Goal: Task Accomplishment & Management: Complete application form

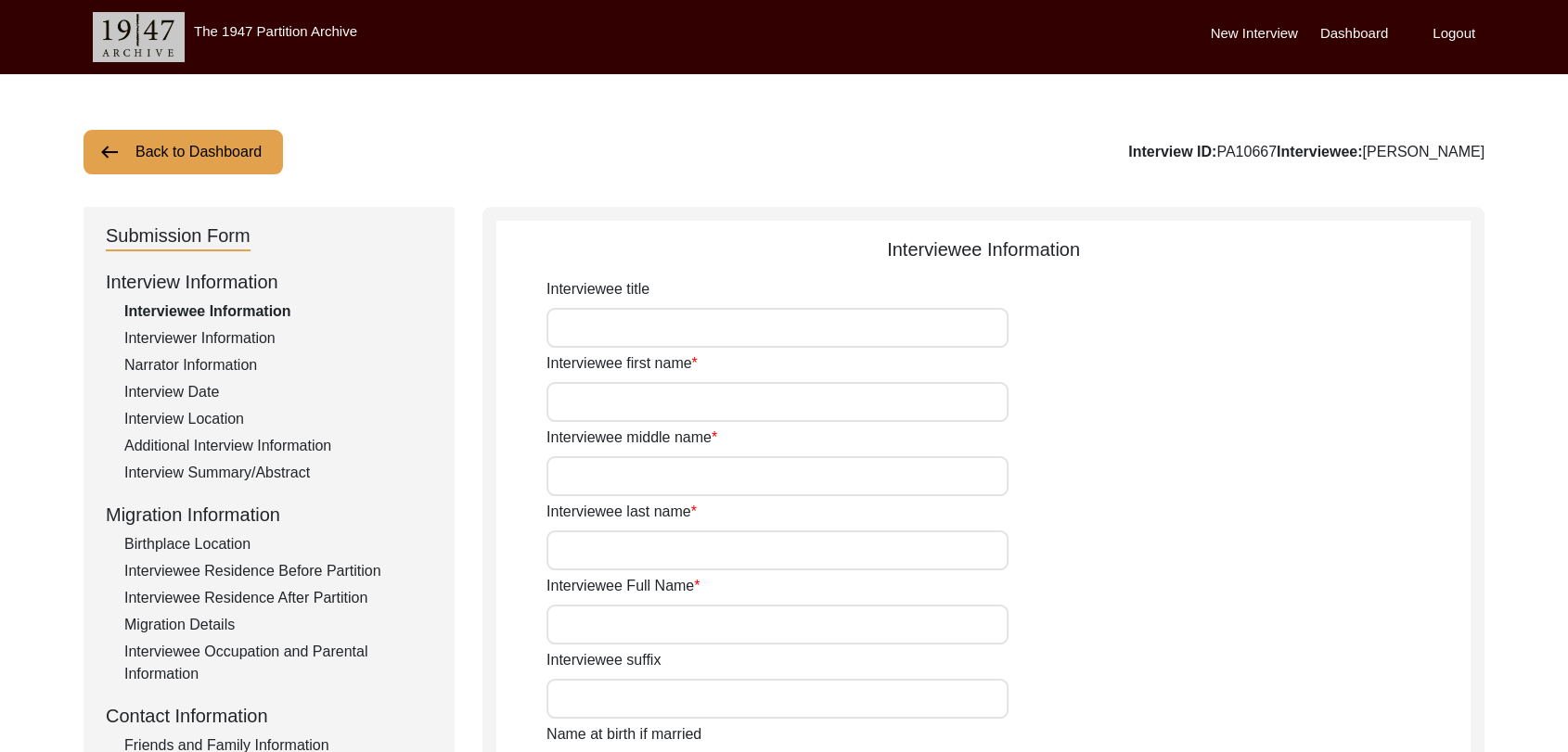
type input "Dara"
type input "[PERSON_NAME]"
type input "N/A"
type input "[PERSON_NAME]"
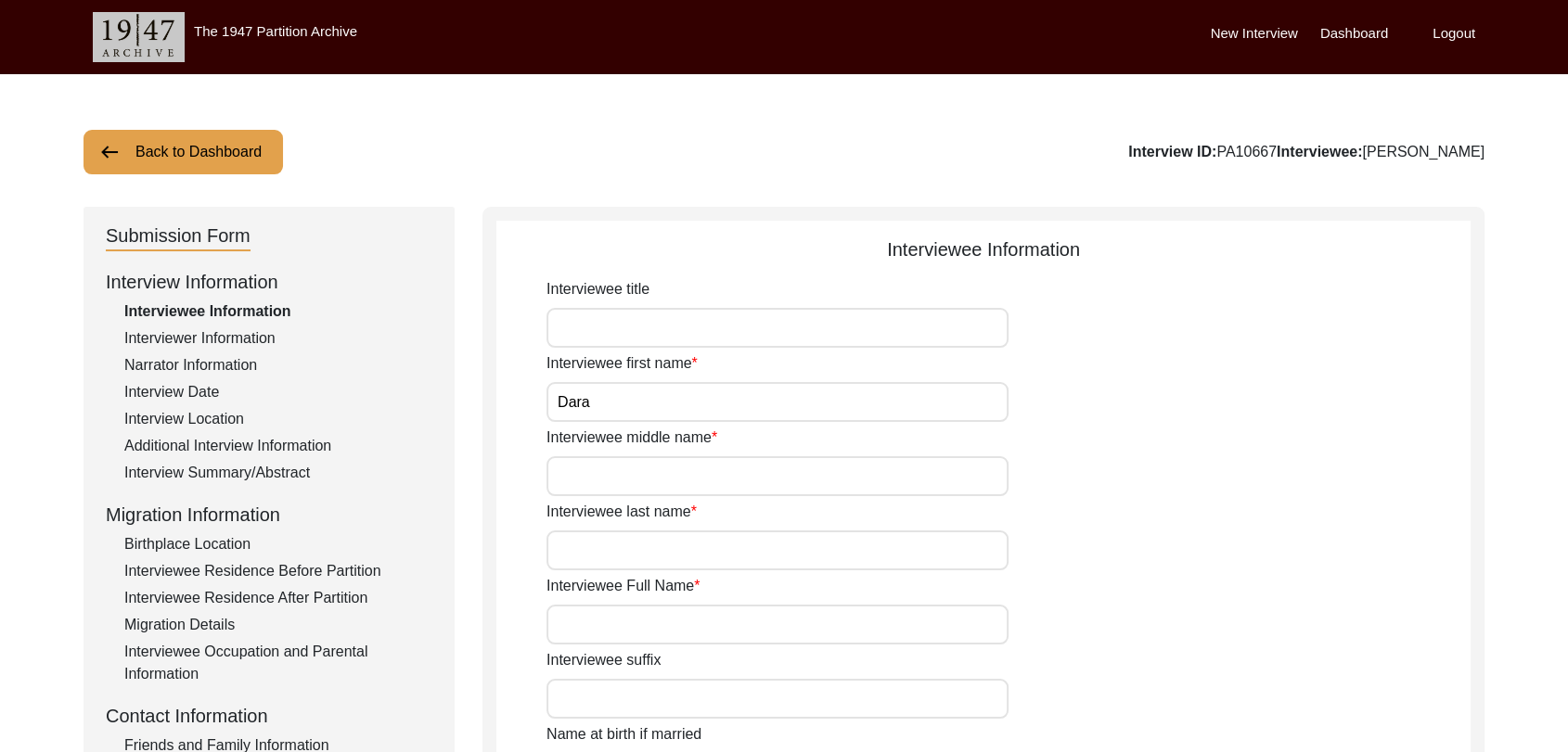
type input "1940"
type input "81"
type input "[DEMOGRAPHIC_DATA]"
type input "Punjabi"
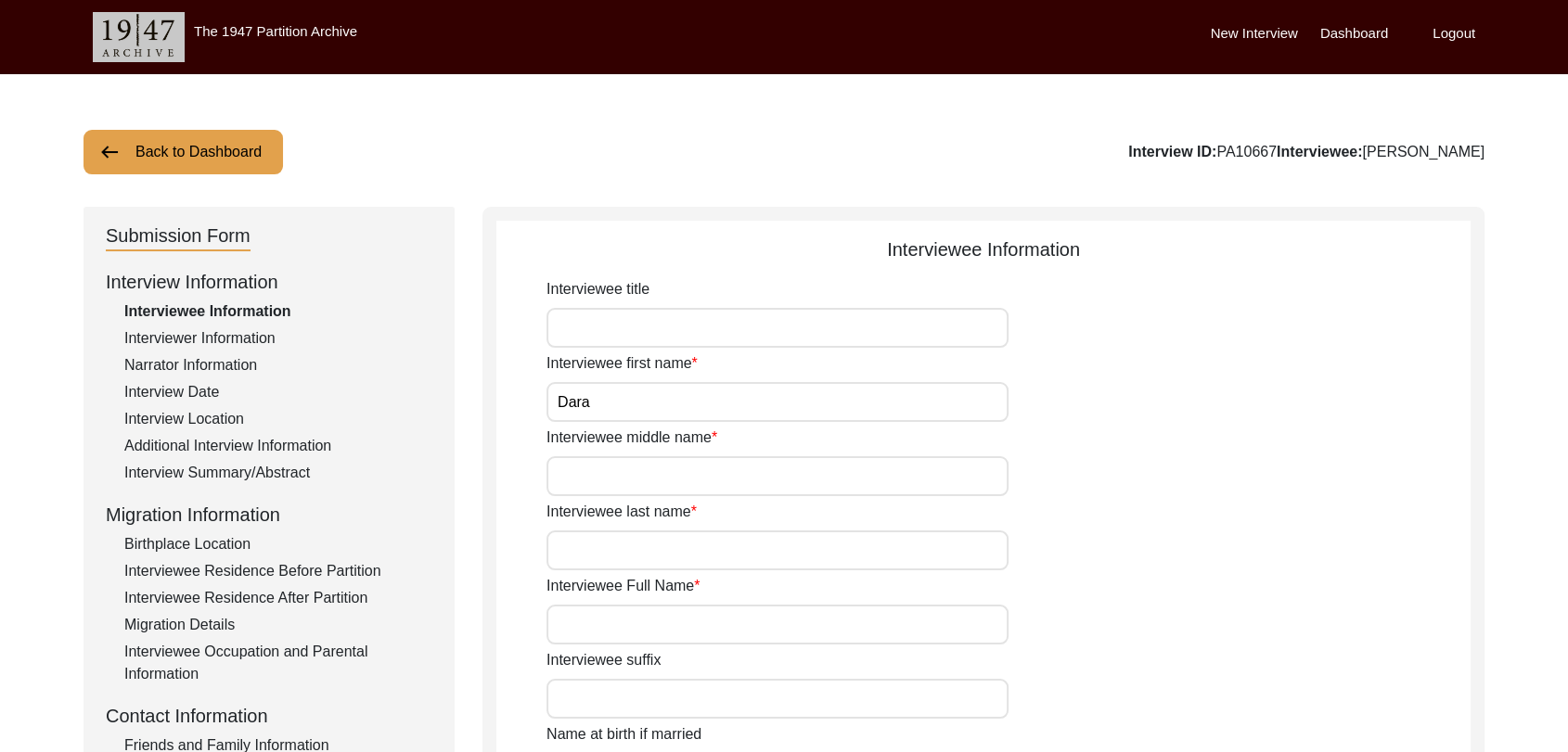
type input "[DEMOGRAPHIC_DATA]"
click at [1353, 39] on label "Dashboard" at bounding box center [1354, 34] width 67 height 21
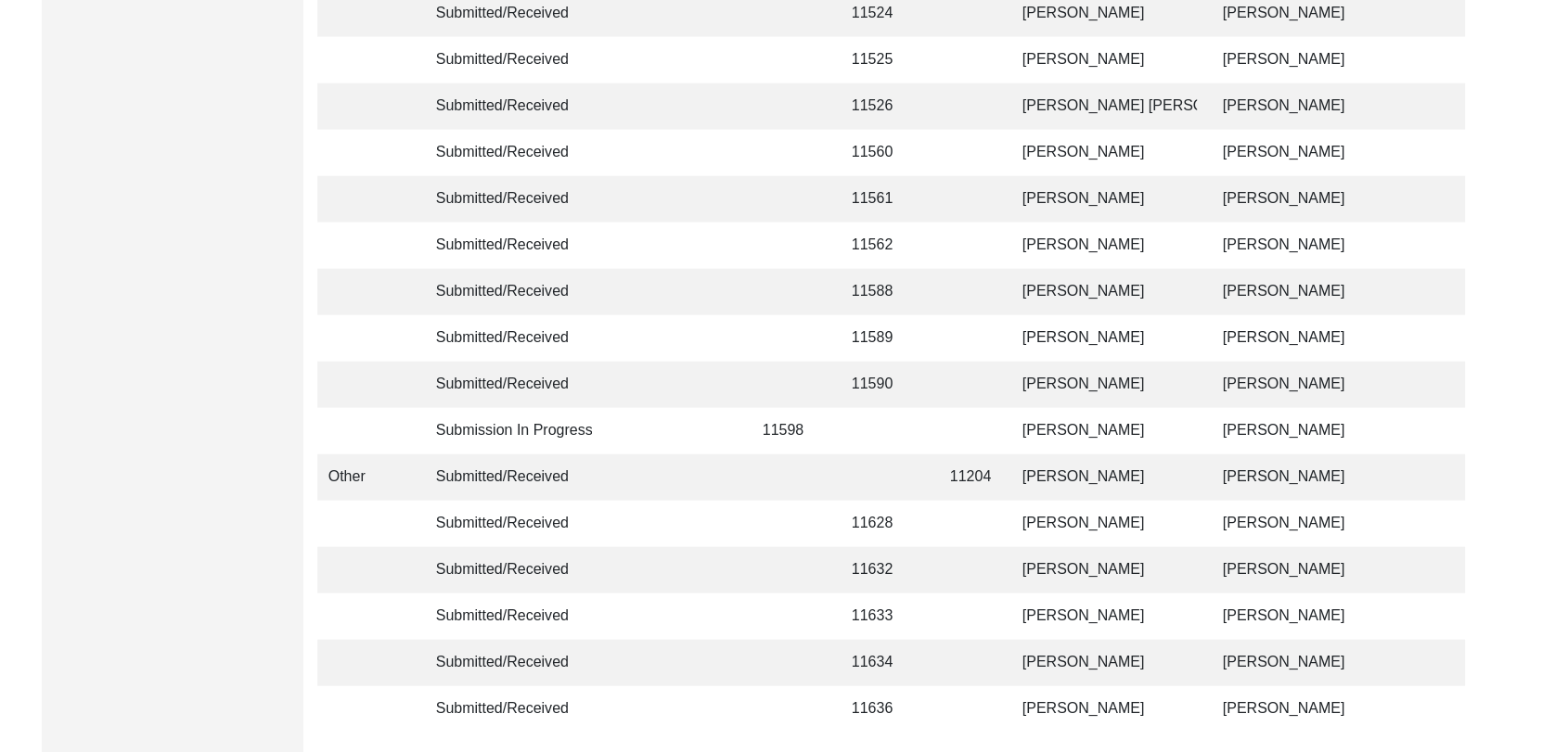
scroll to position [4418, 0]
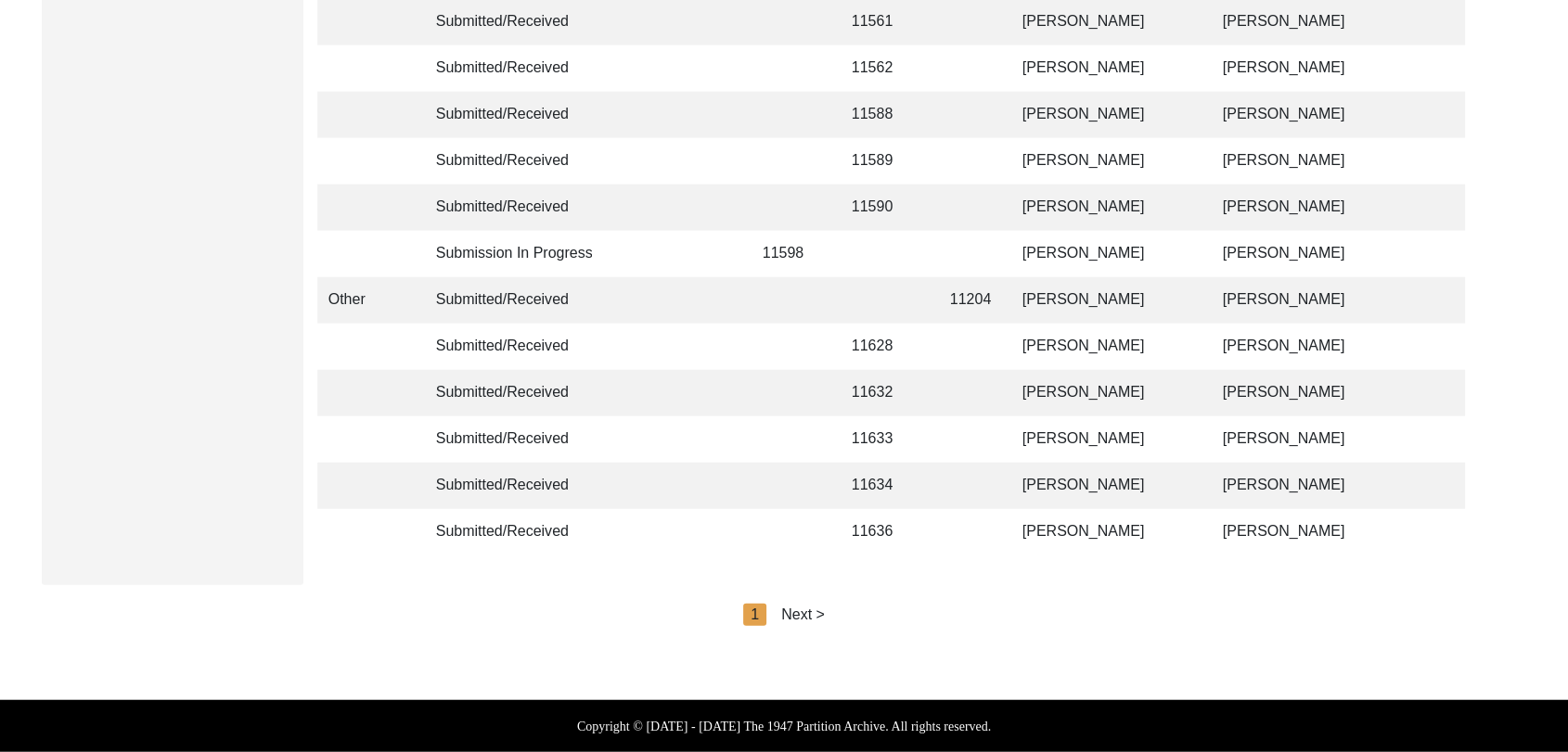
click at [802, 617] on div "Next >" at bounding box center [803, 615] width 44 height 22
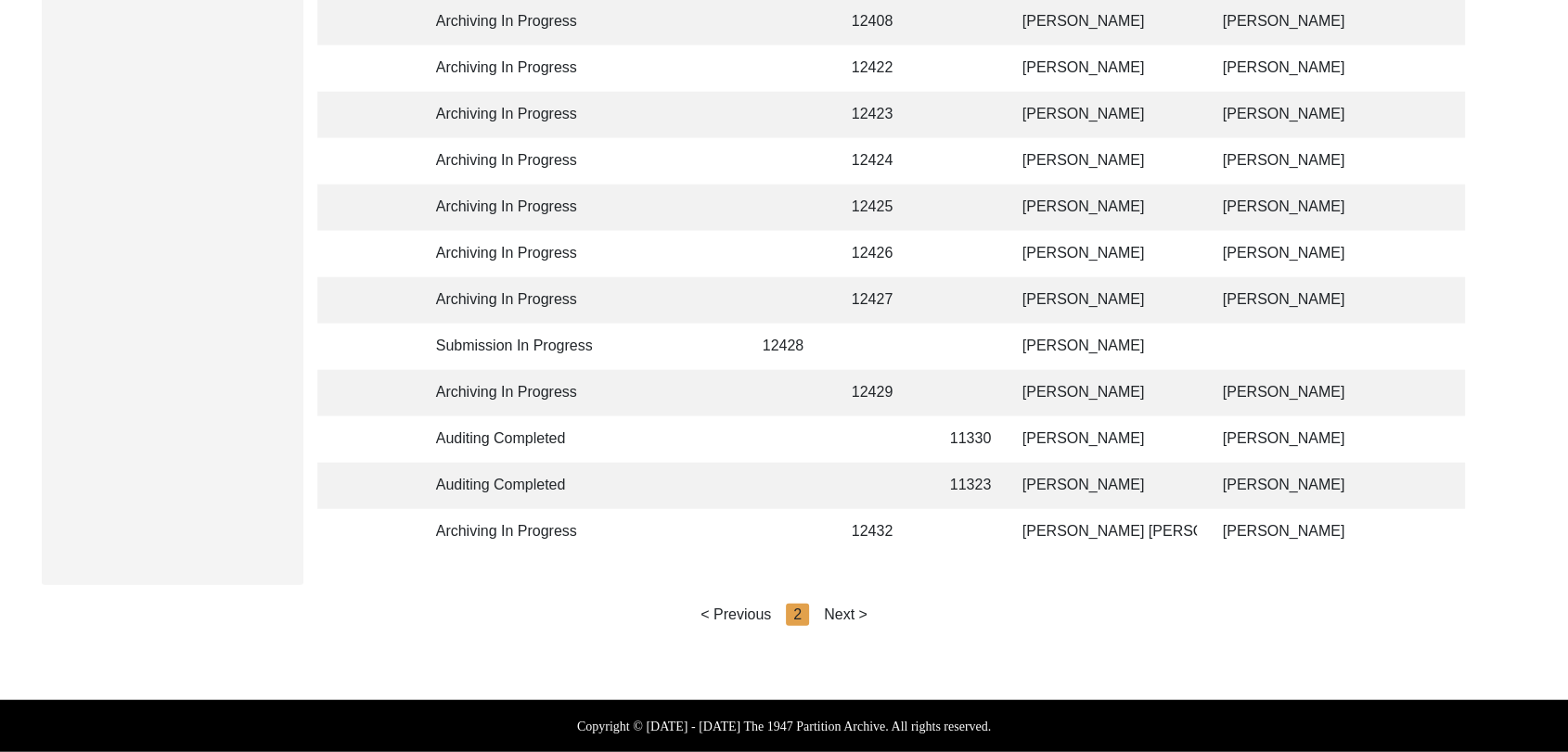
click at [850, 615] on div "Next >" at bounding box center [845, 615] width 44 height 22
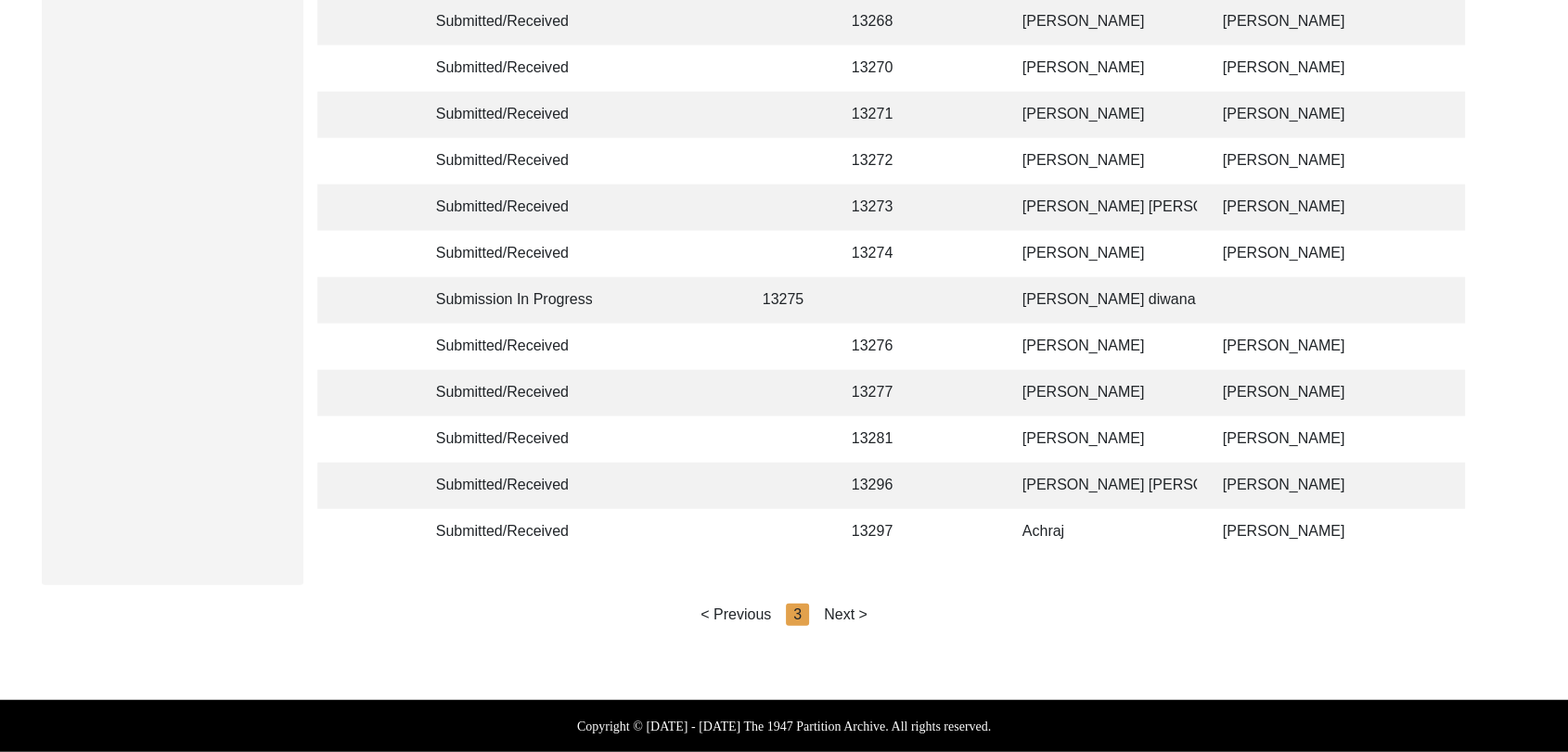
click at [850, 615] on div "Next >" at bounding box center [845, 615] width 44 height 22
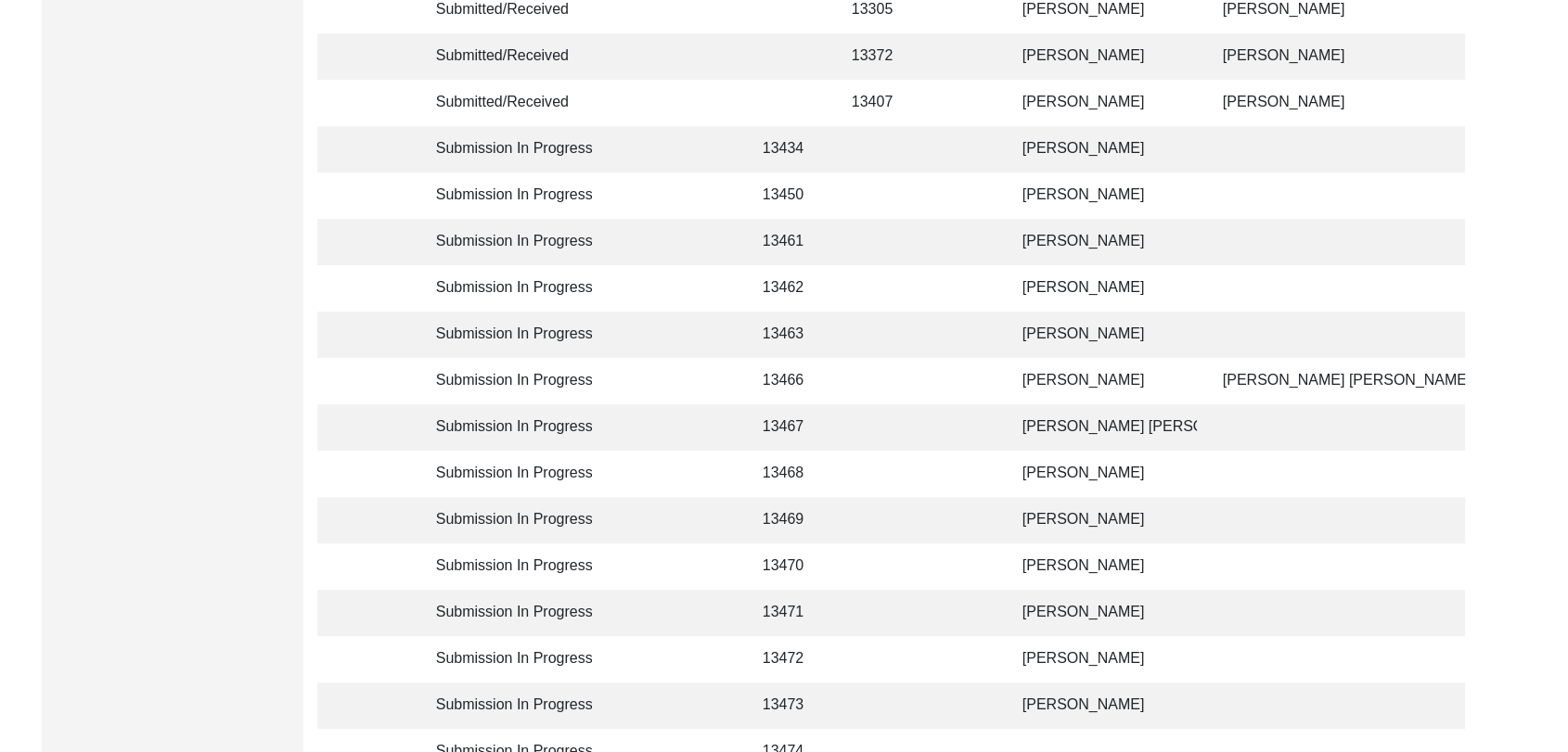
scroll to position [651, 0]
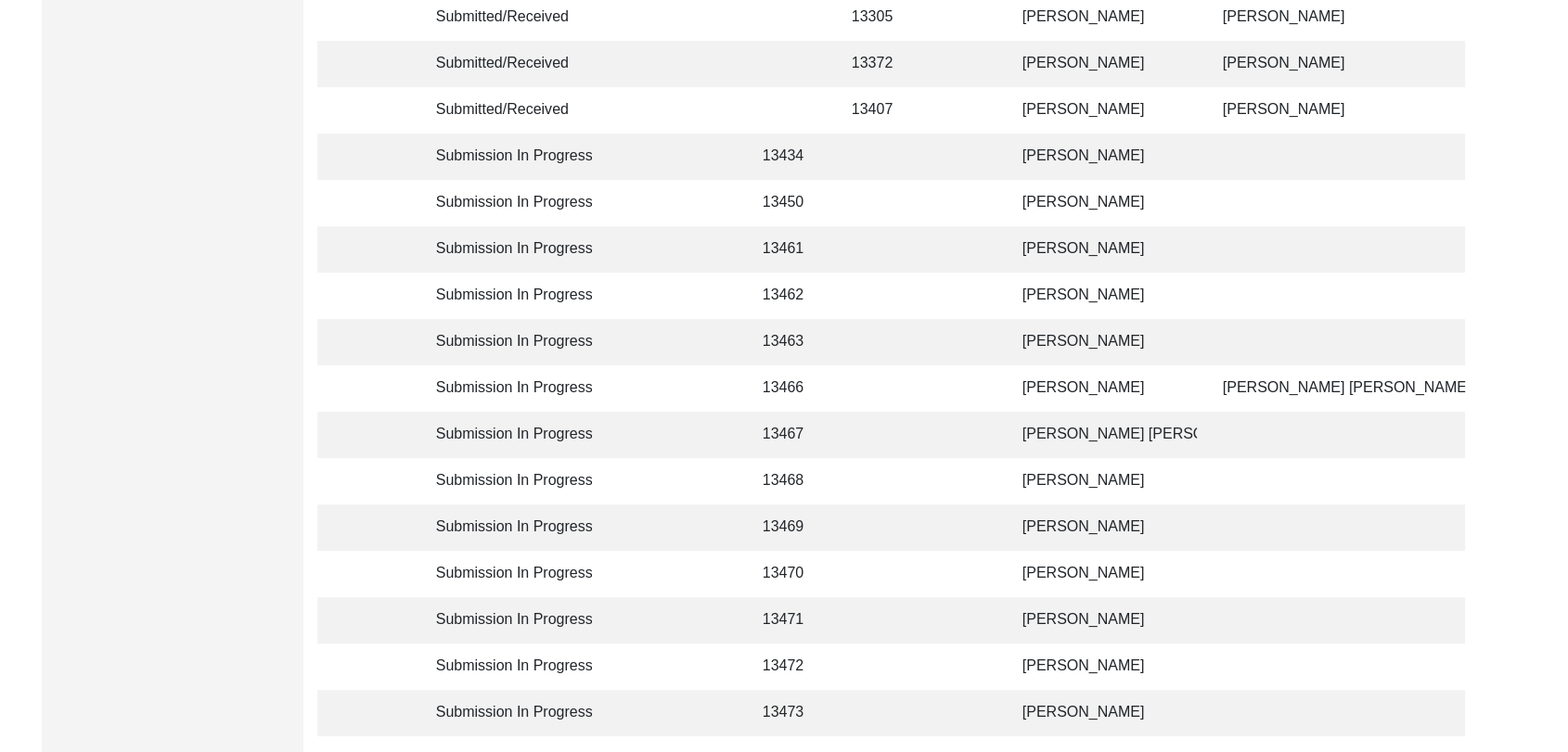
click at [1080, 395] on td "[PERSON_NAME]" at bounding box center [1104, 389] width 186 height 47
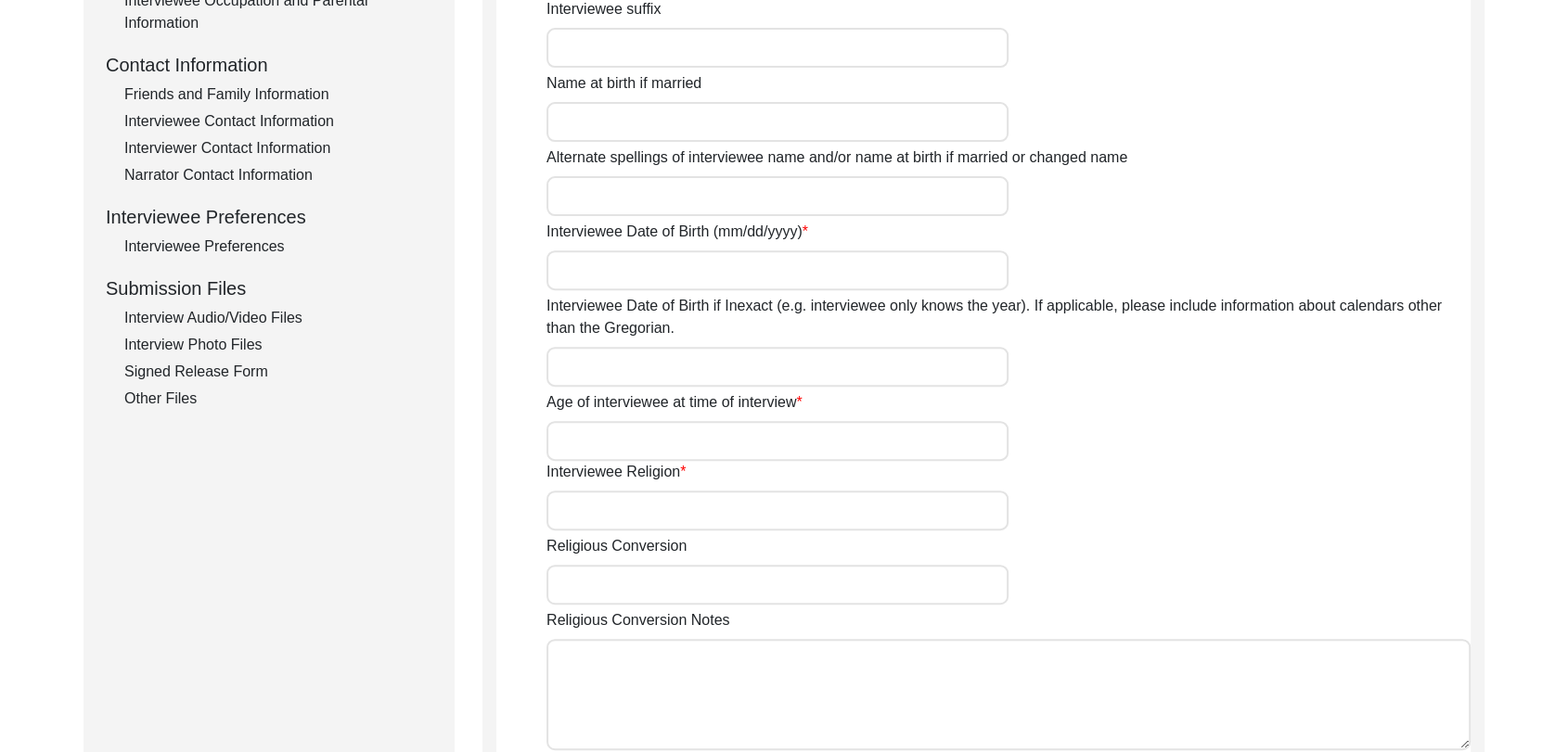
type input "[PERSON_NAME]"
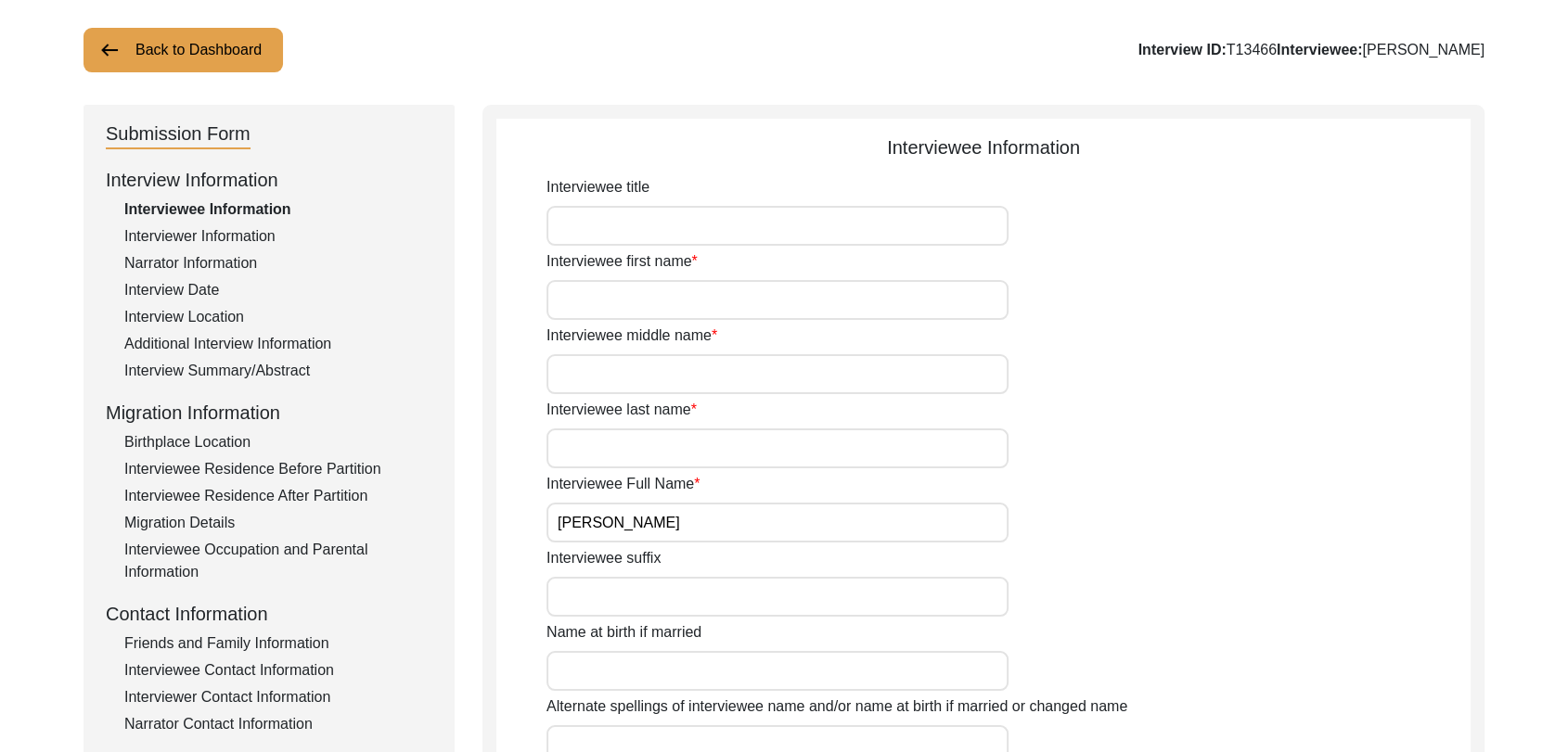
scroll to position [100, 0]
click at [605, 297] on input "Interviewee first name" at bounding box center [777, 302] width 462 height 40
type input "Babu"
click at [592, 385] on input "Interviewee middle name" at bounding box center [777, 376] width 462 height 40
type input "[PERSON_NAME]"
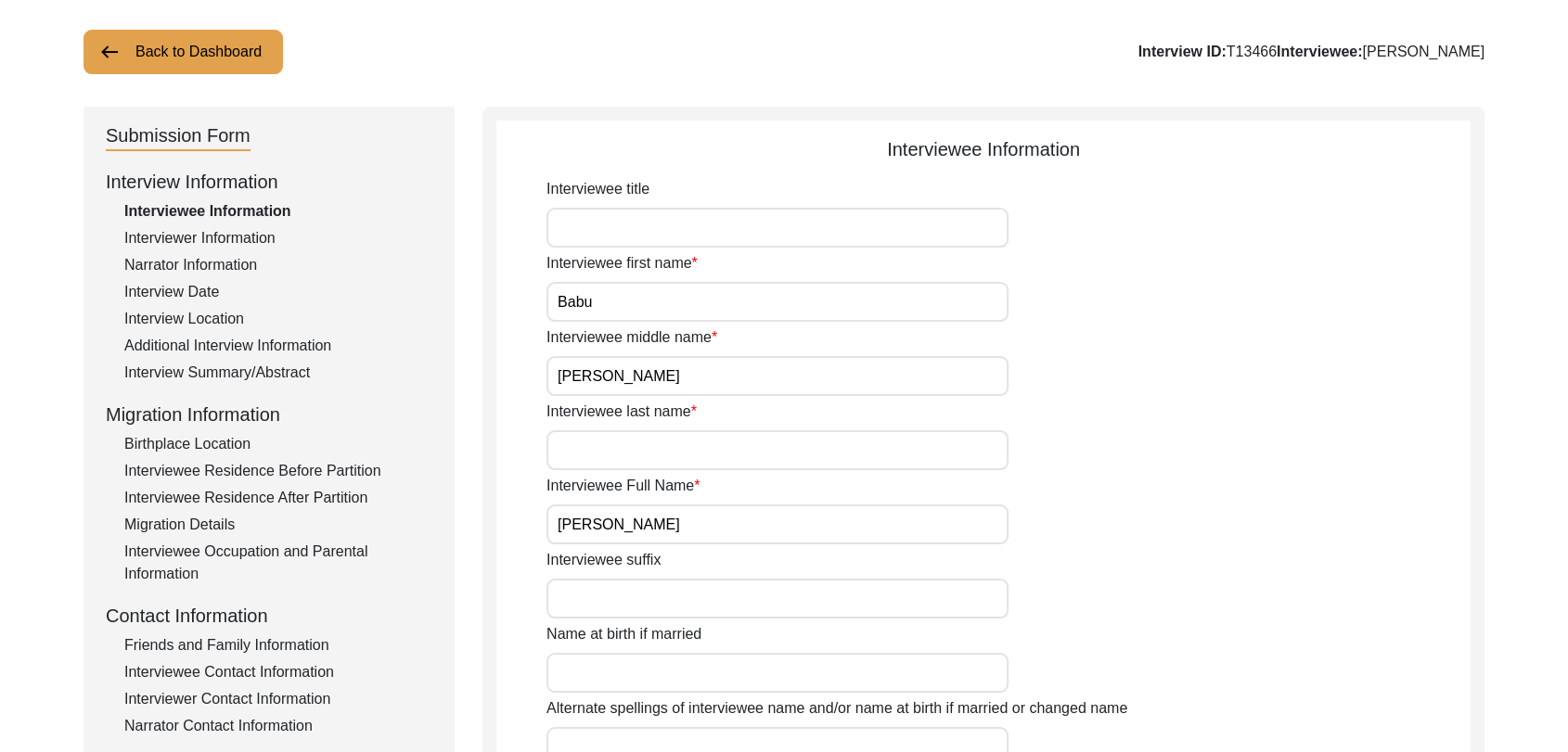
click at [610, 439] on input "Interviewee last name" at bounding box center [777, 450] width 462 height 40
type input "NA"
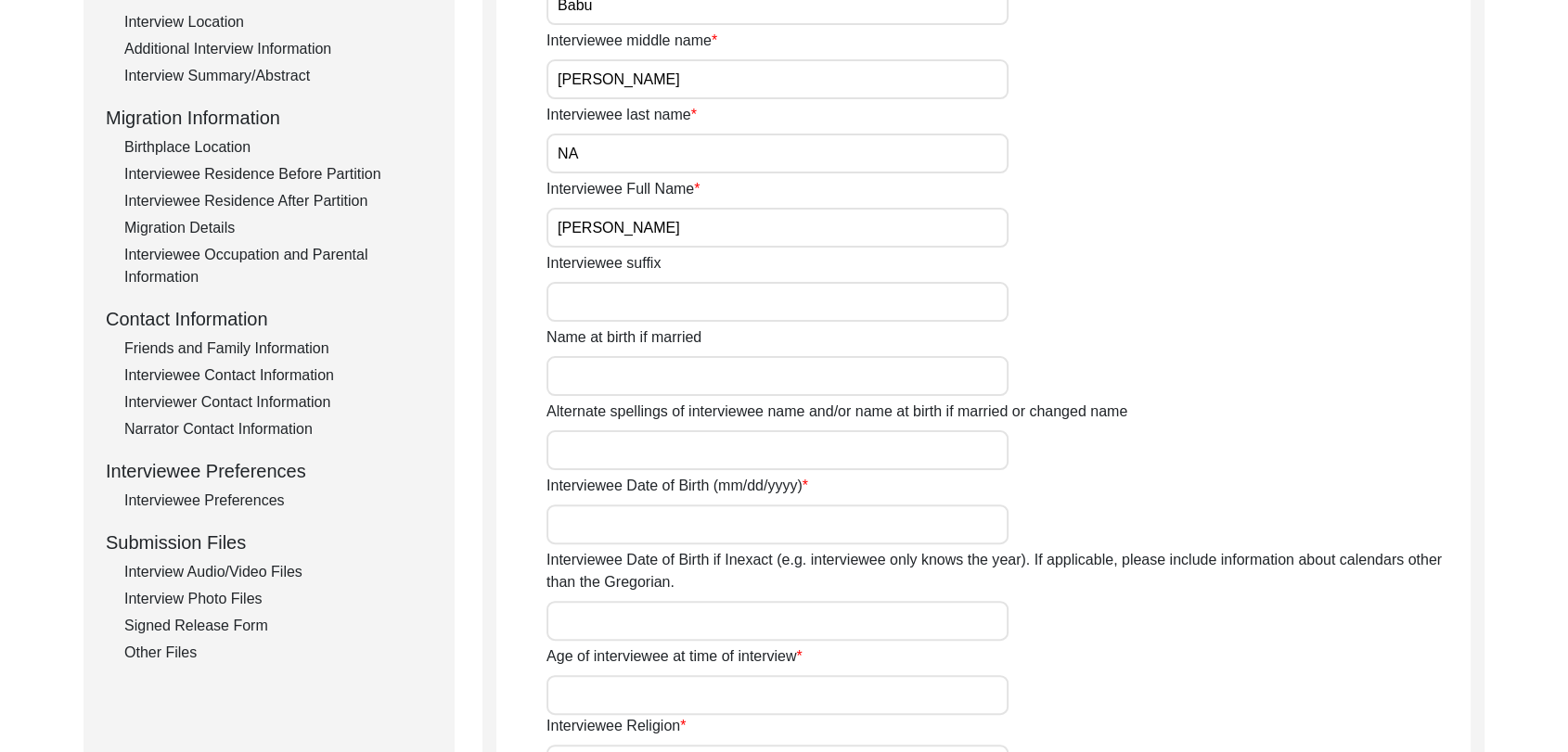
scroll to position [407, 0]
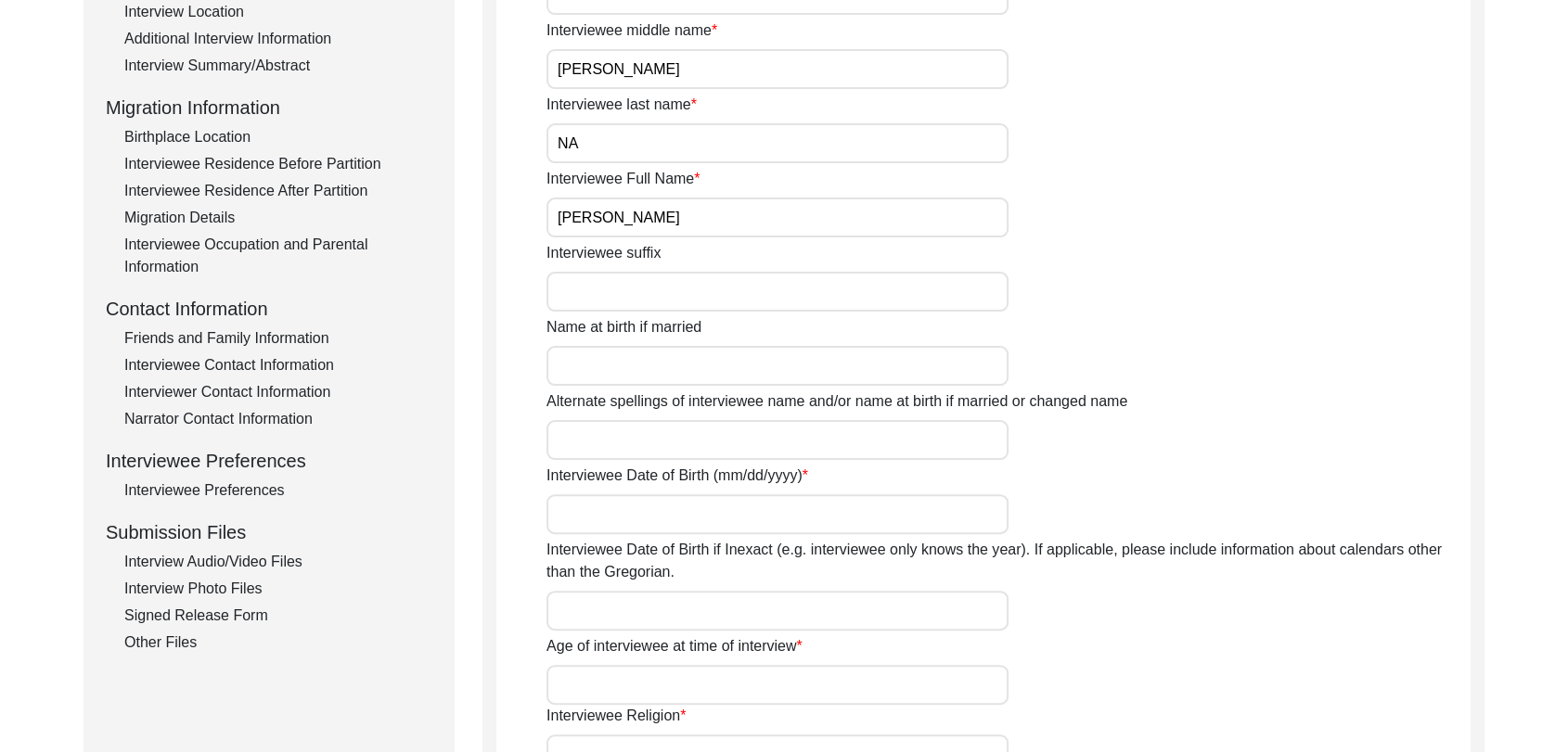
click at [626, 506] on input "Interviewee Date of Birth (mm/dd/yyyy)" at bounding box center [777, 514] width 462 height 40
type input "1937"
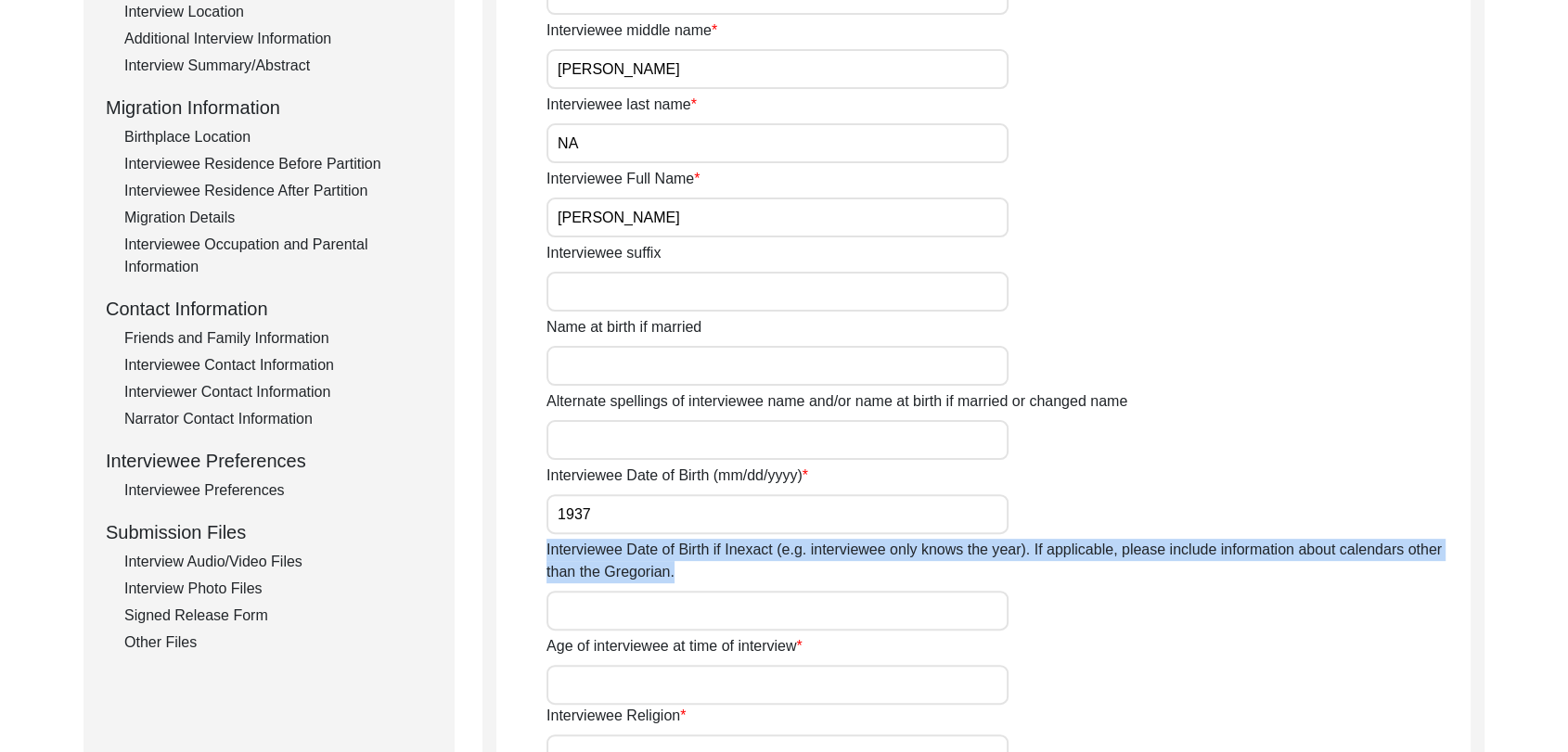
drag, startPoint x: 623, startPoint y: 631, endPoint x: 629, endPoint y: 616, distance: 16.2
click at [629, 616] on div "Interviewee title Interviewee first name [PERSON_NAME] Interviewee middle name …" at bounding box center [1008, 584] width 924 height 1426
click at [629, 616] on input "Interviewee Date of Birth if Inexact (e.g. interviewee only knows the year). If…" at bounding box center [777, 610] width 462 height 40
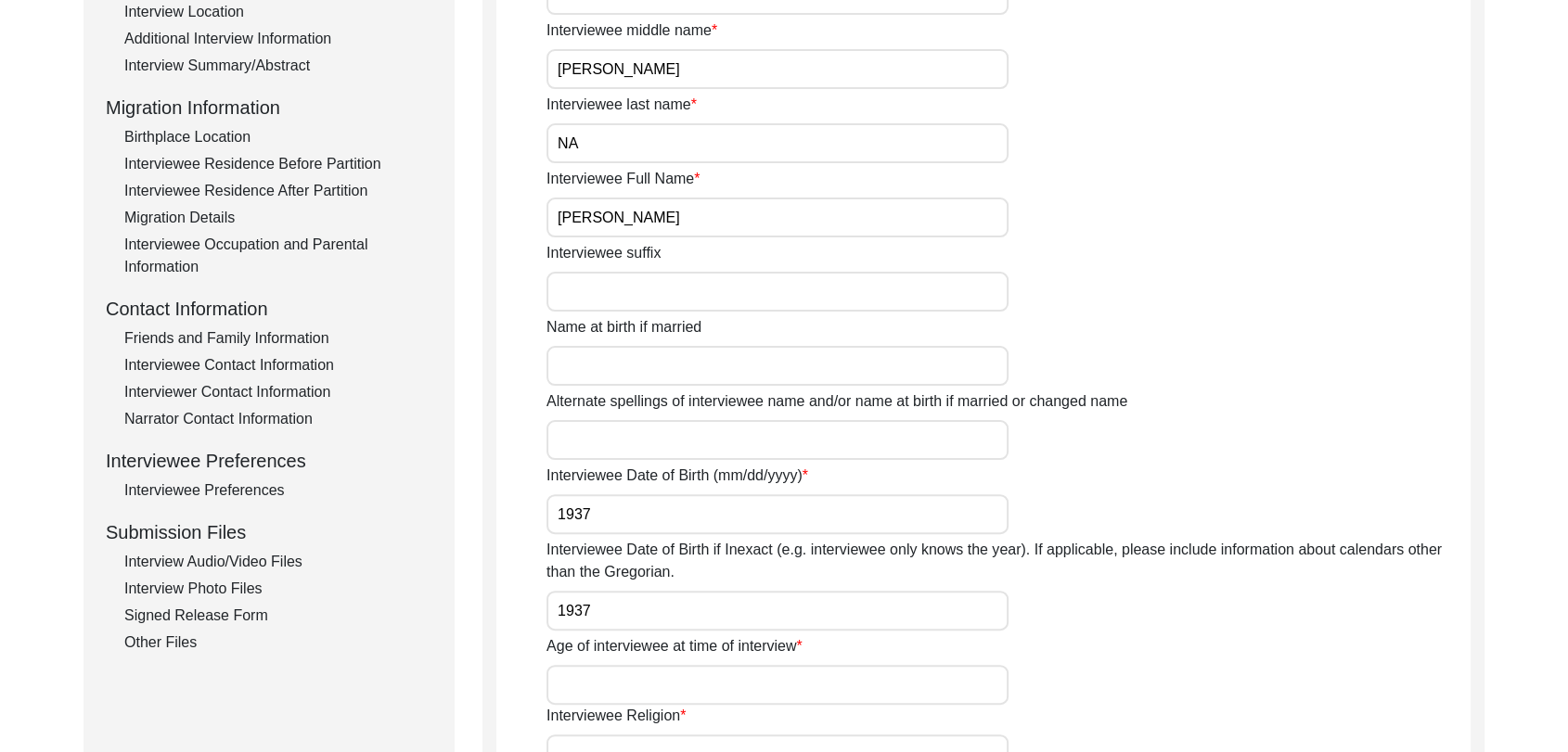
type input "1937 (Approx)"
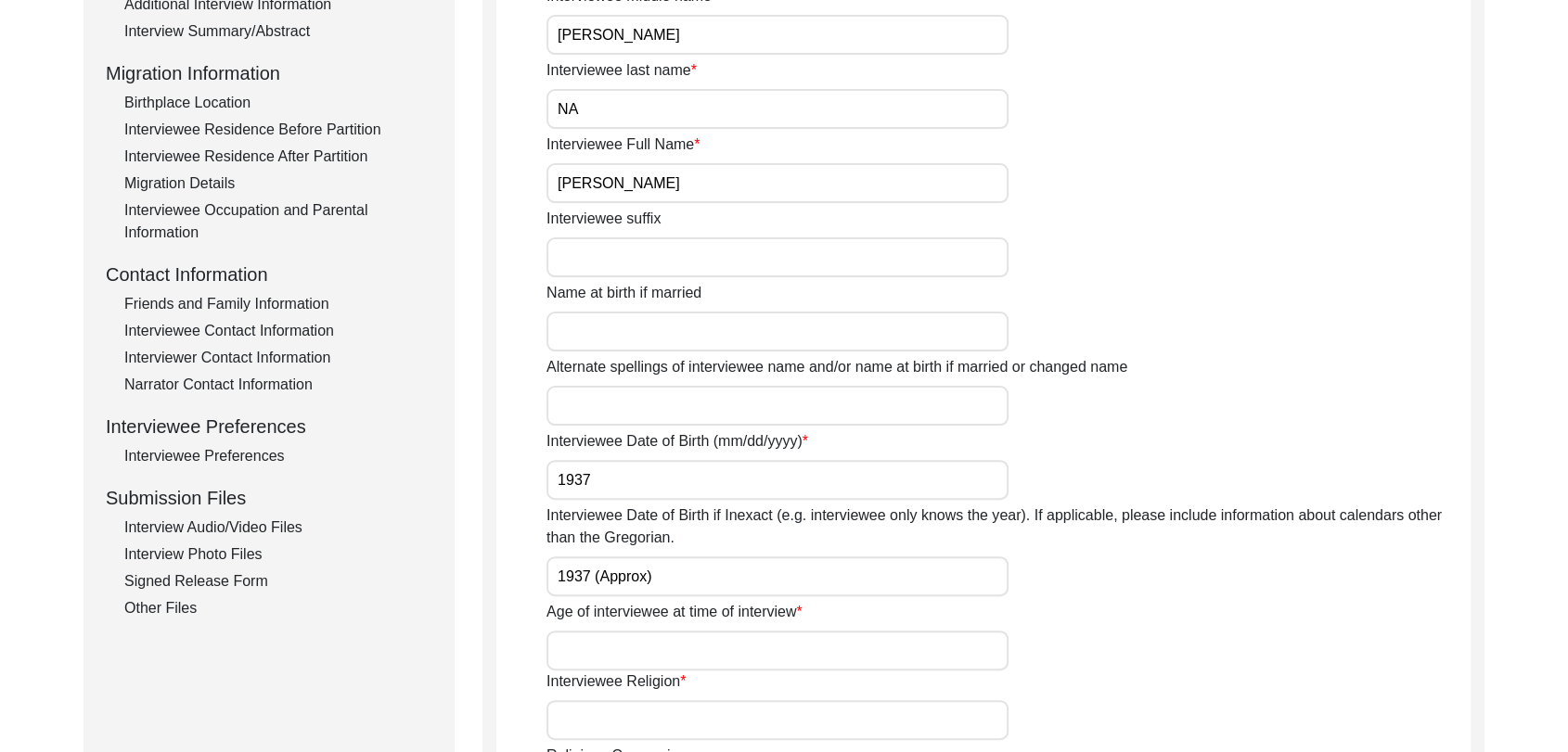
scroll to position [444, 0]
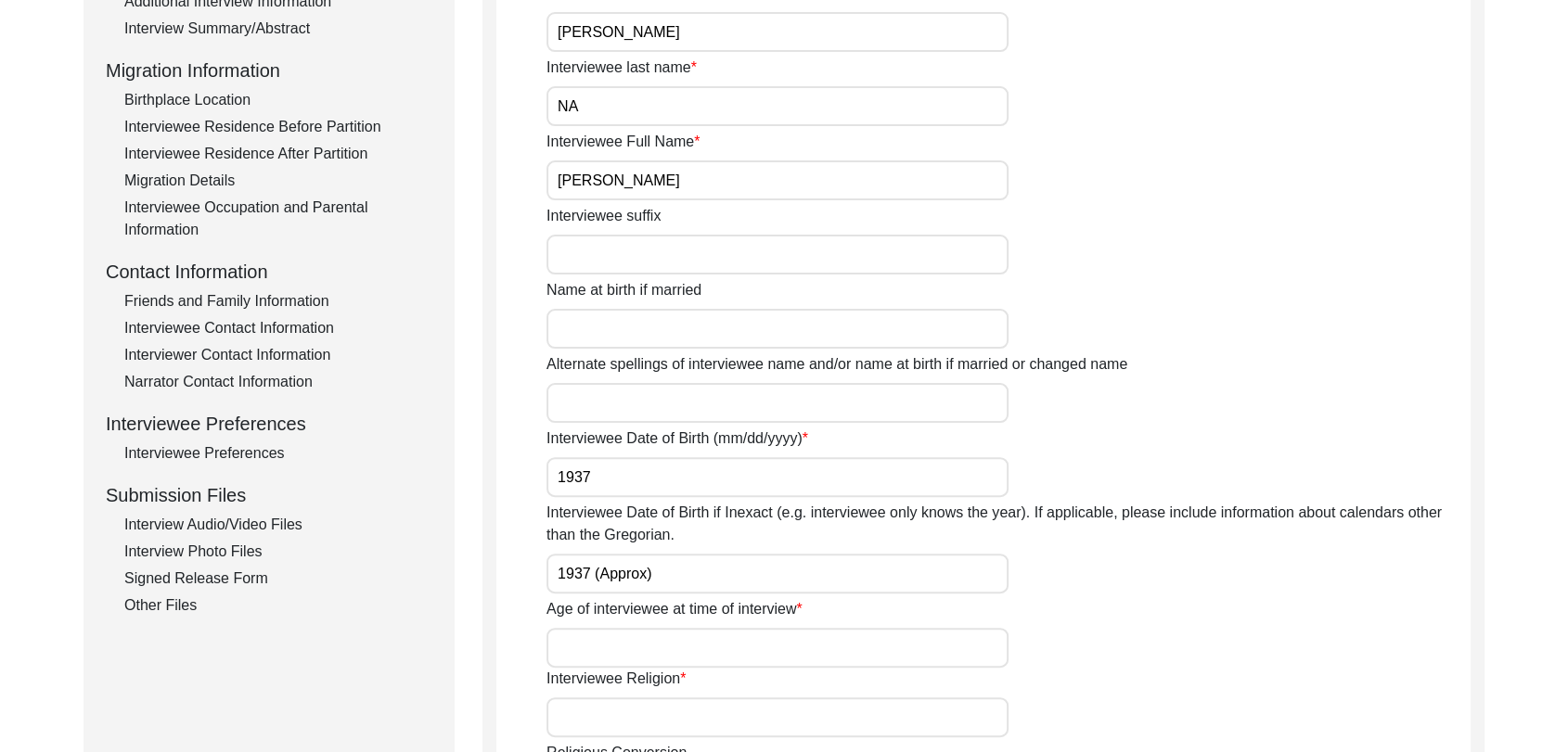
click at [601, 659] on input "Age of interviewee at time of interview" at bounding box center [777, 647] width 462 height 40
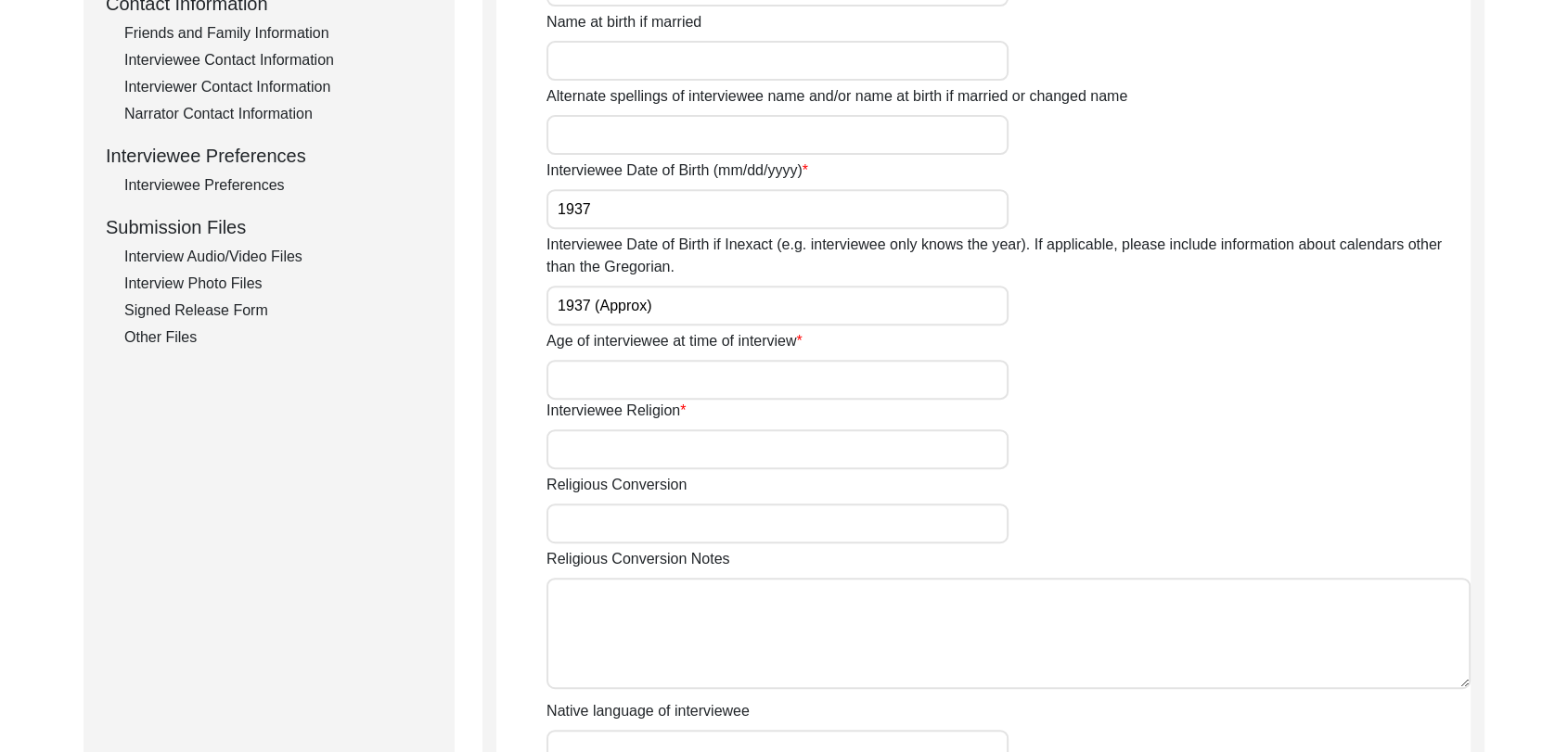
scroll to position [717, 0]
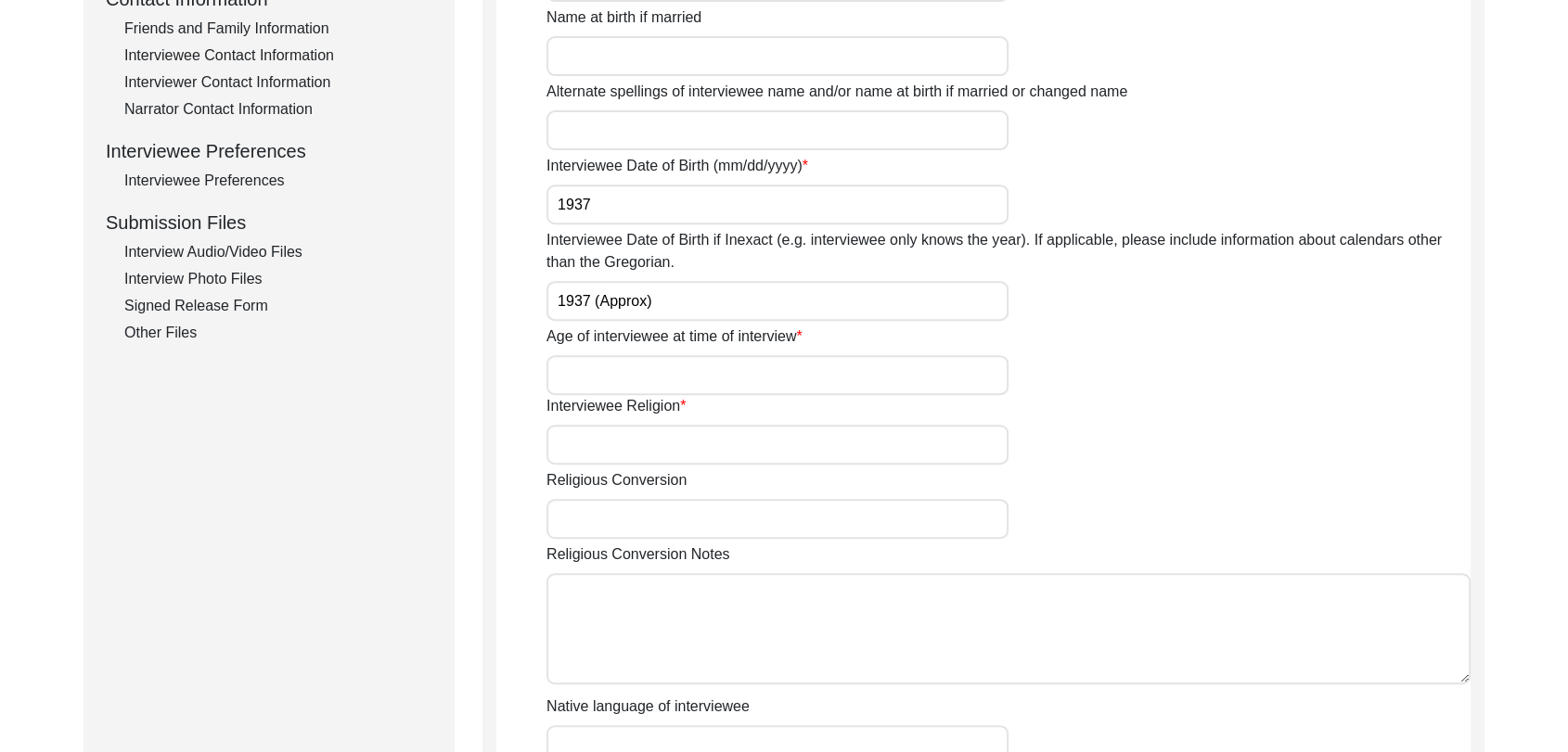
click at [617, 377] on input "Age of interviewee at time of interview" at bounding box center [777, 375] width 462 height 40
type input "88 years"
click at [651, 433] on input "Interviewee Religion" at bounding box center [777, 445] width 462 height 40
type input "[DEMOGRAPHIC_DATA]"
click at [642, 529] on input "Religious Conversion" at bounding box center [777, 518] width 462 height 40
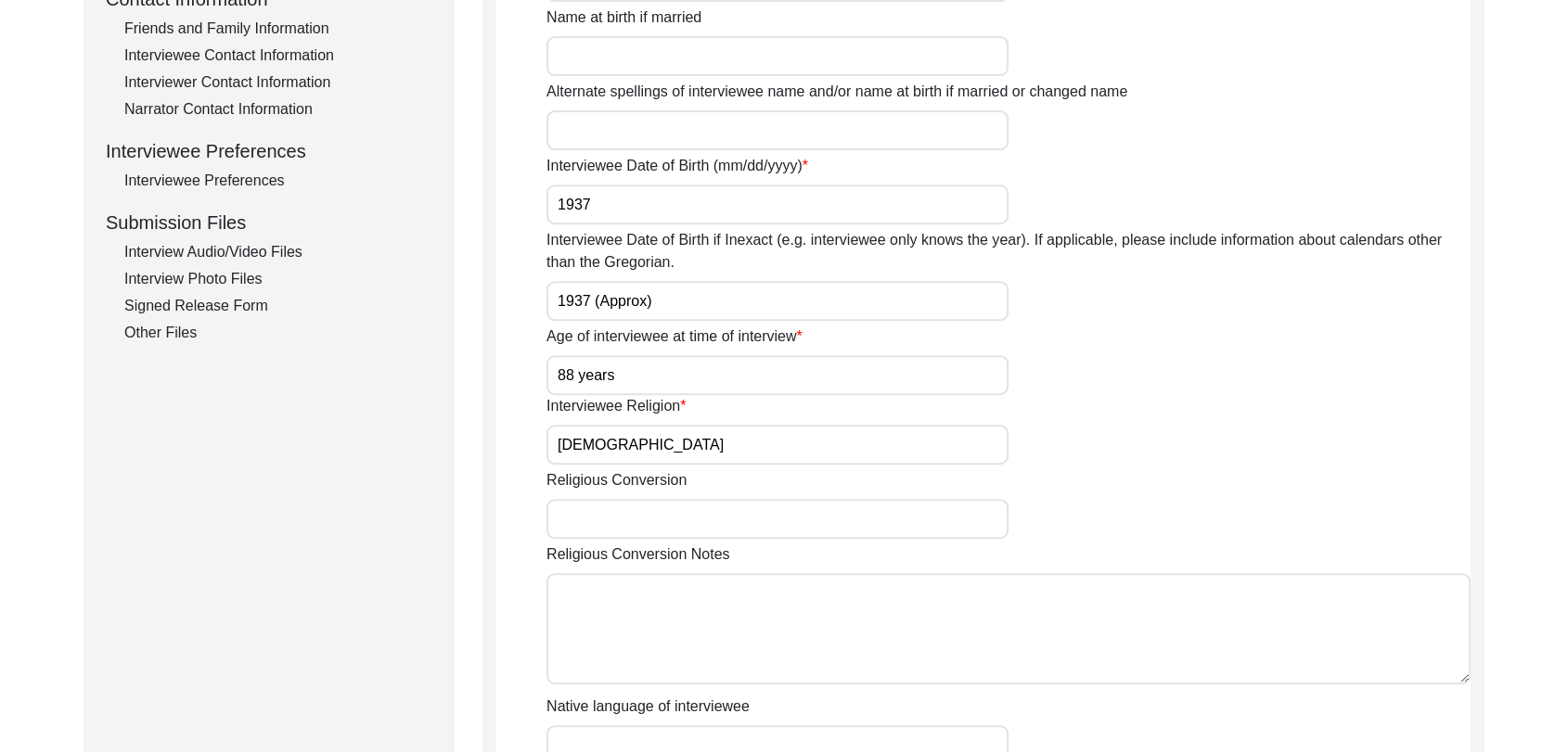
type input "Na"
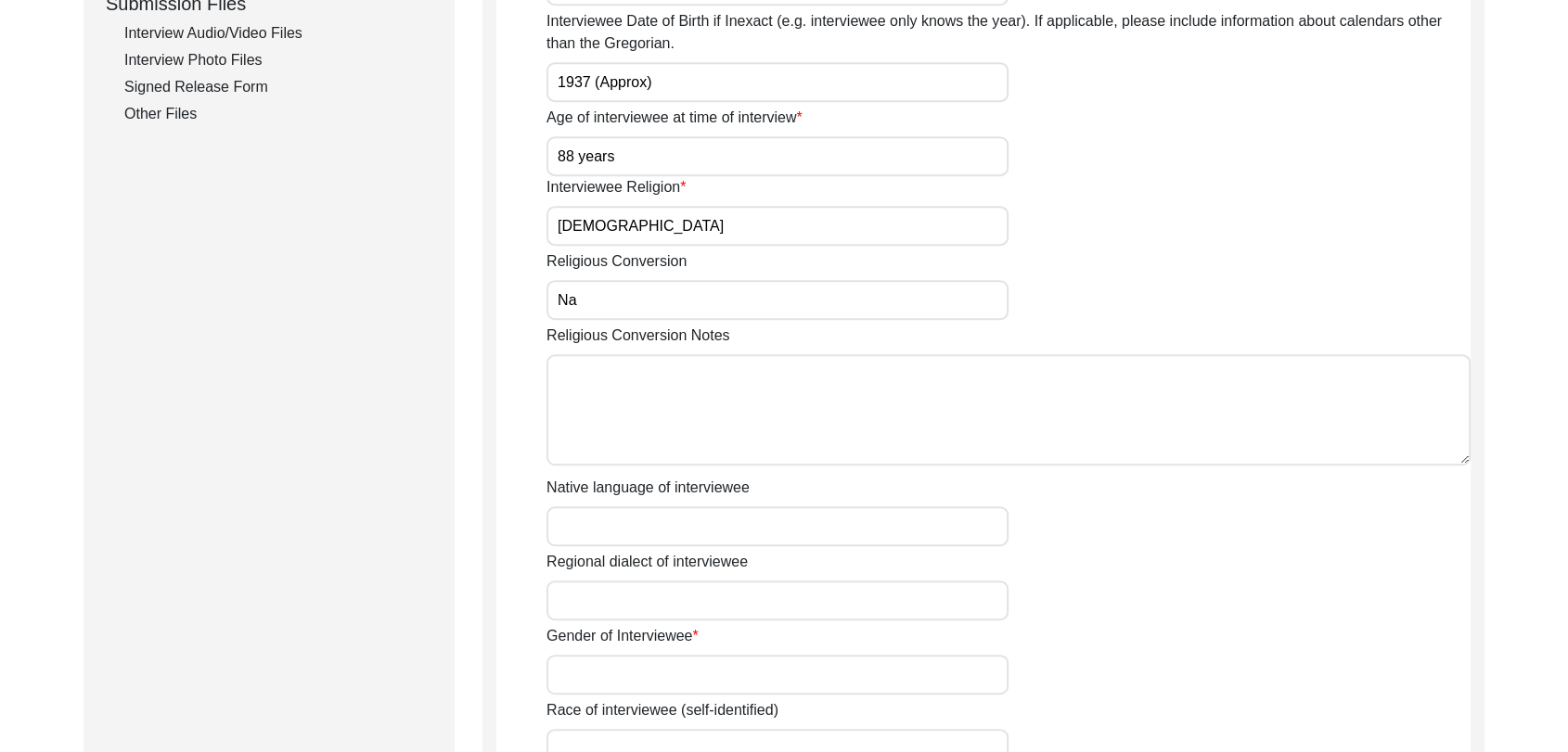
scroll to position [939, 0]
click at [646, 583] on input "Regional dialect of interviewee" at bounding box center [777, 597] width 462 height 40
type input "Panjabi"
click at [632, 523] on input "Native language of interviewee" at bounding box center [777, 523] width 462 height 40
type input "Panjabi"
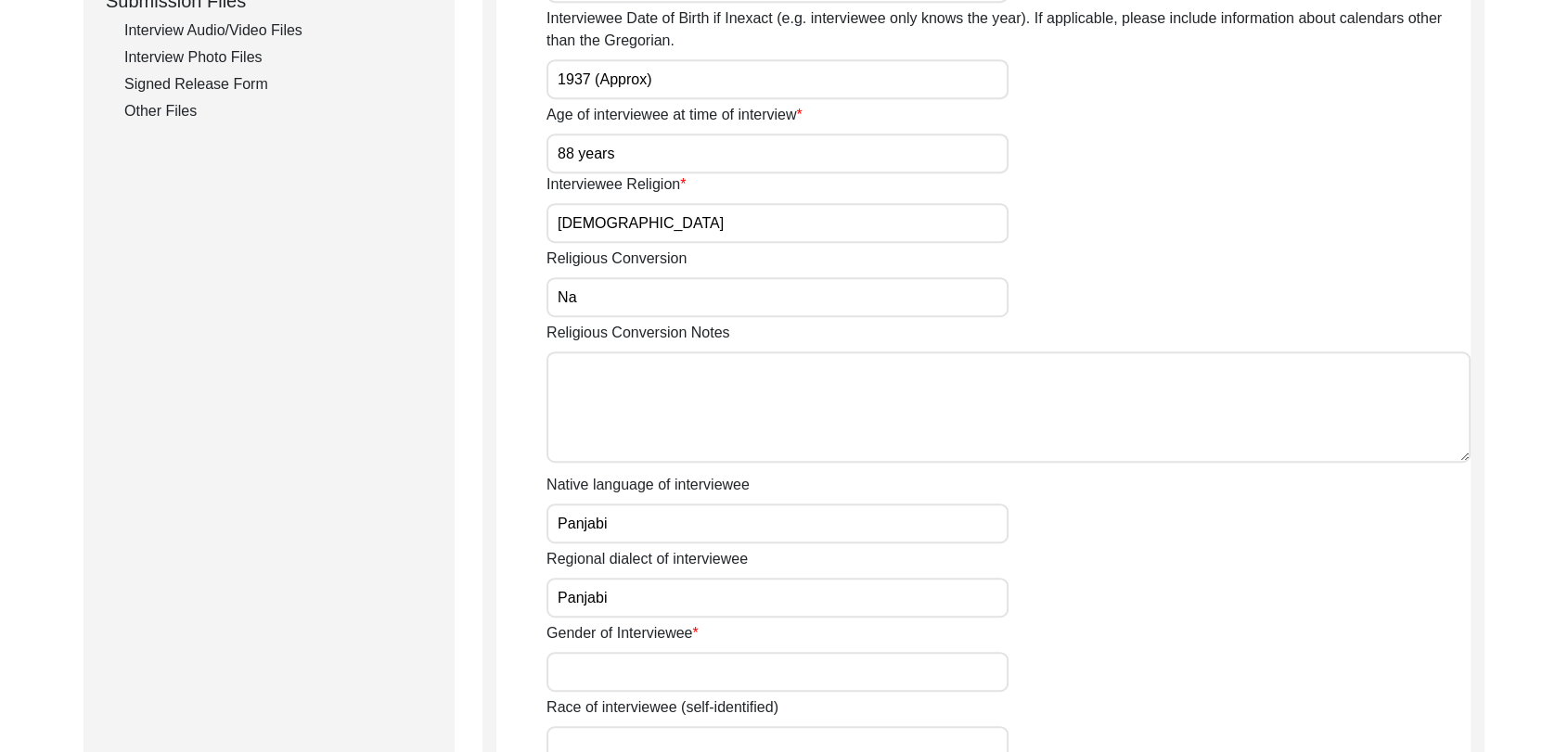
click at [643, 667] on input "Gender of Interviewee" at bounding box center [777, 672] width 462 height 40
type input "[DEMOGRAPHIC_DATA]"
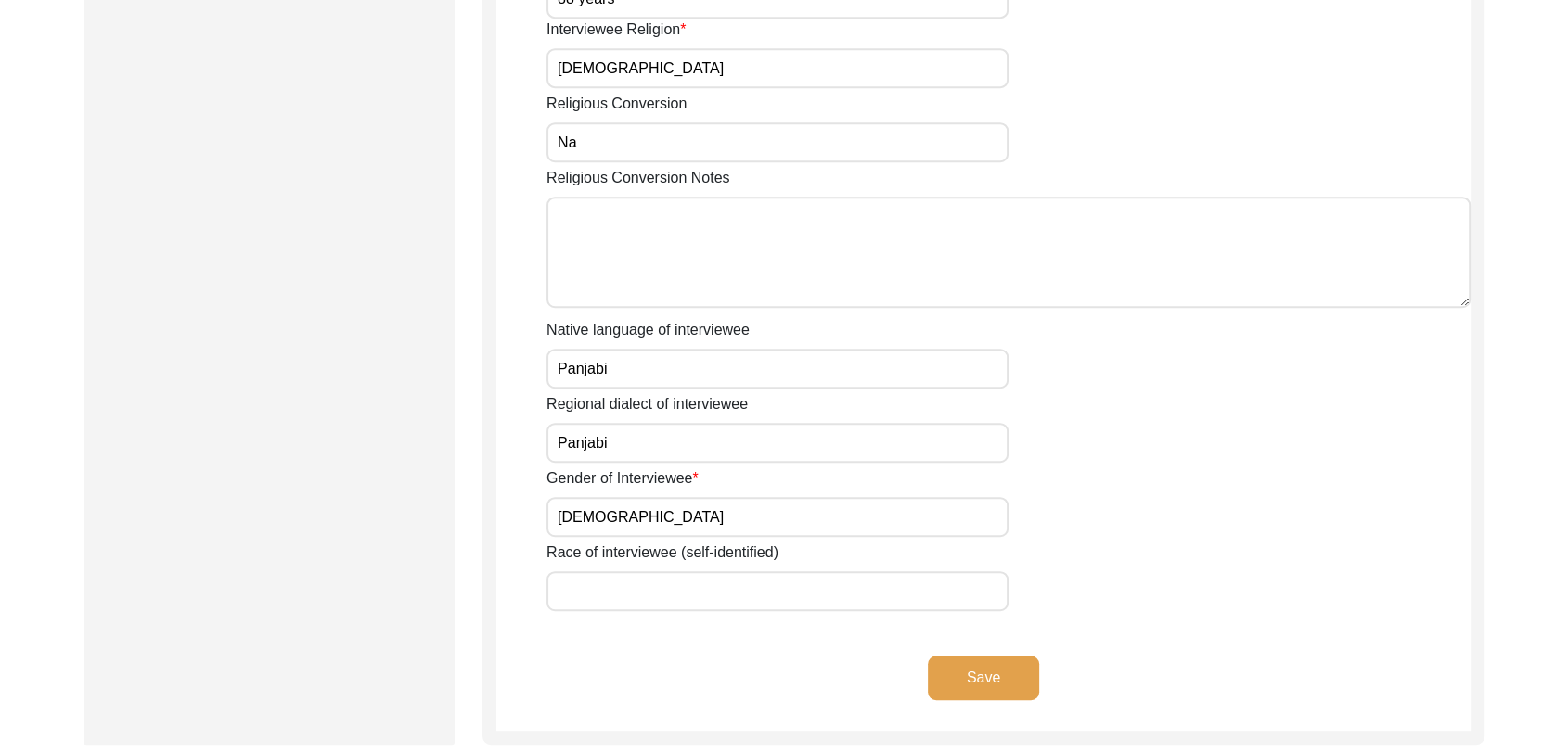
scroll to position [1099, 0]
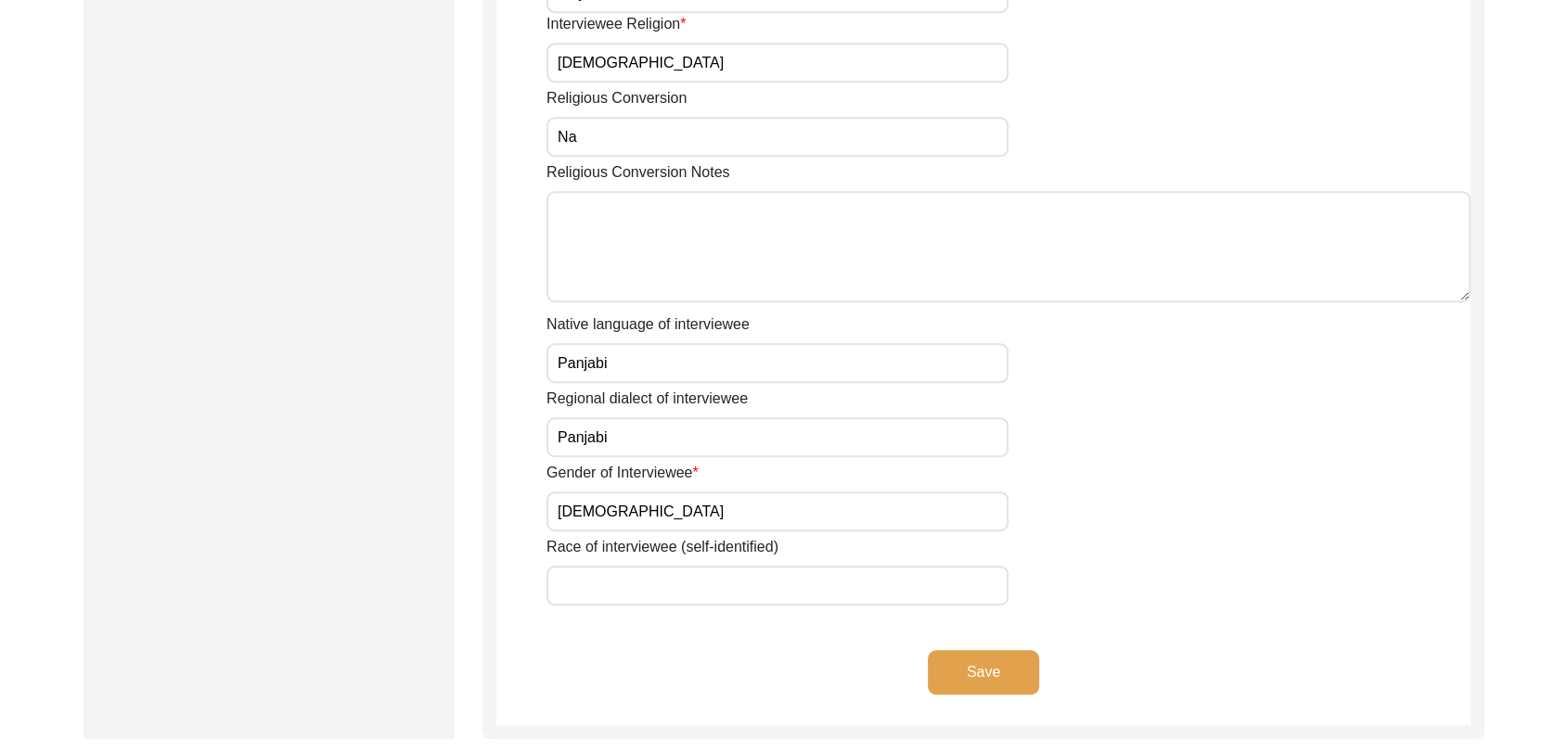
click at [990, 666] on button "Save" at bounding box center [983, 673] width 111 height 45
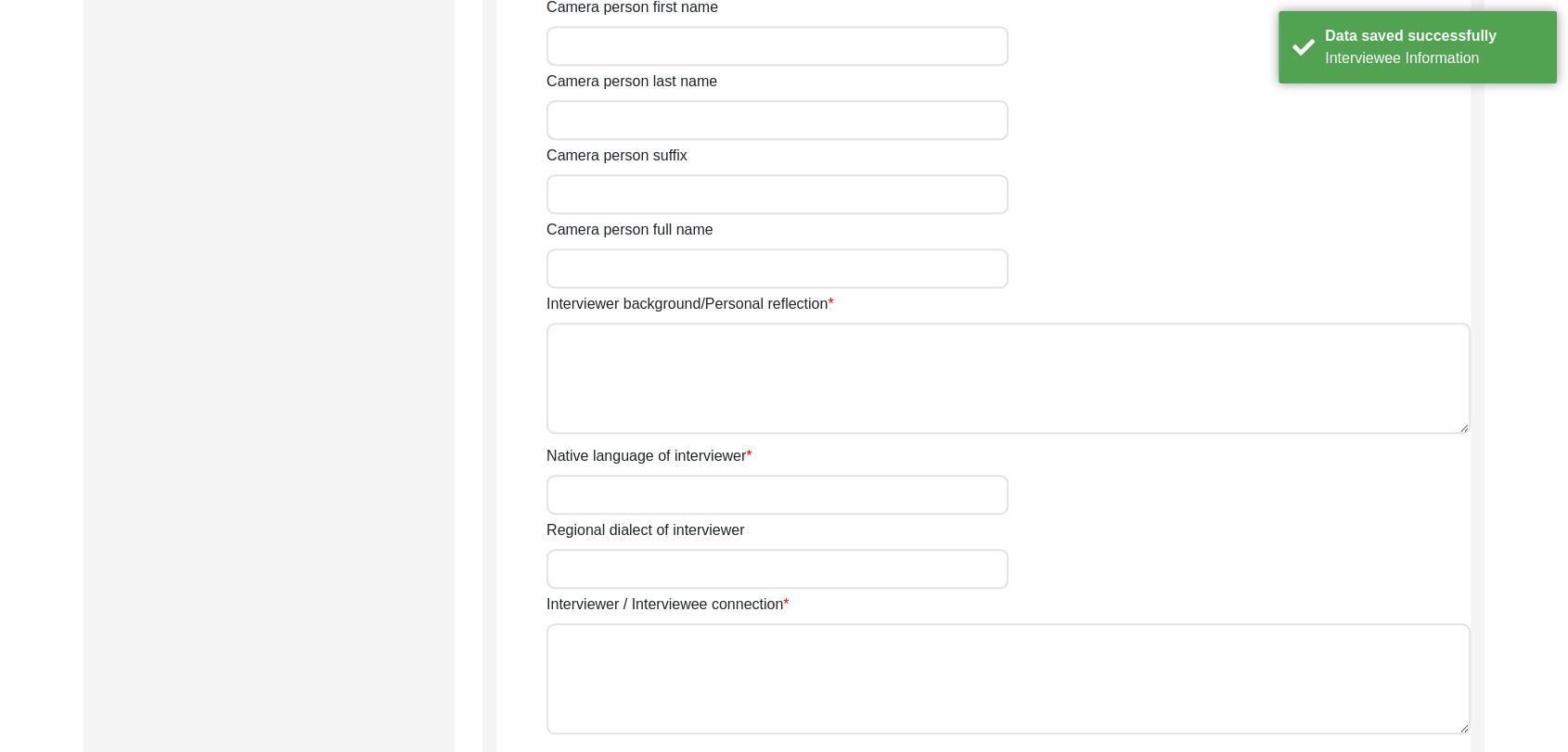
type input "[PERSON_NAME] [PERSON_NAME]"
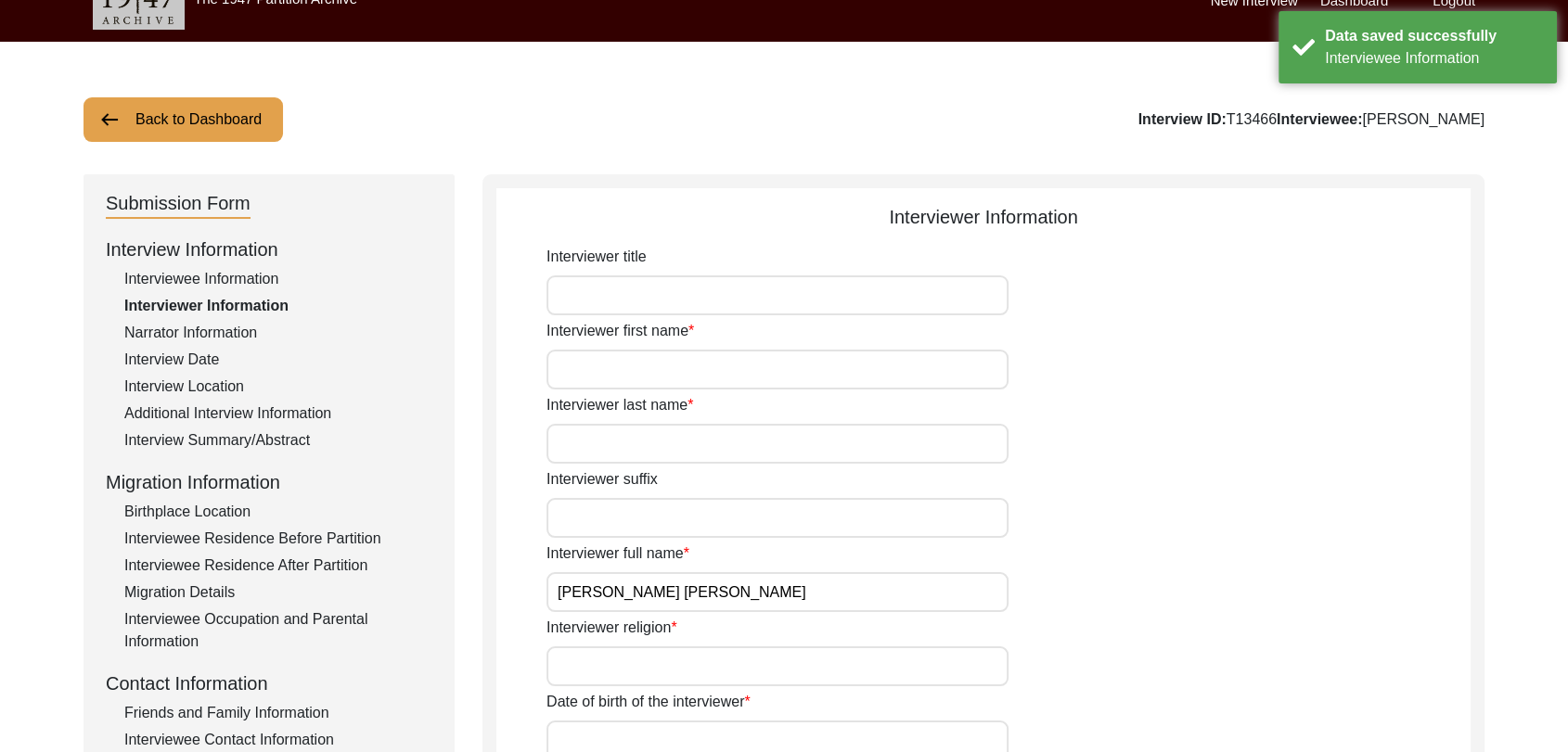
scroll to position [0, 0]
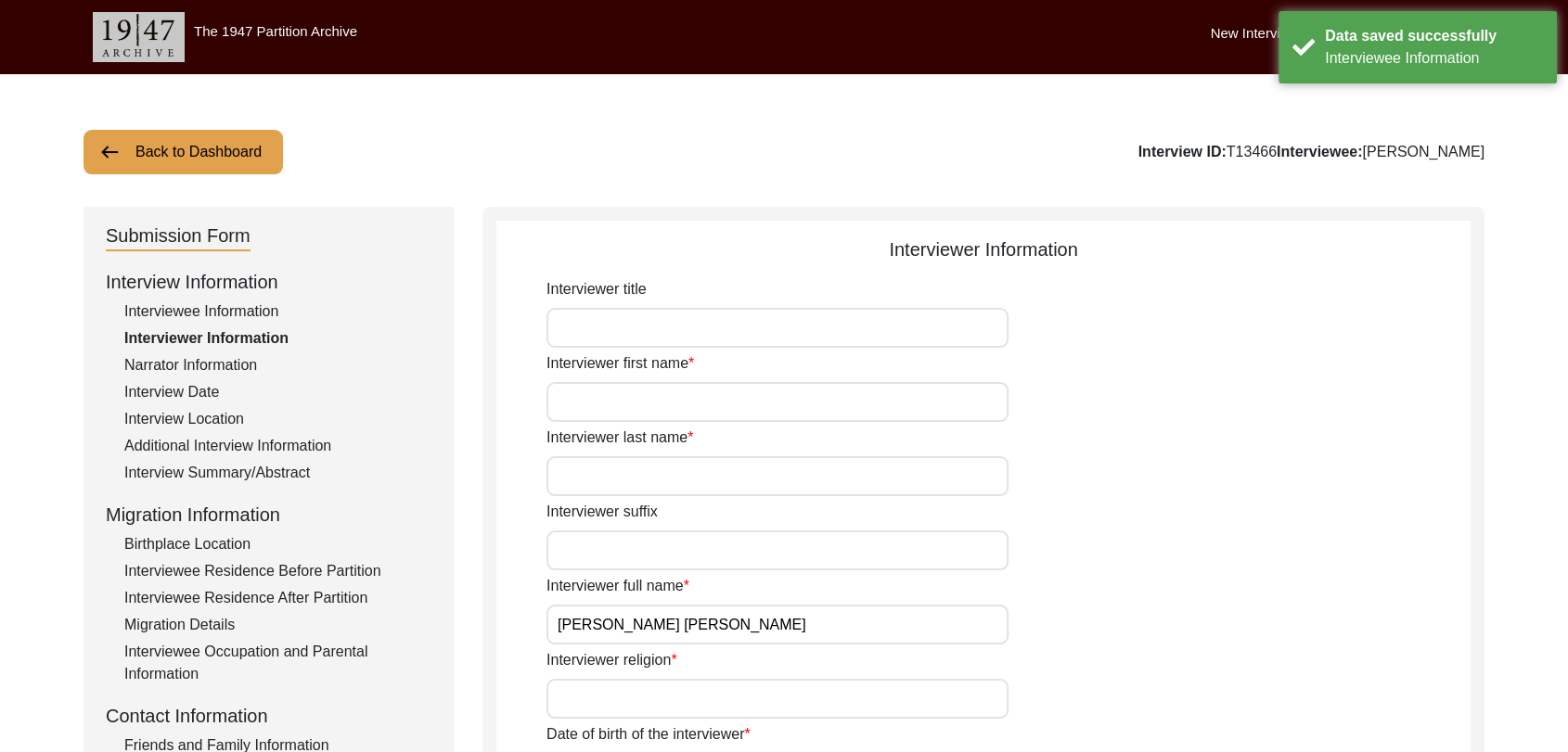
click at [614, 404] on input "Interviewer first name" at bounding box center [777, 402] width 462 height 40
type input "[PERSON_NAME]"
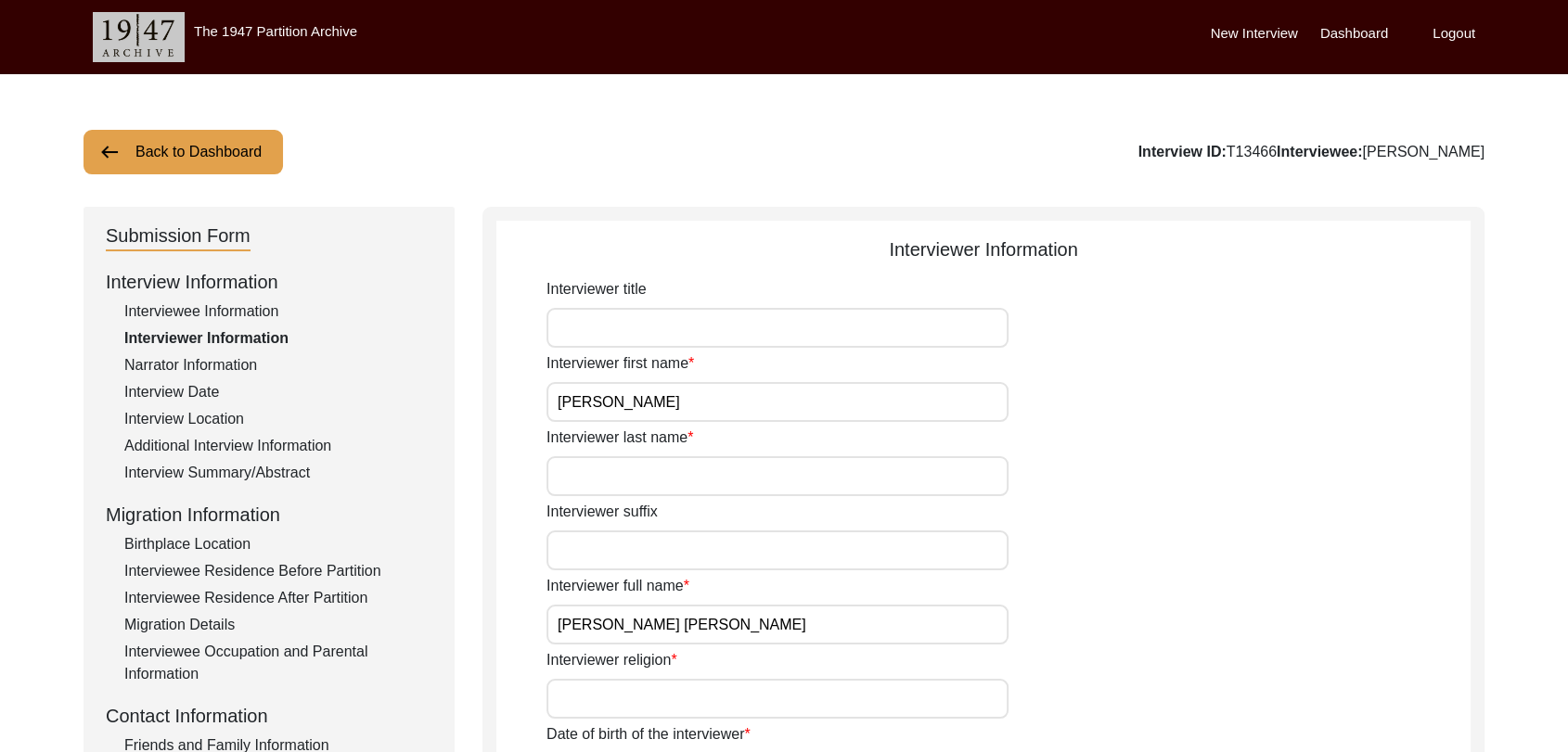
click at [638, 484] on input "Interviewer last name" at bounding box center [777, 475] width 462 height 40
type input "[PERSON_NAME]"
click at [592, 621] on input "[PERSON_NAME] [PERSON_NAME]" at bounding box center [777, 624] width 462 height 40
type input "[PERSON_NAME]"
click at [652, 714] on input "Interviewer religion" at bounding box center [777, 699] width 462 height 40
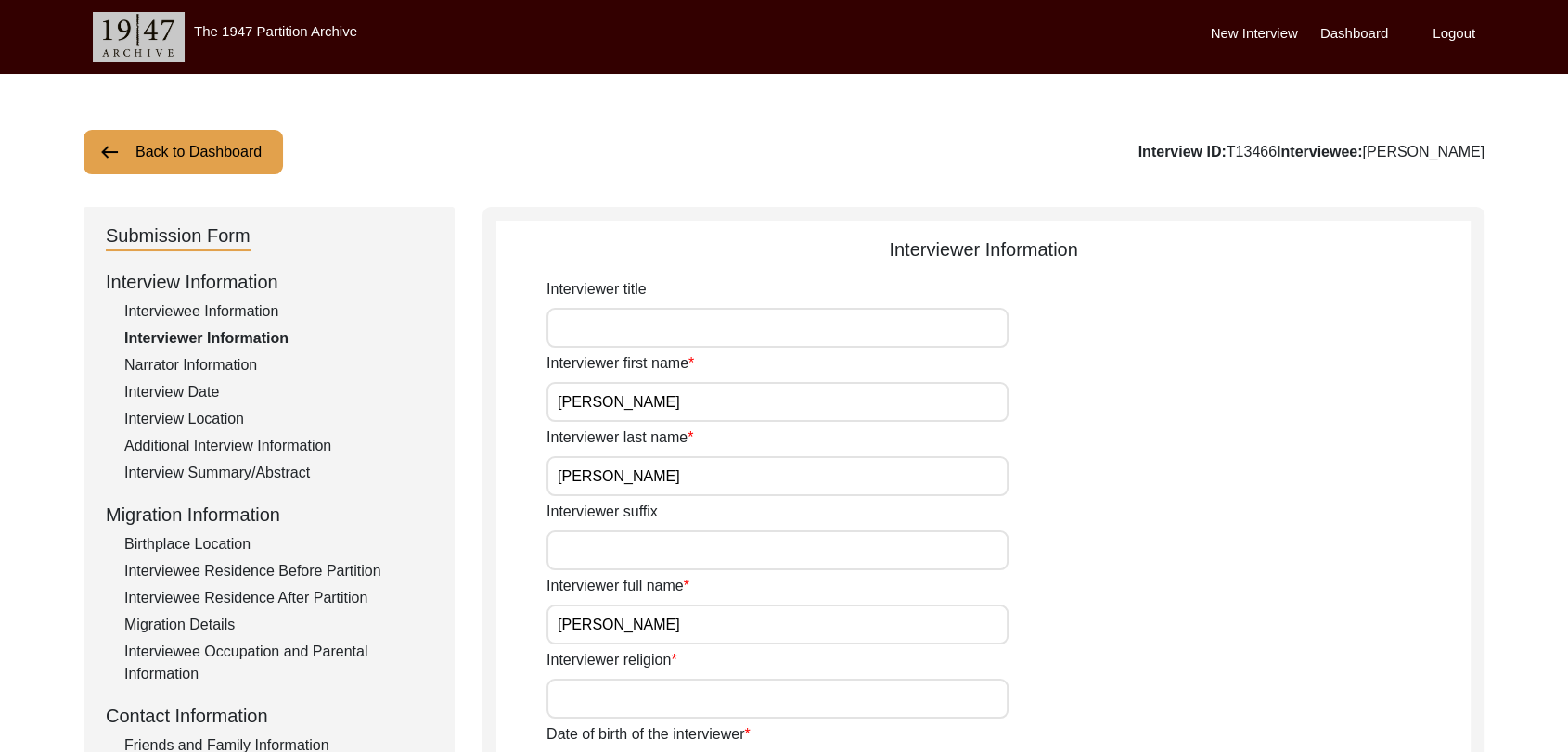
type input "[DEMOGRAPHIC_DATA]"
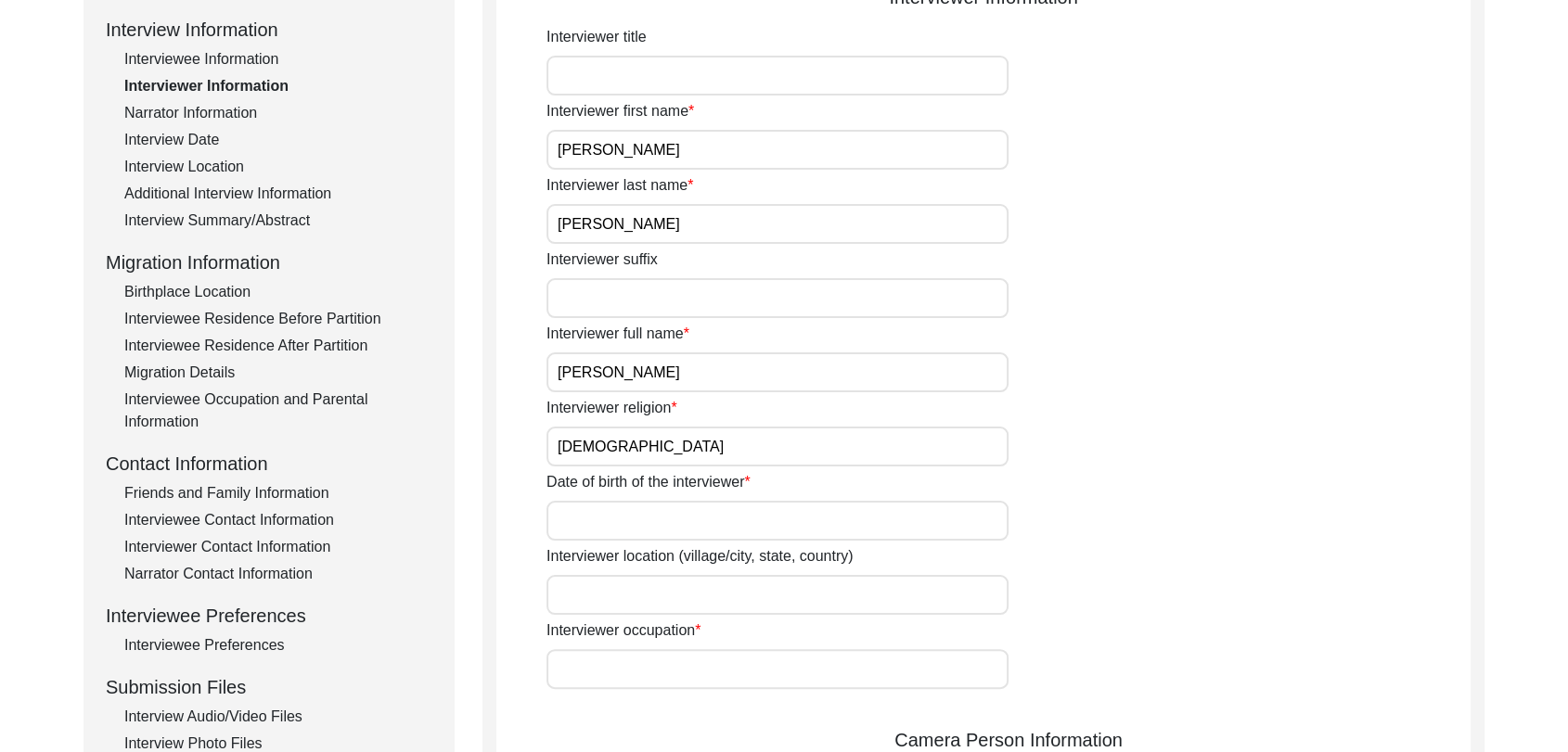
scroll to position [255, 0]
click at [595, 525] on input "Date of birth of the interviewer" at bounding box center [777, 518] width 462 height 40
type input "[DATE]"
click at [646, 669] on input "Interviewer occupation" at bounding box center [777, 666] width 462 height 40
type input "Student"
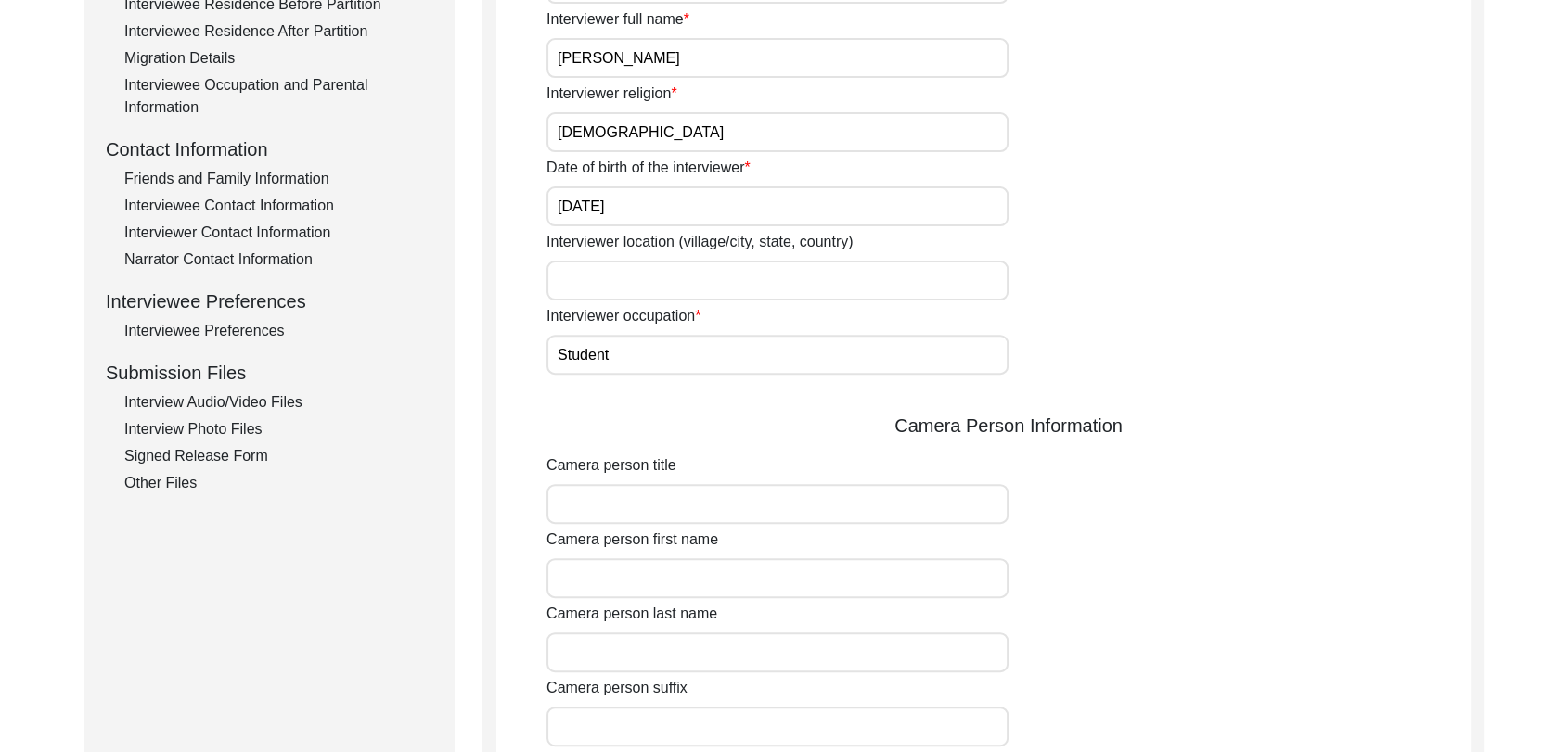
scroll to position [615, 0]
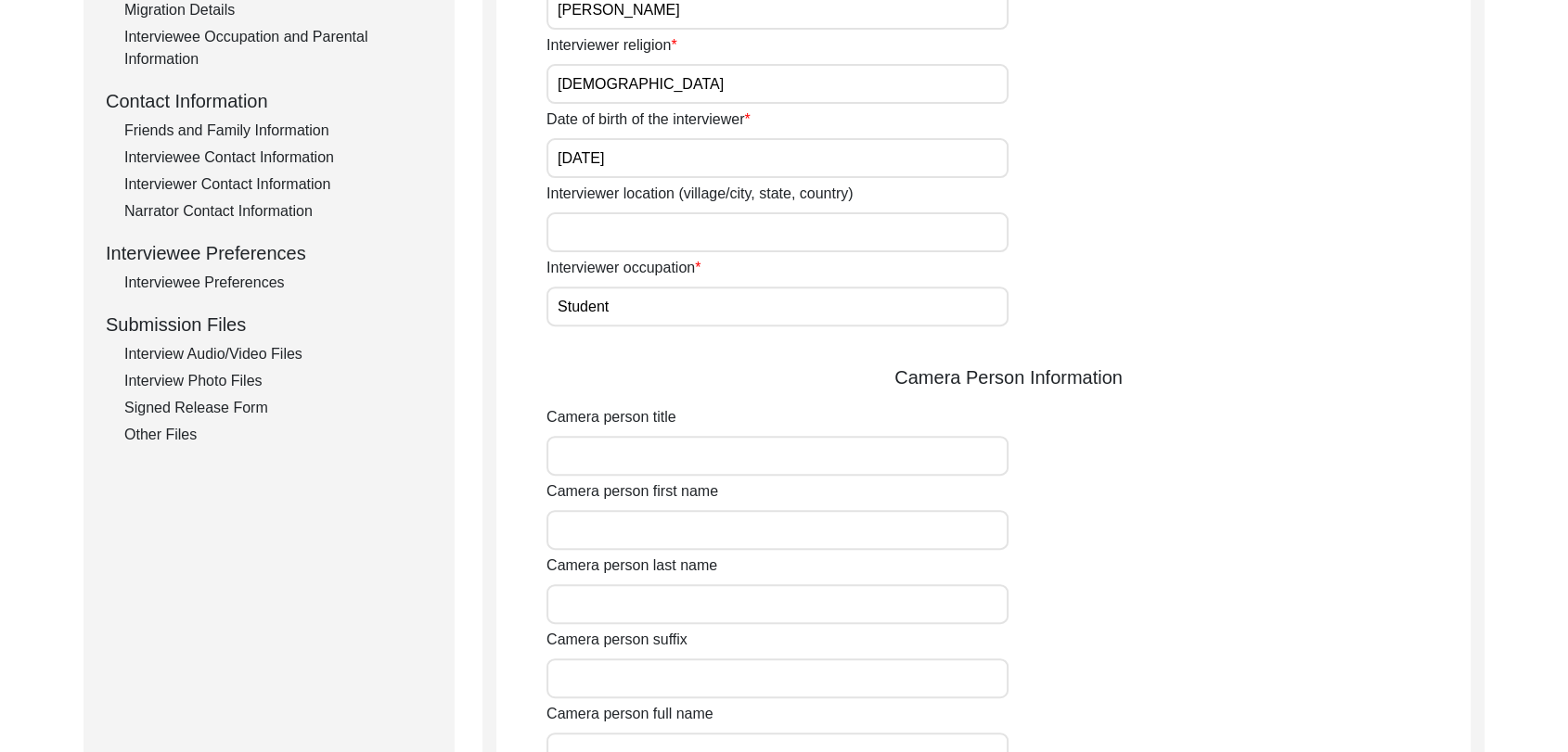
click at [629, 529] on input "Camera person first name" at bounding box center [777, 530] width 462 height 40
type input "[PERSON_NAME]"
click at [629, 591] on input "Camera person last name" at bounding box center [777, 603] width 462 height 40
type input "[PERSON_NAME]"
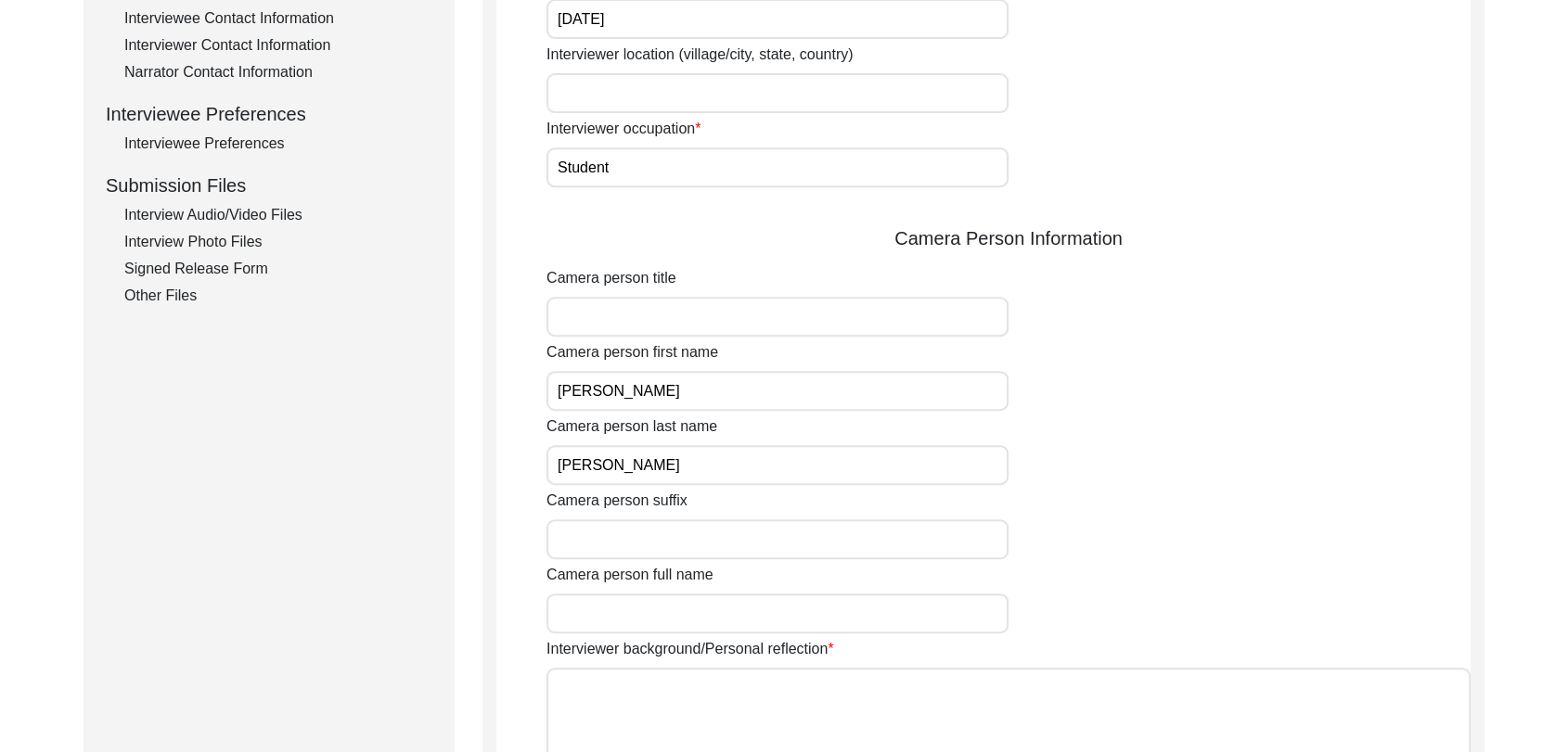
scroll to position [757, 0]
click at [619, 612] on input "Camera person full name" at bounding box center [777, 610] width 462 height 40
type input "[PERSON_NAME]"
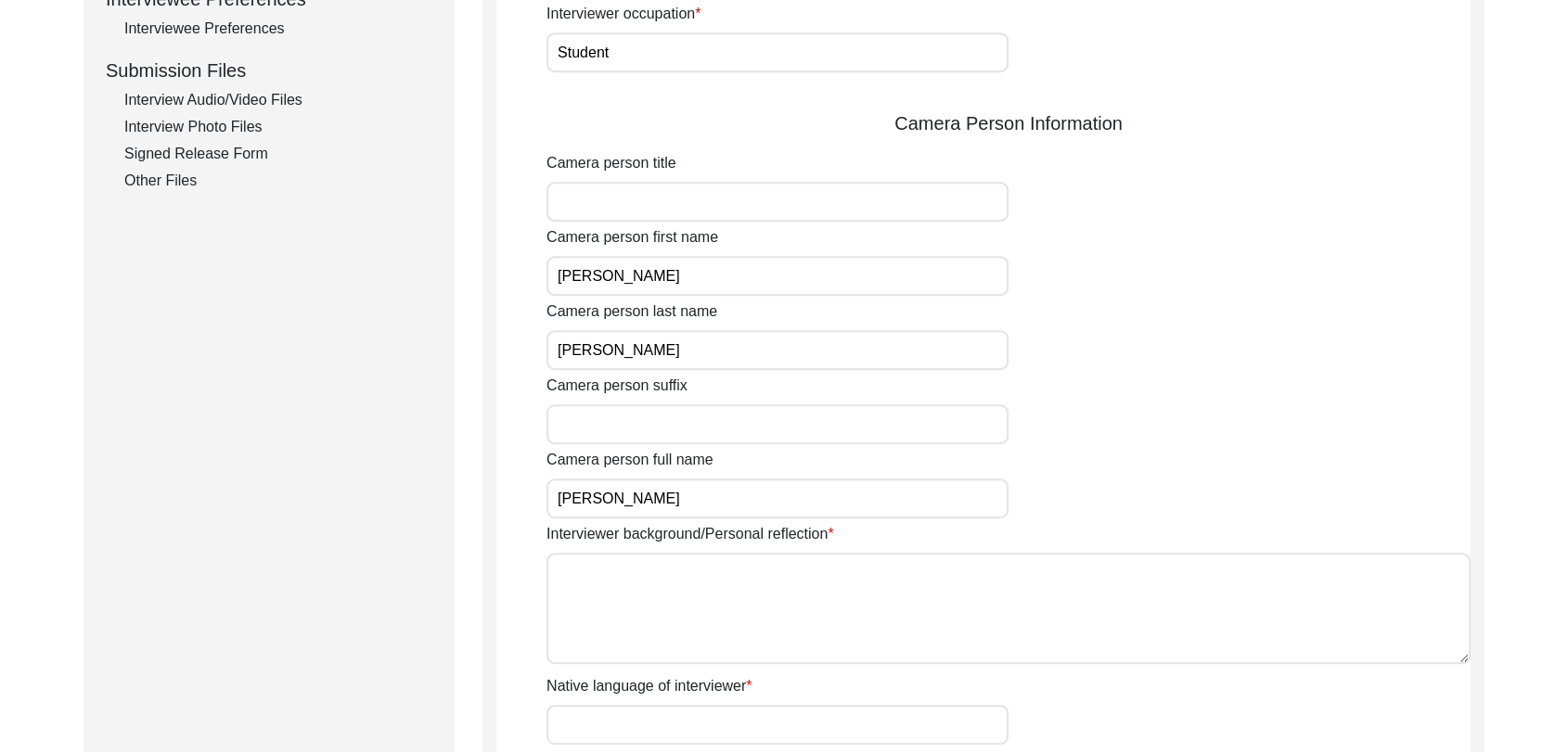
scroll to position [870, 0]
click at [629, 575] on textarea "Interviewer background/Personal reflection" at bounding box center [1008, 607] width 924 height 111
type textarea "M"
click at [679, 594] on textarea "Interviewer background/Personal reflection" at bounding box center [1008, 607] width 924 height 111
paste textarea "[PERSON_NAME] Son of [PERSON_NAME] living in [GEOGRAPHIC_DATA] village of [GEOG…"
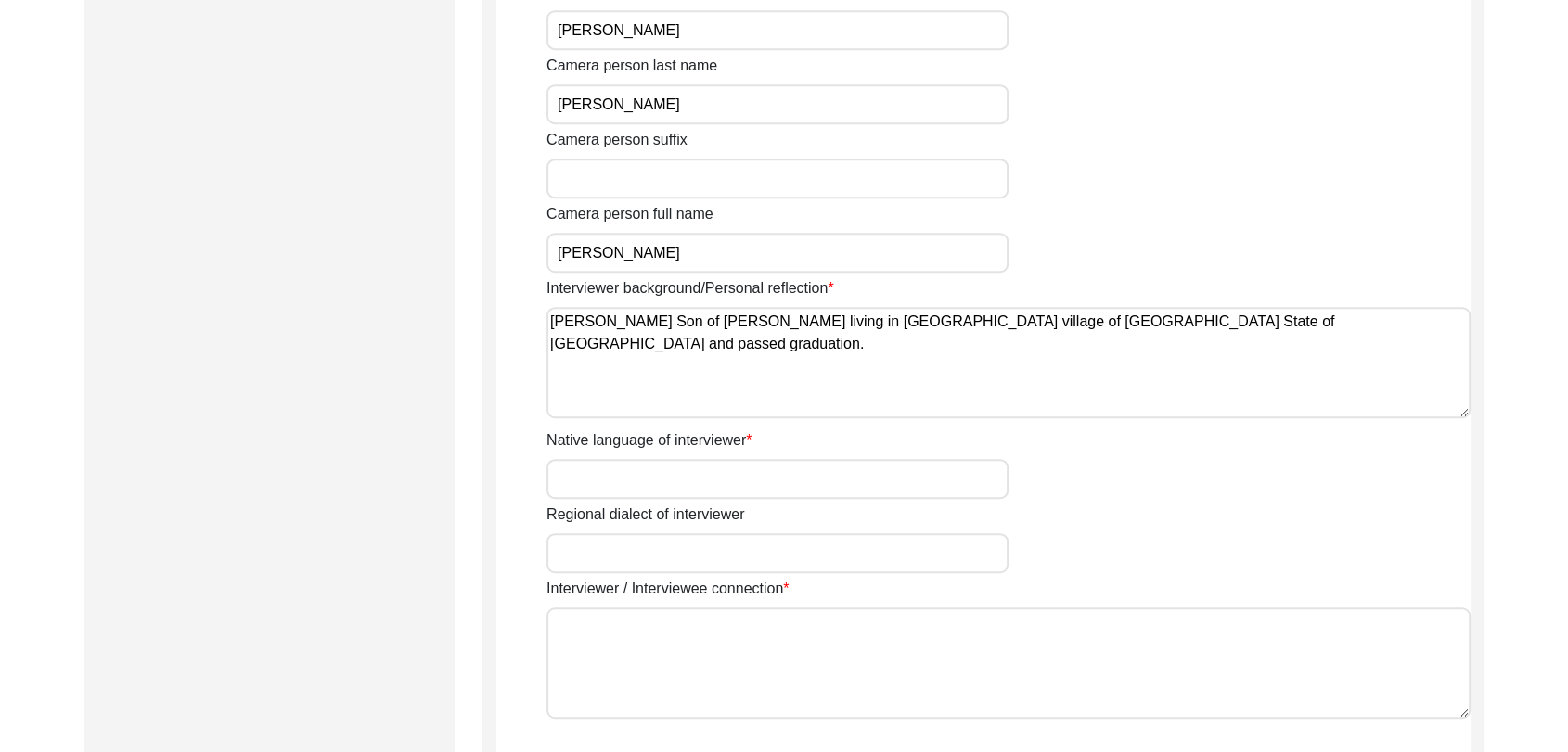
scroll to position [1117, 0]
type textarea "[PERSON_NAME] Son of [PERSON_NAME] living in [GEOGRAPHIC_DATA] village of [GEOG…"
click at [612, 475] on input "Native language of interviewer" at bounding box center [777, 475] width 462 height 40
type input "Panjabi"
click at [628, 536] on input "Regional dialect of interviewer" at bounding box center [777, 550] width 462 height 40
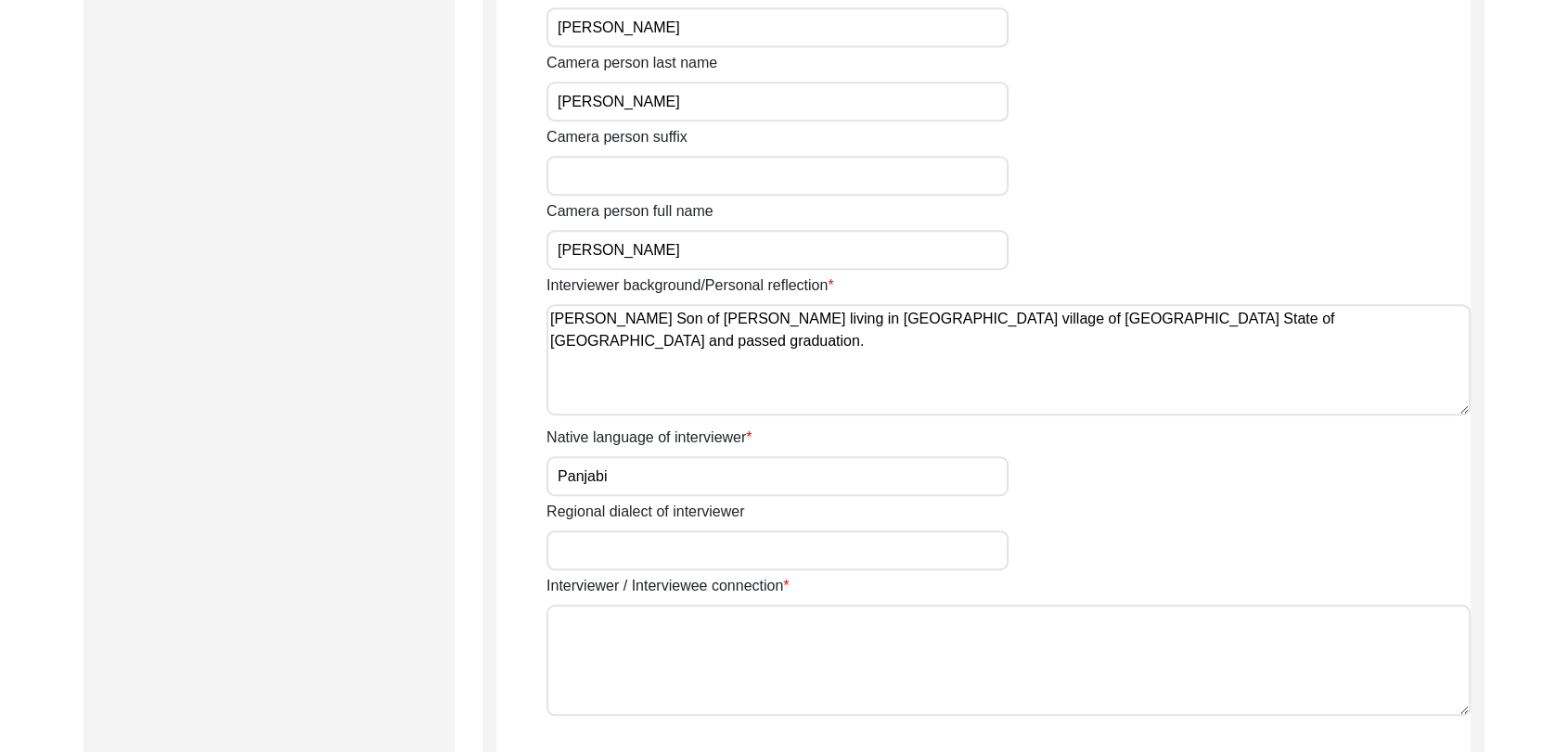
type input "Panjabi"
click at [638, 630] on textarea "Interviewer / Interviewee connection" at bounding box center [1008, 660] width 924 height 111
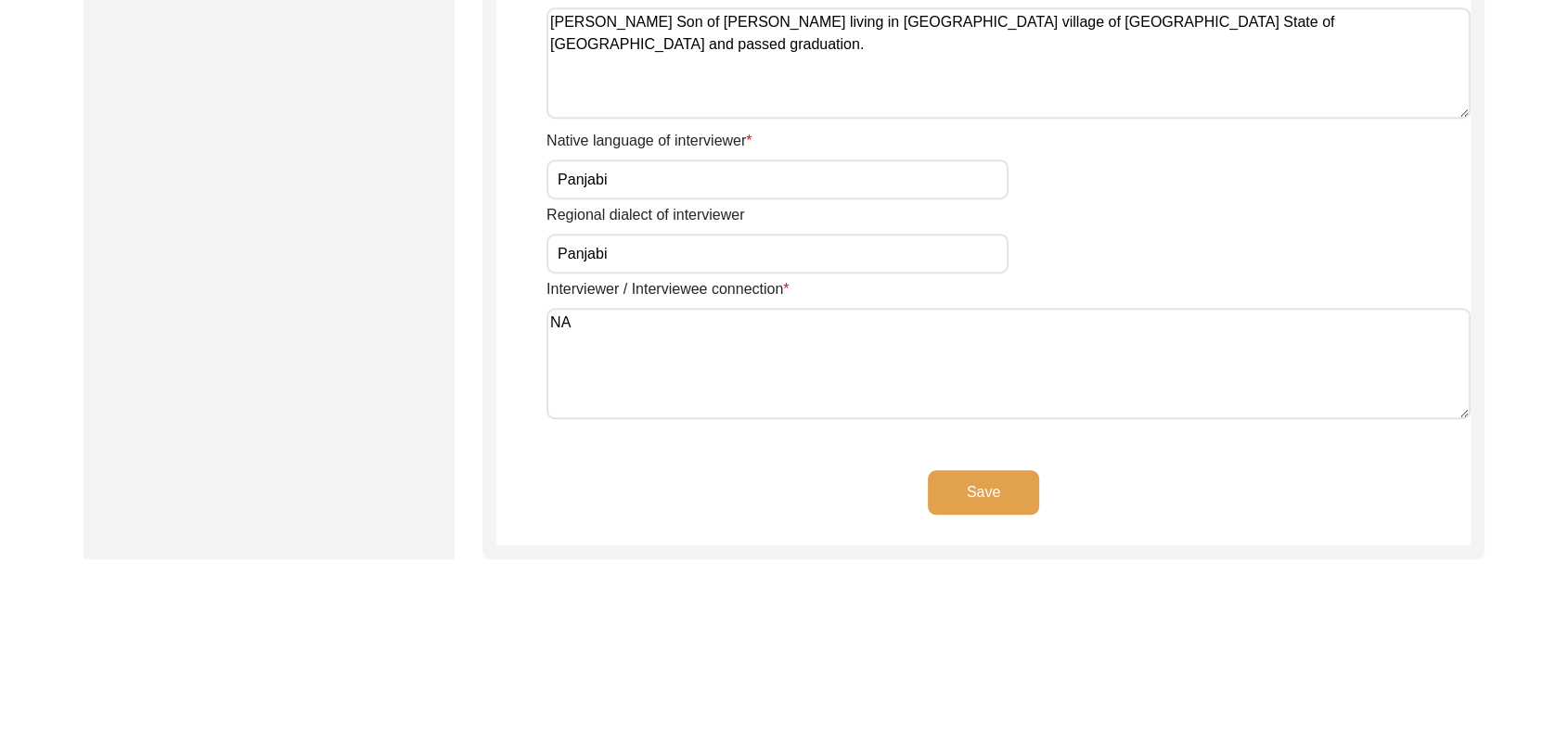
scroll to position [1422, 0]
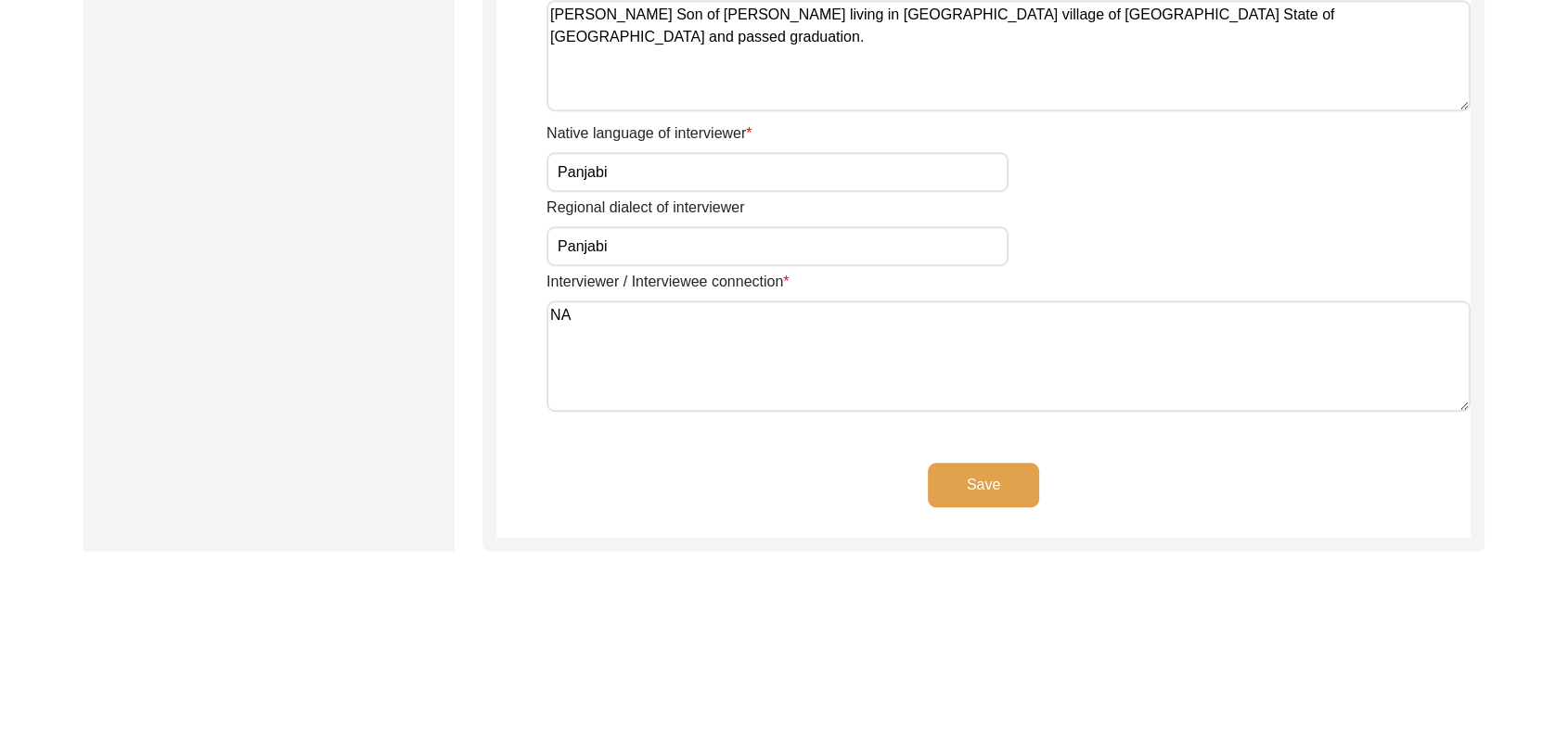
type textarea "NA"
click at [993, 484] on button "Save" at bounding box center [983, 485] width 111 height 45
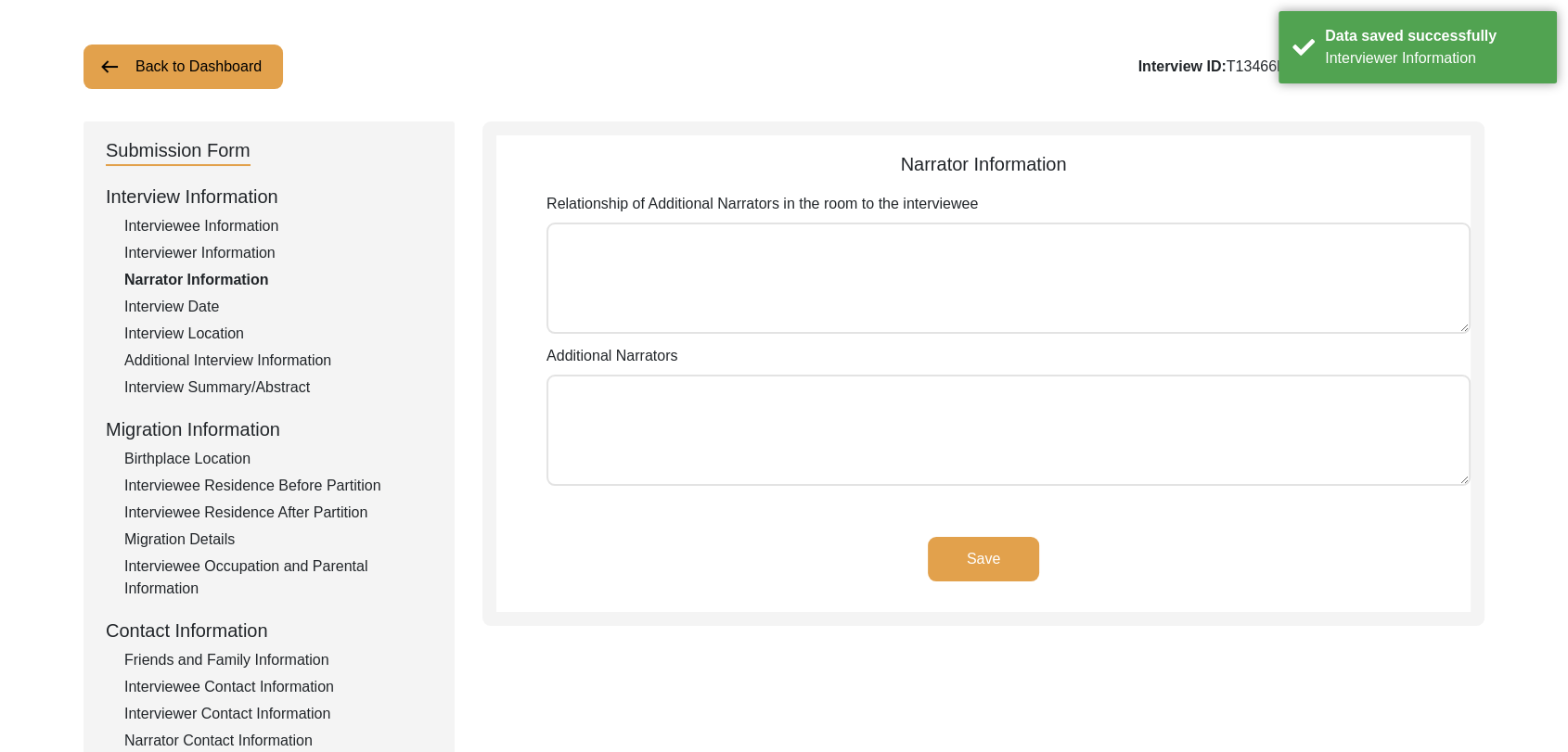
scroll to position [76, 0]
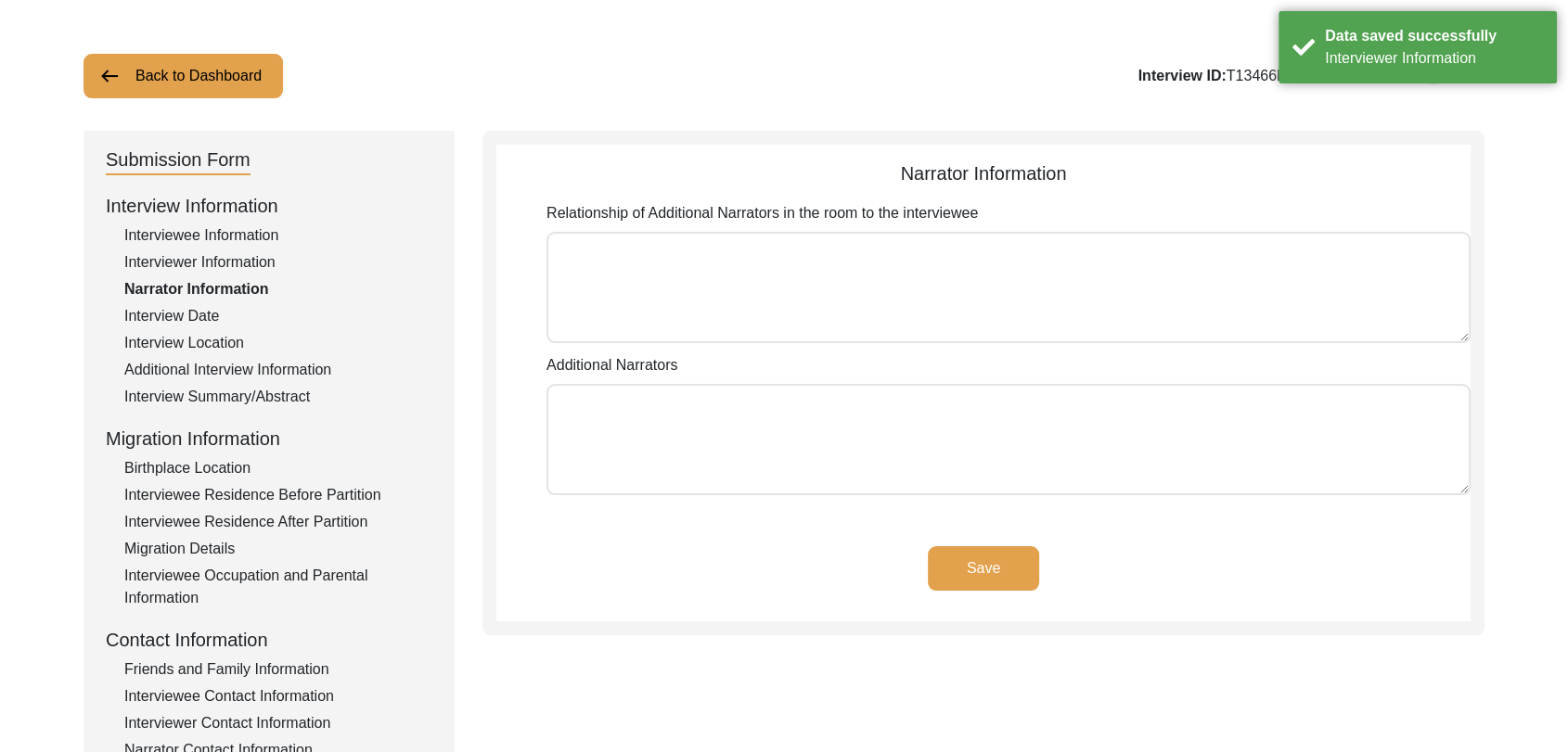
click at [975, 568] on button "Save" at bounding box center [983, 569] width 111 height 45
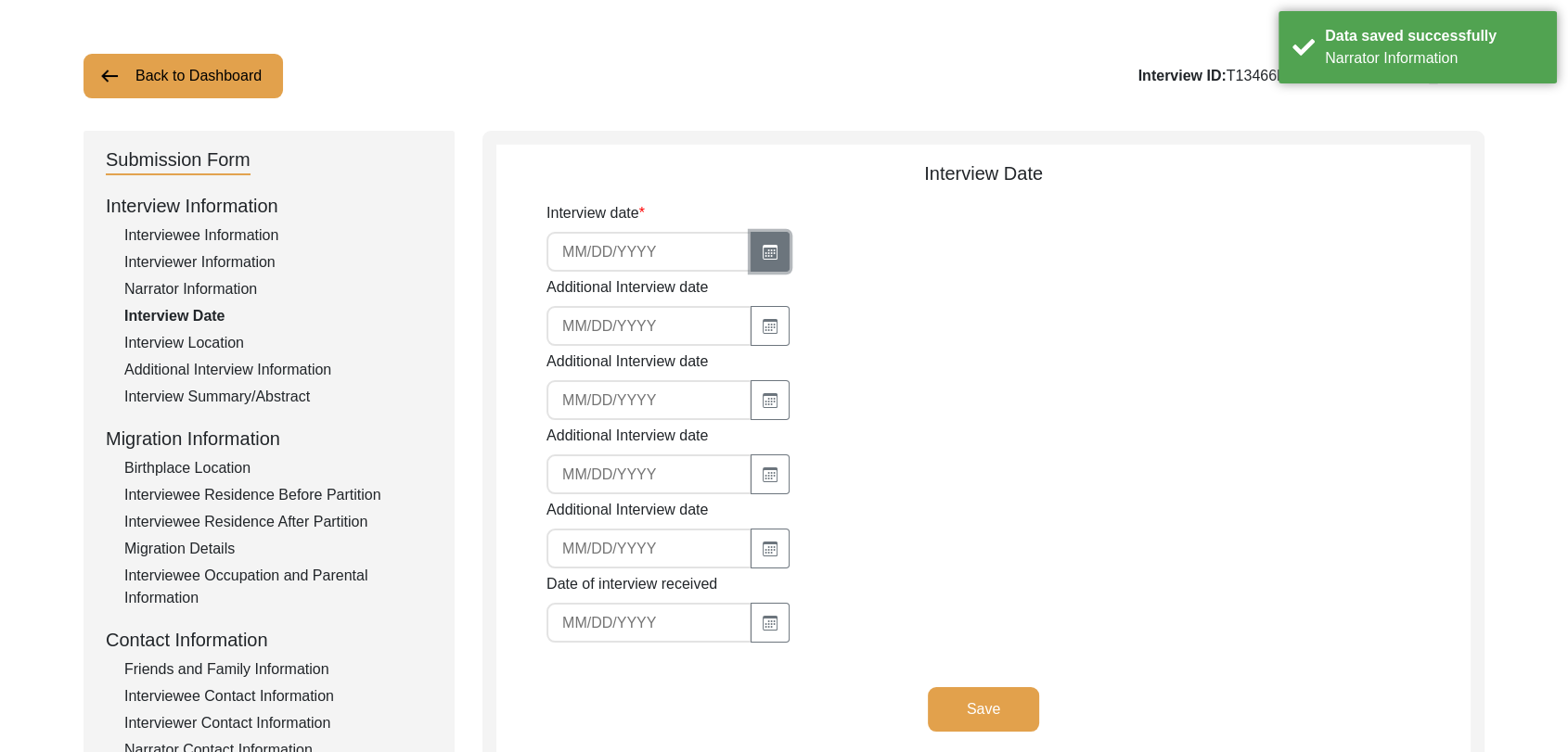
click at [763, 254] on icon "button" at bounding box center [770, 252] width 15 height 15
select select "8"
select select "2025"
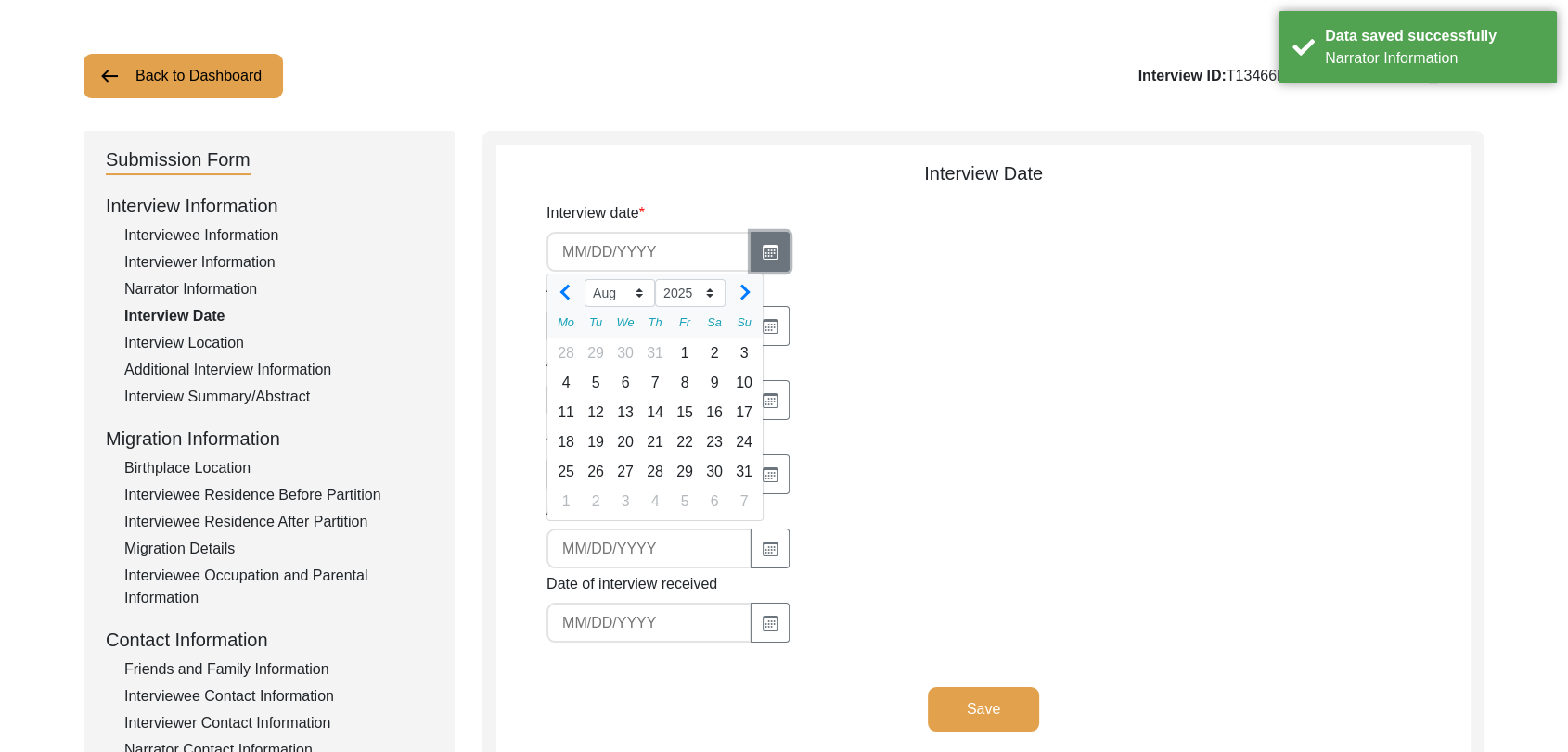
click at [763, 254] on icon "button" at bounding box center [770, 252] width 15 height 15
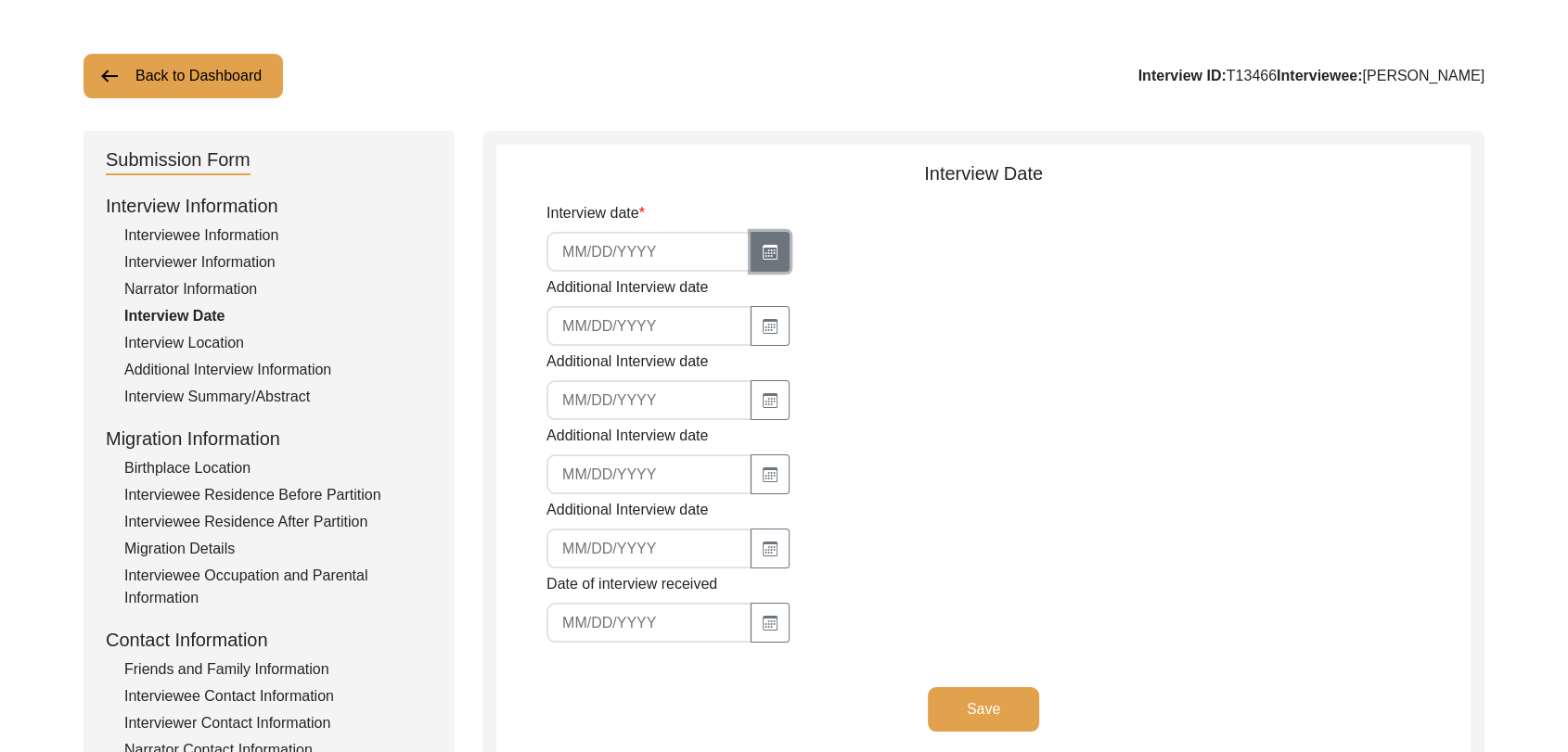
click at [763, 254] on icon "button" at bounding box center [770, 252] width 15 height 15
select select "8"
select select "2025"
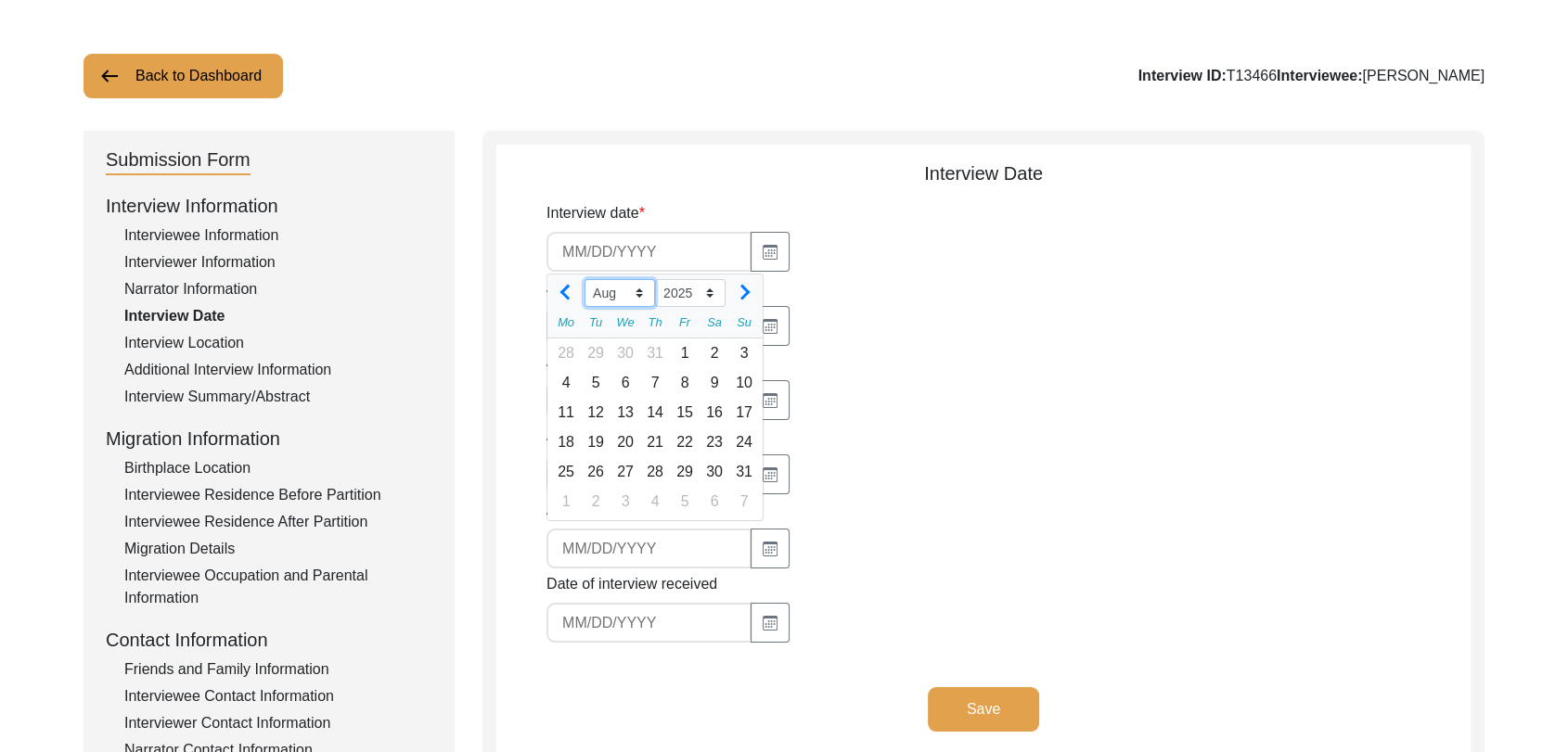
click at [640, 300] on select "Jan Feb Mar Apr May Jun [DATE] Aug Sep Oct Nov Dec" at bounding box center [619, 293] width 70 height 28
select select "7"
click at [584, 279] on select "Jan Feb Mar Apr May Jun [DATE] Aug Sep Oct Nov Dec" at bounding box center [619, 293] width 70 height 28
click at [709, 440] on div "26" at bounding box center [714, 443] width 30 height 30
type input "[DATE]"
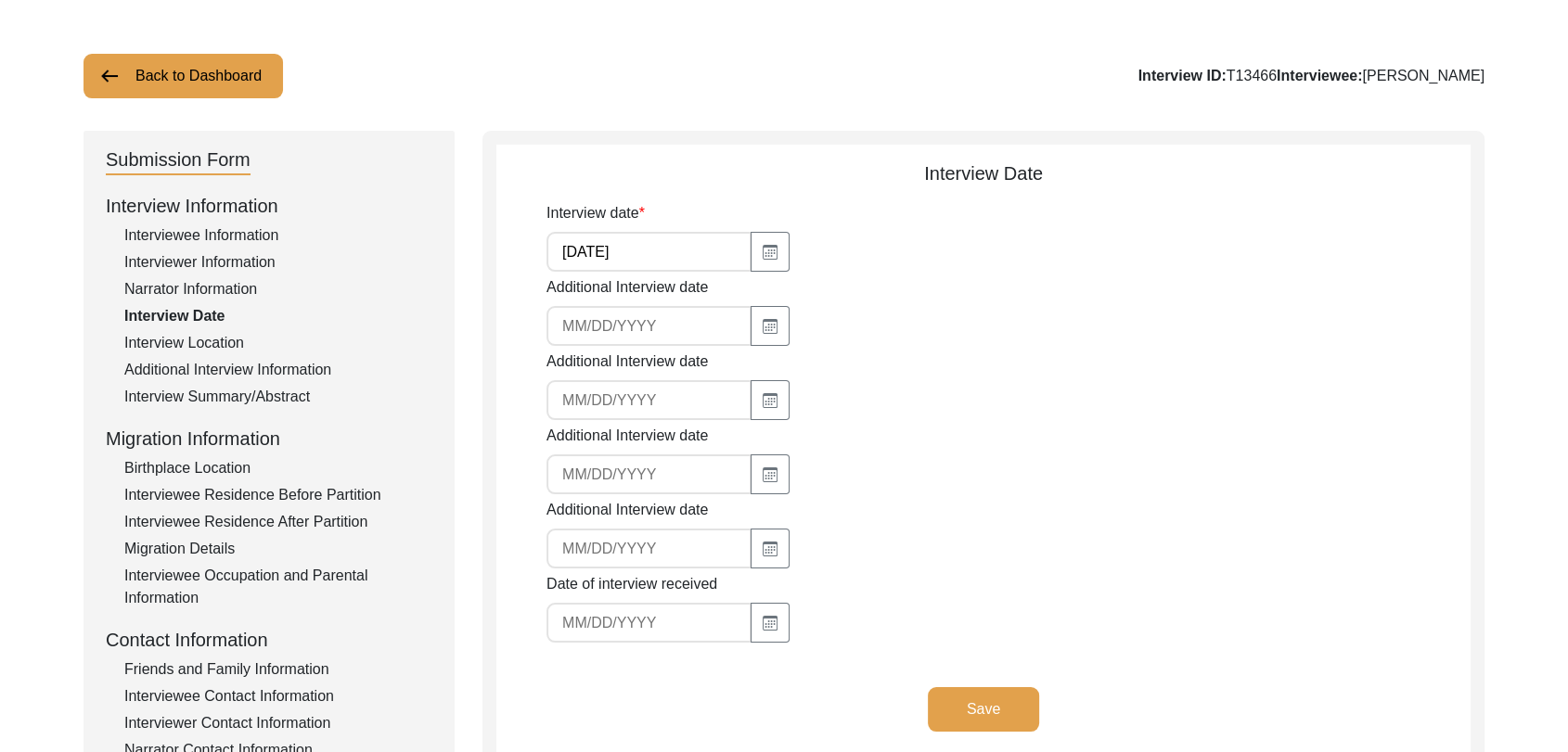
click at [979, 703] on button "Save" at bounding box center [983, 710] width 111 height 45
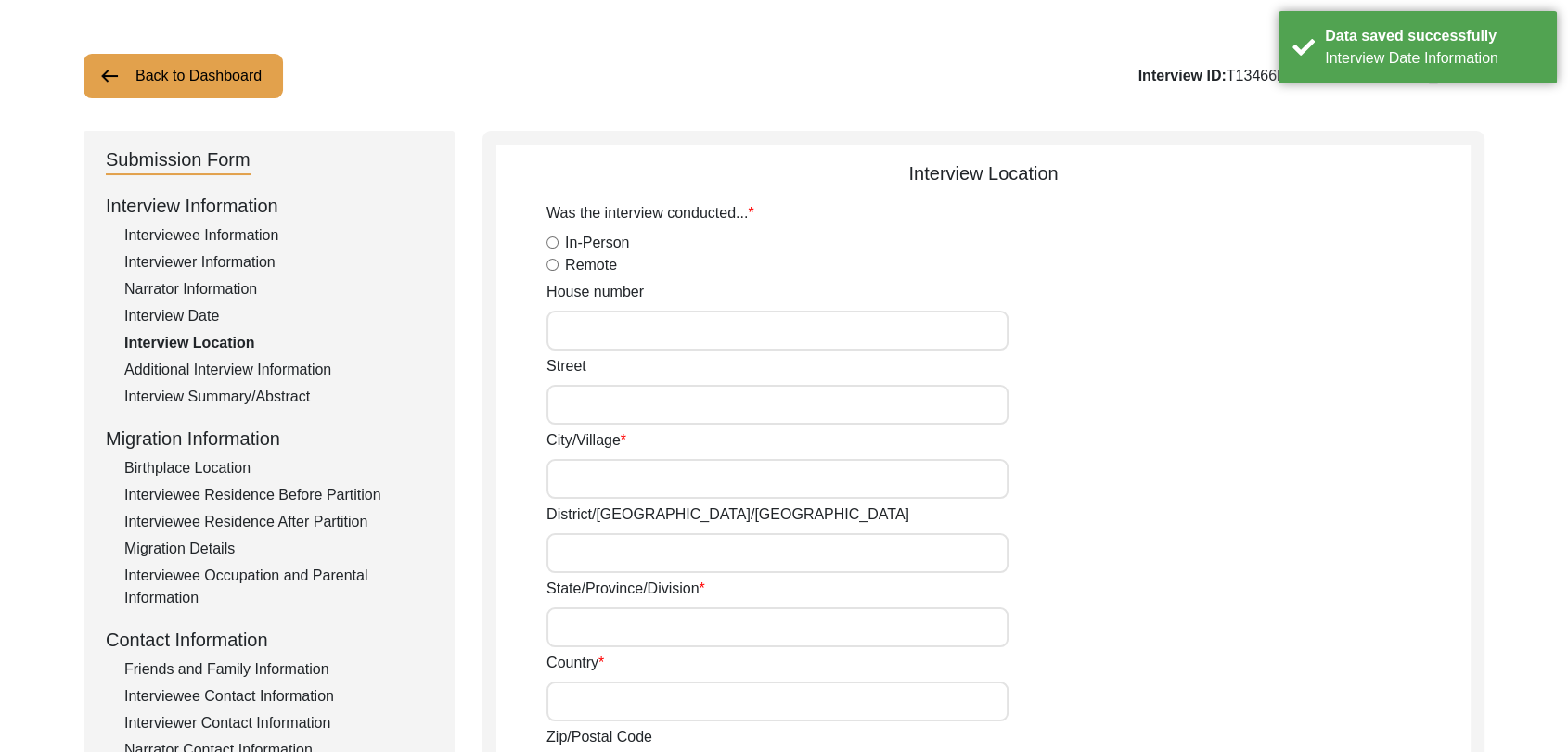
click at [556, 239] on input "In-Person" at bounding box center [552, 242] width 12 height 12
radio input "true"
click at [613, 477] on input "City/Village" at bounding box center [777, 478] width 462 height 40
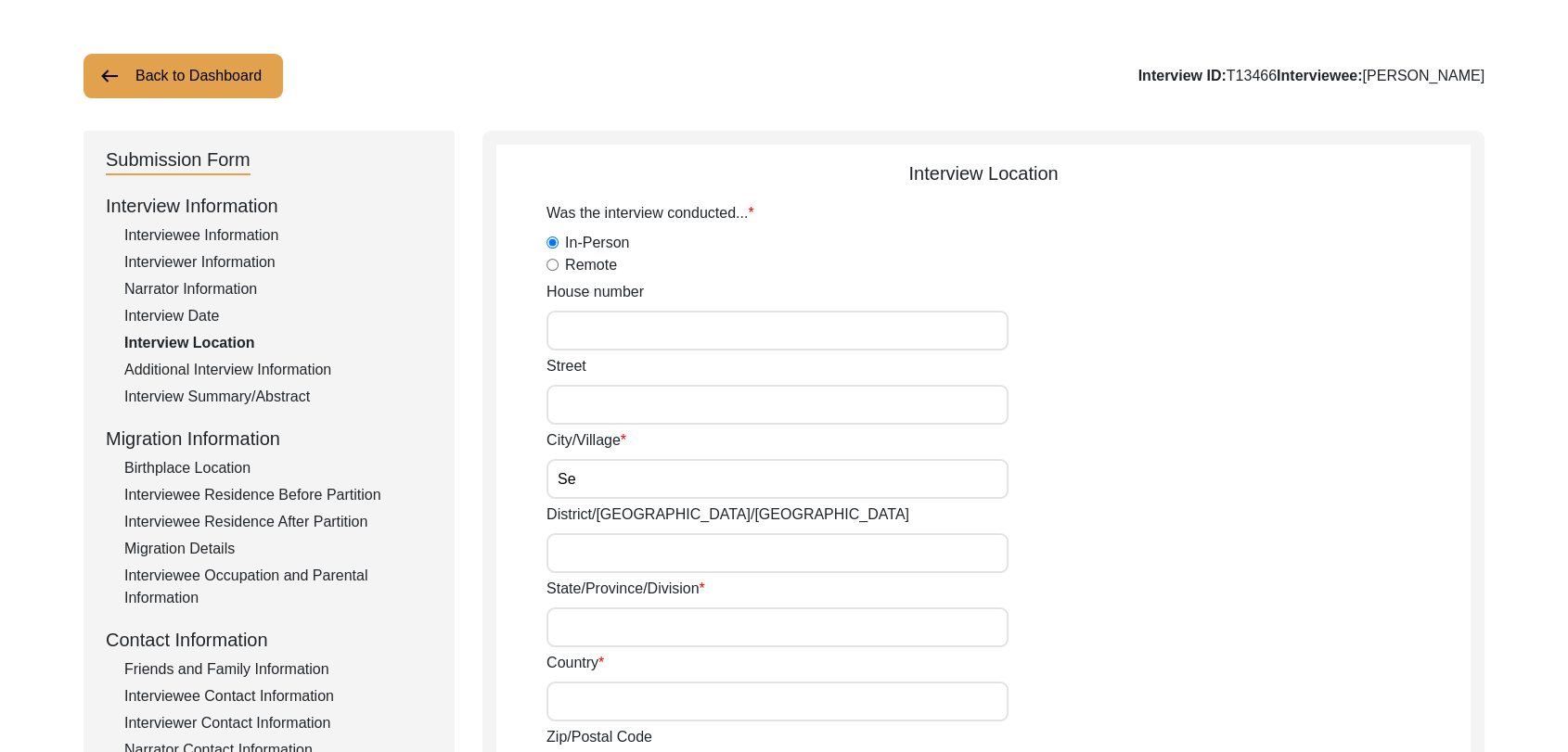
type input "S"
type input "[PERSON_NAME]"
click at [618, 562] on input "District/[GEOGRAPHIC_DATA]/[GEOGRAPHIC_DATA]" at bounding box center [777, 553] width 462 height 40
type input "Bathinda"
click at [609, 631] on input "State/Province/Division" at bounding box center [777, 627] width 462 height 40
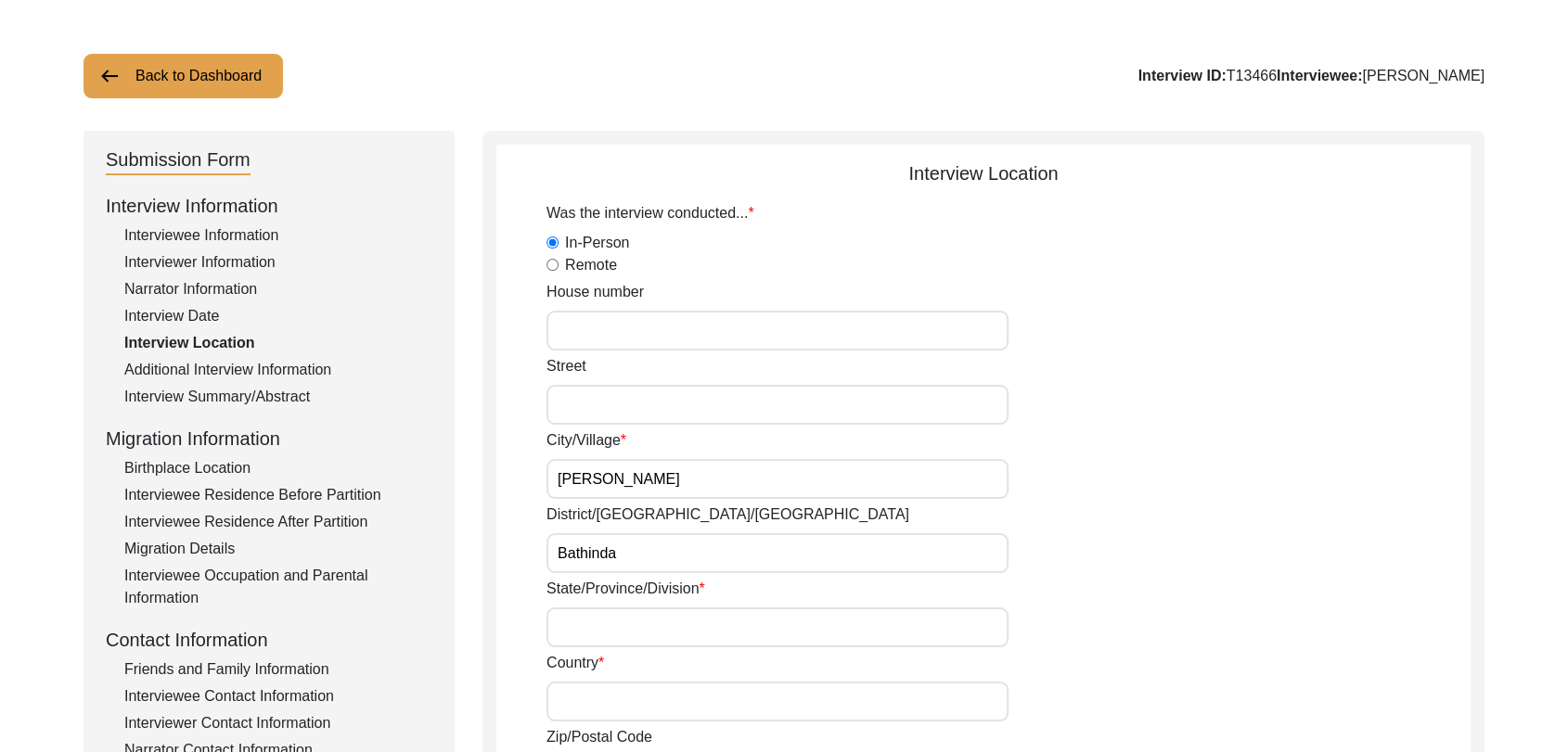
type input "[GEOGRAPHIC_DATA]"
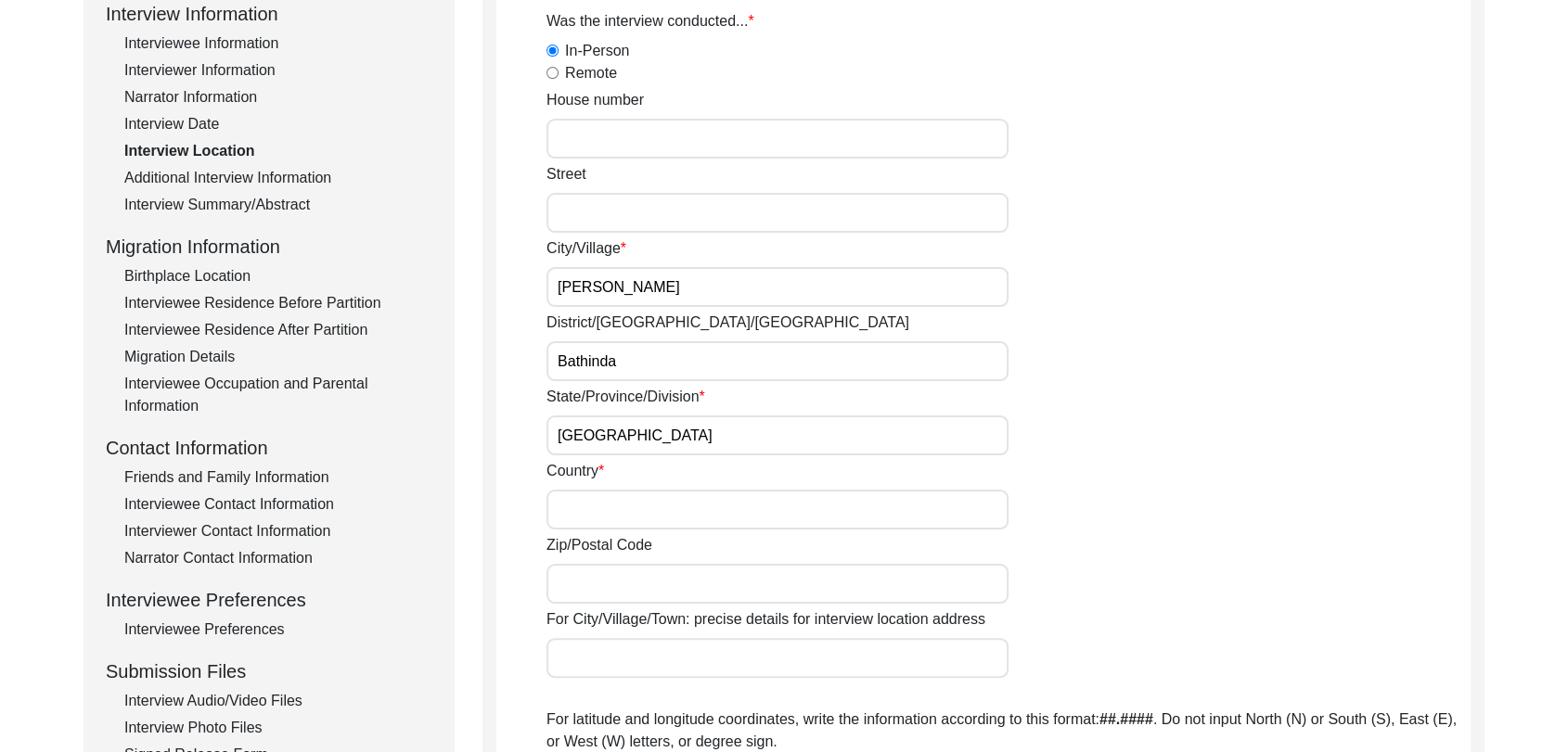
scroll to position [276, 0]
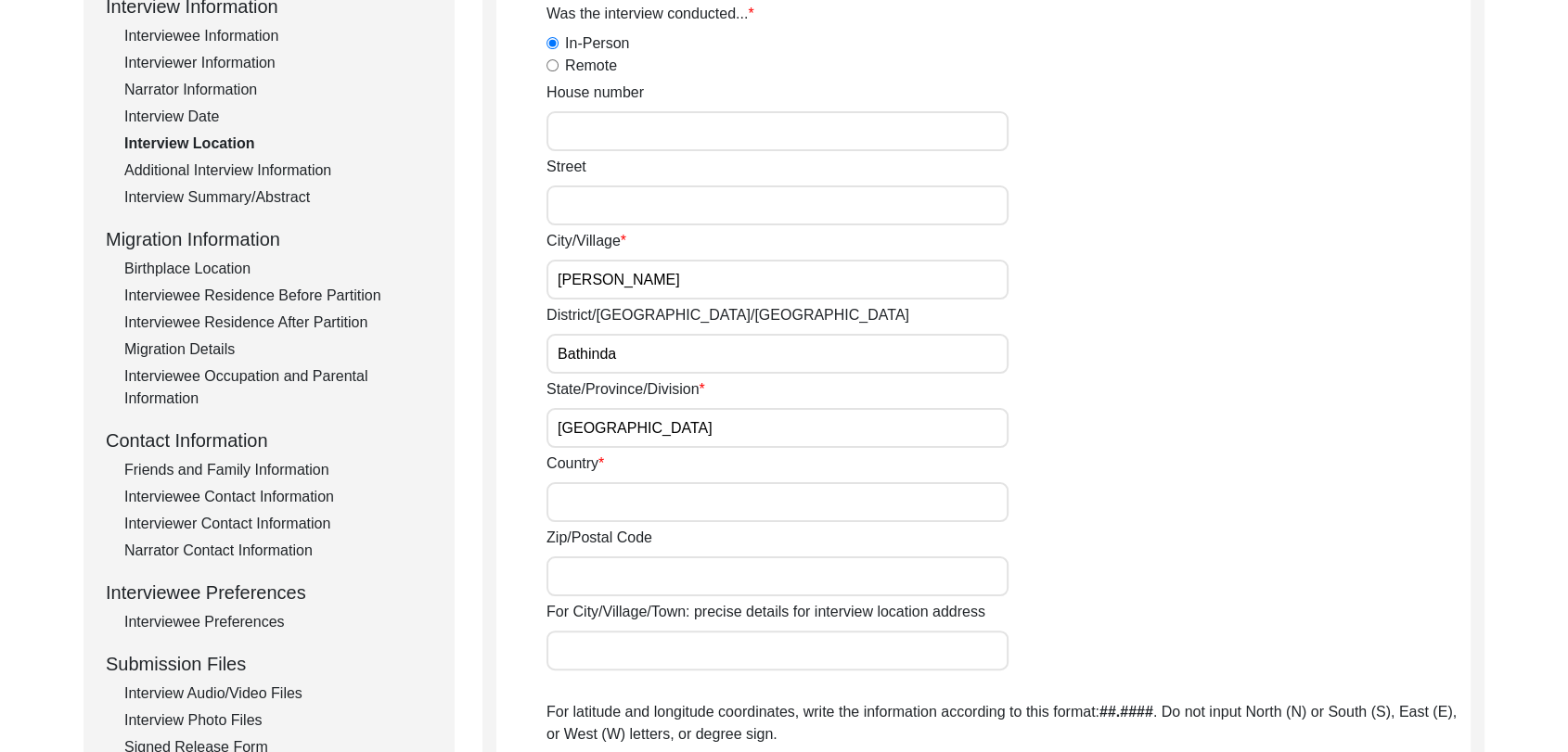
click at [624, 488] on input "Country" at bounding box center [777, 502] width 462 height 40
type input "[GEOGRAPHIC_DATA]"
click at [649, 562] on input "Zip/Postal Code" at bounding box center [777, 576] width 462 height 40
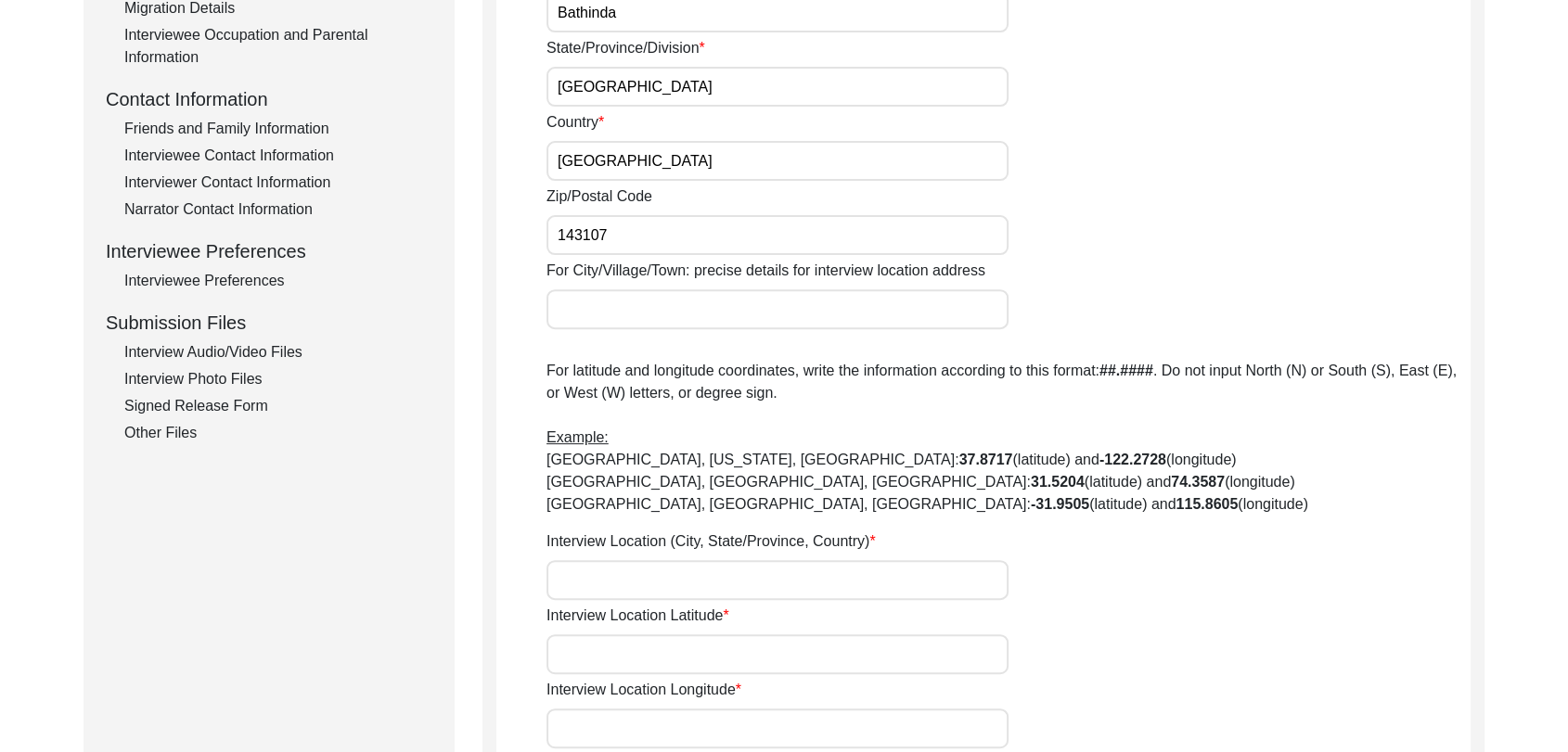
scroll to position [617, 0]
type input "143107"
click at [595, 584] on input "Interview Location (City, State/Province, Country)" at bounding box center [777, 579] width 462 height 40
type input "B"
type input "[PERSON_NAME], [GEOGRAPHIC_DATA], [GEOGRAPHIC_DATA], [GEOGRAPHIC_DATA]"
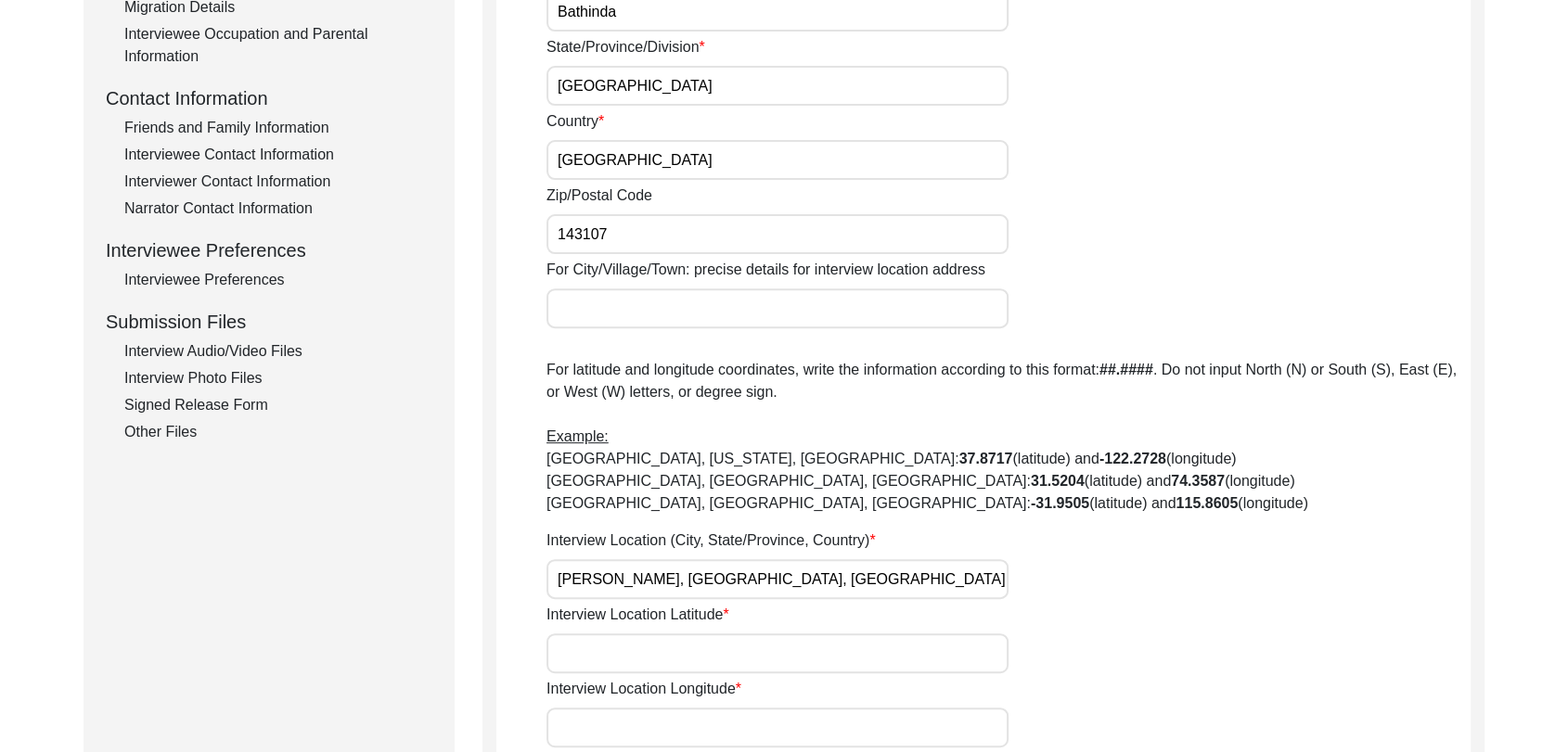
click at [623, 652] on input "Interview Location Latitude" at bounding box center [777, 653] width 462 height 40
click at [848, 586] on input "[PERSON_NAME], [GEOGRAPHIC_DATA], [GEOGRAPHIC_DATA], [GEOGRAPHIC_DATA]" at bounding box center [777, 579] width 462 height 40
drag, startPoint x: 818, startPoint y: 575, endPoint x: 558, endPoint y: 584, distance: 260.2
click at [558, 584] on input "[PERSON_NAME], [GEOGRAPHIC_DATA], [GEOGRAPHIC_DATA], [GEOGRAPHIC_DATA]" at bounding box center [777, 579] width 462 height 40
click at [638, 663] on input "Interview Location Latitude" at bounding box center [777, 653] width 462 height 40
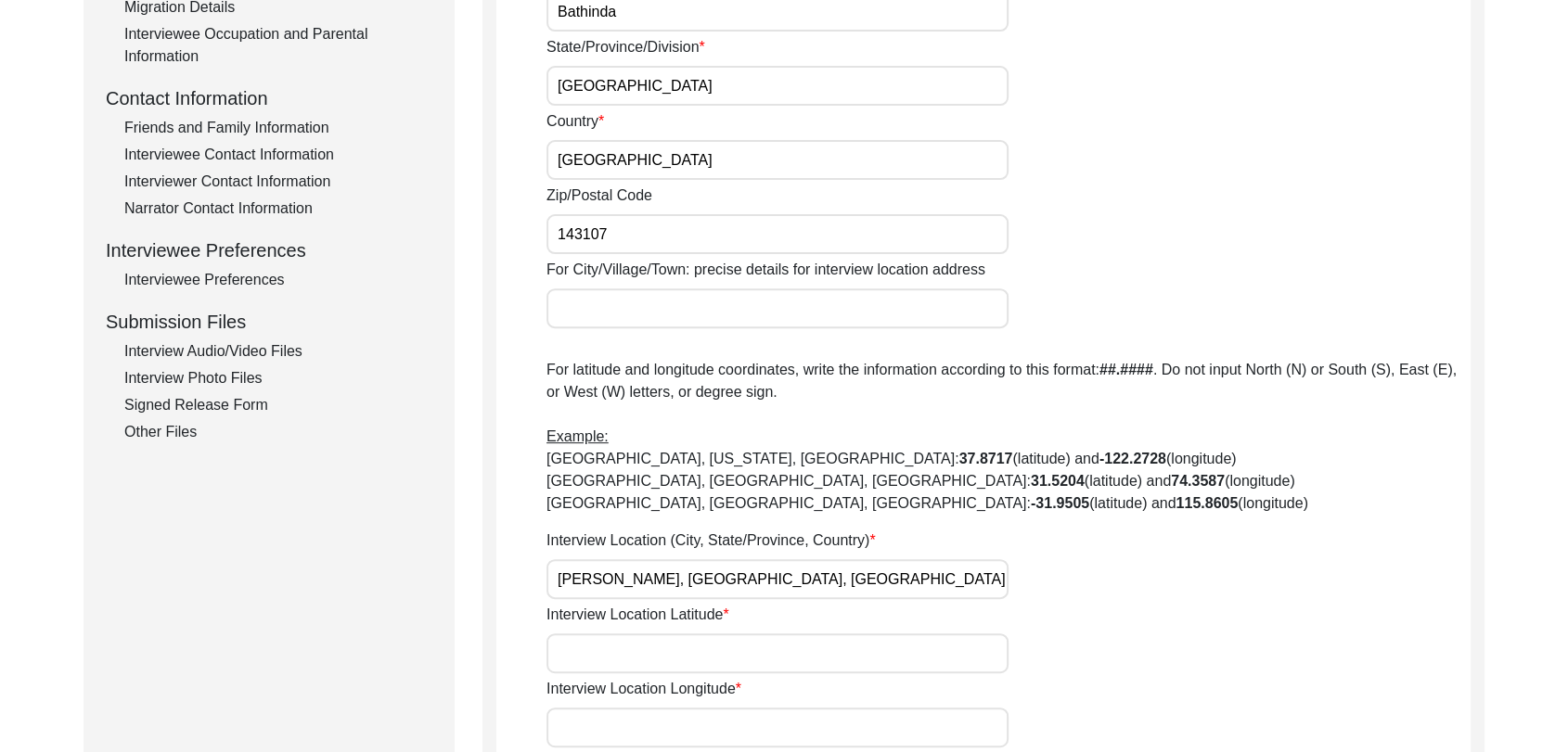
paste input "29.955633"
type input "29.955633"
click at [647, 573] on input "[PERSON_NAME], [GEOGRAPHIC_DATA], [GEOGRAPHIC_DATA], [GEOGRAPHIC_DATA]" at bounding box center [777, 579] width 462 height 40
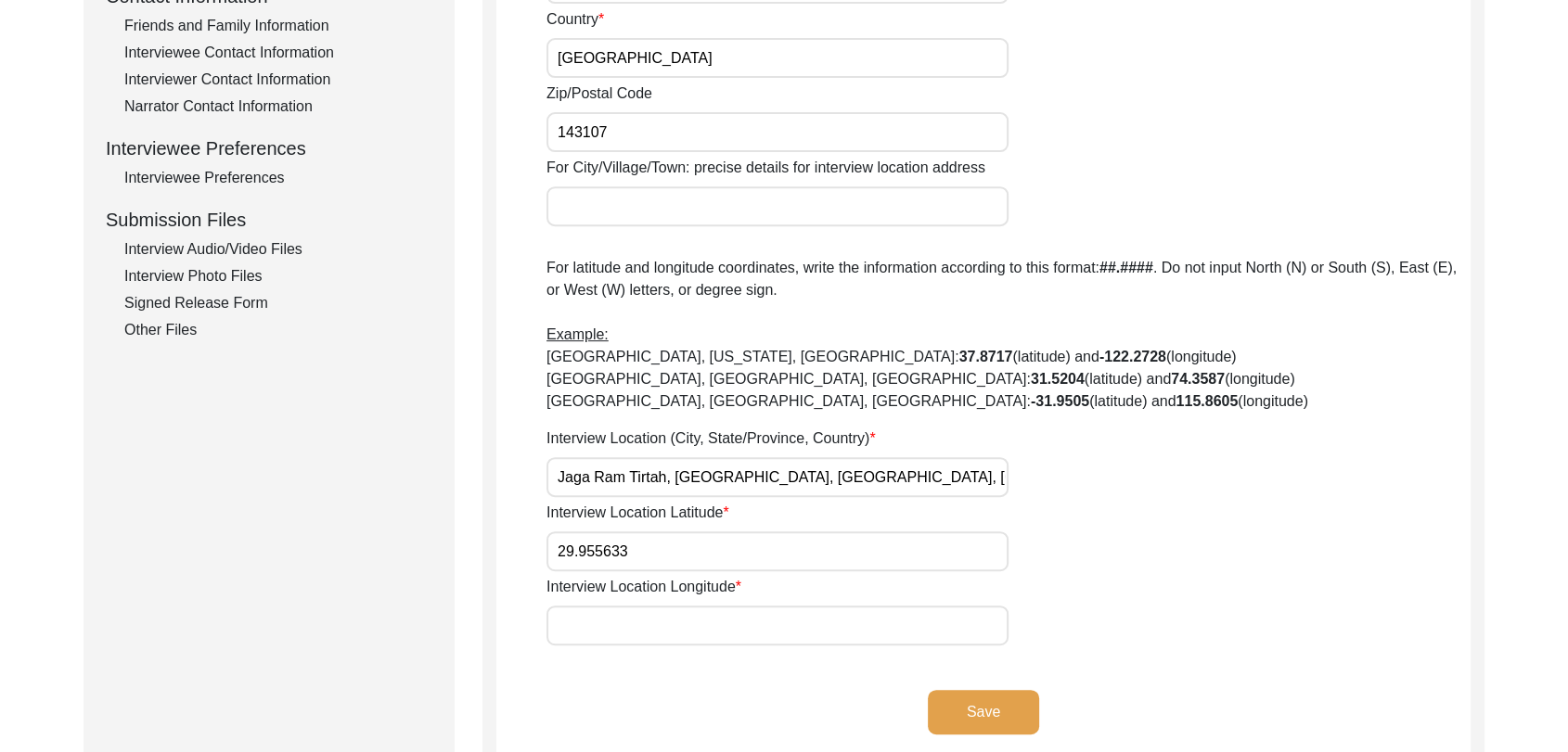
scroll to position [719, 0]
type input "Jaga Ram Tirtah, [GEOGRAPHIC_DATA], [GEOGRAPHIC_DATA], [GEOGRAPHIC_DATA]"
click at [580, 627] on input "Interview Location Longitude" at bounding box center [777, 625] width 462 height 40
paste input "75.158510"
type input "75.158510"
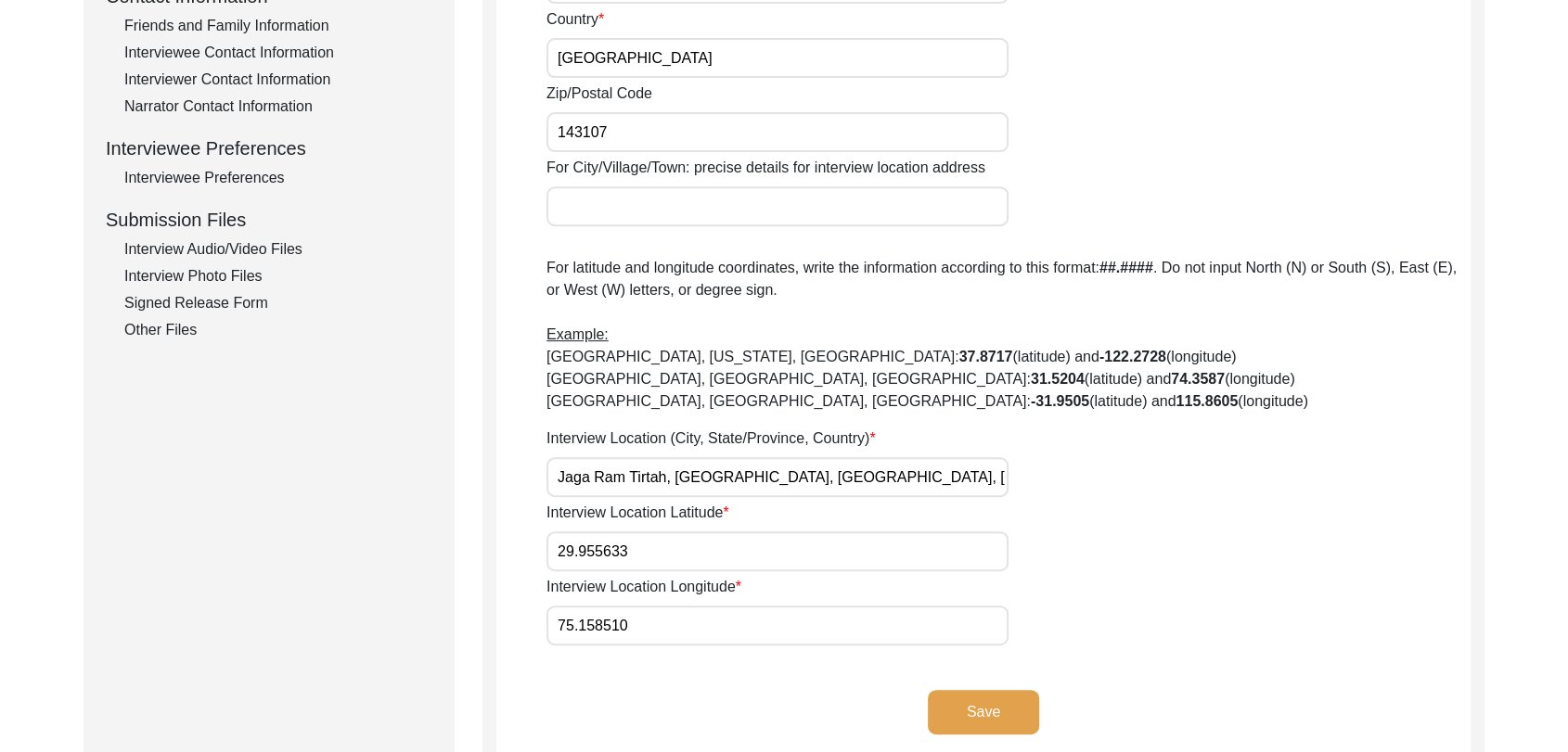
click at [1007, 701] on button "Save" at bounding box center [983, 713] width 111 height 45
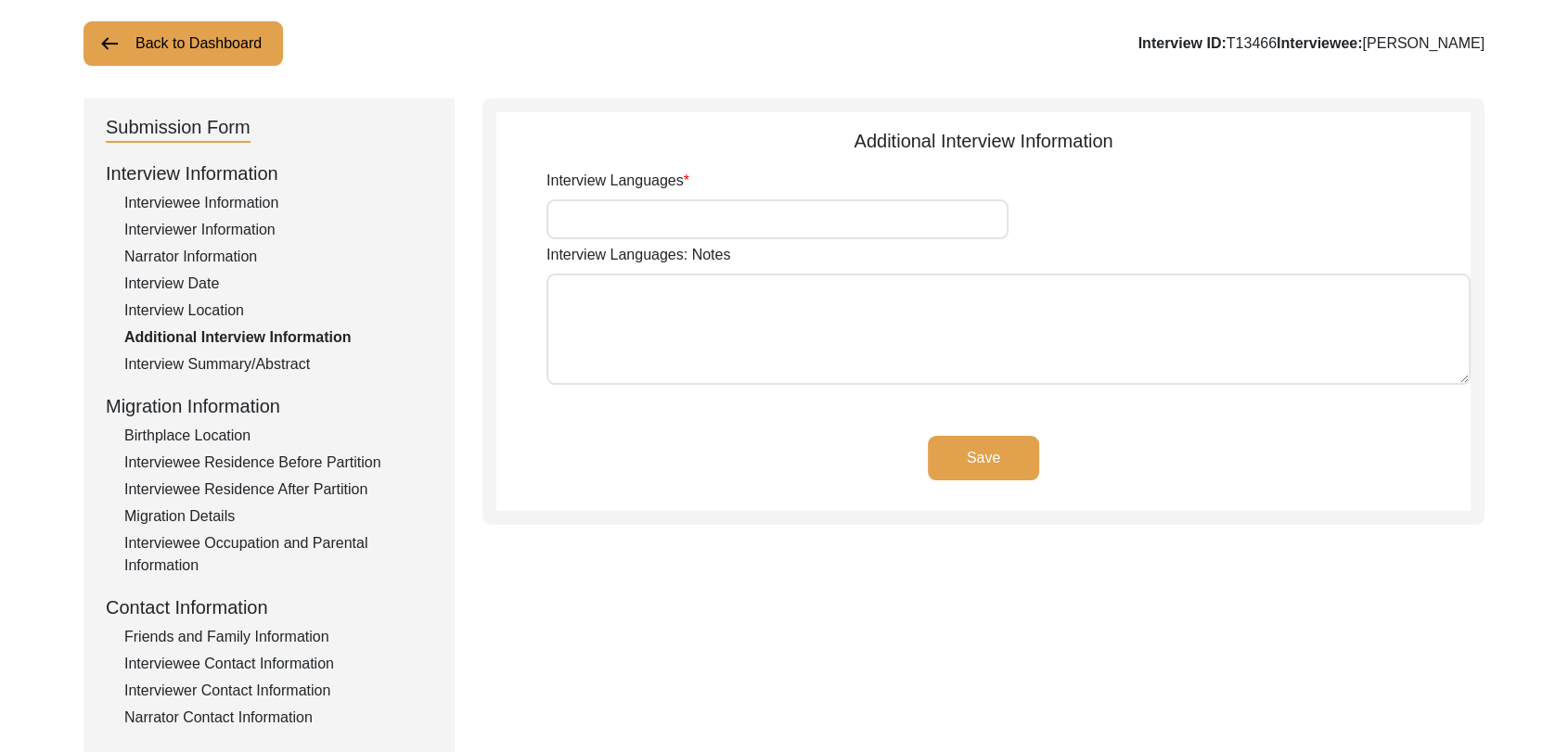
scroll to position [106, 0]
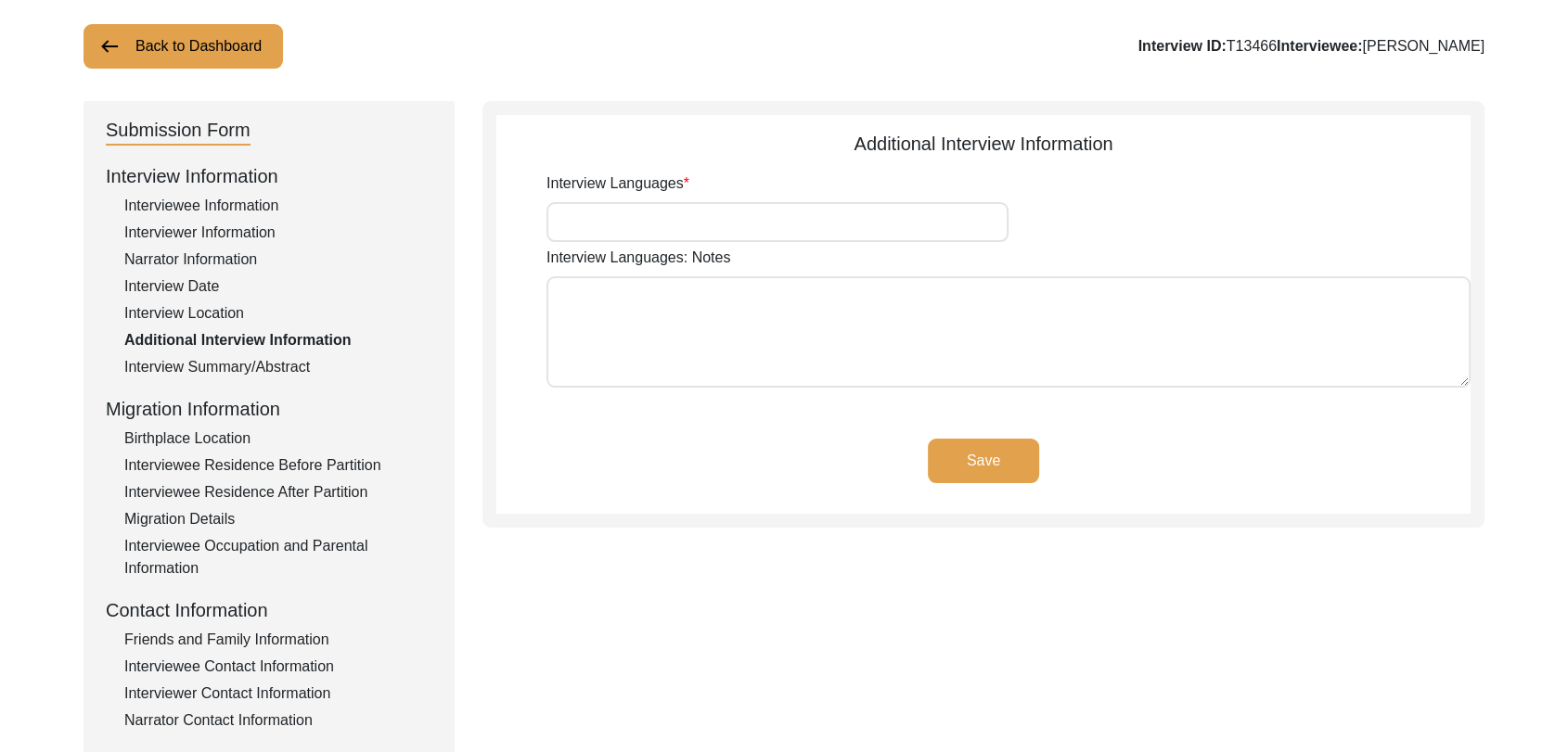
click at [660, 228] on input "Interview Languages" at bounding box center [777, 221] width 462 height 40
type input "Panjabi"
click at [996, 464] on button "Save" at bounding box center [983, 461] width 111 height 45
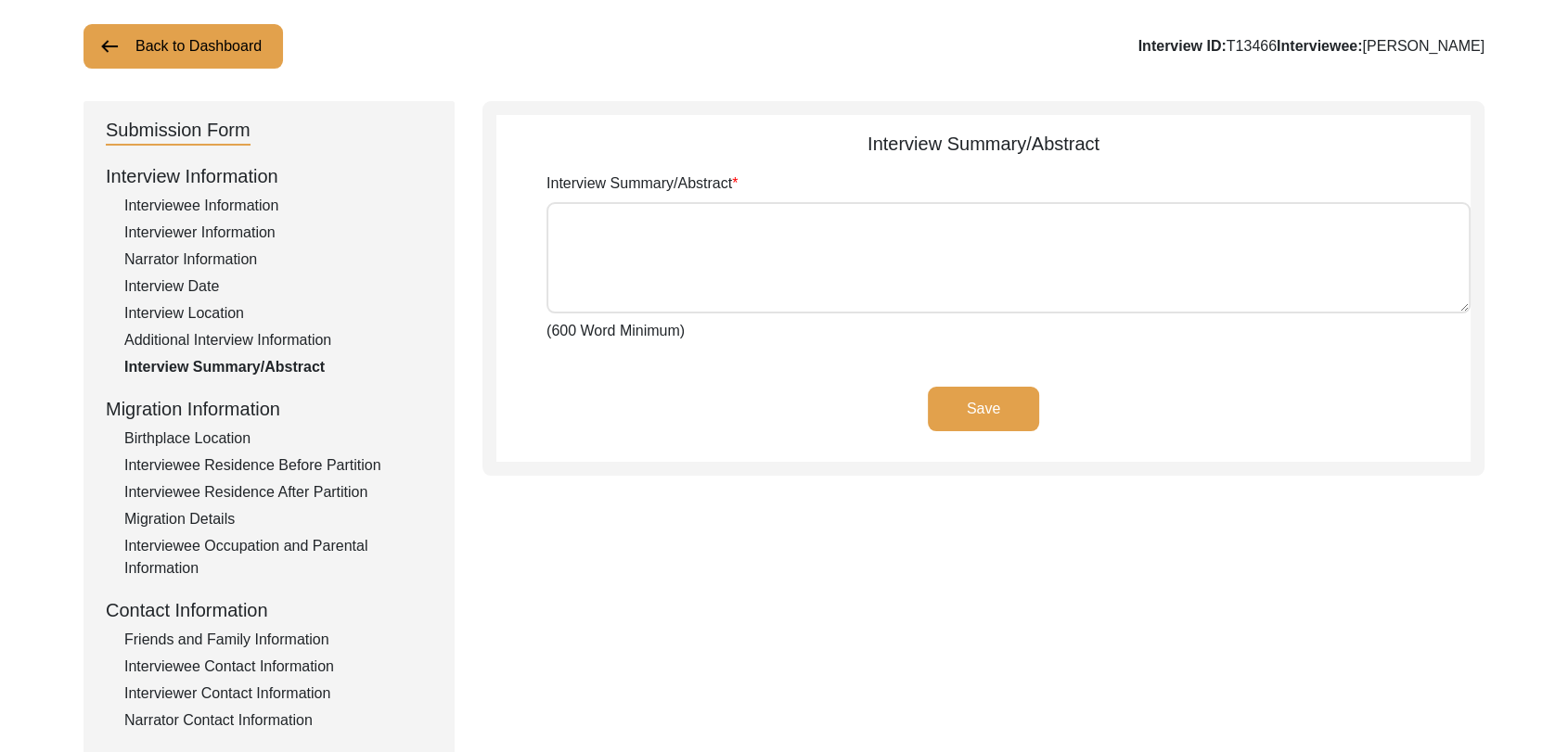
click at [745, 269] on textarea "Interview Summary/Abstract" at bounding box center [1008, 257] width 924 height 111
click at [229, 441] on div "Birthplace Location" at bounding box center [278, 439] width 308 height 22
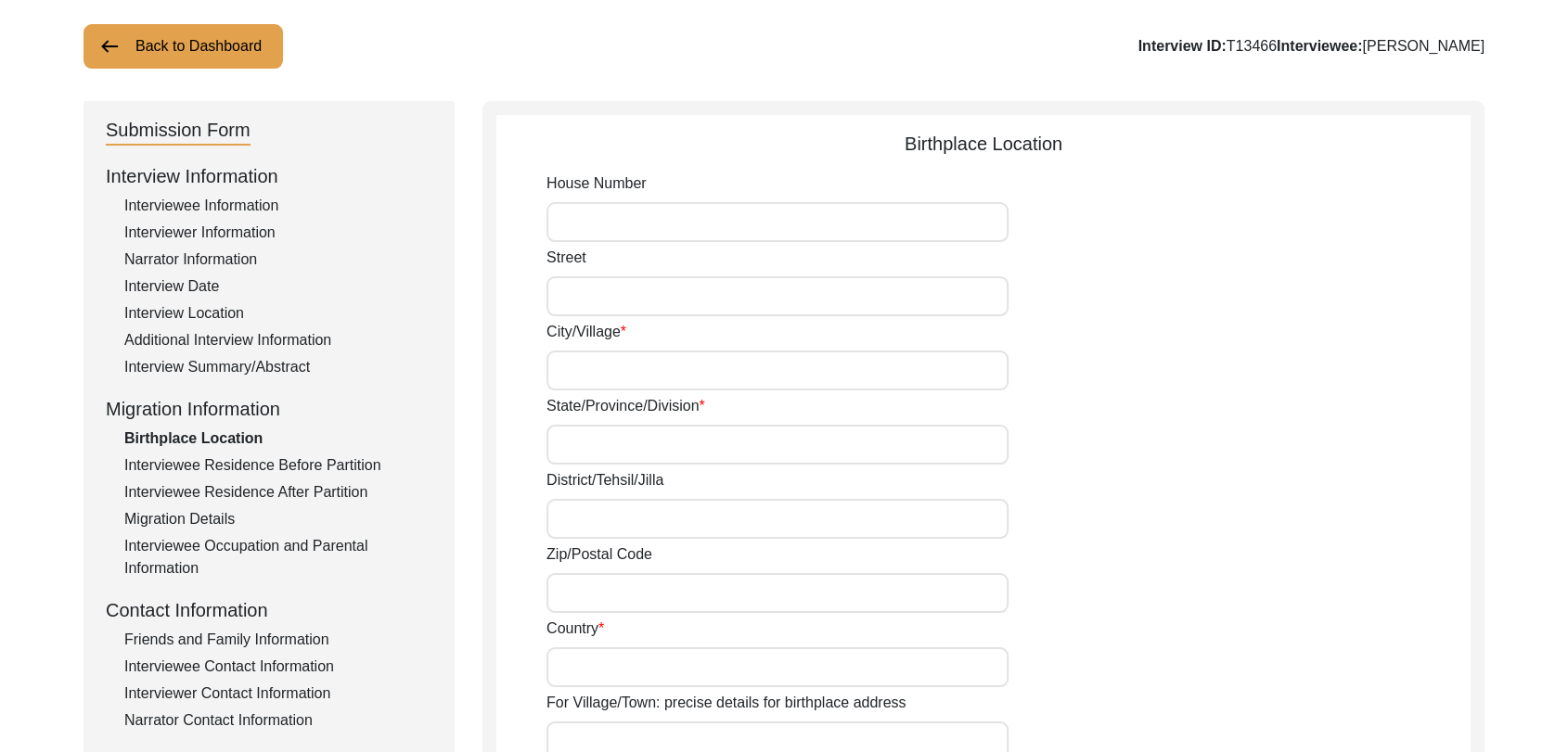
click at [621, 378] on input "City/Village" at bounding box center [777, 370] width 462 height 40
type input "[PERSON_NAME]"
click at [635, 443] on input "State/Province/Division" at bounding box center [777, 445] width 462 height 40
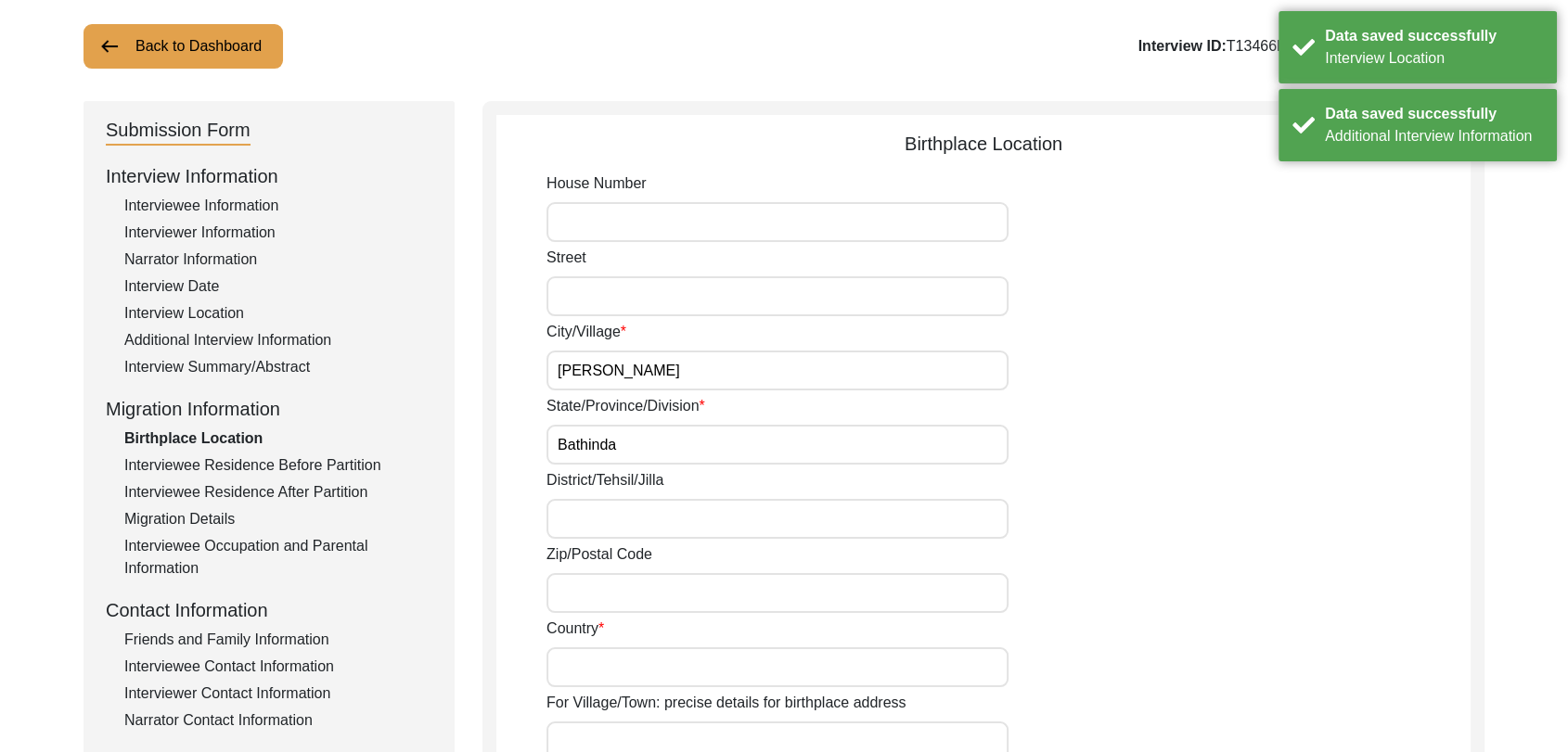
type input "Bathinda"
click at [604, 518] on input "District/Tehsil/Jilla" at bounding box center [777, 518] width 462 height 40
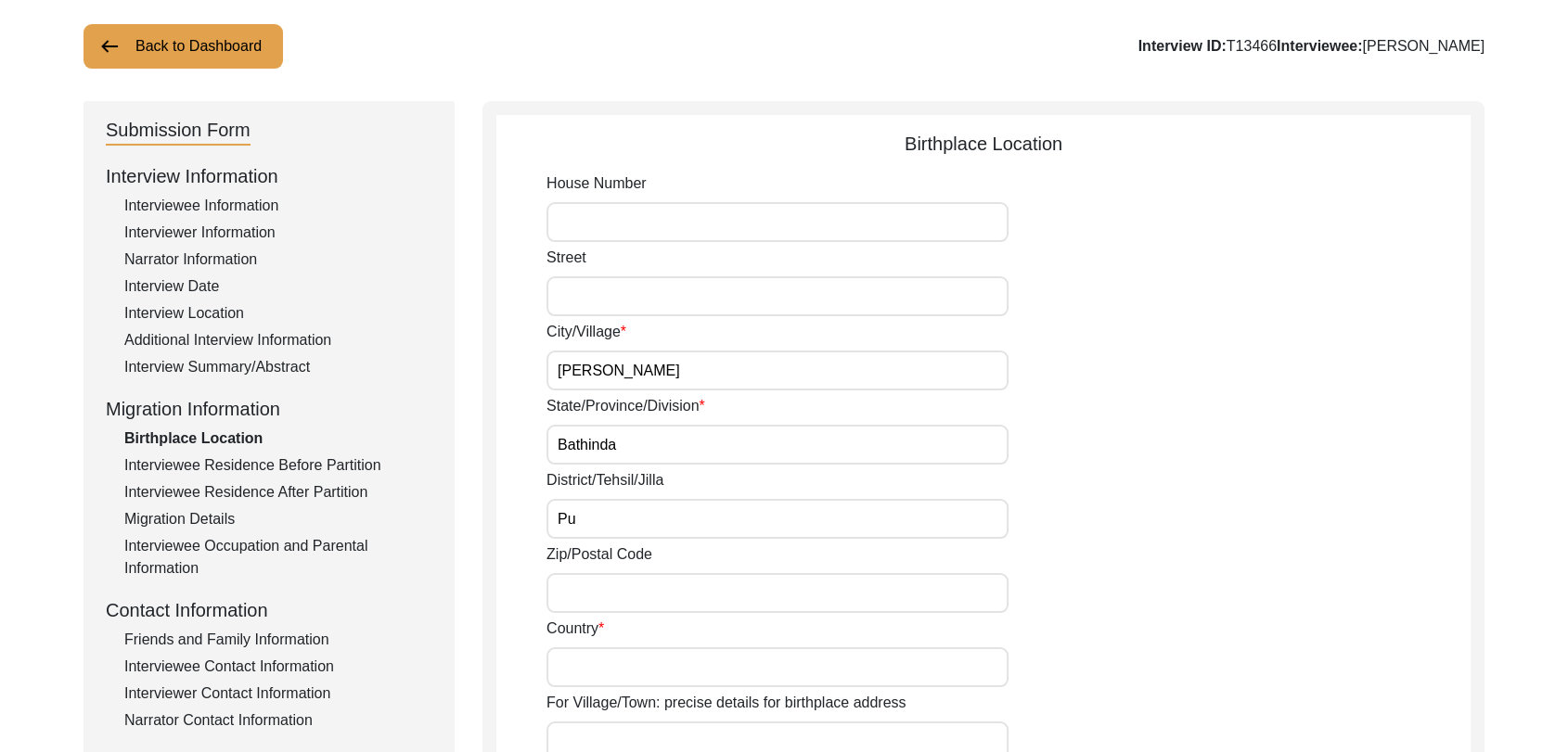
type input "P"
click at [586, 509] on input "District/Tehsil/Jilla" at bounding box center [777, 518] width 462 height 40
type input "B"
click at [624, 442] on input "Bathinda" at bounding box center [777, 445] width 462 height 40
click at [589, 532] on input "District/Tehsil/Jilla" at bounding box center [777, 518] width 462 height 40
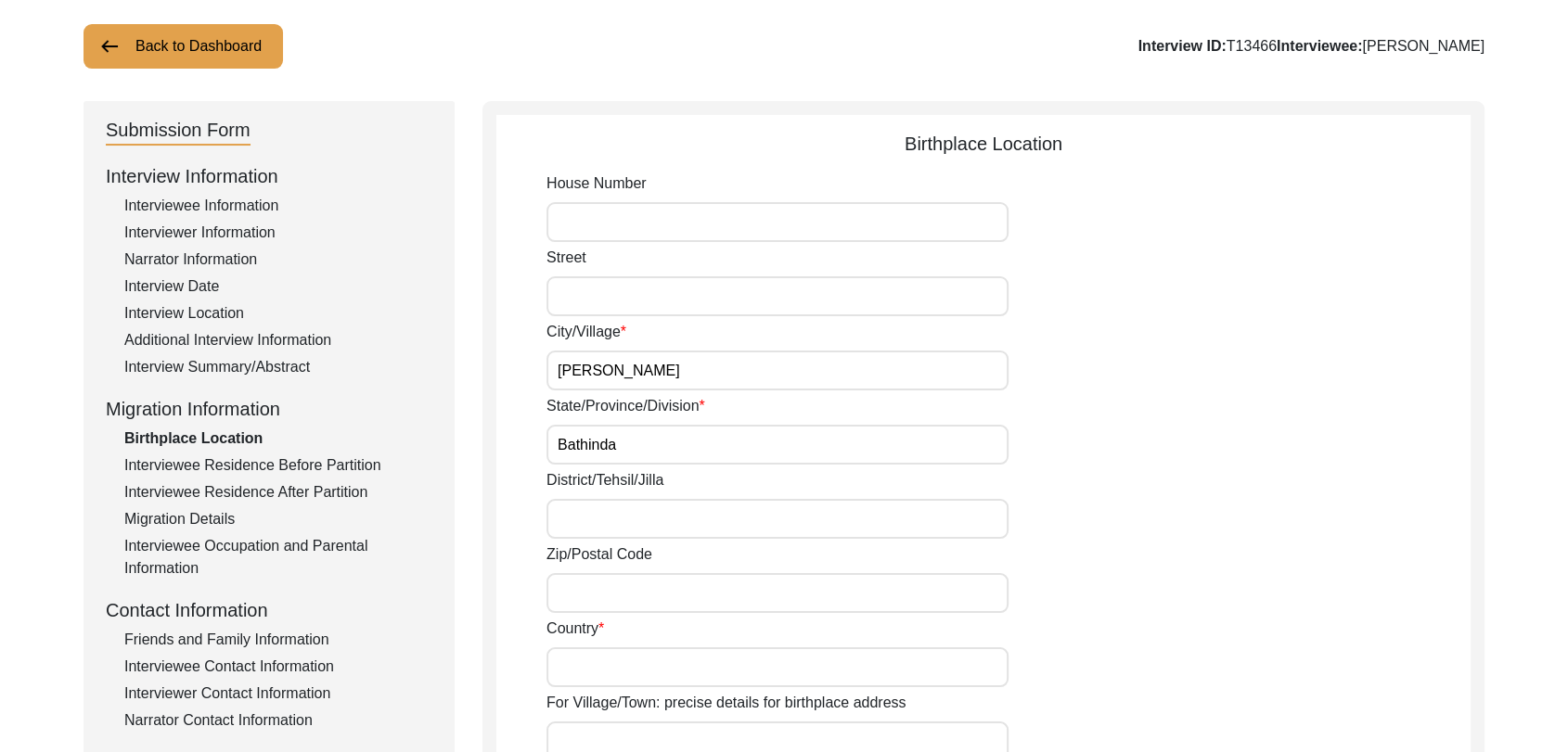
click at [579, 590] on input "Zip/Postal Code" at bounding box center [777, 592] width 462 height 40
click at [569, 515] on input "District/Tehsil/Jilla" at bounding box center [777, 518] width 462 height 40
click at [573, 482] on label "District/Tehsil/Jilla" at bounding box center [605, 480] width 117 height 22
click at [573, 499] on input "District/Tehsil/Jilla" at bounding box center [777, 518] width 462 height 40
click at [578, 427] on input "Bathinda" at bounding box center [777, 445] width 462 height 40
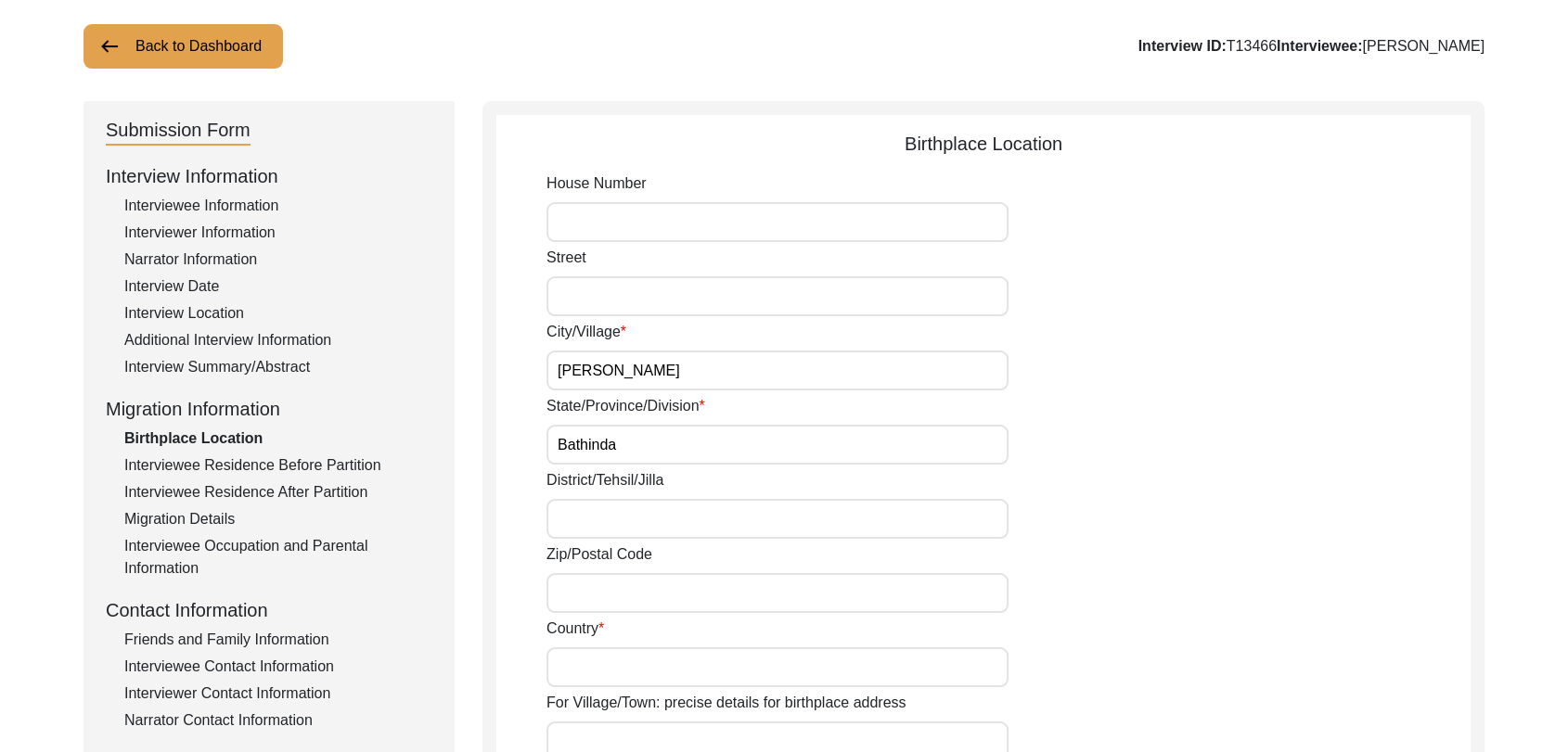
drag, startPoint x: 602, startPoint y: 353, endPoint x: 581, endPoint y: 517, distance: 165.3
click at [581, 517] on div "House [GEOGRAPHIC_DATA]/Village [GEOGRAPHIC_DATA][PERSON_NAME]/Province/Divisio…" at bounding box center [1008, 676] width 924 height 1008
click at [581, 517] on input "District/Tehsil/Jilla" at bounding box center [777, 518] width 462 height 40
type input "B"
click at [635, 434] on input "Bathinda" at bounding box center [777, 445] width 462 height 40
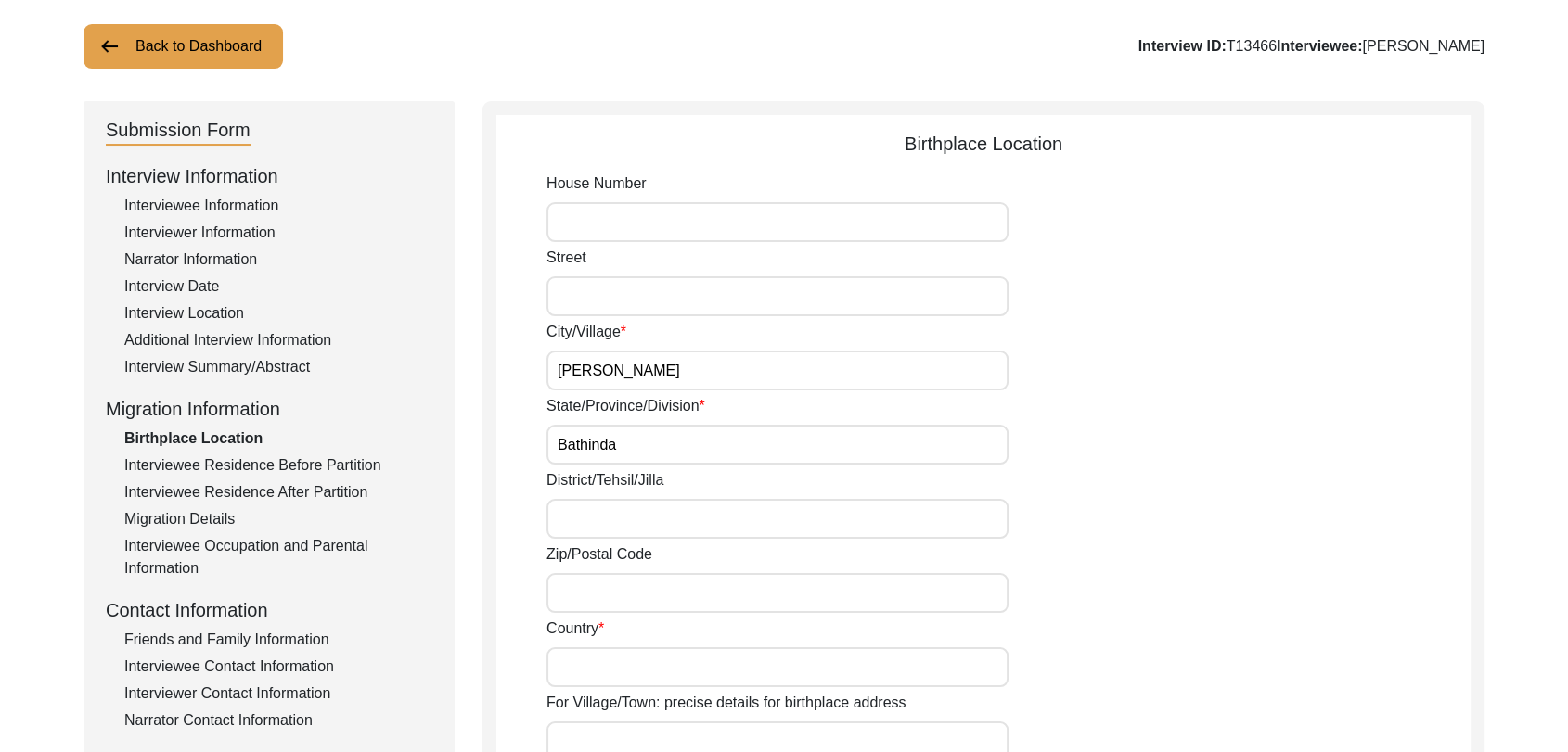
click at [674, 358] on input "[PERSON_NAME]" at bounding box center [777, 370] width 462 height 40
click at [604, 525] on input "District/Tehsil/Jilla" at bounding box center [777, 518] width 462 height 40
click at [616, 437] on input "Bathinda" at bounding box center [777, 445] width 462 height 40
click at [600, 512] on input "District/Tehsil/Jilla" at bounding box center [777, 518] width 462 height 40
click at [616, 450] on input "Bathinda" at bounding box center [777, 445] width 462 height 40
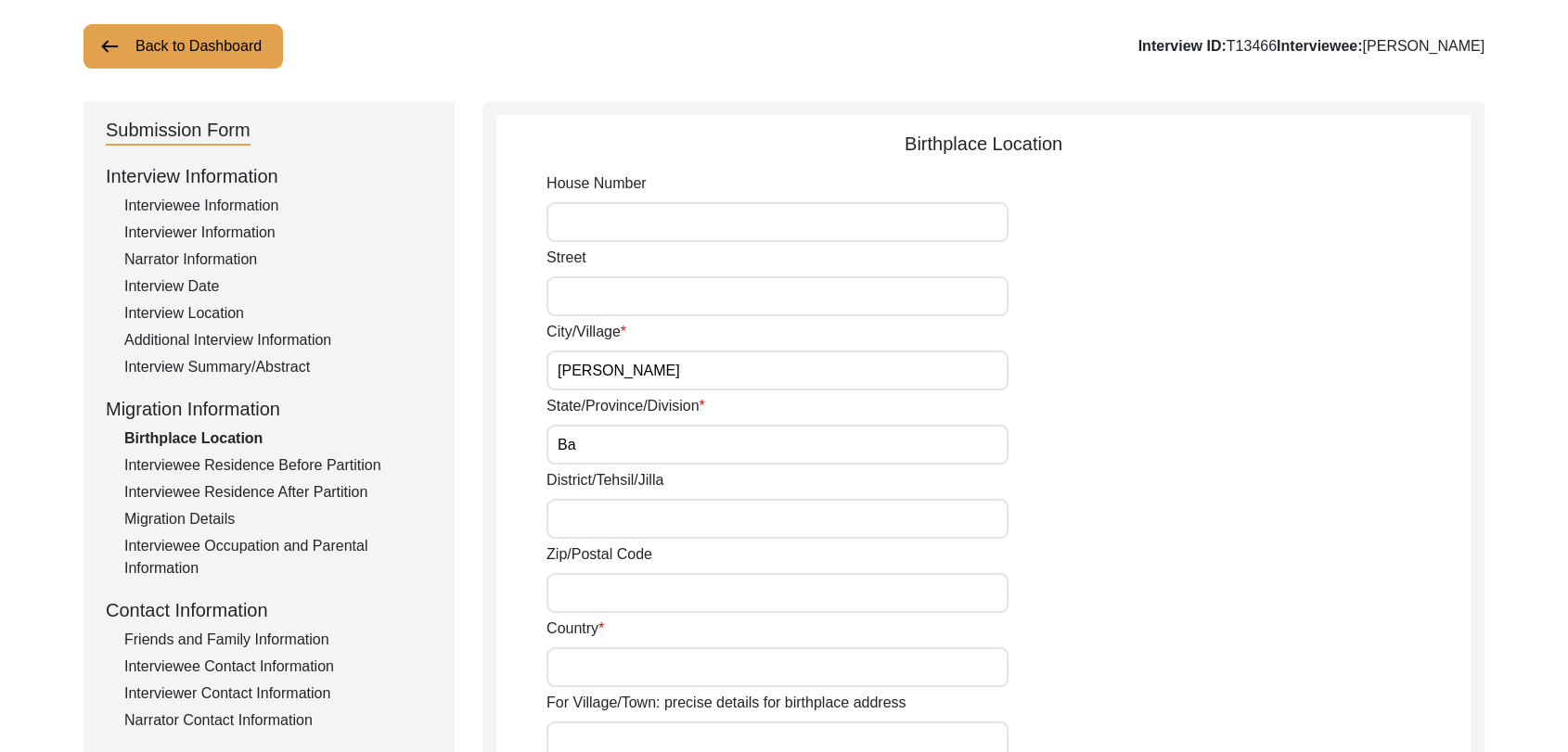
type input "B"
type input "[GEOGRAPHIC_DATA]"
click at [602, 529] on input "District/Tehsil/Jilla" at bounding box center [777, 518] width 462 height 40
type input "Bathinda"
click at [590, 601] on input "Zip/Postal Code" at bounding box center [777, 592] width 462 height 40
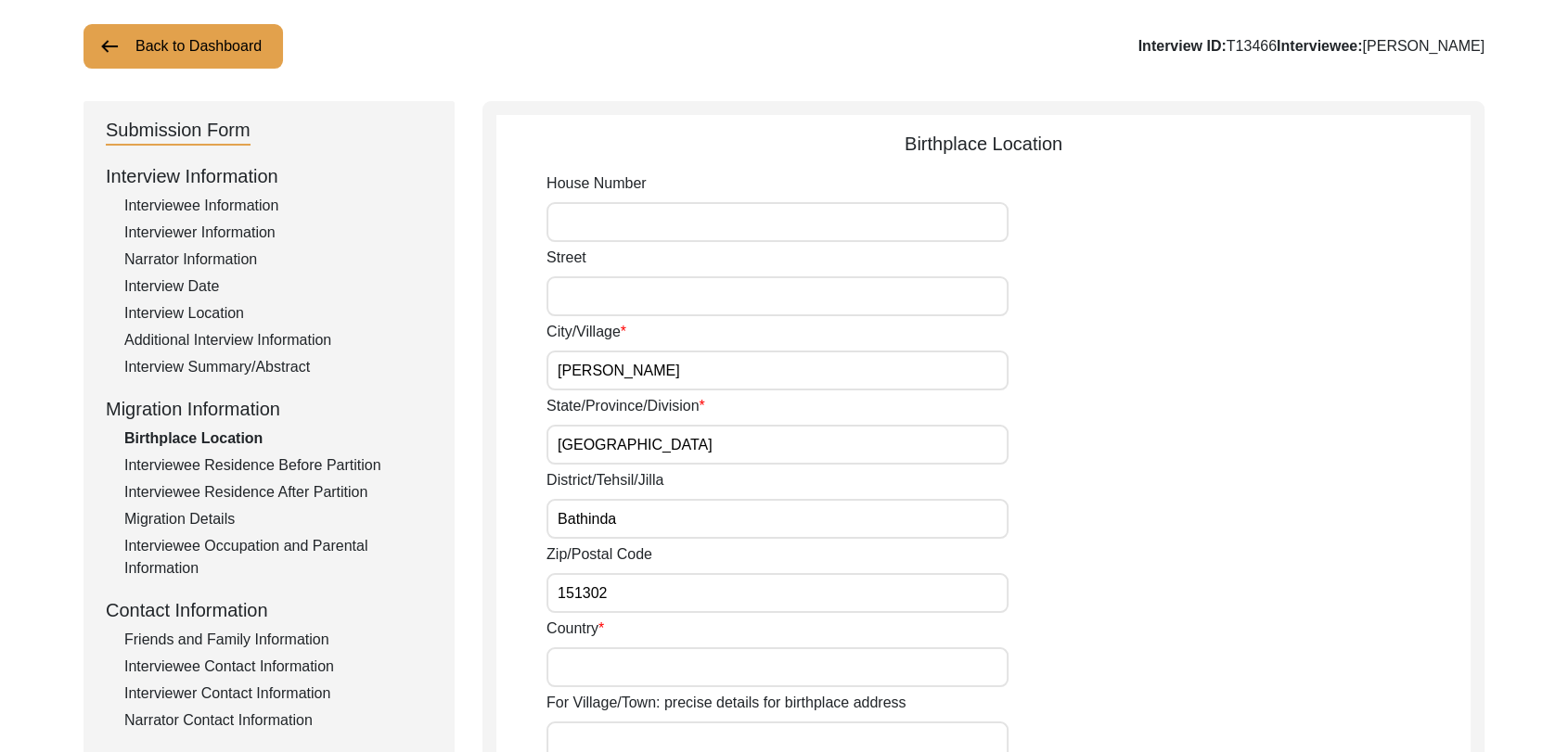
type input "151302"
click at [592, 656] on input "Country" at bounding box center [777, 667] width 462 height 40
type input "[GEOGRAPHIC_DATA]"
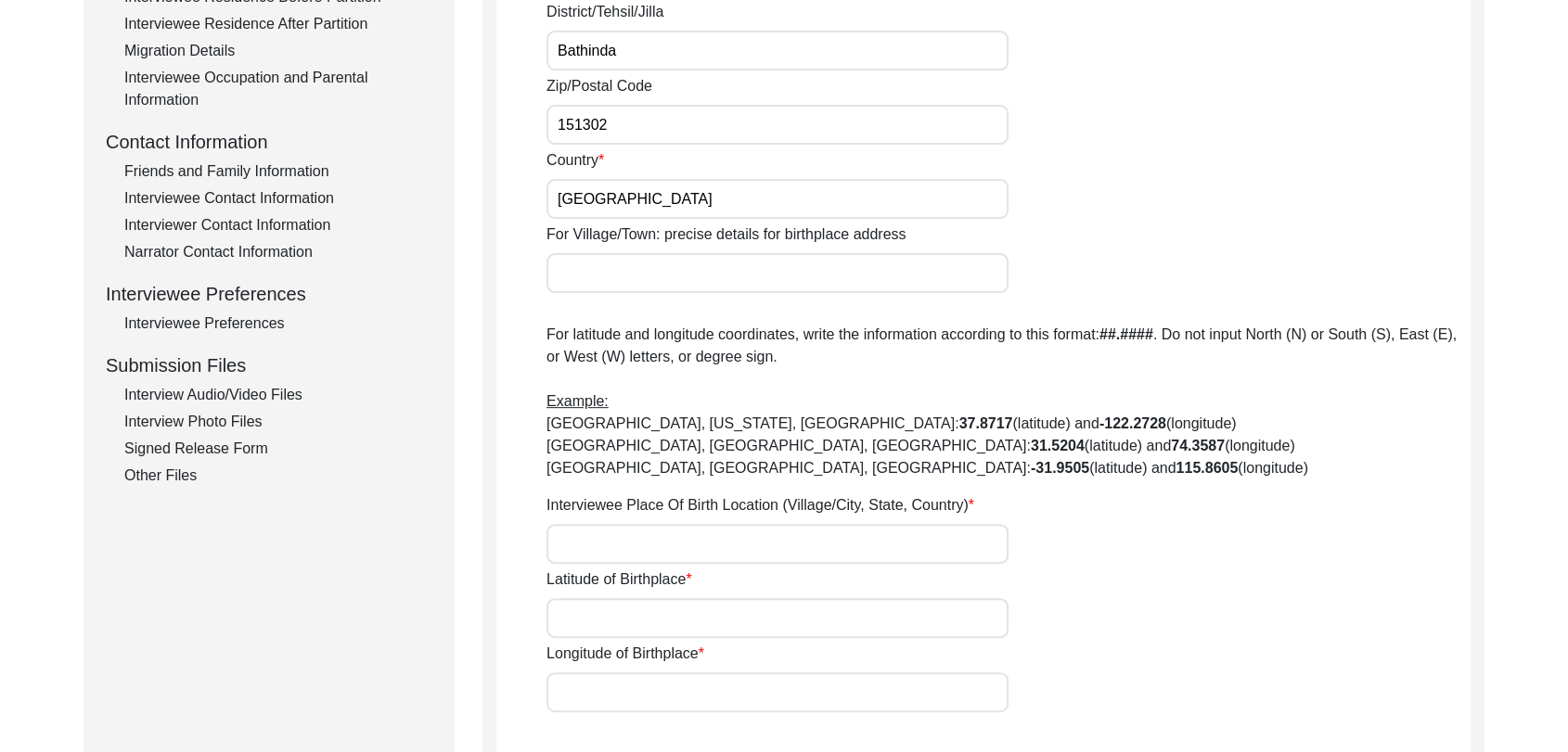
scroll to position [577, 0]
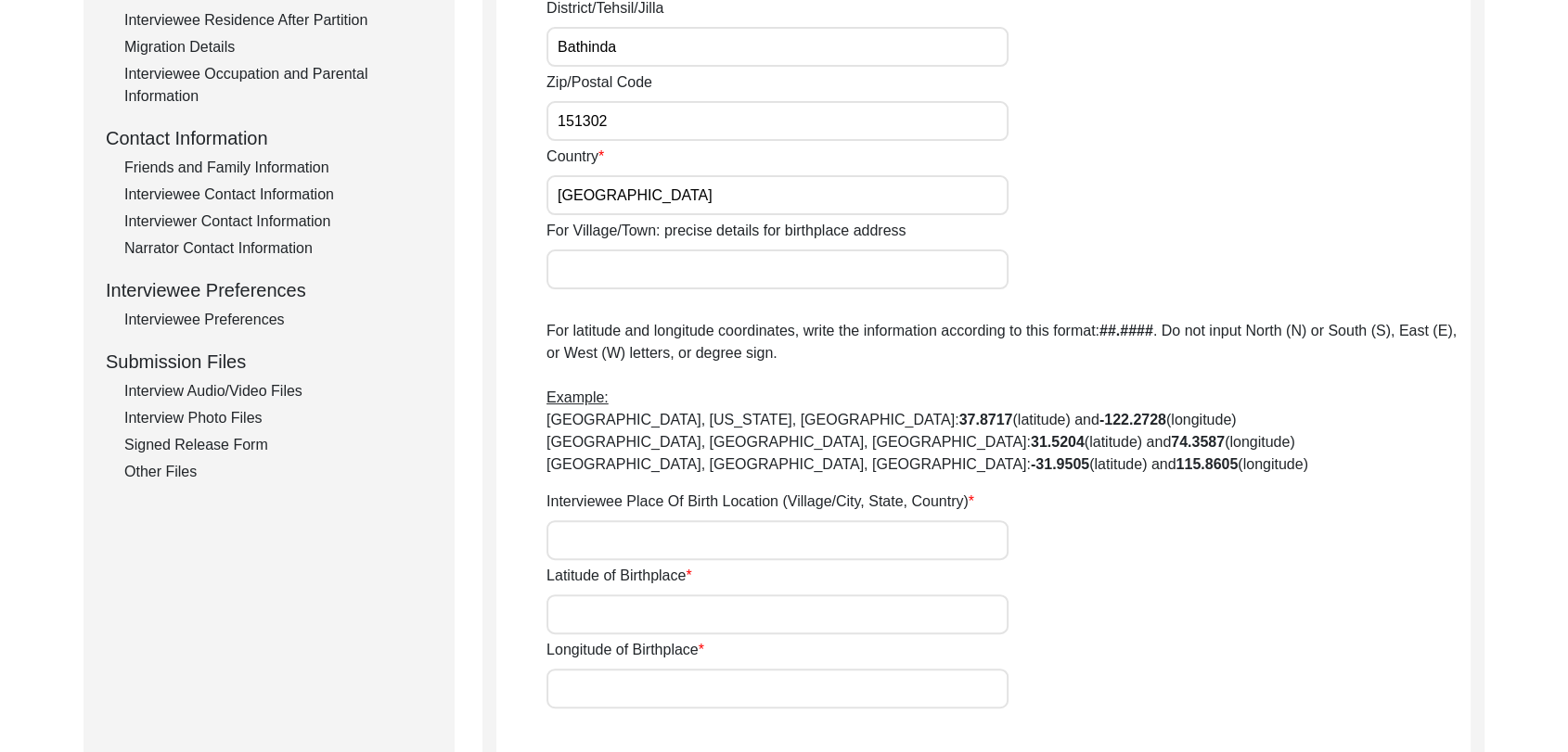
click at [610, 616] on input "Latitude of Birthplace" at bounding box center [777, 614] width 462 height 40
click at [589, 504] on label "Interviewee Place Of Birth Location (Village/City, State, Country)" at bounding box center [761, 502] width 428 height 22
click at [589, 520] on input "Interviewee Place Of Birth Location (Village/City, State, Country)" at bounding box center [777, 540] width 462 height 40
click at [592, 520] on input "Interviewee Place Of Birth Location (Village/City, State, Country)" at bounding box center [777, 540] width 462 height 40
click at [568, 528] on input "Interviewee Place Of Birth Location (Village/City, State, Country)" at bounding box center [777, 540] width 462 height 40
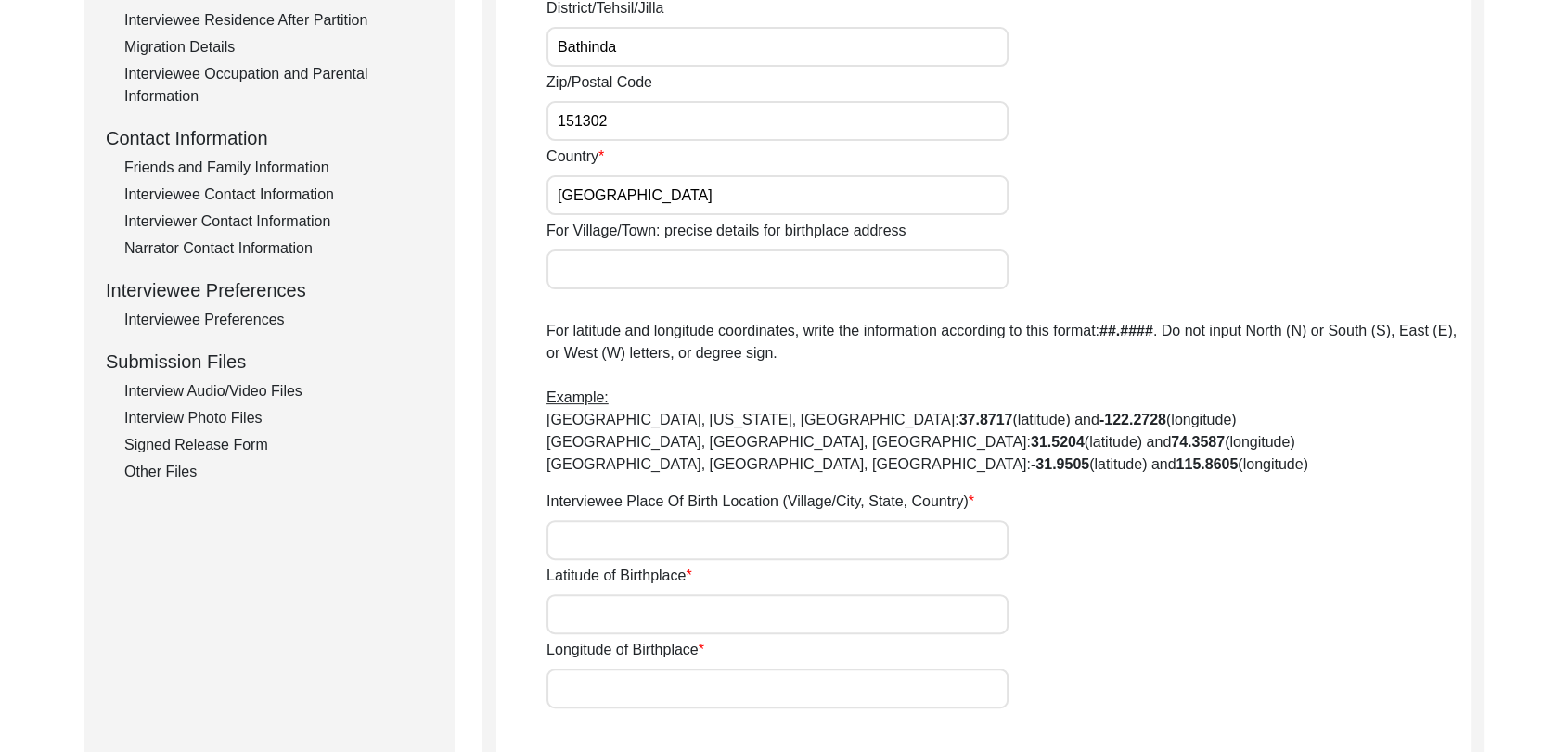
paste input "[PERSON_NAME] jaga, [GEOGRAPHIC_DATA], [GEOGRAPHIC_DATA], [GEOGRAPHIC_DATA]"
type input "[PERSON_NAME] jaga, [GEOGRAPHIC_DATA], [GEOGRAPHIC_DATA], [GEOGRAPHIC_DATA]"
click at [592, 618] on input "Latitude of Birthplace" at bounding box center [777, 614] width 462 height 40
click at [568, 611] on input "Latitude of Birthplace" at bounding box center [777, 614] width 462 height 40
paste input "29.955633"
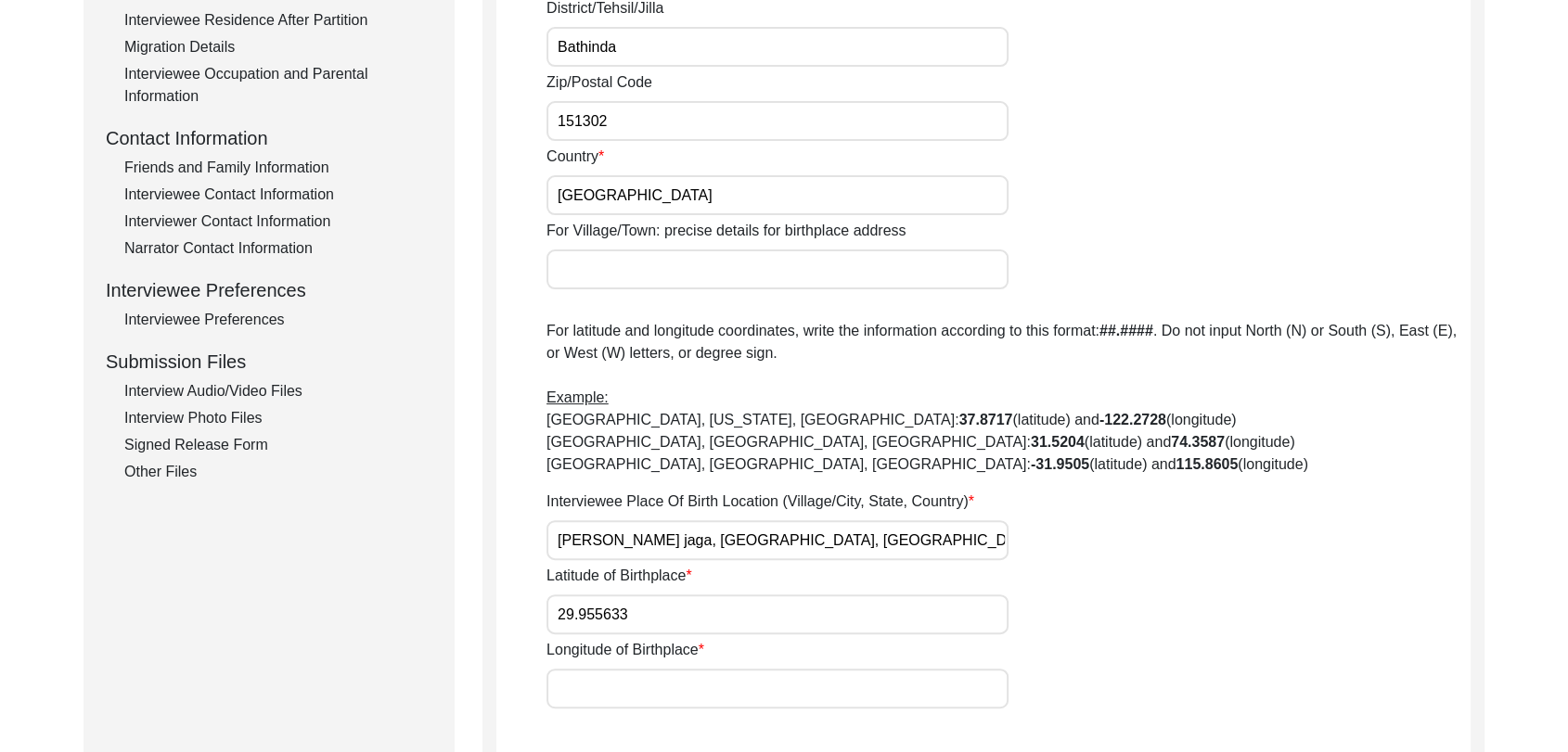
type input "29.955633"
click at [577, 685] on input "Longitude of Birthplace" at bounding box center [777, 688] width 462 height 40
paste input "29.955633"
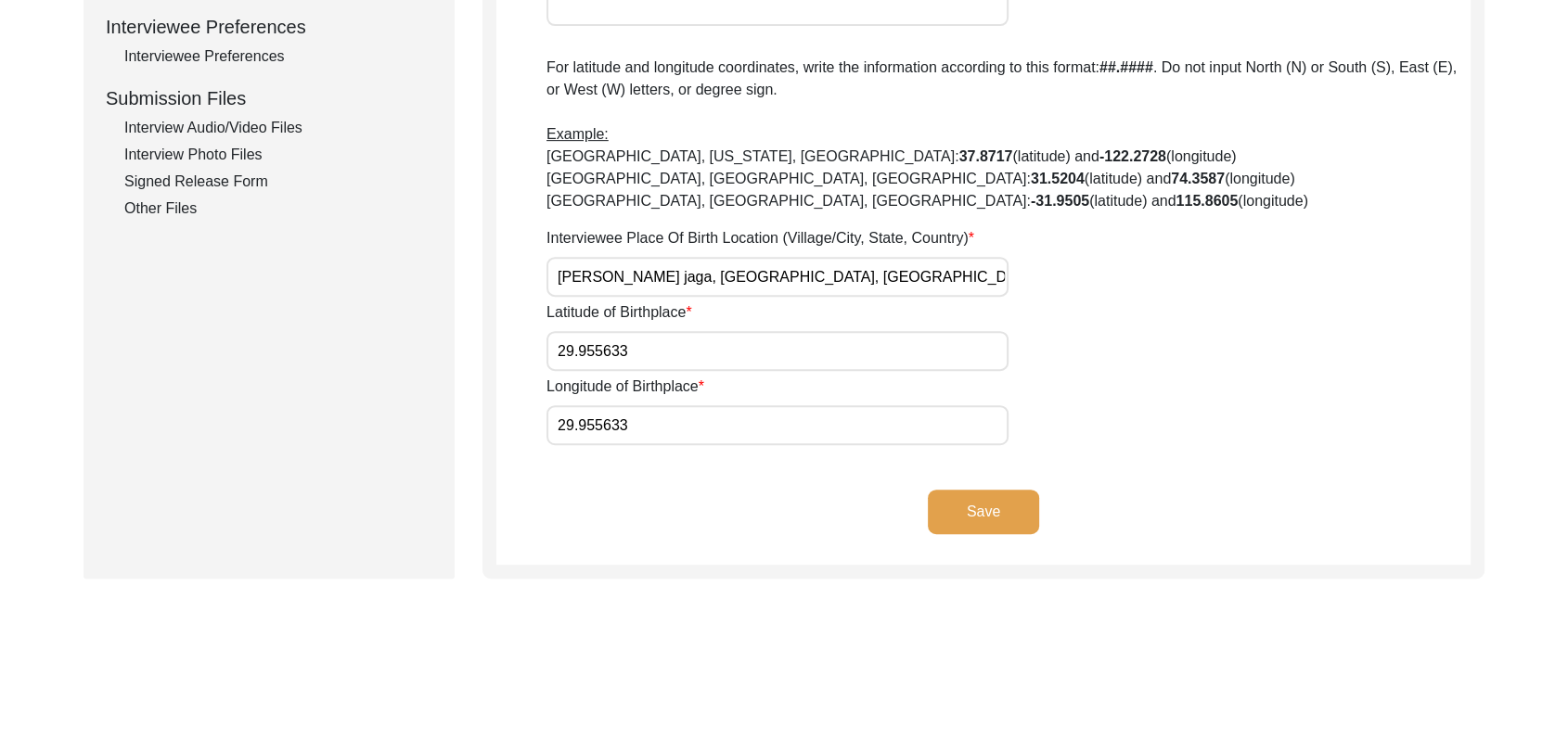
scroll to position [931, 0]
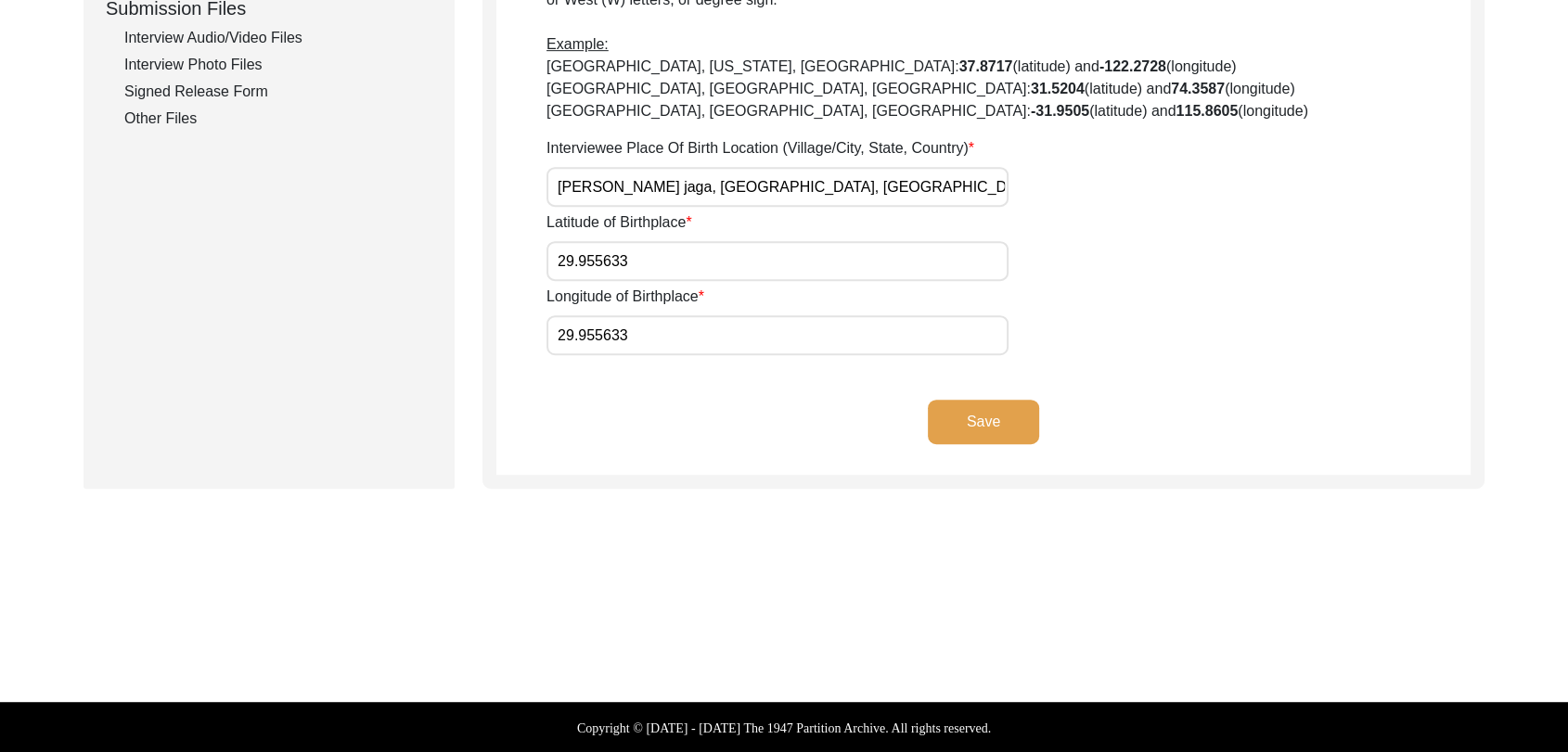
type input "29.955633"
click at [991, 419] on button "Save" at bounding box center [983, 422] width 111 height 45
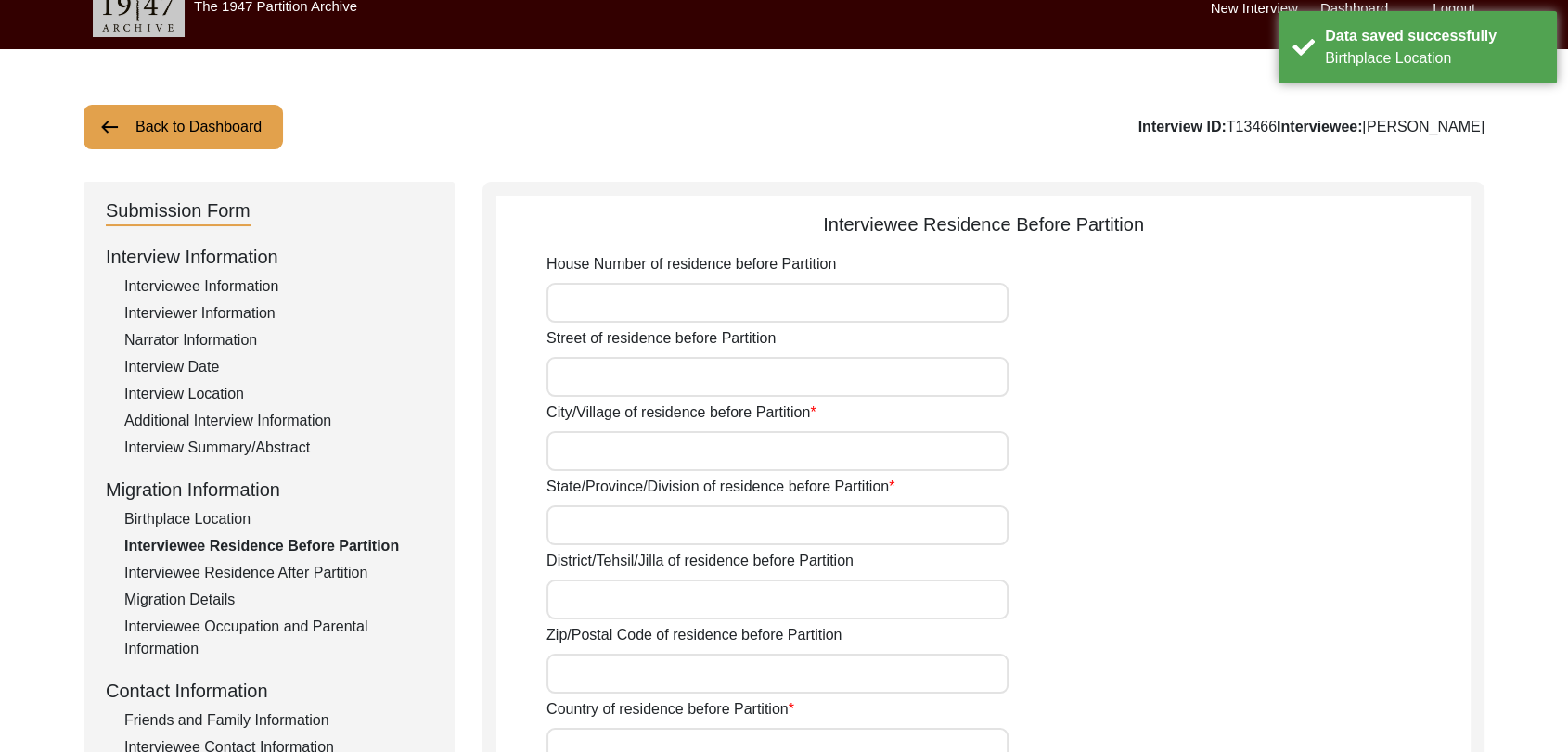
scroll to position [0, 0]
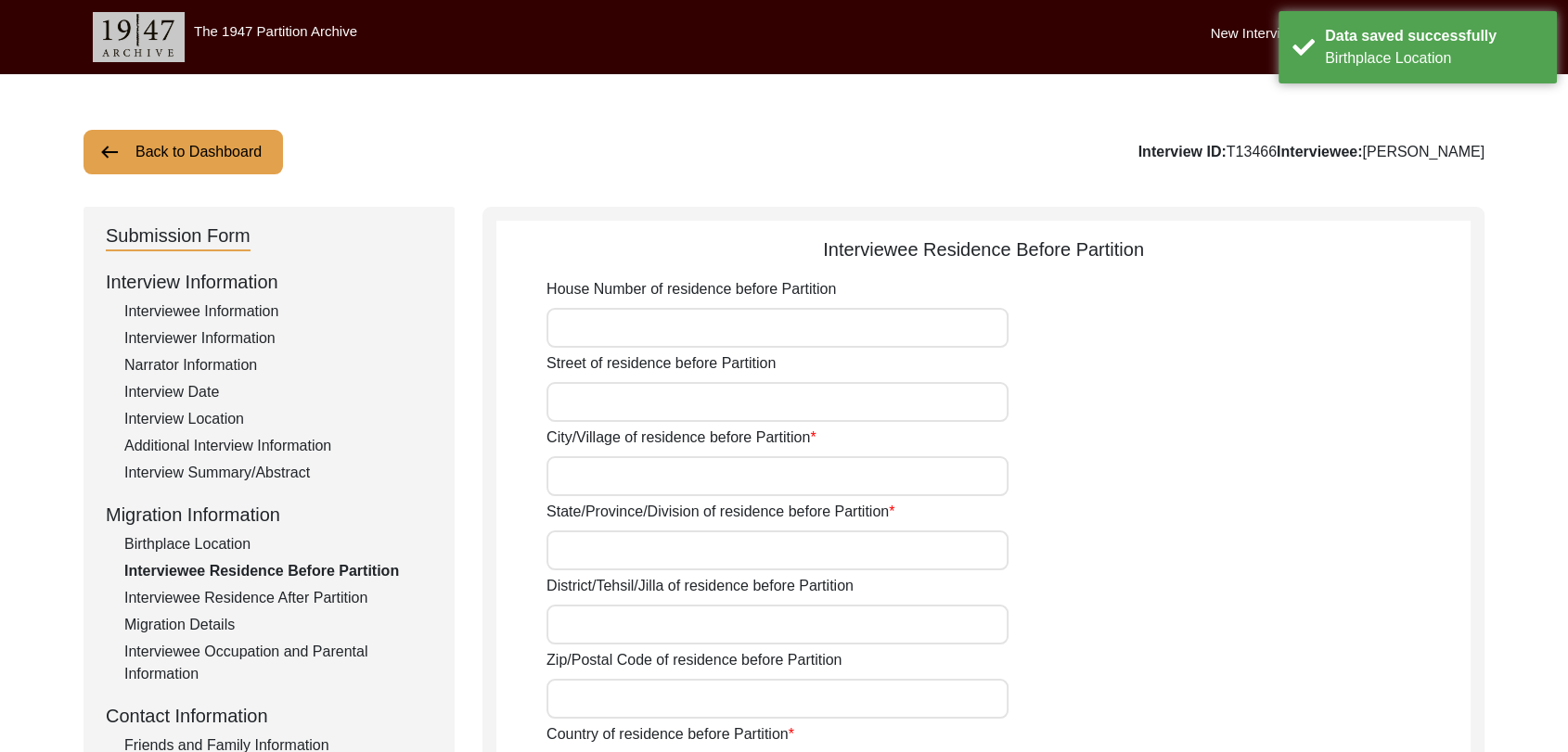
click at [609, 480] on input "City/Village of residence before Partition" at bounding box center [777, 475] width 462 height 40
click at [614, 559] on input "State/Province/Division of residence before Partition" at bounding box center [777, 550] width 462 height 40
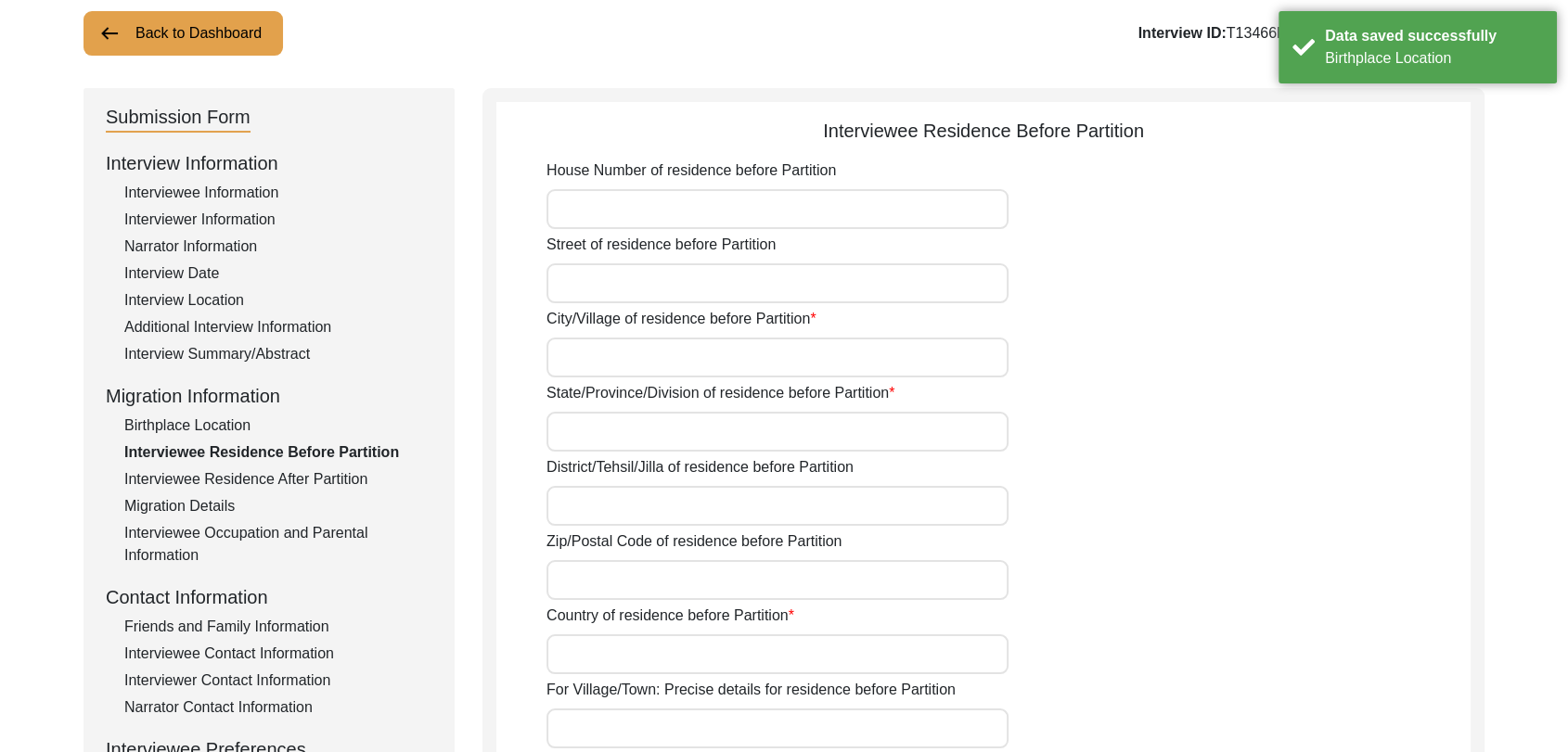
scroll to position [153, 0]
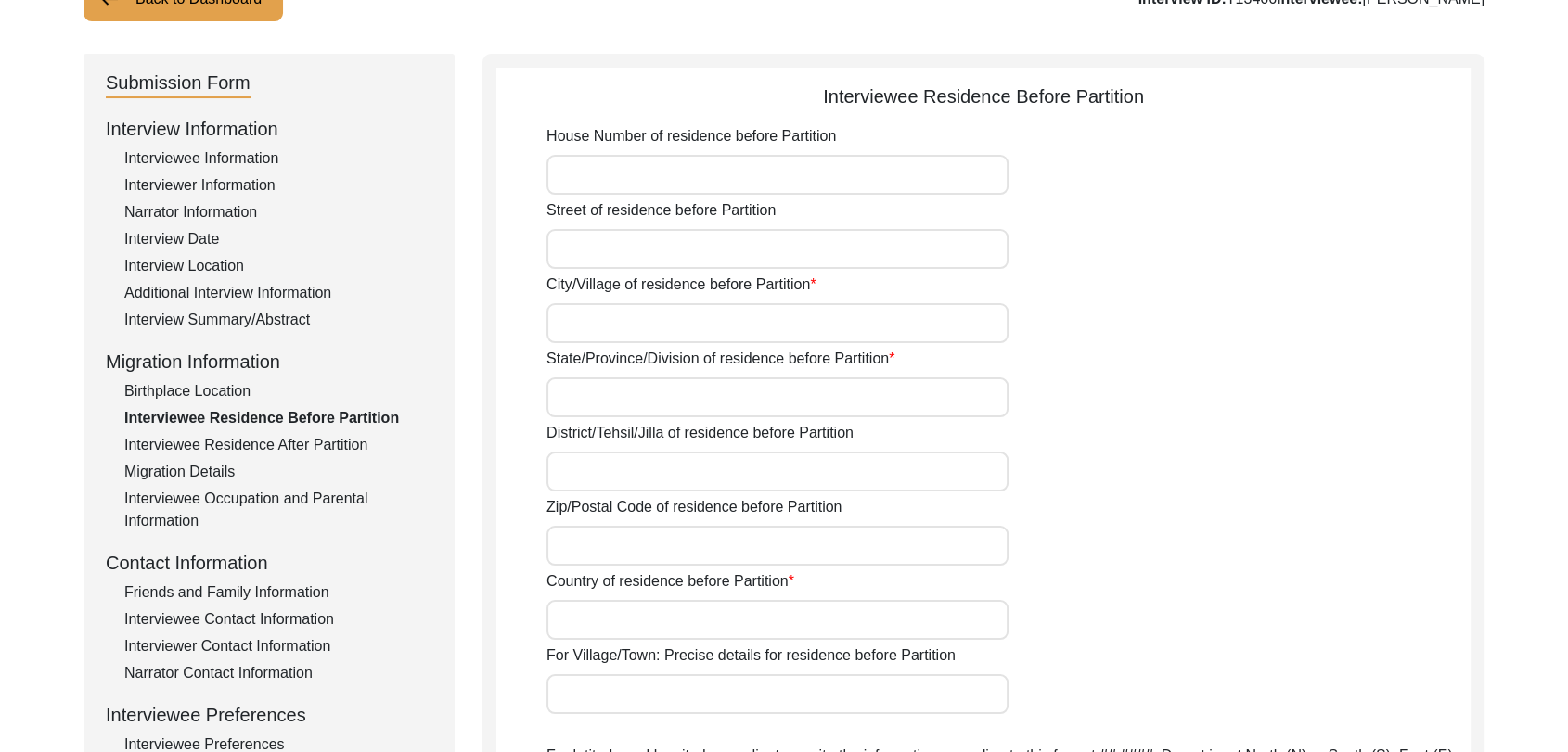
click at [573, 328] on input "City/Village of residence before Partition" at bounding box center [777, 323] width 462 height 40
click at [580, 399] on input "State/Province/Division of residence before Partition" at bounding box center [777, 397] width 462 height 40
click at [576, 400] on input "State/Province/Division of residence before Partition" at bounding box center [777, 397] width 462 height 40
click at [605, 469] on input "District/Tehsil/Jilla of residence before Partition" at bounding box center [777, 471] width 462 height 40
click at [593, 310] on input "City/Village of residence before Partition" at bounding box center [777, 323] width 462 height 40
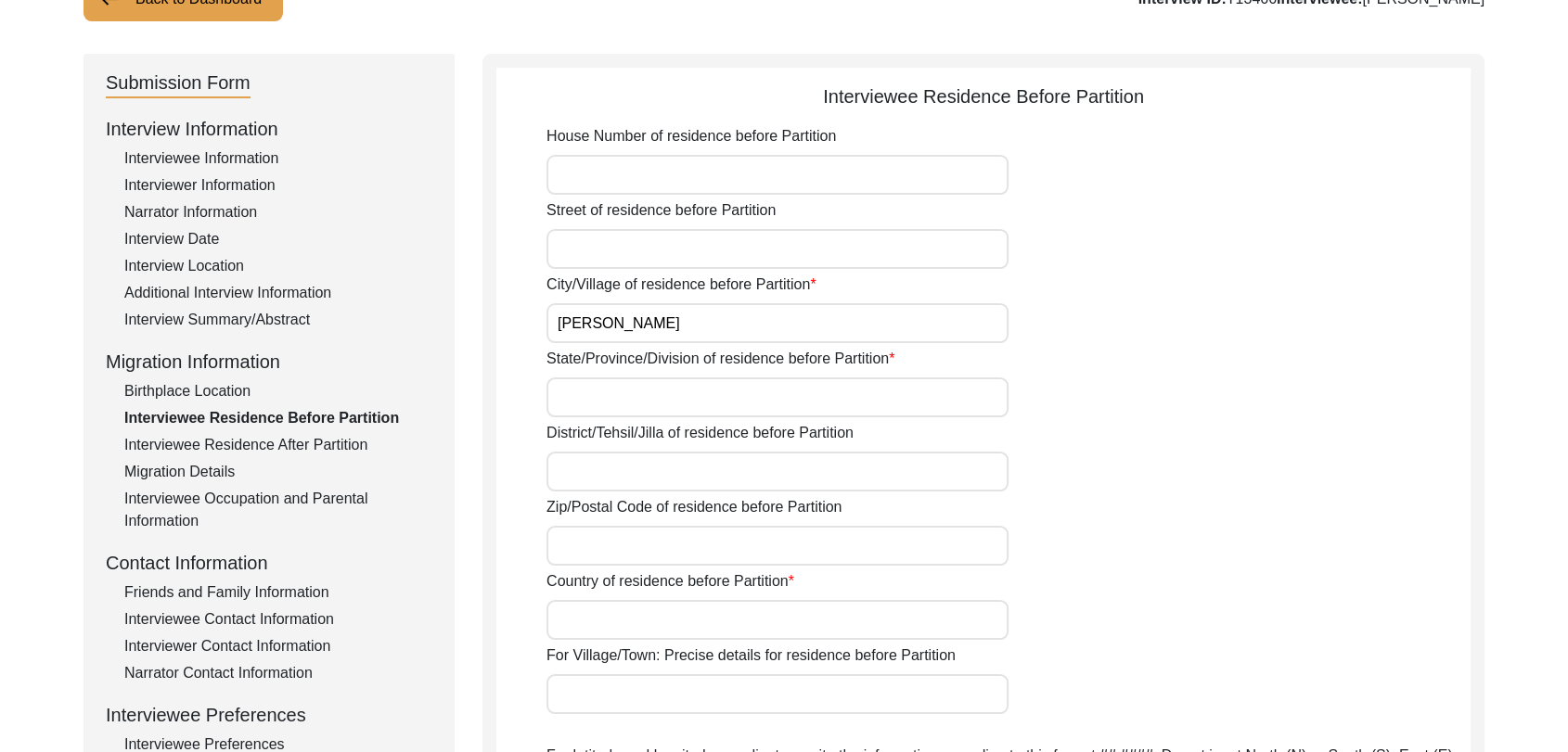
type input "[PERSON_NAME]"
click at [613, 393] on input "State/Province/Division of residence before Partition" at bounding box center [777, 397] width 462 height 40
type input "[GEOGRAPHIC_DATA]"
click at [616, 469] on input "District/Tehsil/Jilla of residence before Partition" at bounding box center [777, 471] width 462 height 40
type input "Bathinda"
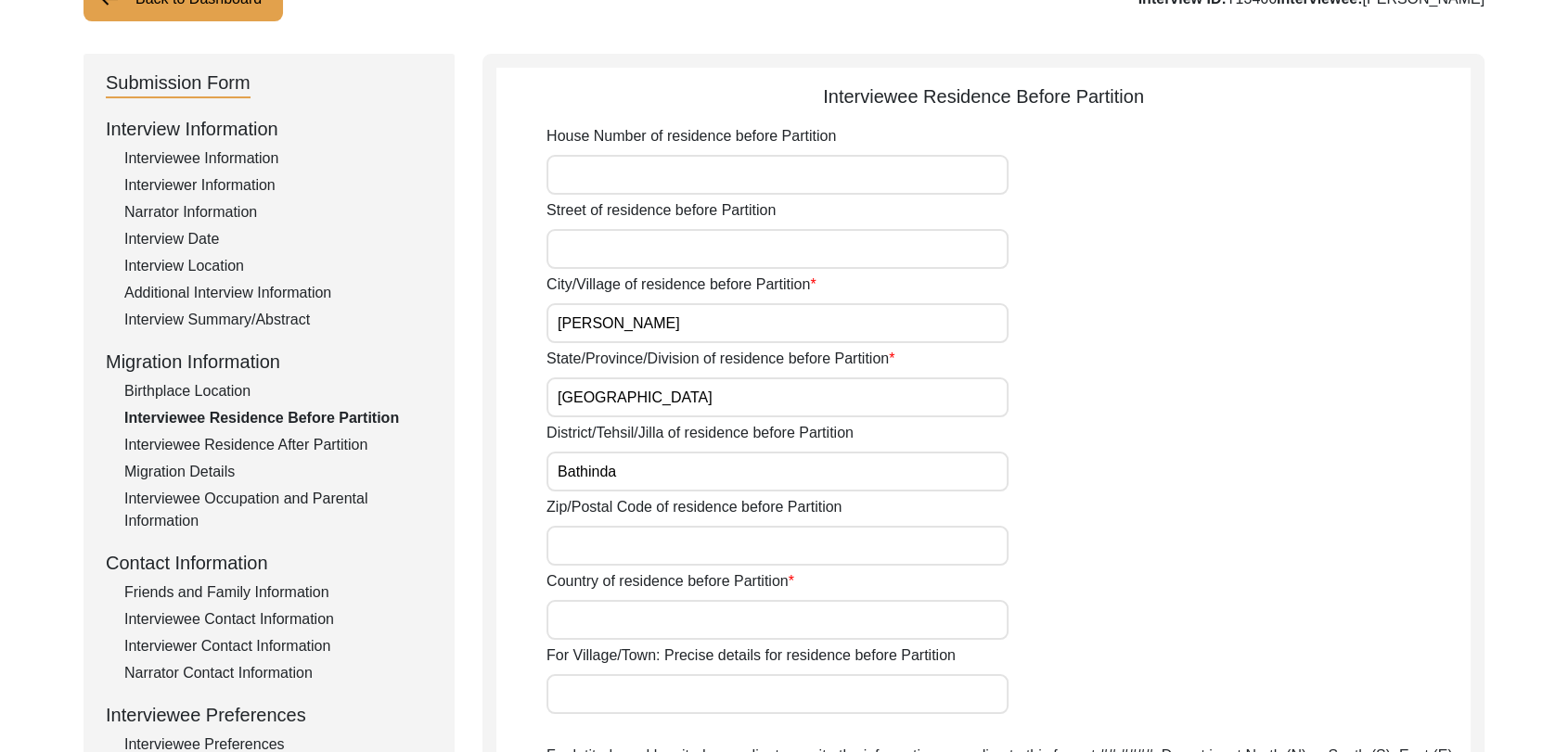
click at [613, 545] on input "Zip/Postal Code of residence before Partition" at bounding box center [777, 546] width 462 height 40
type input "151302"
click at [605, 622] on input "Country of residence before Partition" at bounding box center [777, 619] width 462 height 40
type input "[GEOGRAPHIC_DATA]"
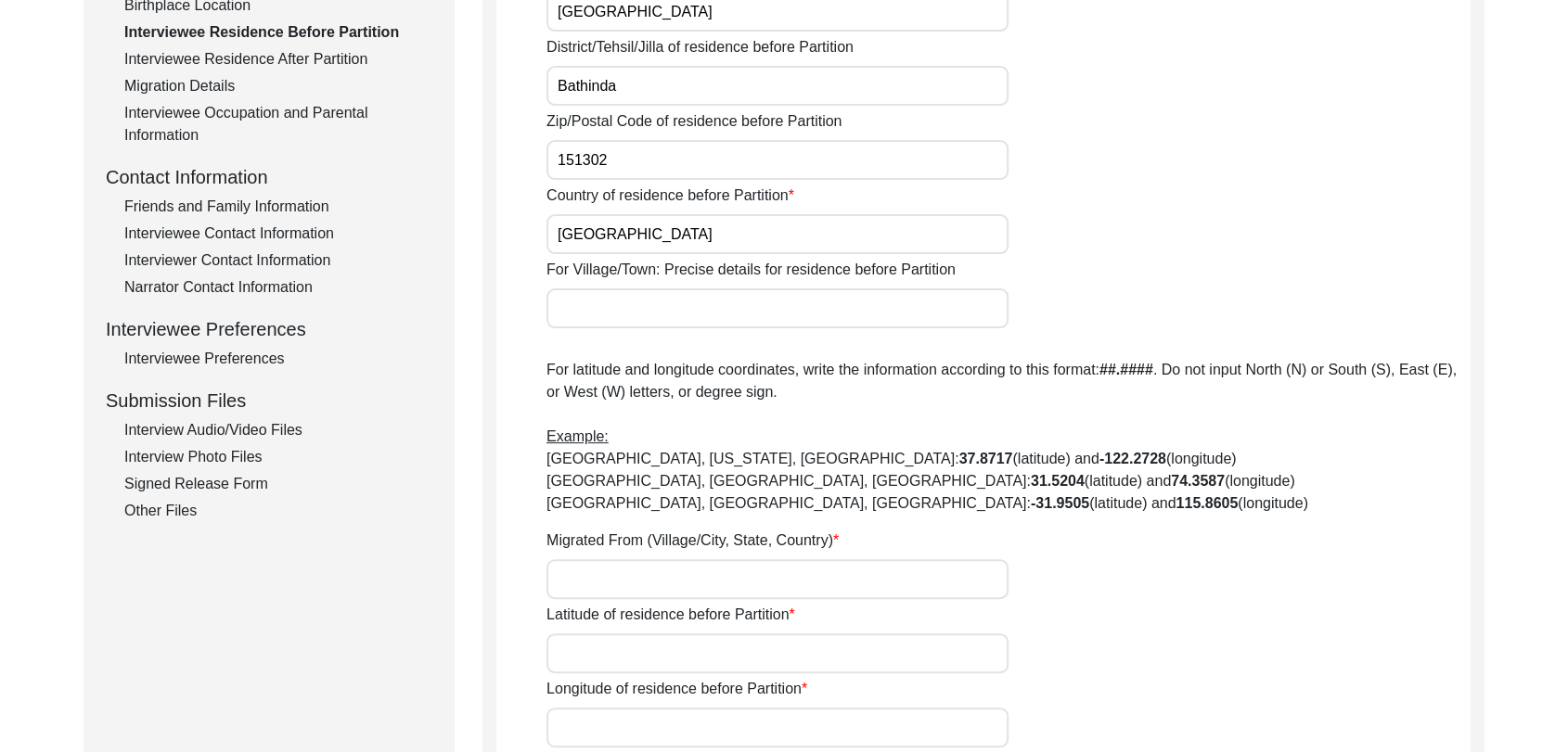
scroll to position [540, 0]
click at [601, 581] on input "Migrated From (Village/City, State, Country)" at bounding box center [777, 578] width 462 height 40
type input "NA"
click at [592, 666] on input "Latitude of residence before Partition" at bounding box center [777, 652] width 462 height 40
type input "000000"
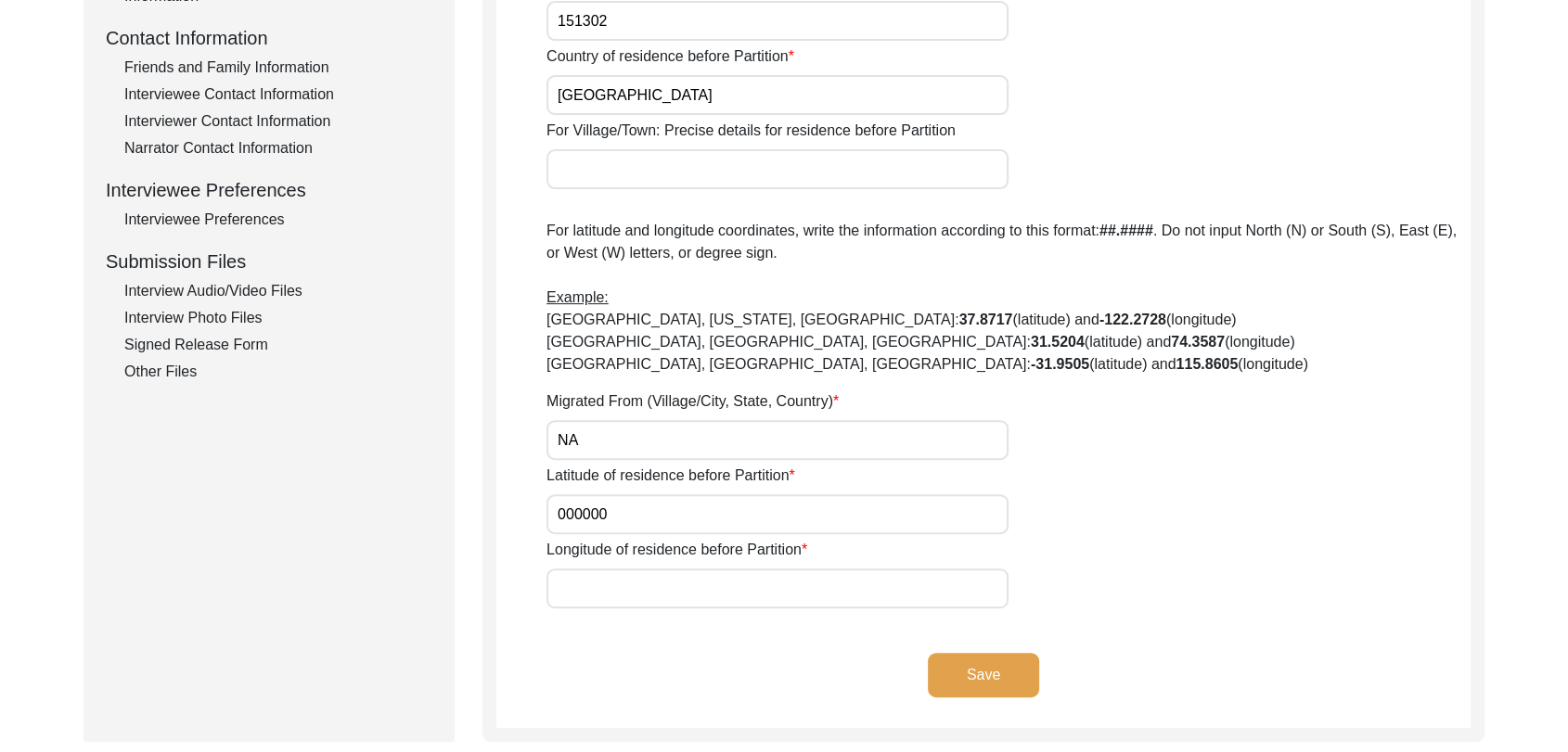
scroll to position [679, 0]
click at [607, 603] on input "Longitude of residence before Partition" at bounding box center [777, 588] width 462 height 40
type input "000000"
click at [969, 663] on button "Save" at bounding box center [983, 674] width 111 height 45
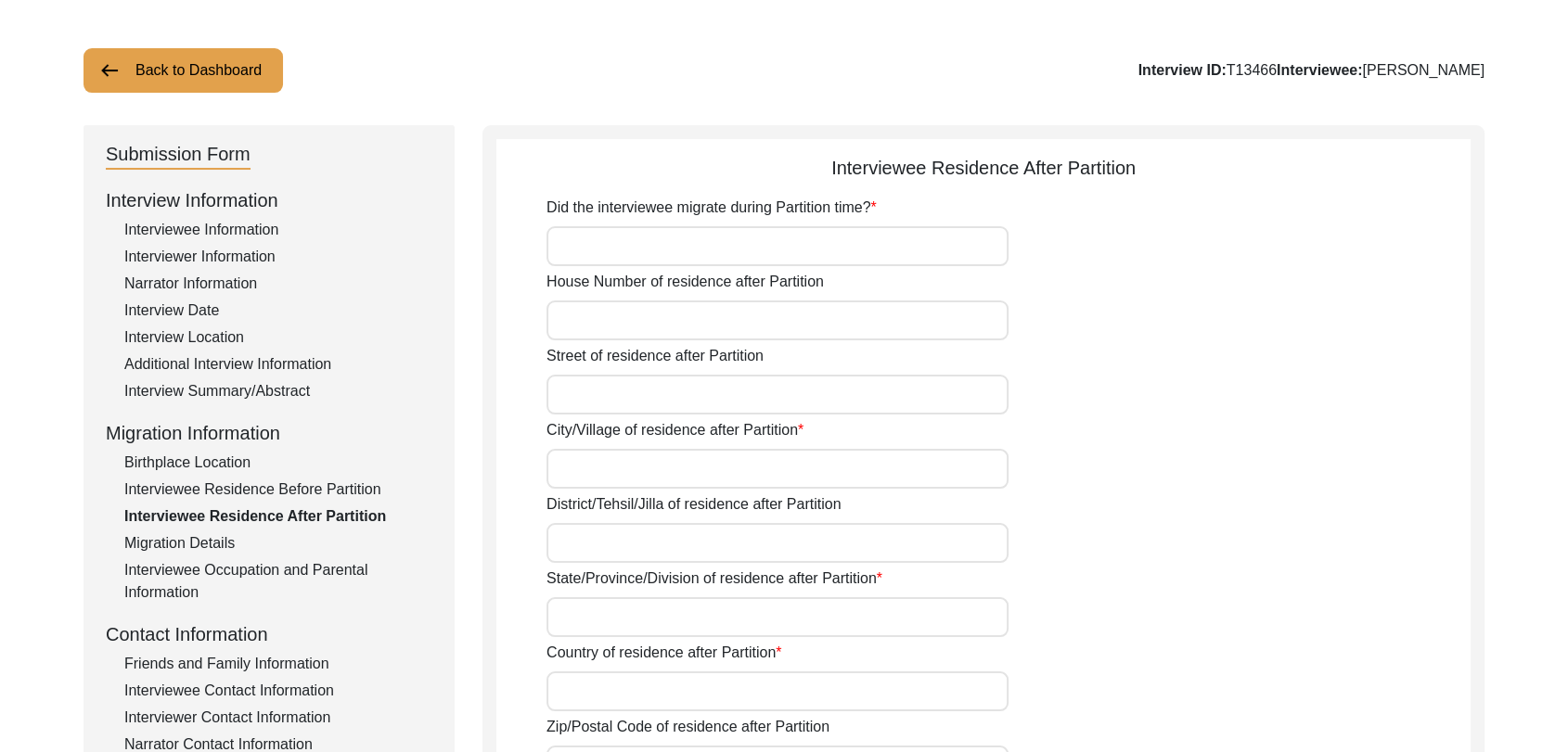
scroll to position [0, 0]
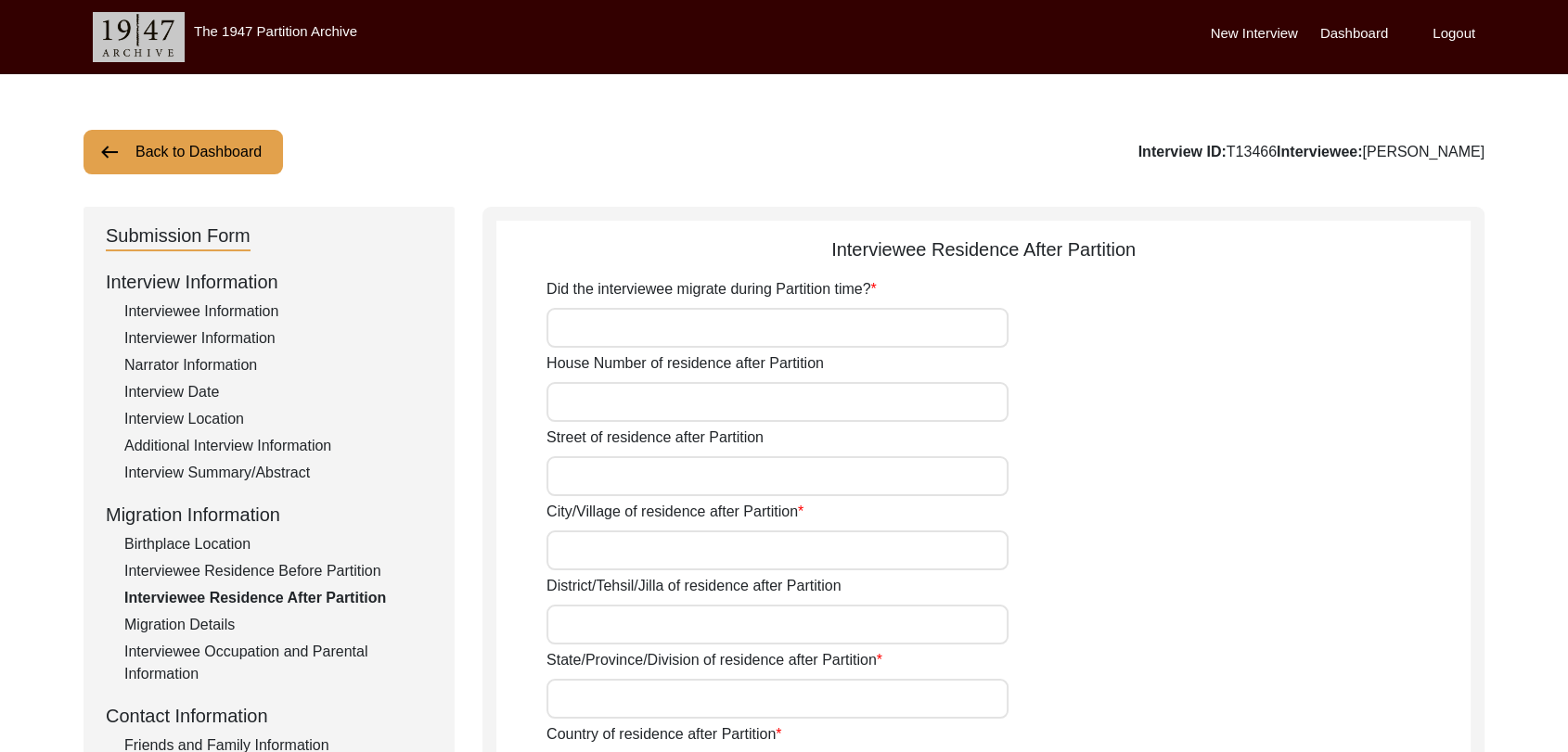
click at [593, 318] on input "Did the interviewee migrate during Partition time?" at bounding box center [777, 328] width 462 height 40
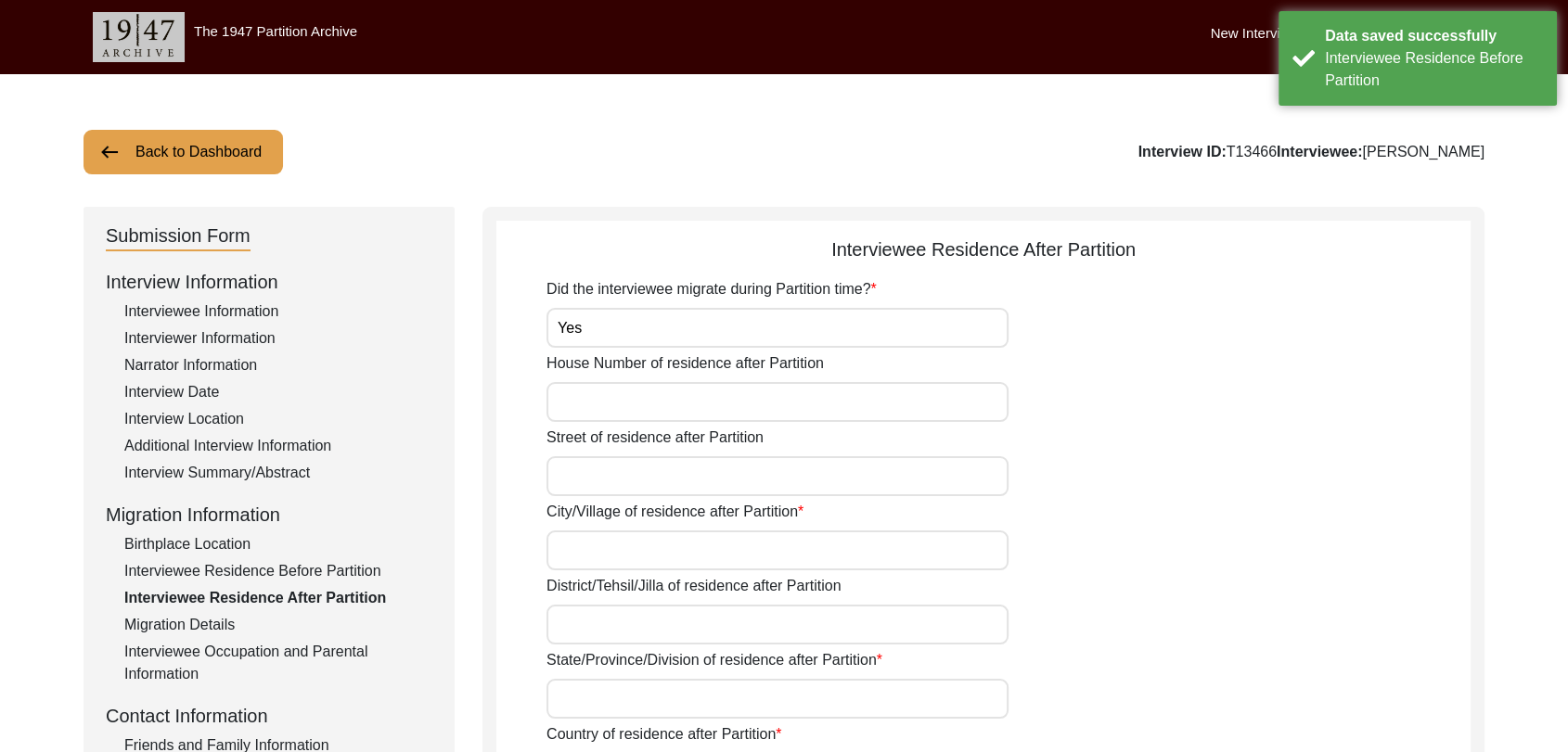
click at [582, 314] on input "Yes" at bounding box center [777, 328] width 462 height 40
type input "Y"
type input "No"
click at [597, 405] on input "House Number of residence after Partition" at bounding box center [777, 402] width 462 height 40
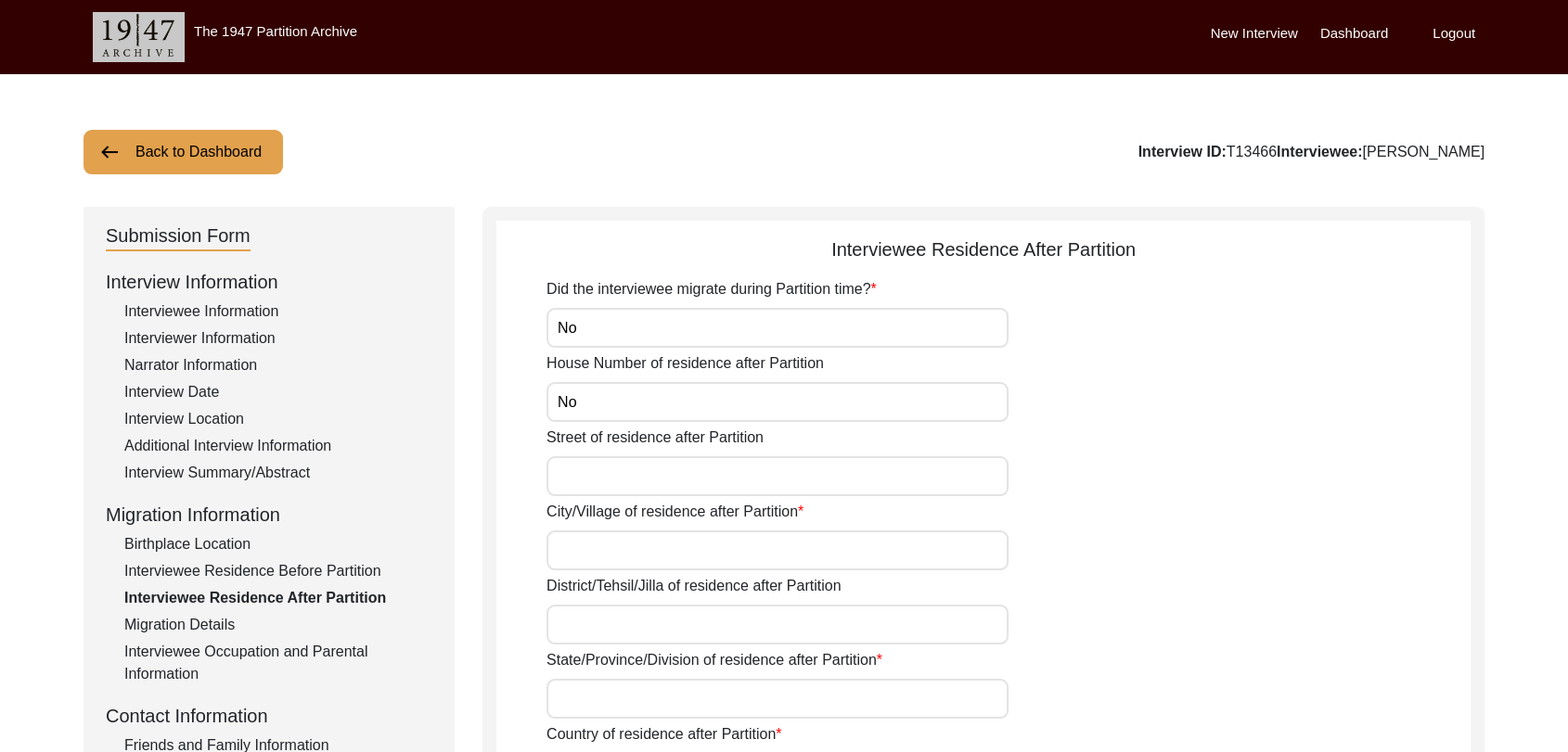
type input "No"
click at [606, 481] on input "Street of residence after Partition" at bounding box center [777, 475] width 462 height 40
click at [612, 547] on input "City/Village of residence after Partition" at bounding box center [777, 550] width 462 height 40
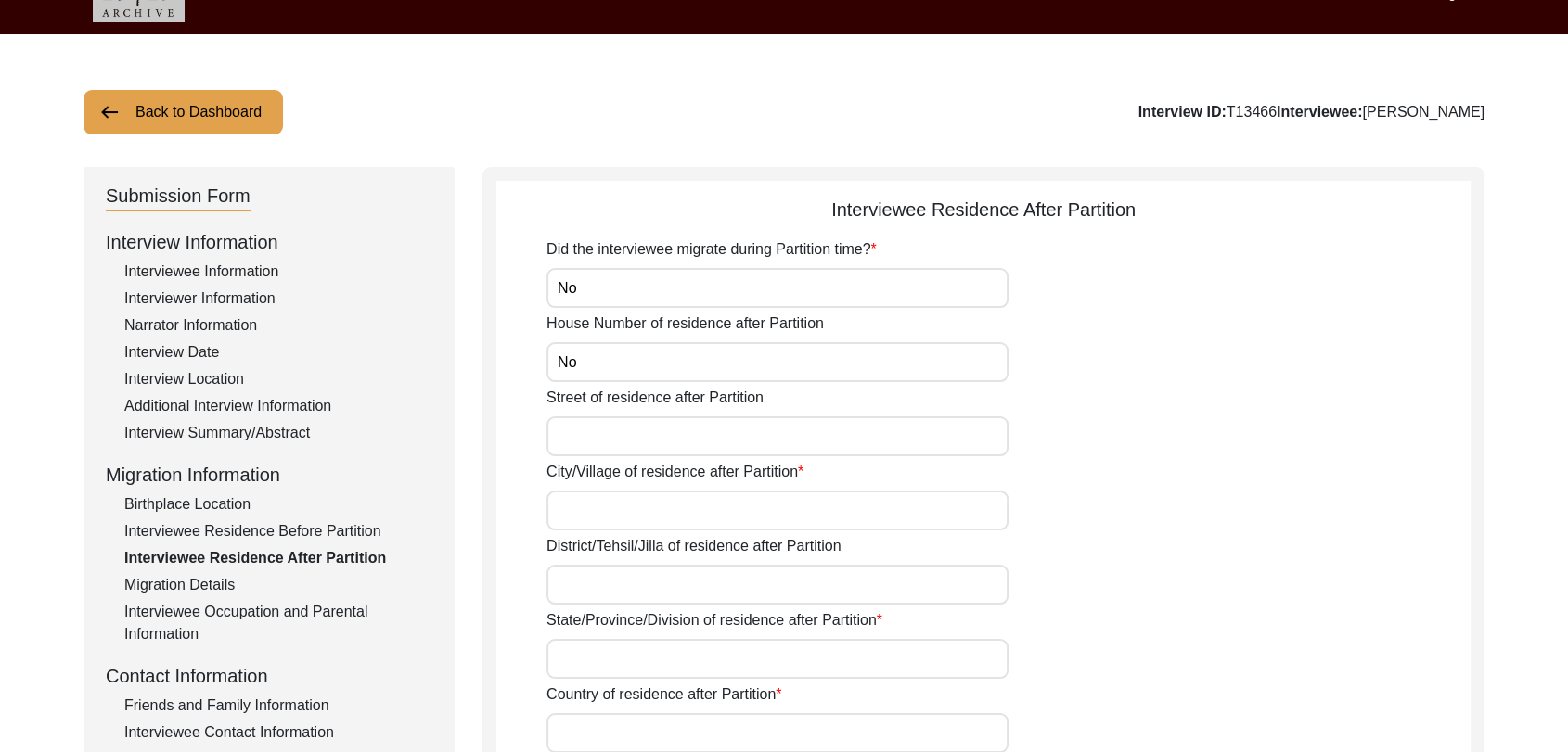
scroll to position [41, 0]
type input "N"
click at [583, 418] on input "Street of residence after Partition" at bounding box center [777, 435] width 462 height 40
click at [589, 504] on input "City/Village of residence after Partition" at bounding box center [777, 509] width 462 height 40
click at [588, 514] on input "City/Village of residence after Partition" at bounding box center [777, 509] width 462 height 40
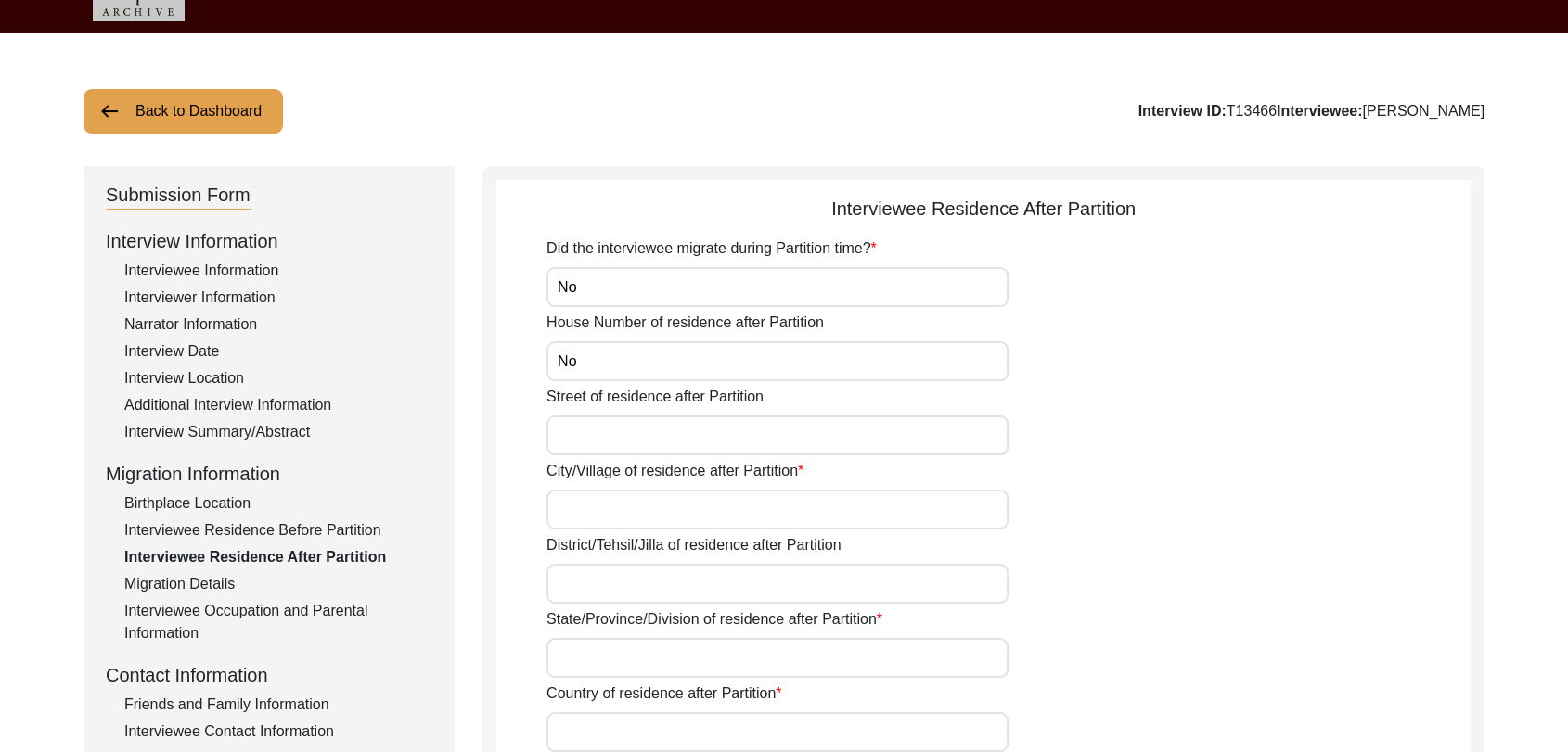
type input "B"
click at [560, 506] on input "jaga" at bounding box center [777, 509] width 462 height 40
click at [589, 504] on input "Jaga" at bounding box center [777, 509] width 462 height 40
type input "[PERSON_NAME]"
click at [606, 588] on input "District/Tehsil/Jilla of residence after Partition" at bounding box center [777, 584] width 462 height 40
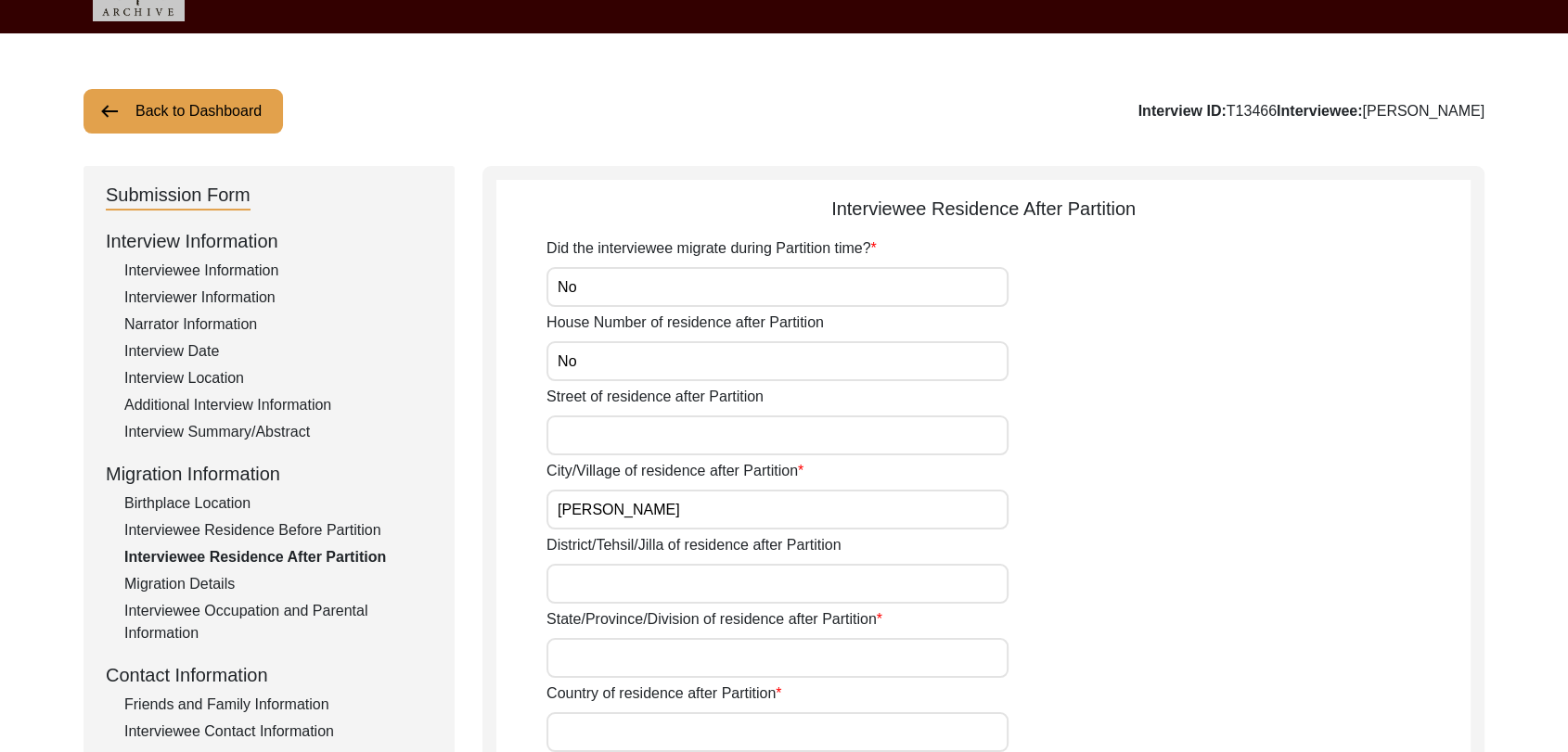
type input "Bathinda"
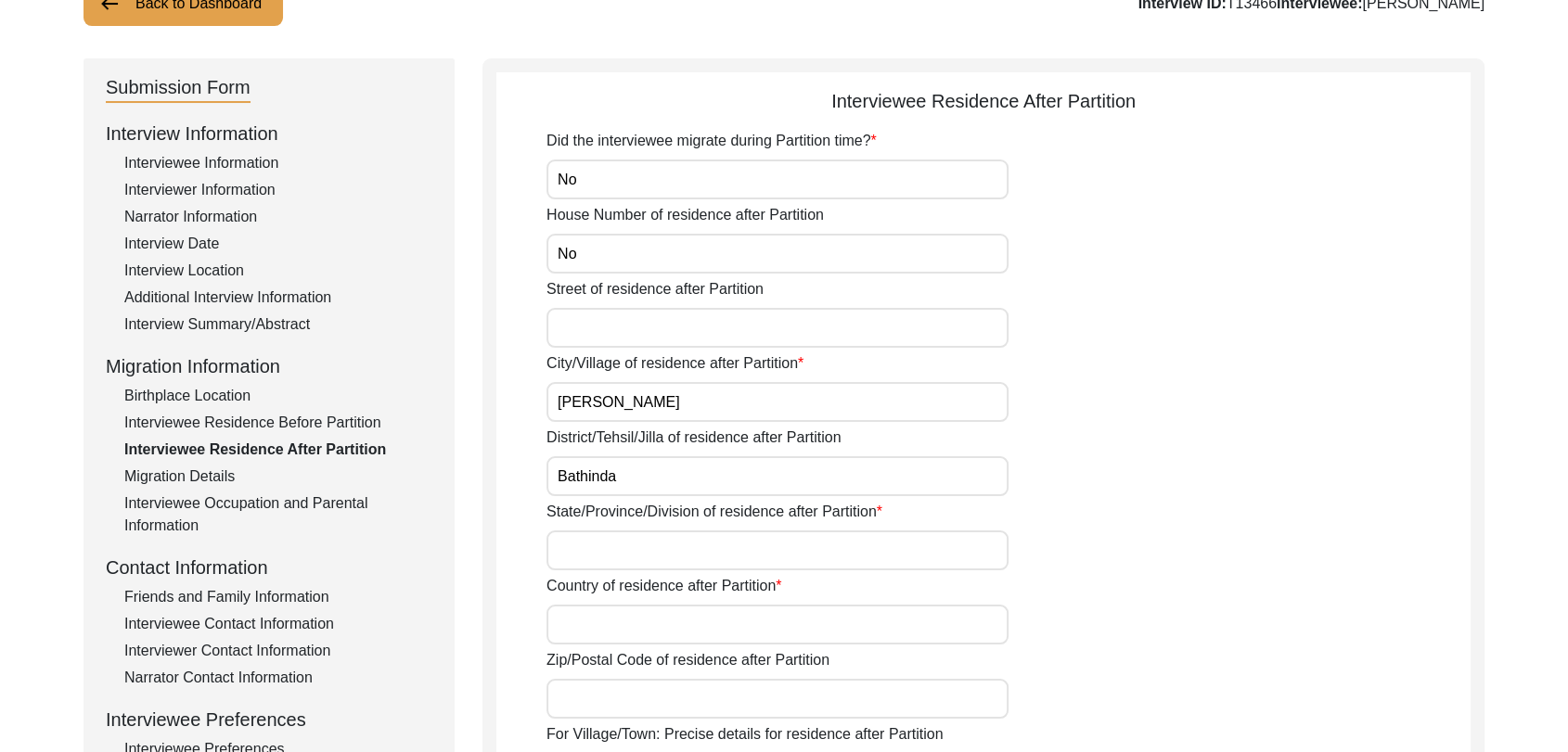
scroll to position [149, 0]
click at [593, 558] on input "State/Province/Division of residence after Partition" at bounding box center [777, 550] width 462 height 40
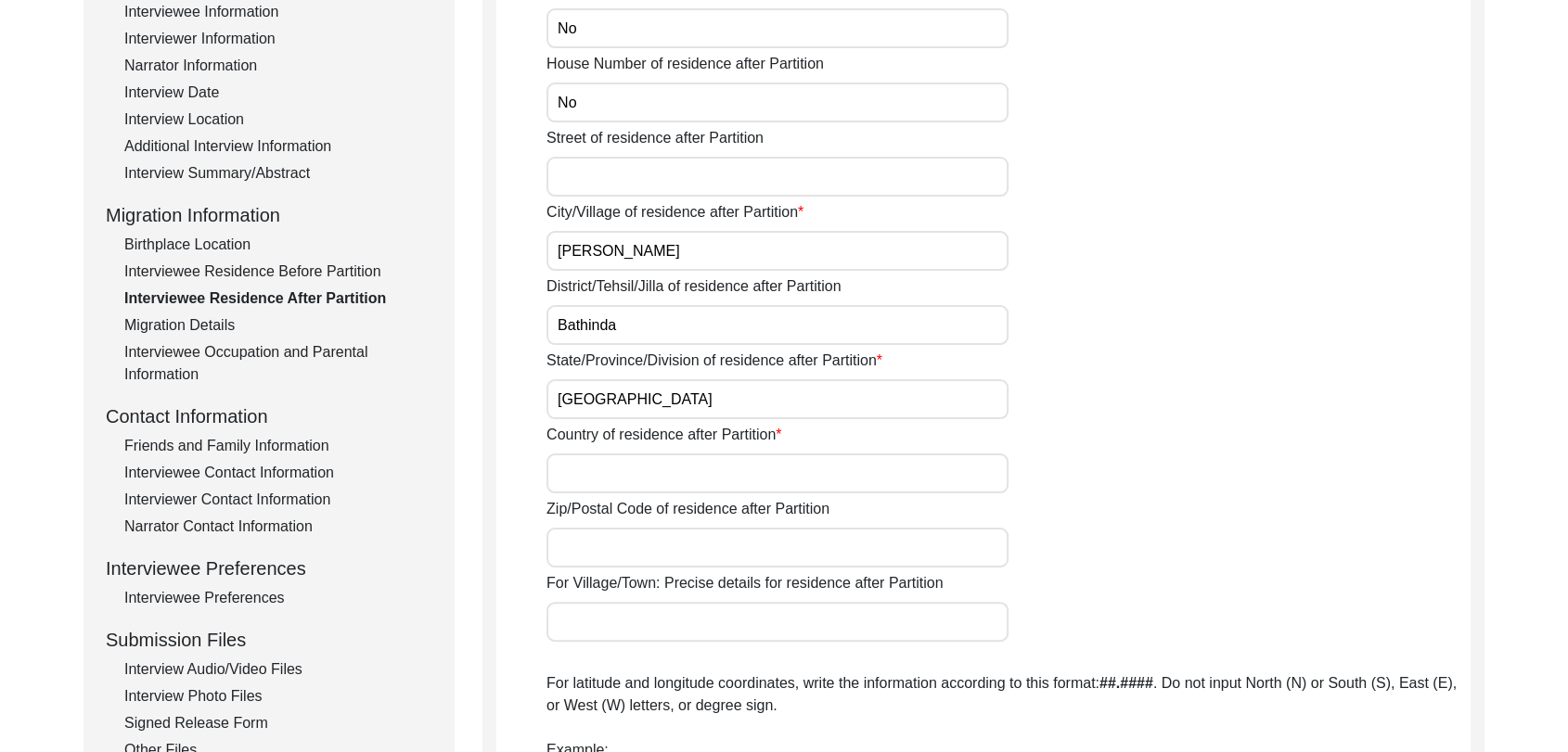
scroll to position [304, 0]
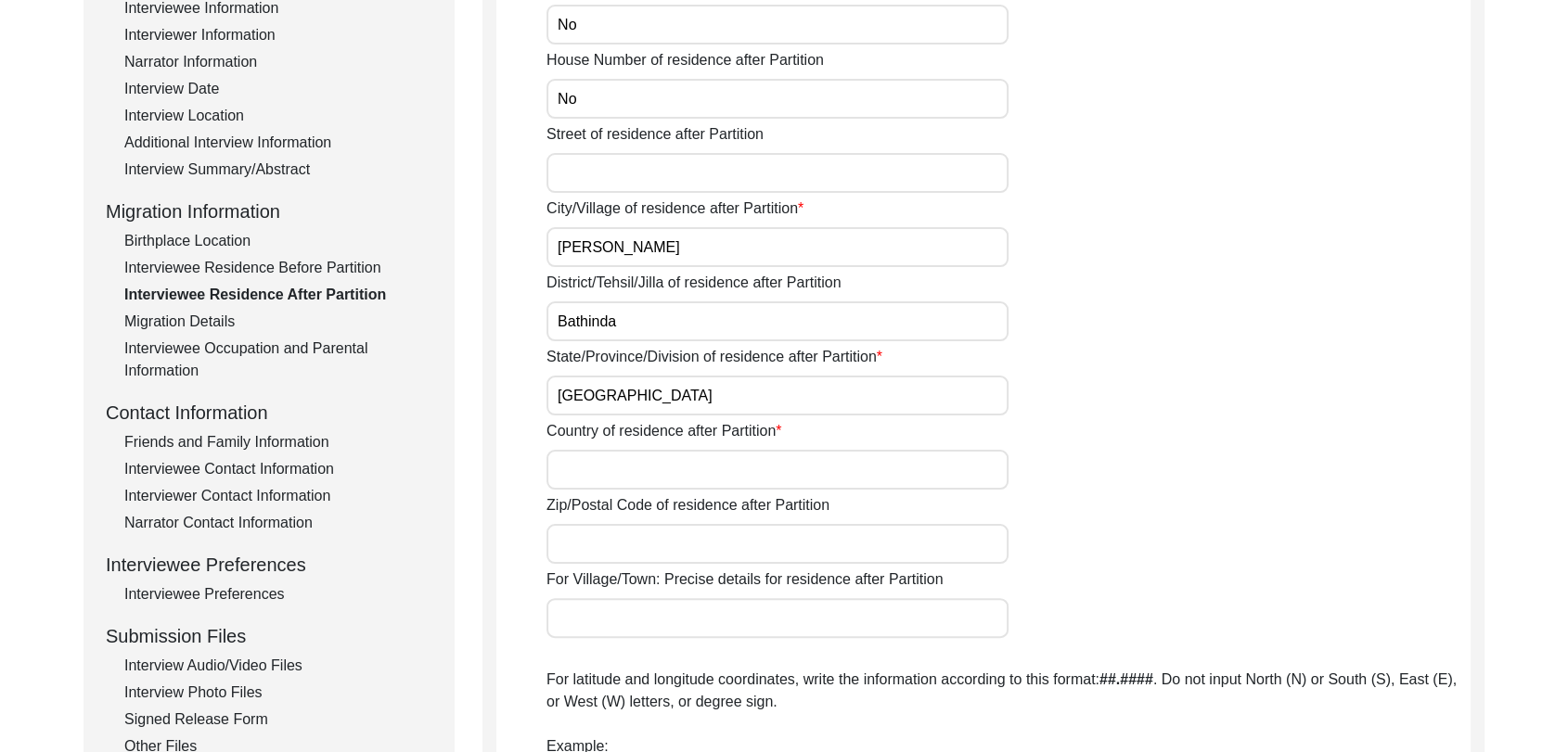
type input "[GEOGRAPHIC_DATA]"
click at [594, 453] on input "Country of residence after Partition" at bounding box center [777, 469] width 462 height 40
type input "[GEOGRAPHIC_DATA]"
click at [599, 530] on input "Zip/Postal Code of residence after Partition" at bounding box center [777, 544] width 462 height 40
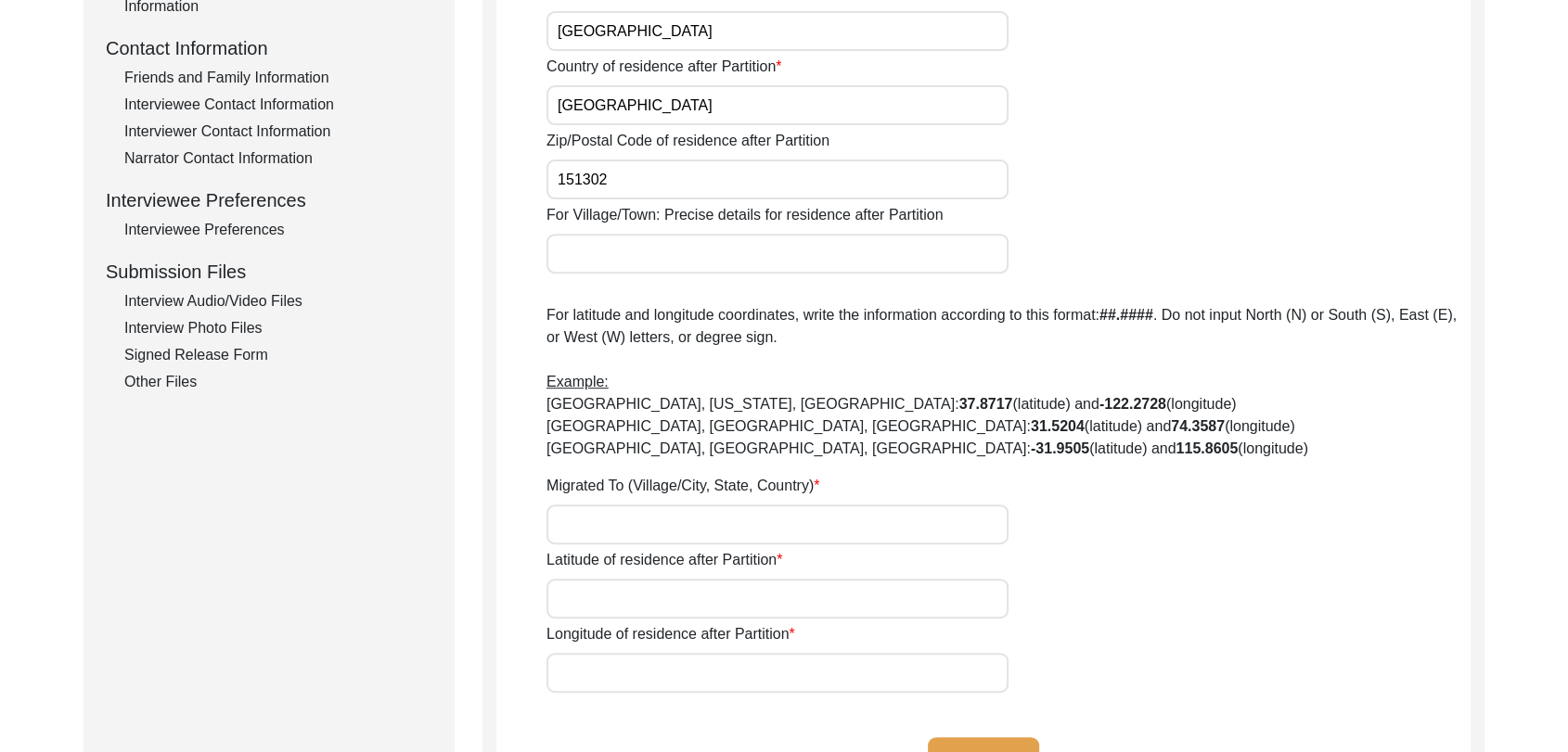
scroll to position [670, 0]
type input "151302"
click at [588, 508] on input "Migrated To (Village/City, State, Country)" at bounding box center [777, 522] width 462 height 40
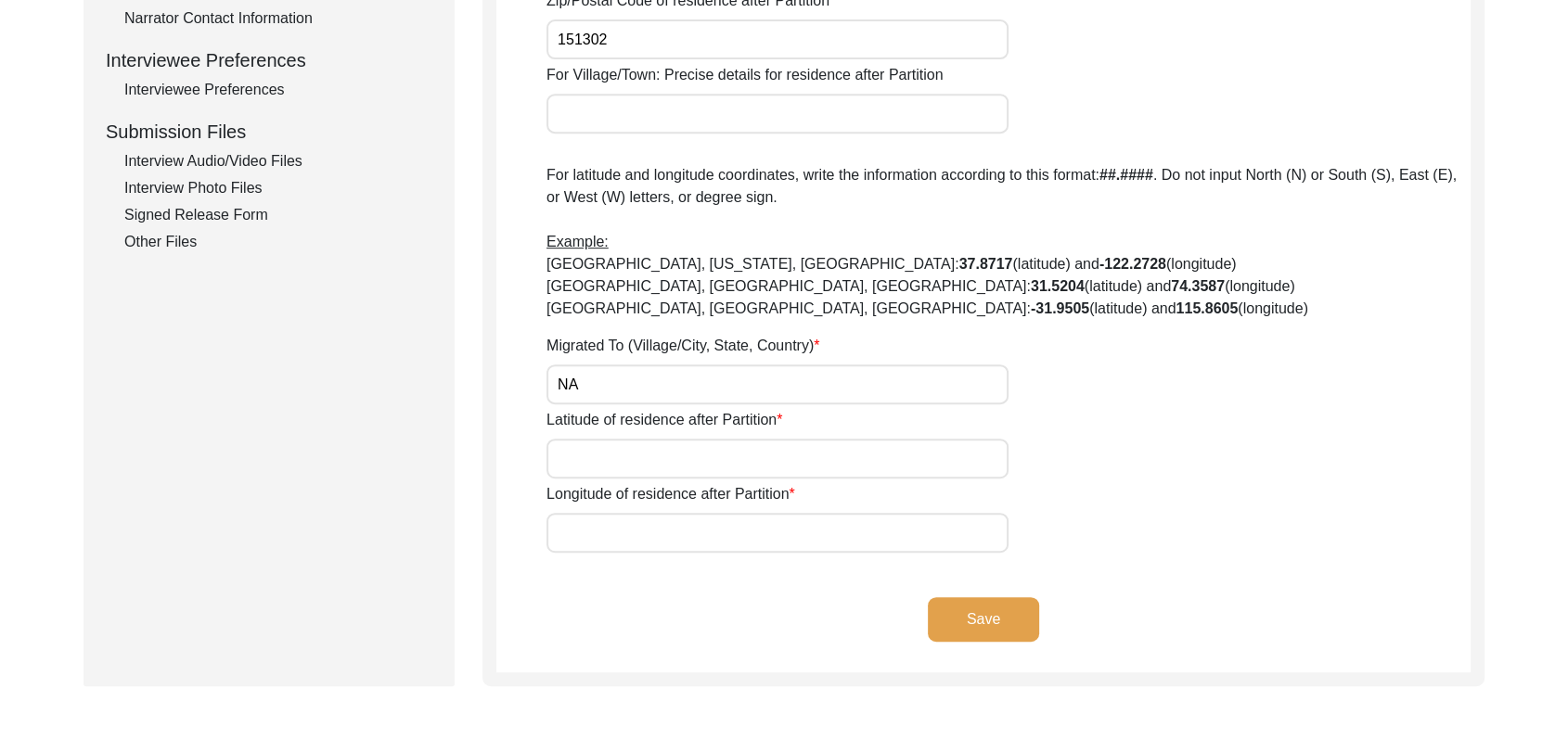
scroll to position [809, 0]
type input "NA"
click at [578, 447] on input "Latitude of residence after Partition" at bounding box center [777, 458] width 462 height 40
type input "000000"
click at [661, 534] on input "Longitude of residence after Partition" at bounding box center [777, 532] width 462 height 40
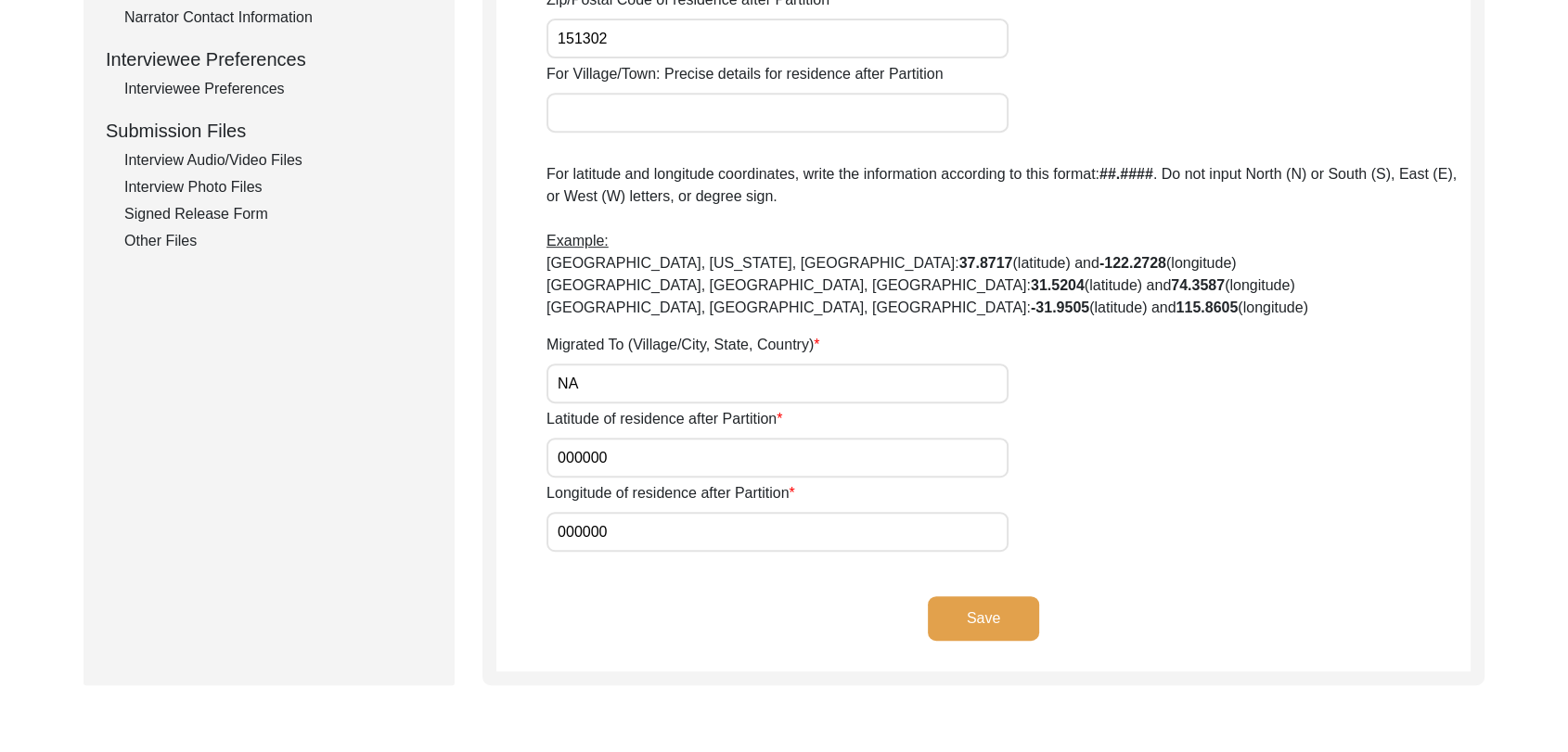
type input "000000"
click at [995, 608] on button "Save" at bounding box center [983, 618] width 111 height 45
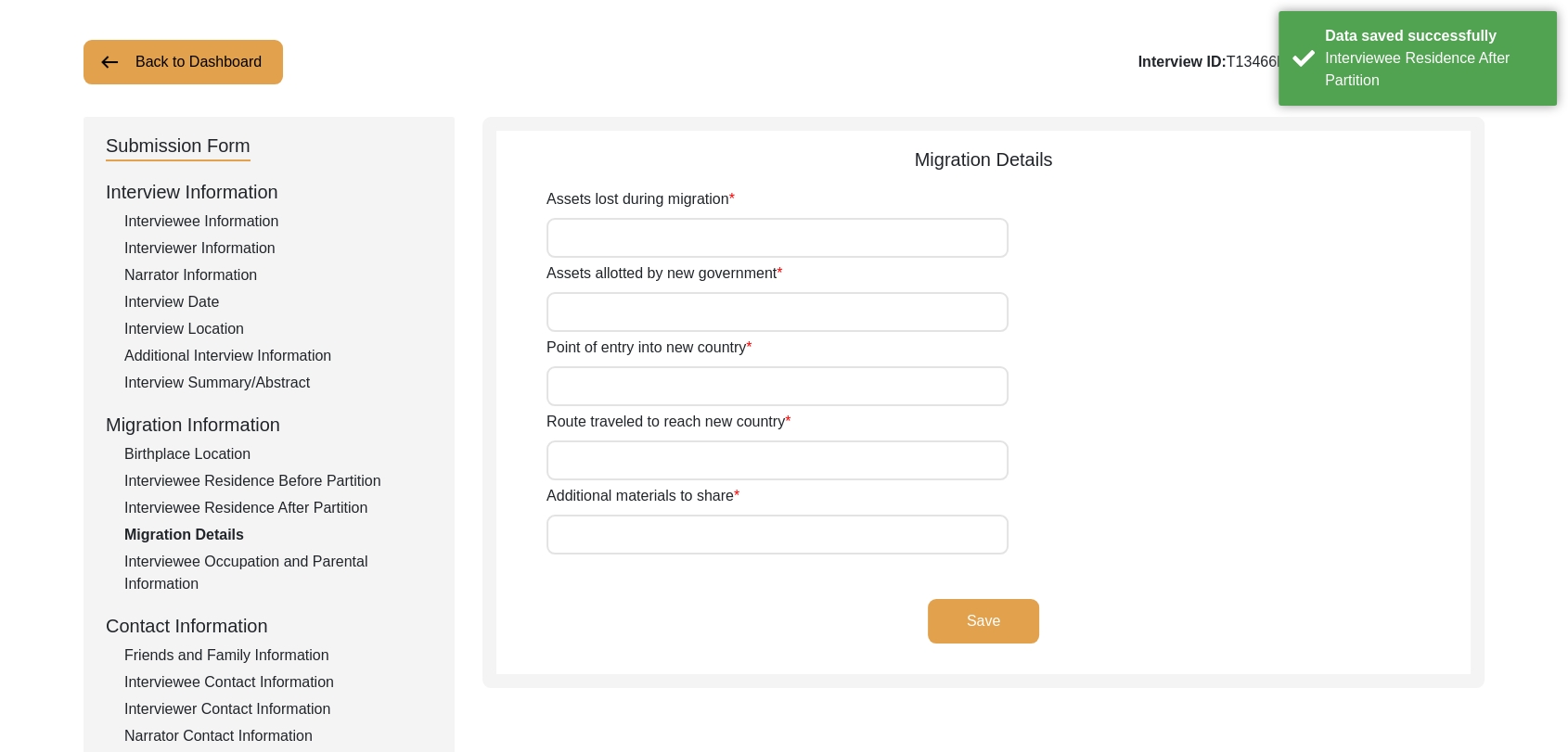
scroll to position [81, 0]
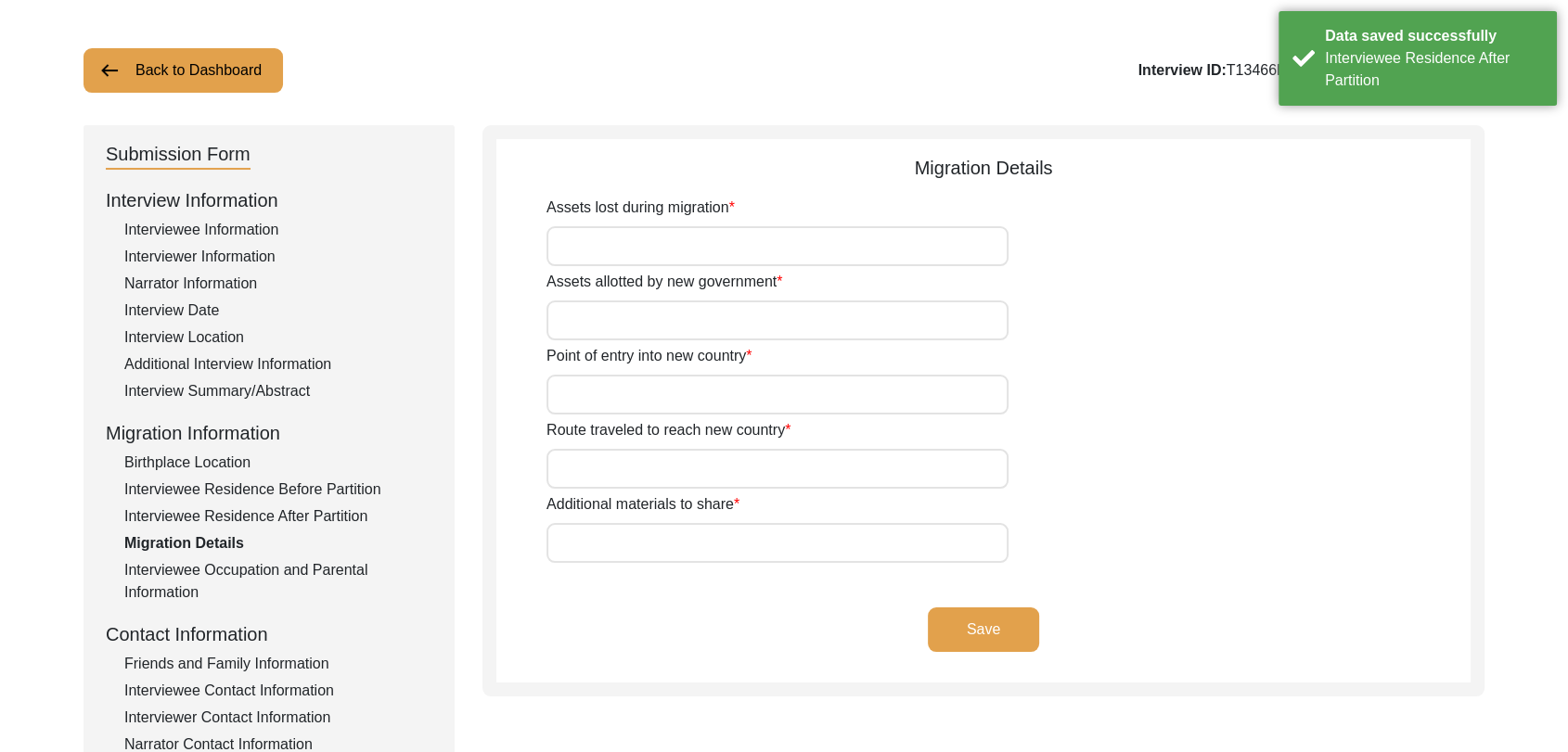
click at [662, 248] on input "Assets lost during migration" at bounding box center [777, 246] width 462 height 40
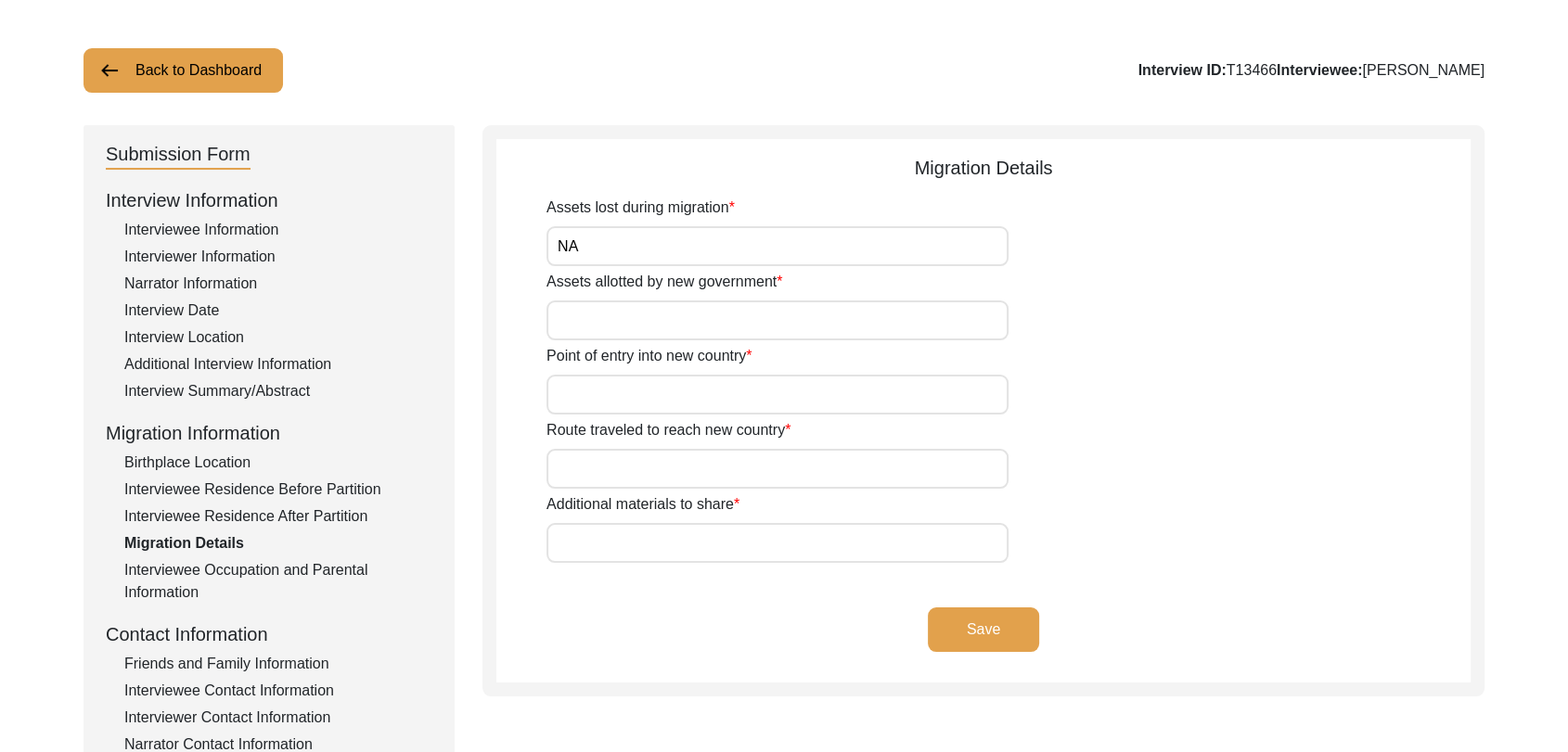
type input "N"
type input "NA"
click at [582, 311] on input "Assets allotted by new government" at bounding box center [777, 320] width 462 height 40
type input "Na"
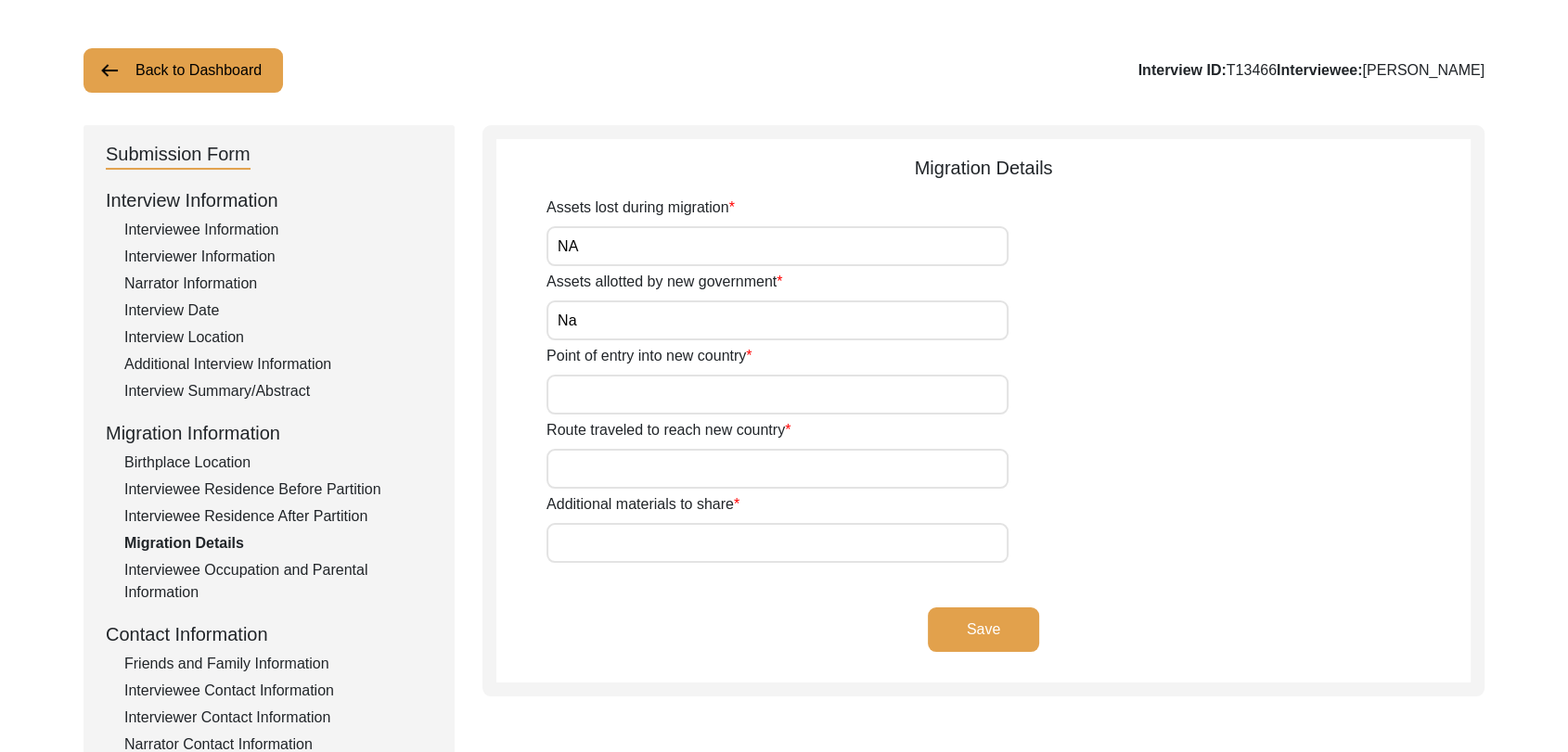
click at [605, 378] on input "Point of entry into new country" at bounding box center [777, 394] width 462 height 40
type input "NA"
click at [601, 465] on input "Route traveled to reach new country" at bounding box center [777, 468] width 462 height 40
type input "NA"
click at [593, 540] on input "Additional materials to share" at bounding box center [777, 543] width 462 height 40
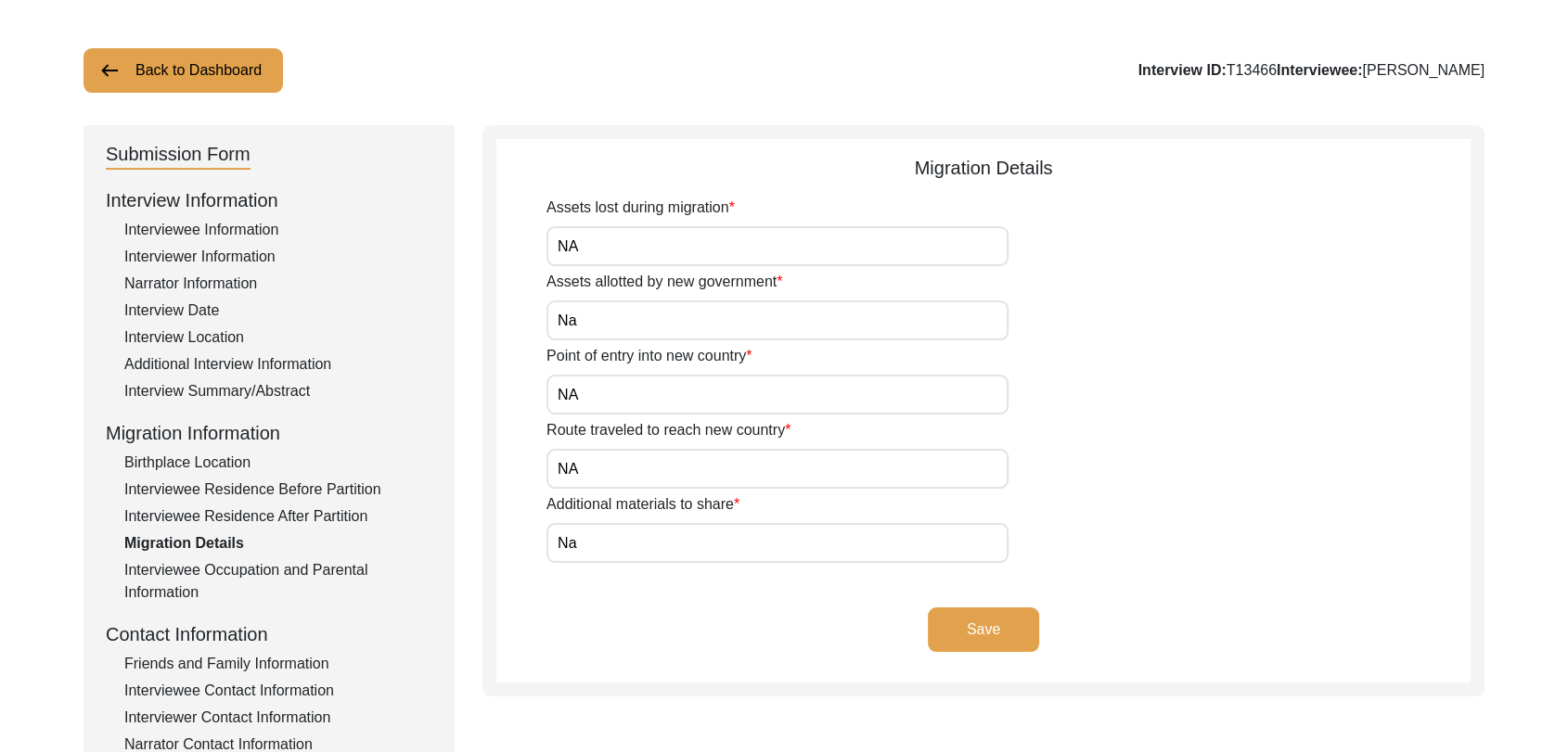
type input "Na"
click at [978, 629] on button "Save" at bounding box center [983, 630] width 111 height 45
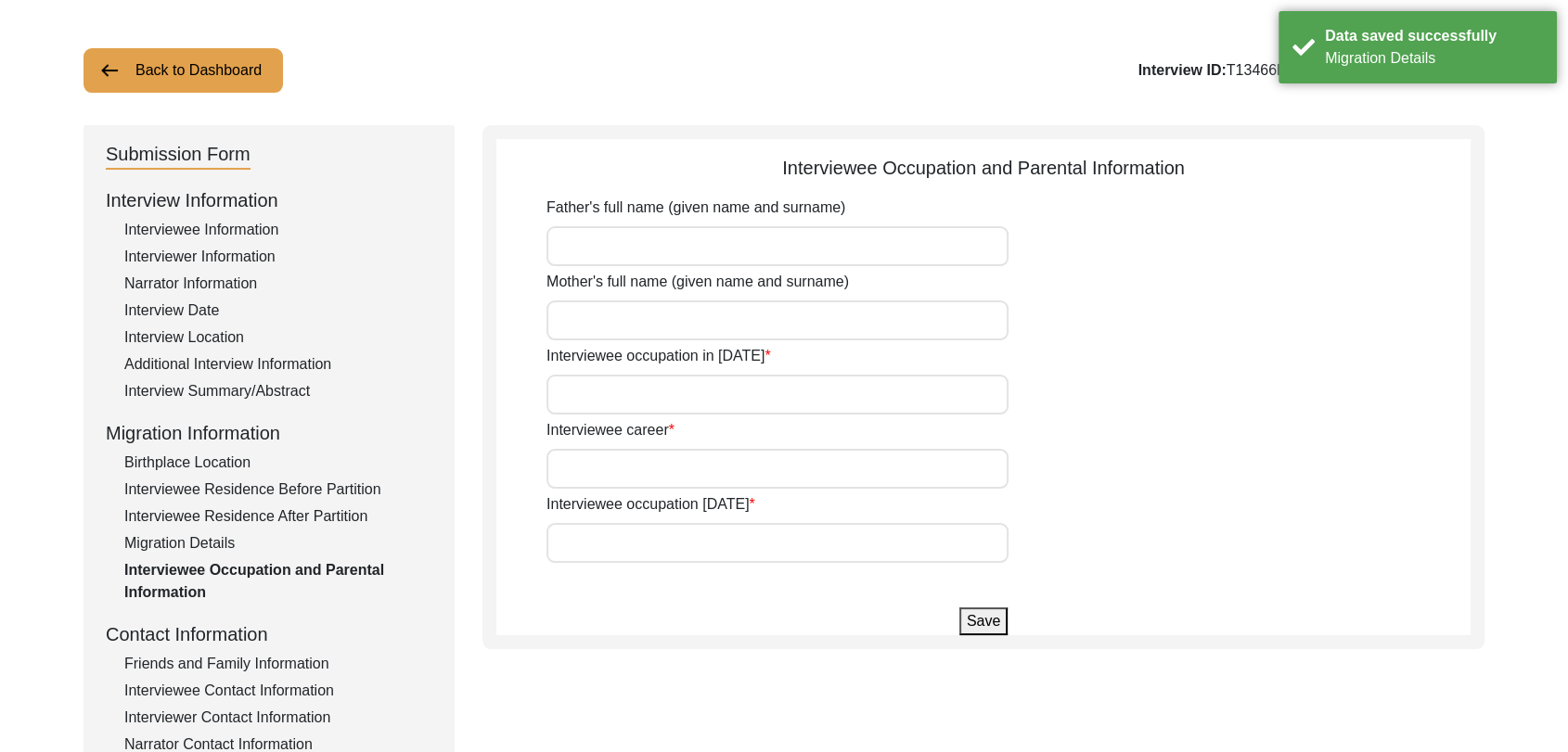
click at [587, 248] on input "Father's full name (given name and surname)" at bounding box center [777, 246] width 462 height 40
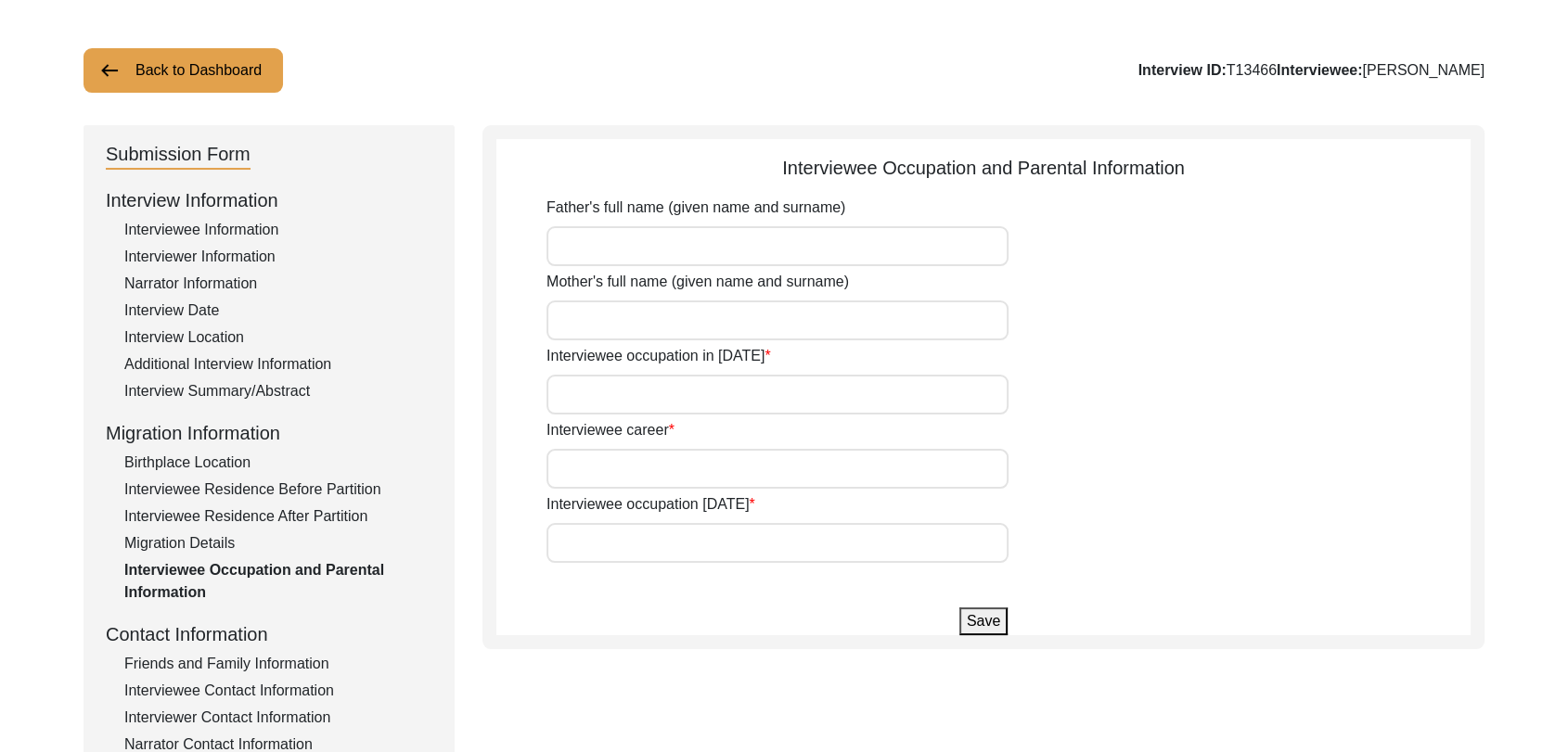
click at [571, 253] on input "Father's full name (given name and surname)" at bounding box center [777, 246] width 462 height 40
click at [564, 239] on input "Father's full name (given name and surname)" at bounding box center [777, 246] width 462 height 40
click at [564, 244] on input "Father's full name (given name and surname)" at bounding box center [777, 246] width 462 height 40
click at [577, 244] on input "Father's full name (given name and surname)" at bounding box center [777, 246] width 462 height 40
type input "[PERSON_NAME]"
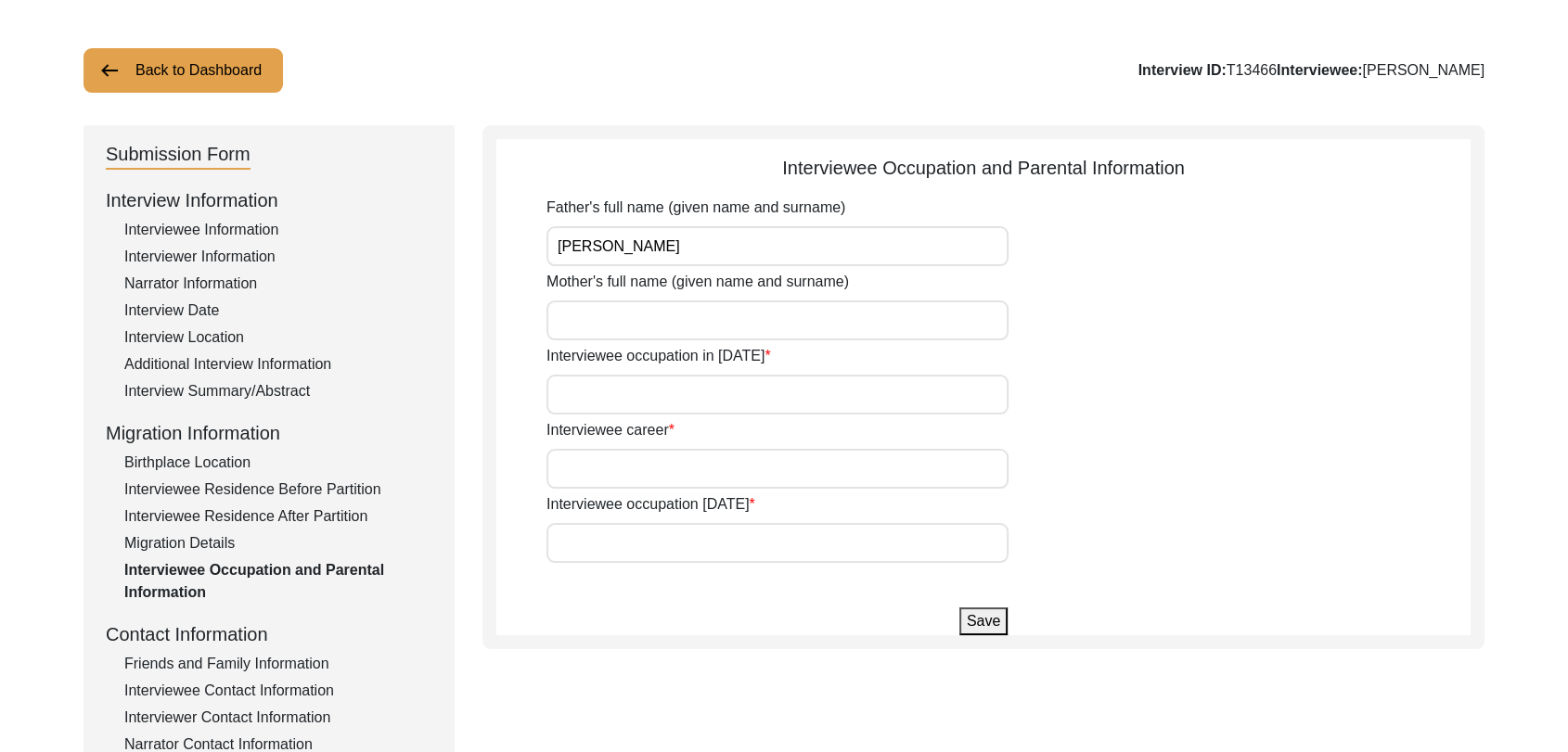
click at [614, 329] on input "Mother's full name (given name and surname)" at bounding box center [777, 320] width 462 height 40
type input "[PERSON_NAME]"
click at [603, 415] on div "Father's full name (given name and surname) [PERSON_NAME] Mother's full name (g…" at bounding box center [1008, 379] width 924 height 366
click at [601, 391] on input "Interviewee occupation in [DATE]" at bounding box center [777, 394] width 462 height 40
type input "N"
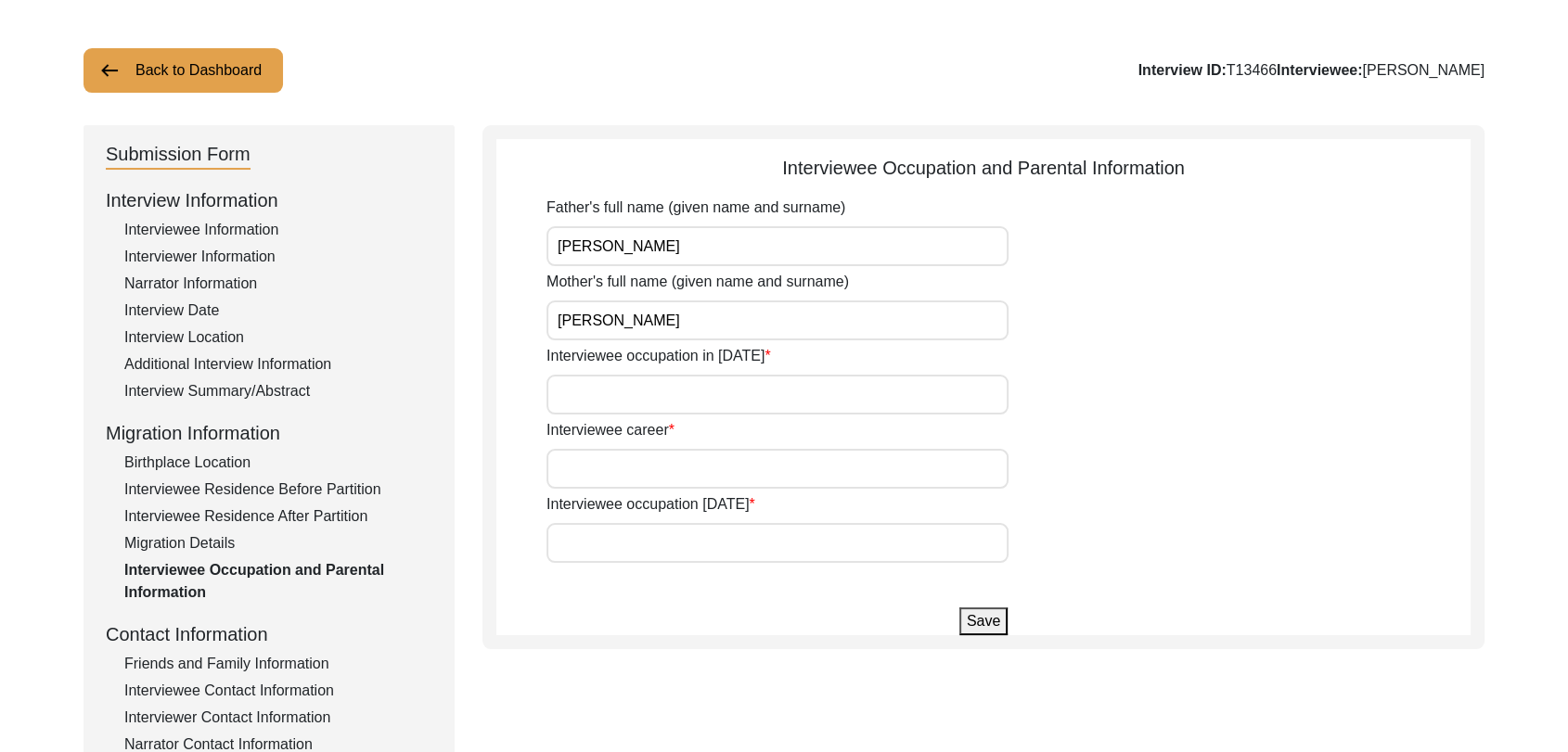
click at [596, 395] on input "Interviewee occupation in [DATE]" at bounding box center [777, 394] width 462 height 40
type input "N"
click at [593, 460] on input "Interviewee career" at bounding box center [777, 468] width 462 height 40
click at [996, 610] on button "Save" at bounding box center [983, 621] width 49 height 28
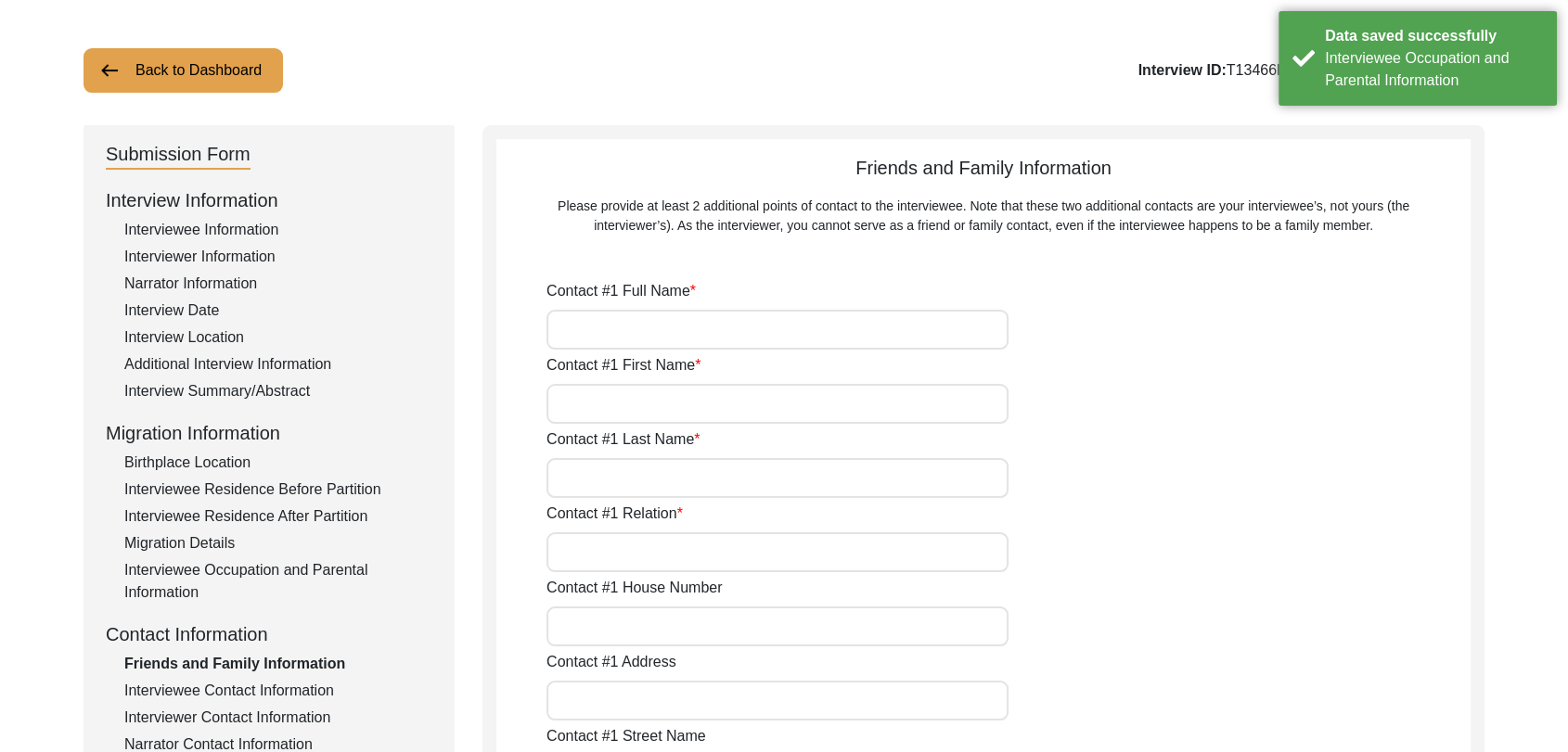
click at [625, 330] on input "Contact #1 Full Name" at bounding box center [777, 330] width 462 height 40
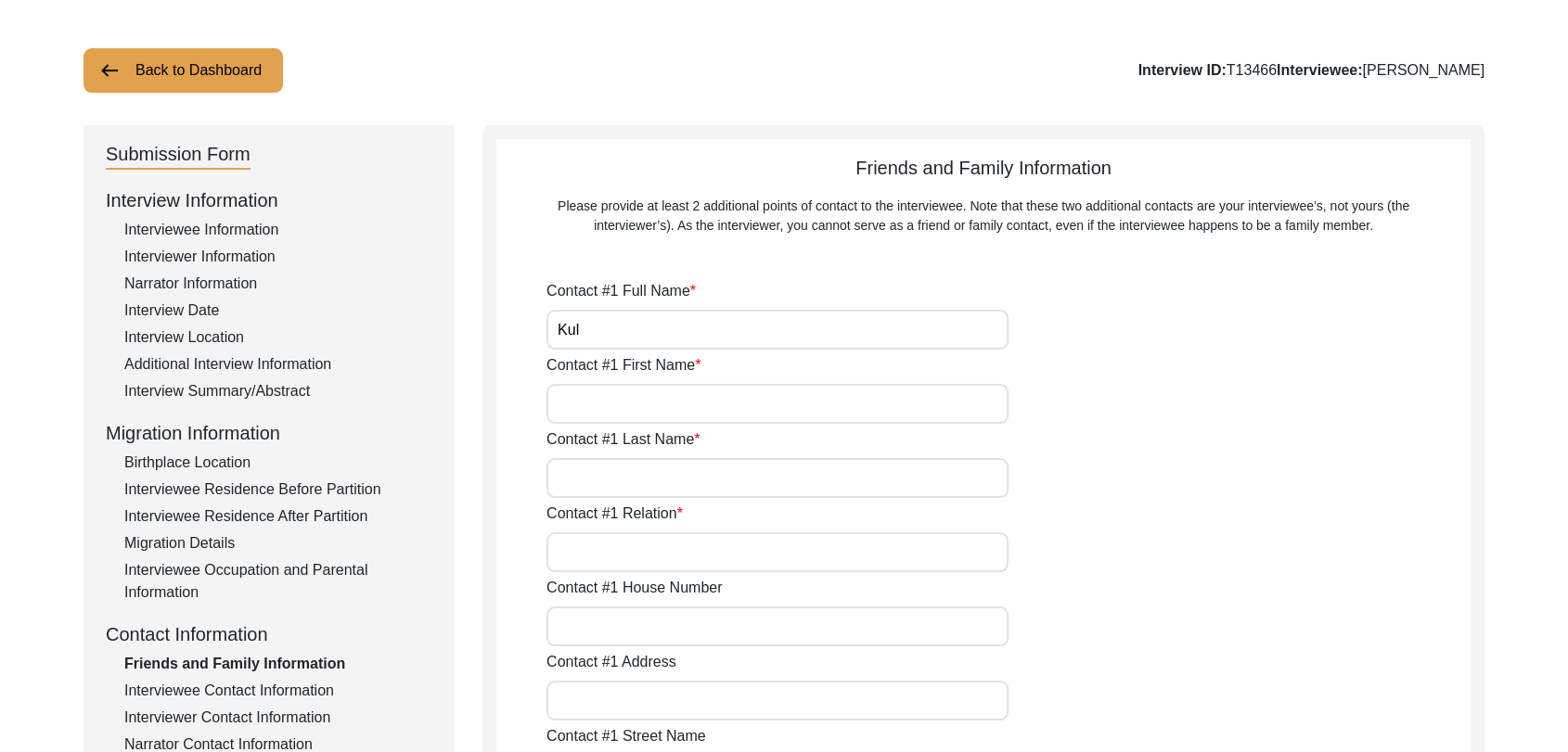
type input "[PERSON_NAME]"
click at [623, 410] on input "Contact #1 First Name" at bounding box center [777, 404] width 462 height 40
type input "[PERSON_NAME]"
click at [586, 461] on input "Contact #1 Last Name" at bounding box center [777, 477] width 462 height 40
type input "[PERSON_NAME]"
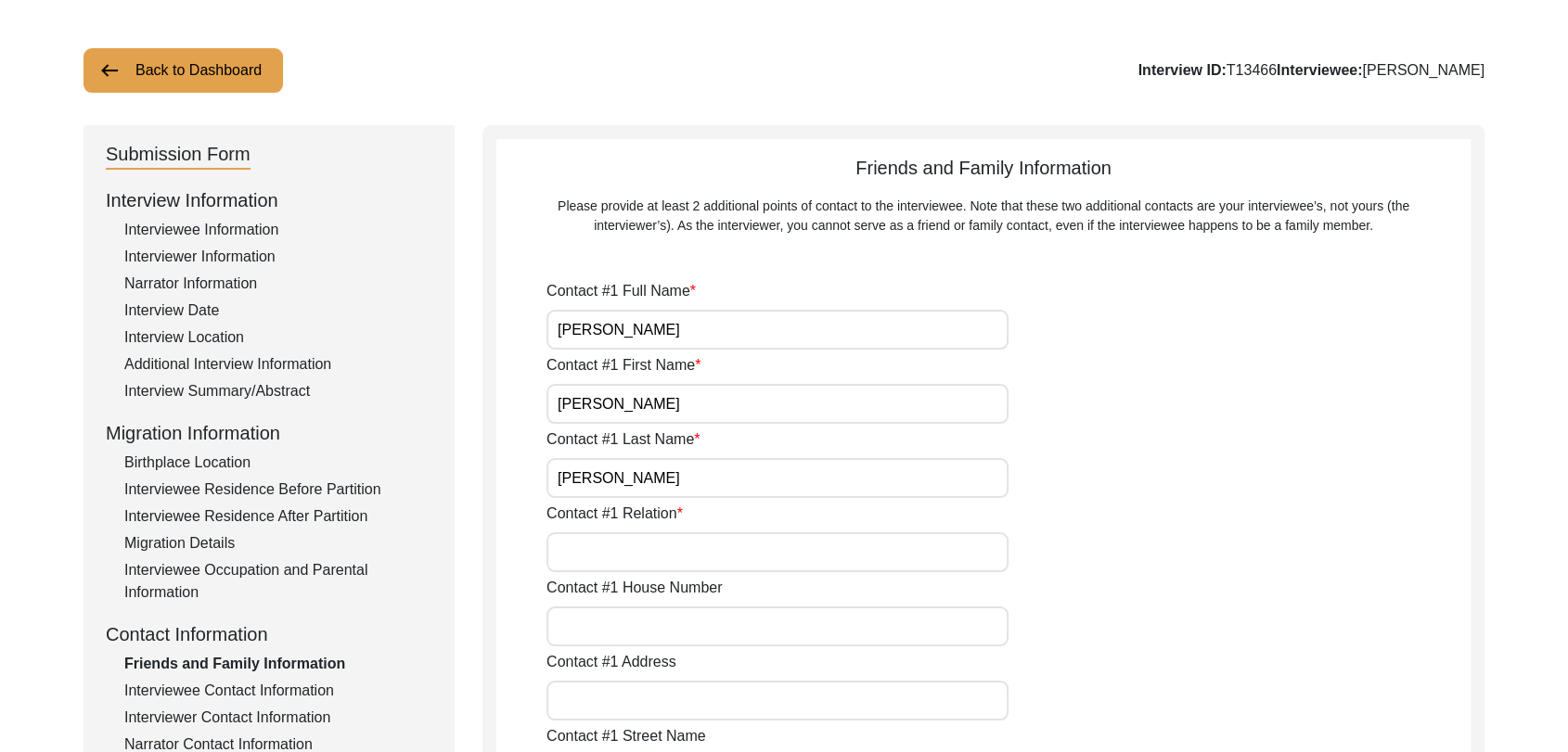
click at [612, 560] on input "Contact #1 Relation" at bounding box center [777, 552] width 462 height 40
type input "Grandson"
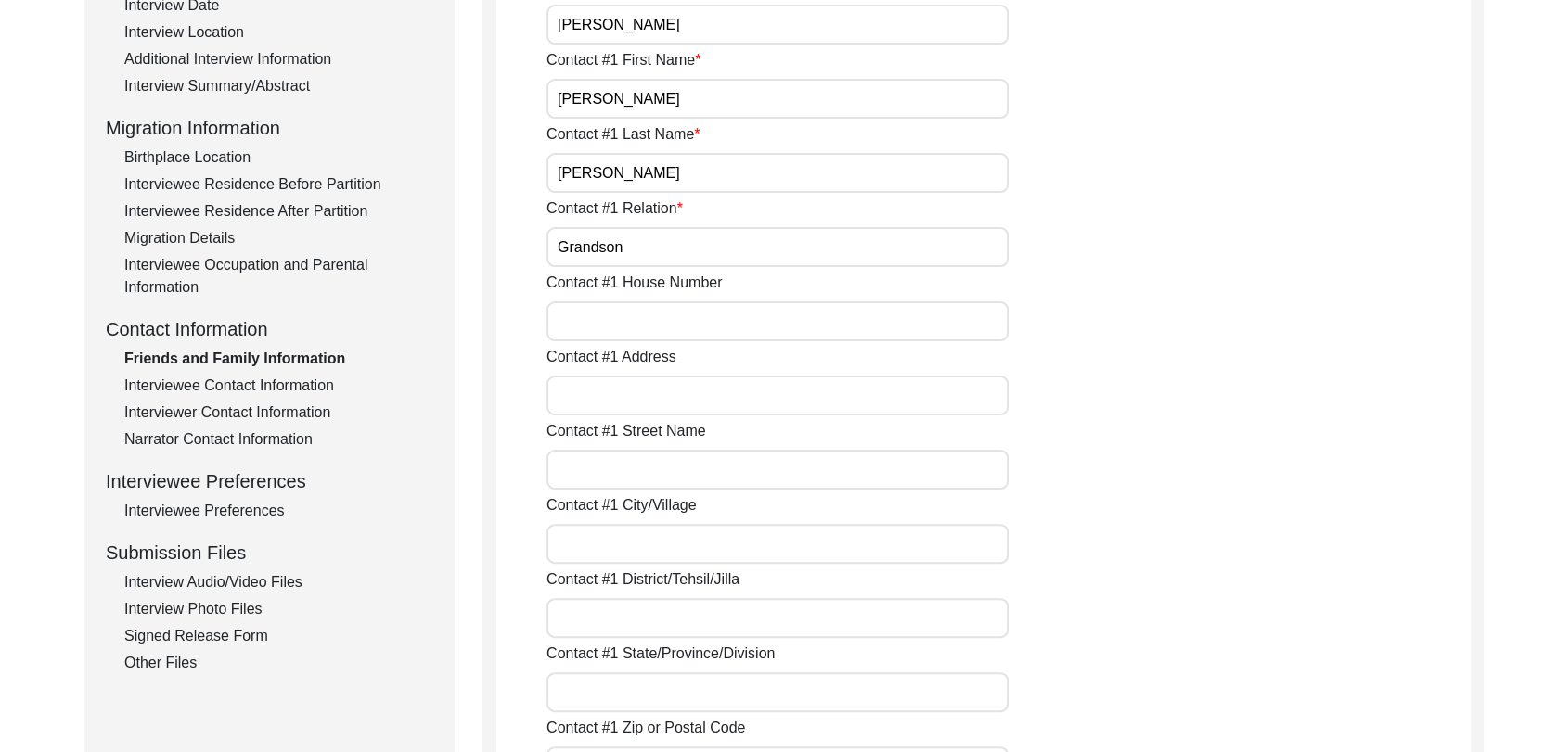
scroll to position [388, 0]
click at [593, 533] on input "Contact #1 City/Village" at bounding box center [777, 543] width 462 height 40
click at [588, 535] on input "Contact #1 City/Village" at bounding box center [777, 543] width 462 height 40
click at [604, 621] on input "Contact #1 District/Tehsil/Jilla" at bounding box center [777, 617] width 462 height 40
click at [581, 546] on input "Contact #1 City/Village" at bounding box center [777, 543] width 462 height 40
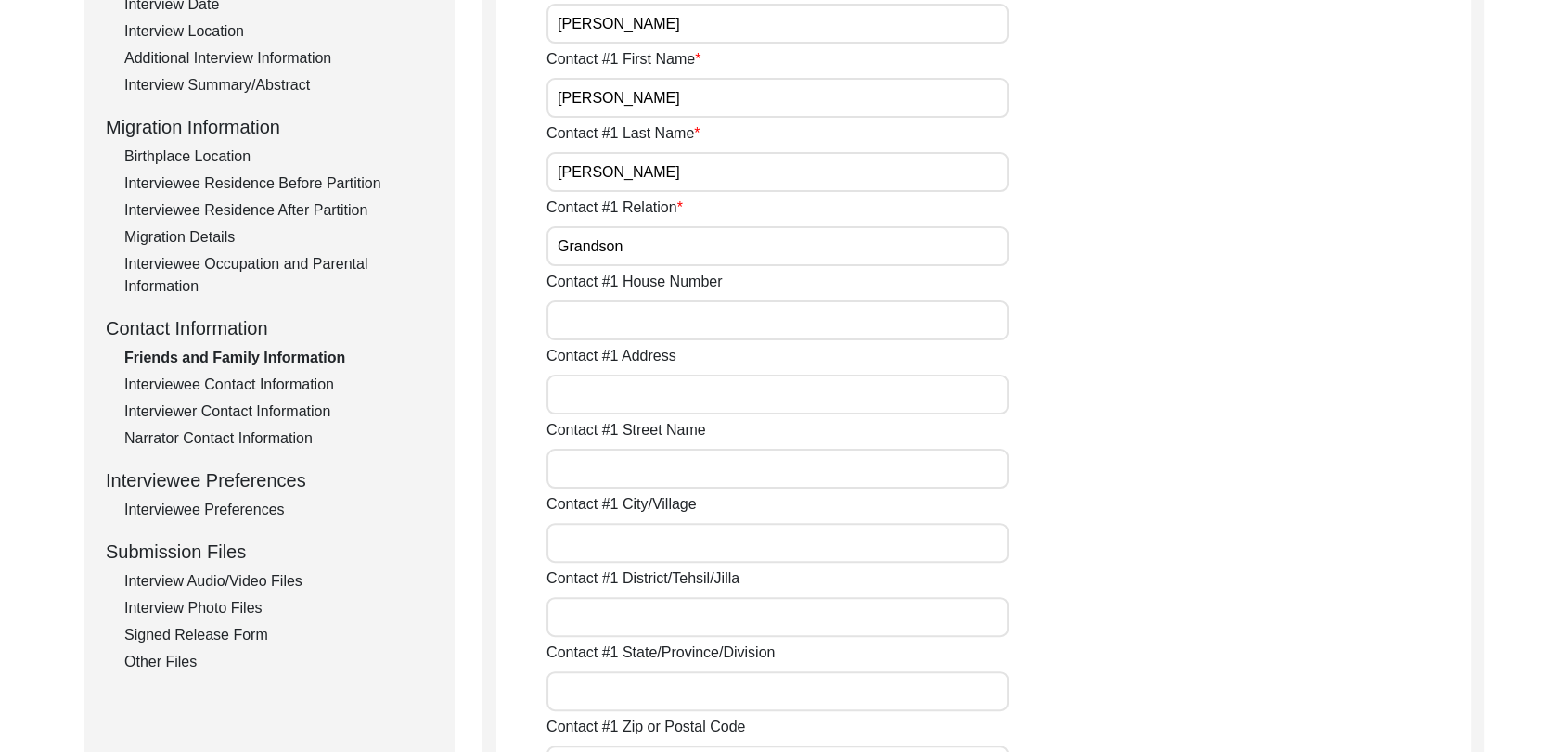
click at [588, 461] on input "Contact #1 Street Name" at bounding box center [777, 468] width 462 height 40
click at [593, 376] on input "Contact #1 Address" at bounding box center [777, 394] width 462 height 40
click at [597, 446] on div "Contact #1 Street Name" at bounding box center [1008, 454] width 924 height 69
click at [606, 493] on label "Contact #1 City/Village" at bounding box center [621, 504] width 150 height 22
click at [606, 523] on input "Contact #1 City/Village" at bounding box center [777, 543] width 462 height 40
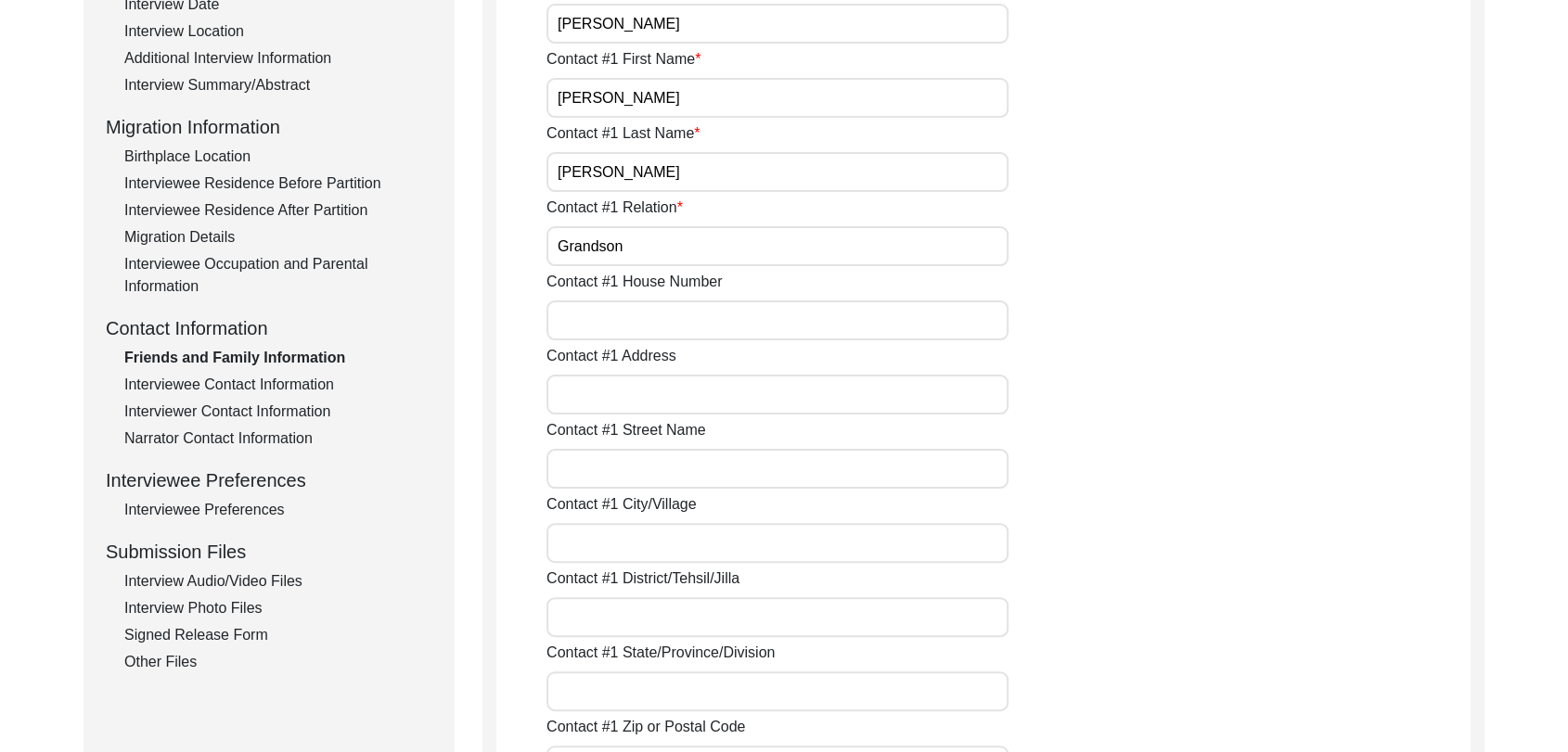
click at [607, 451] on input "Contact #1 Street Name" at bounding box center [777, 468] width 462 height 40
click at [593, 464] on input "Contact #1 Street Name" at bounding box center [777, 468] width 462 height 40
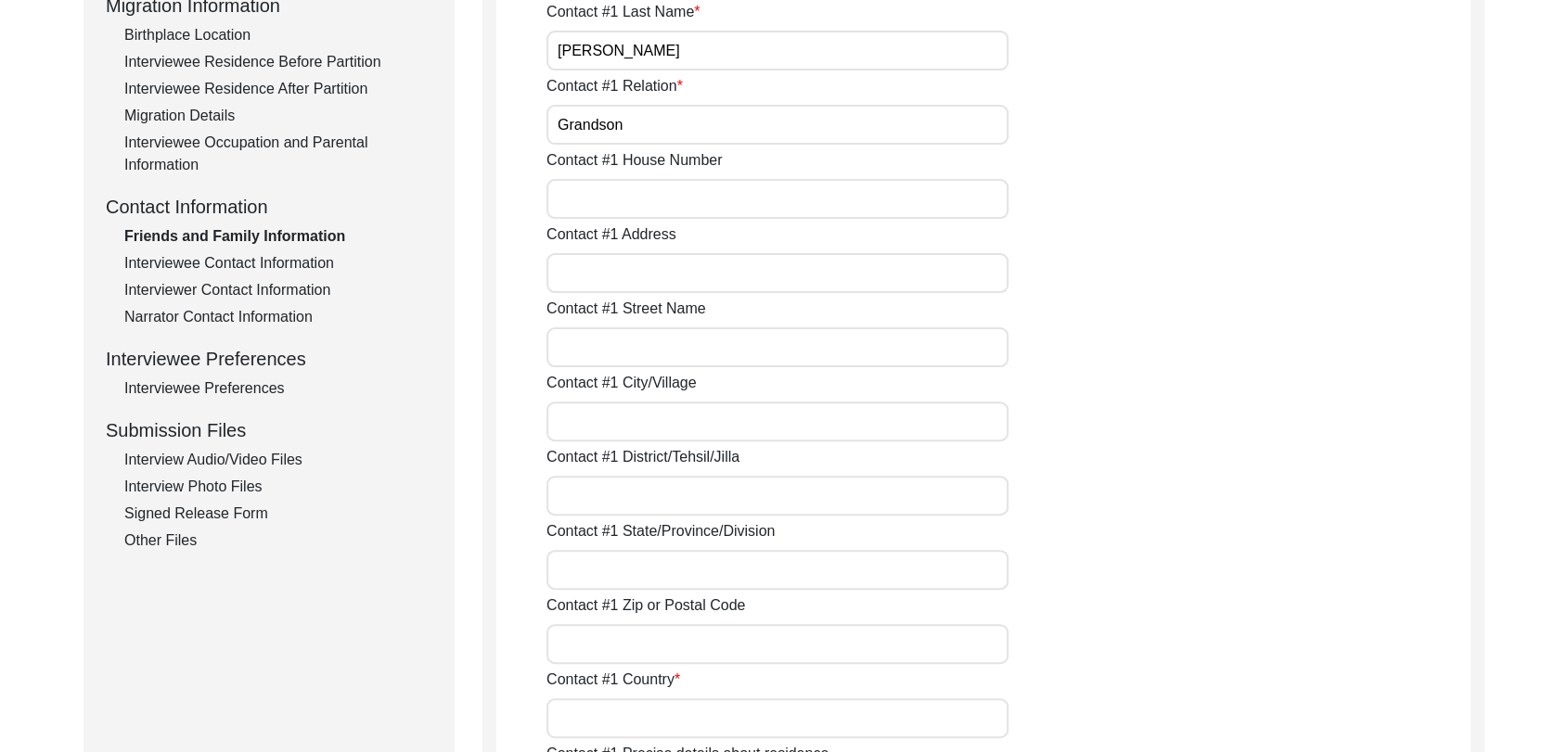
scroll to position [523, 0]
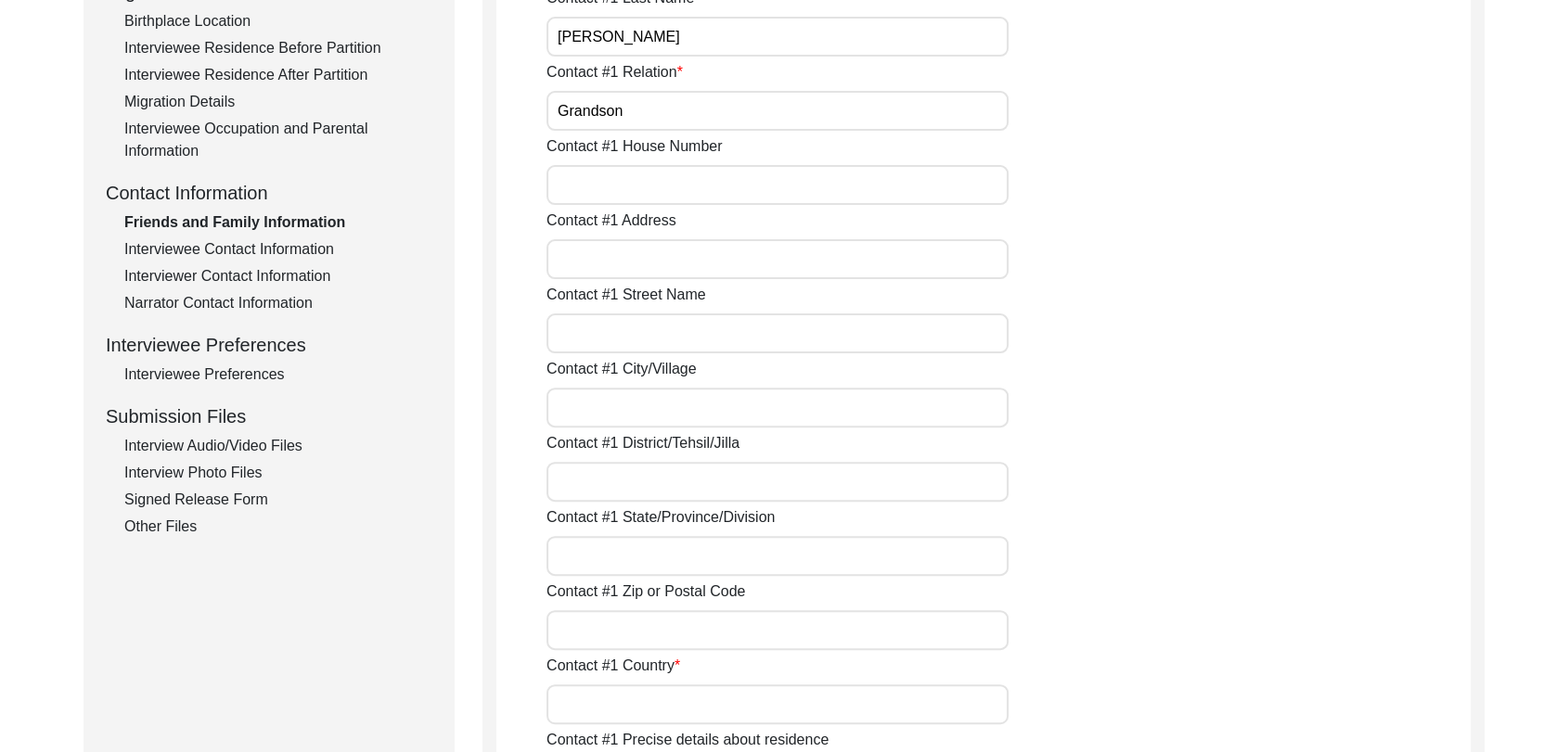
click at [634, 405] on input "Contact #1 City/Village" at bounding box center [777, 407] width 462 height 40
type input "[PERSON_NAME]"
click at [637, 506] on label "Contact #1 State/Province/Division" at bounding box center [661, 518] width 228 height 22
click at [637, 536] on input "Contact #1 State/Province/Division" at bounding box center [777, 556] width 462 height 40
click at [631, 484] on input "Contact #1 District/Tehsil/Jilla" at bounding box center [777, 481] width 462 height 40
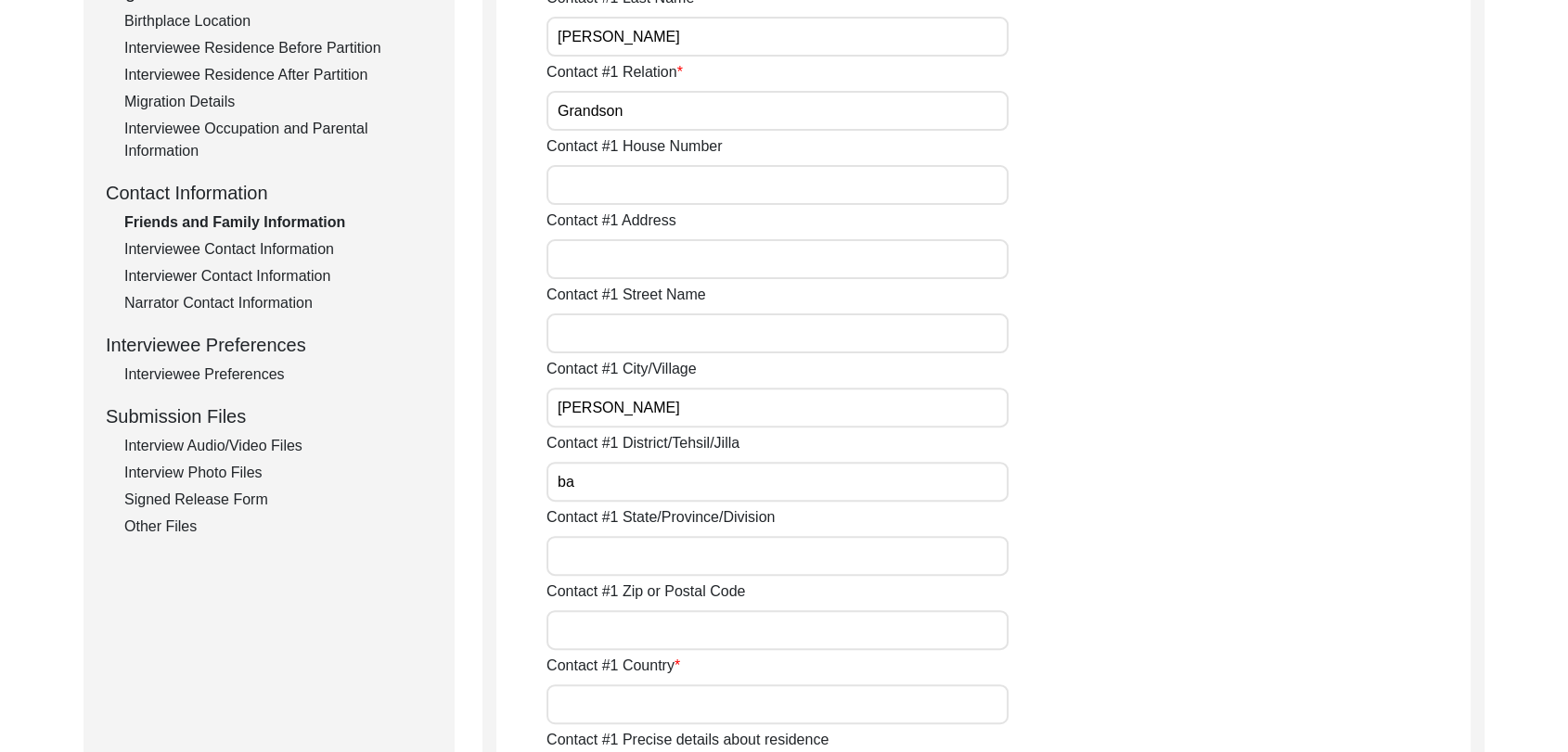
type input "b"
type input "Bathinda"
click at [627, 554] on input "Contact #1 State/Province/Division" at bounding box center [777, 556] width 462 height 40
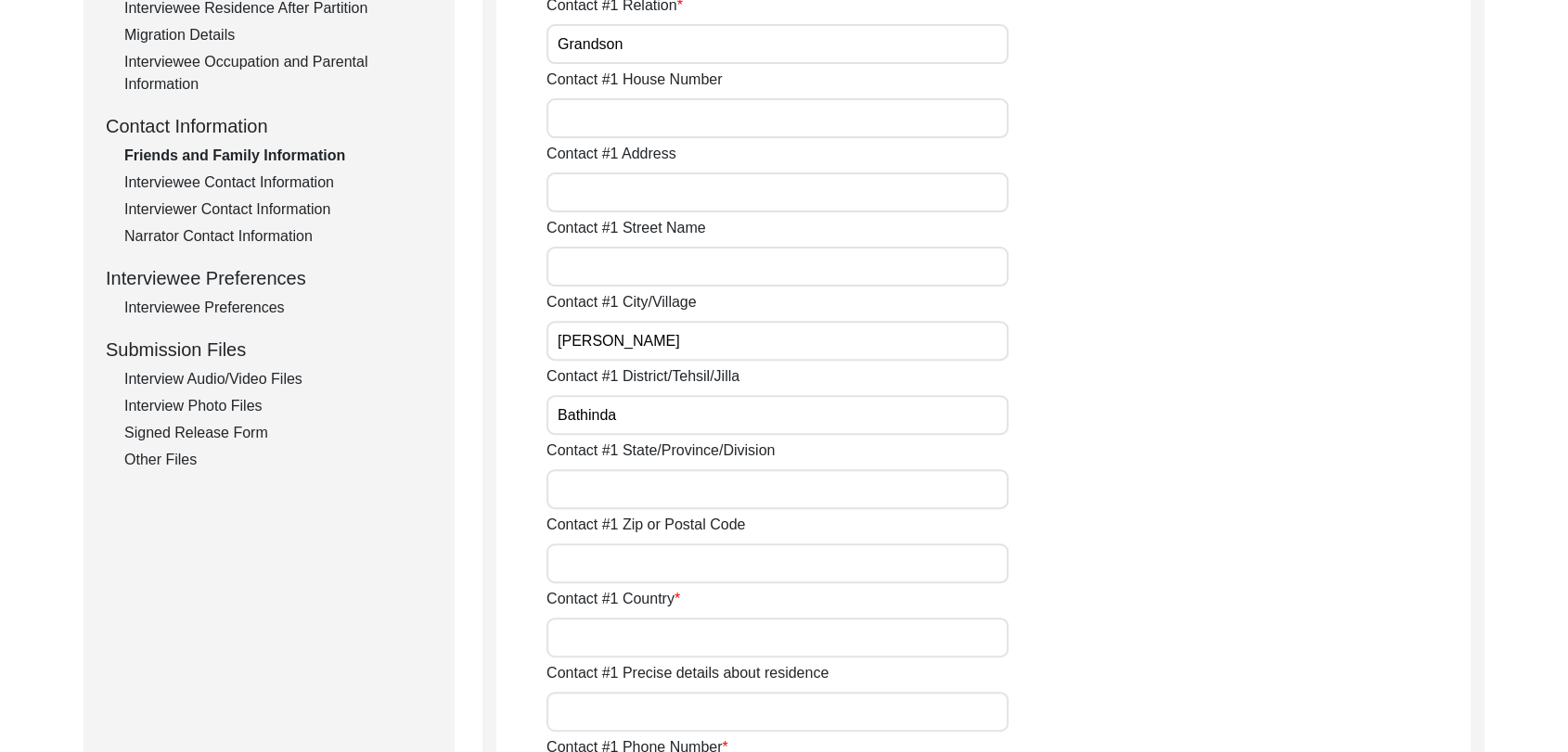
scroll to position [593, 0]
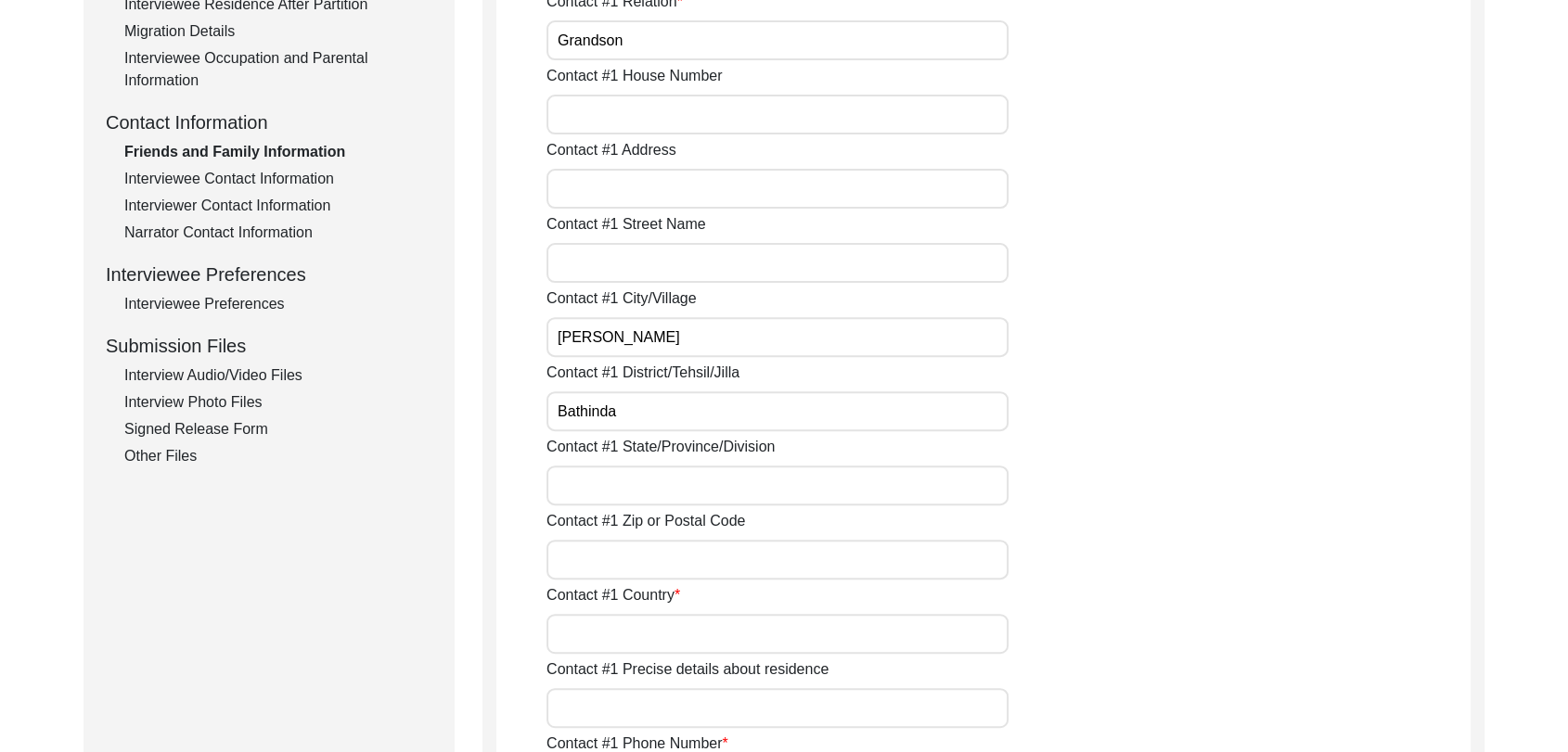
click at [586, 479] on input "Contact #1 State/Province/Division" at bounding box center [777, 485] width 462 height 40
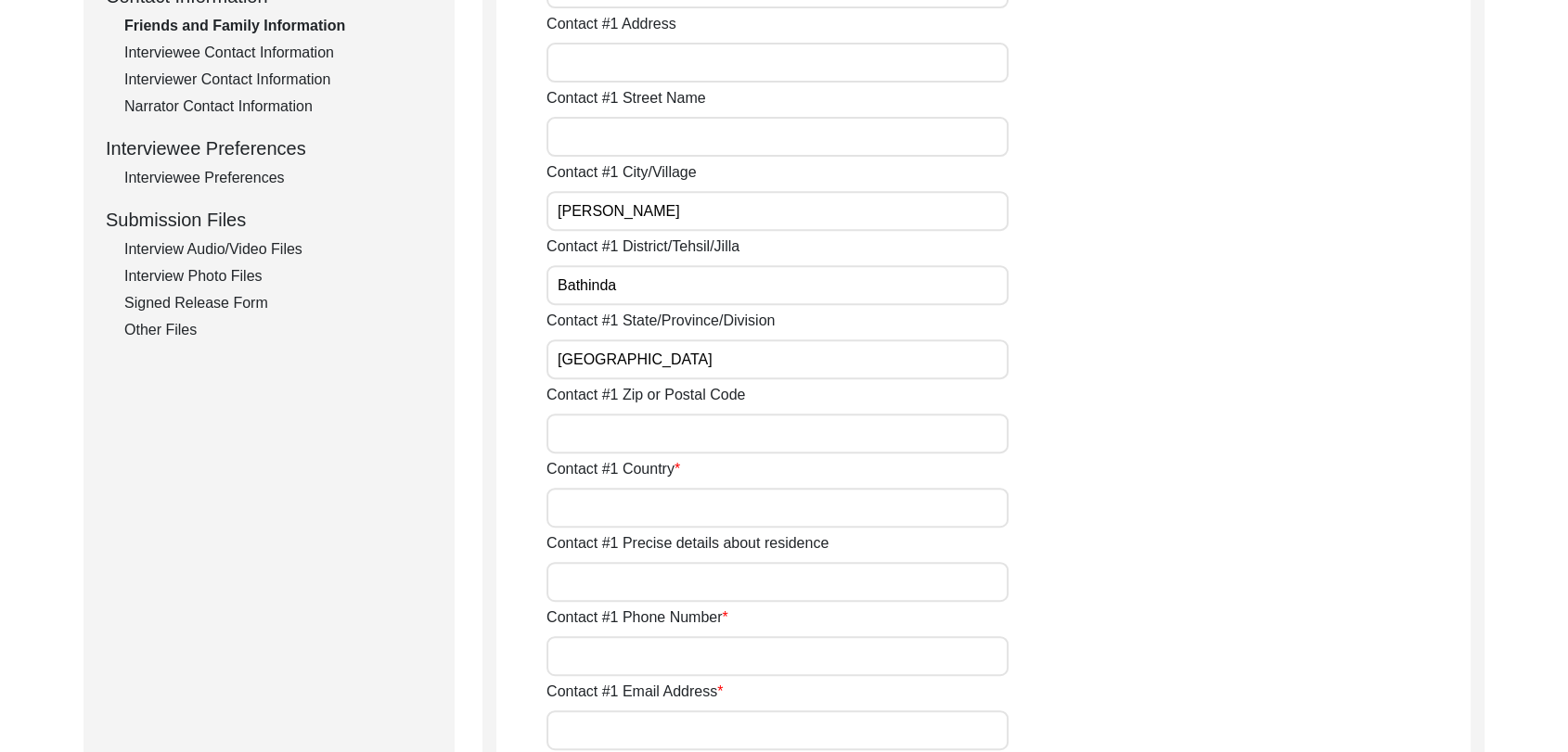
scroll to position [728, 0]
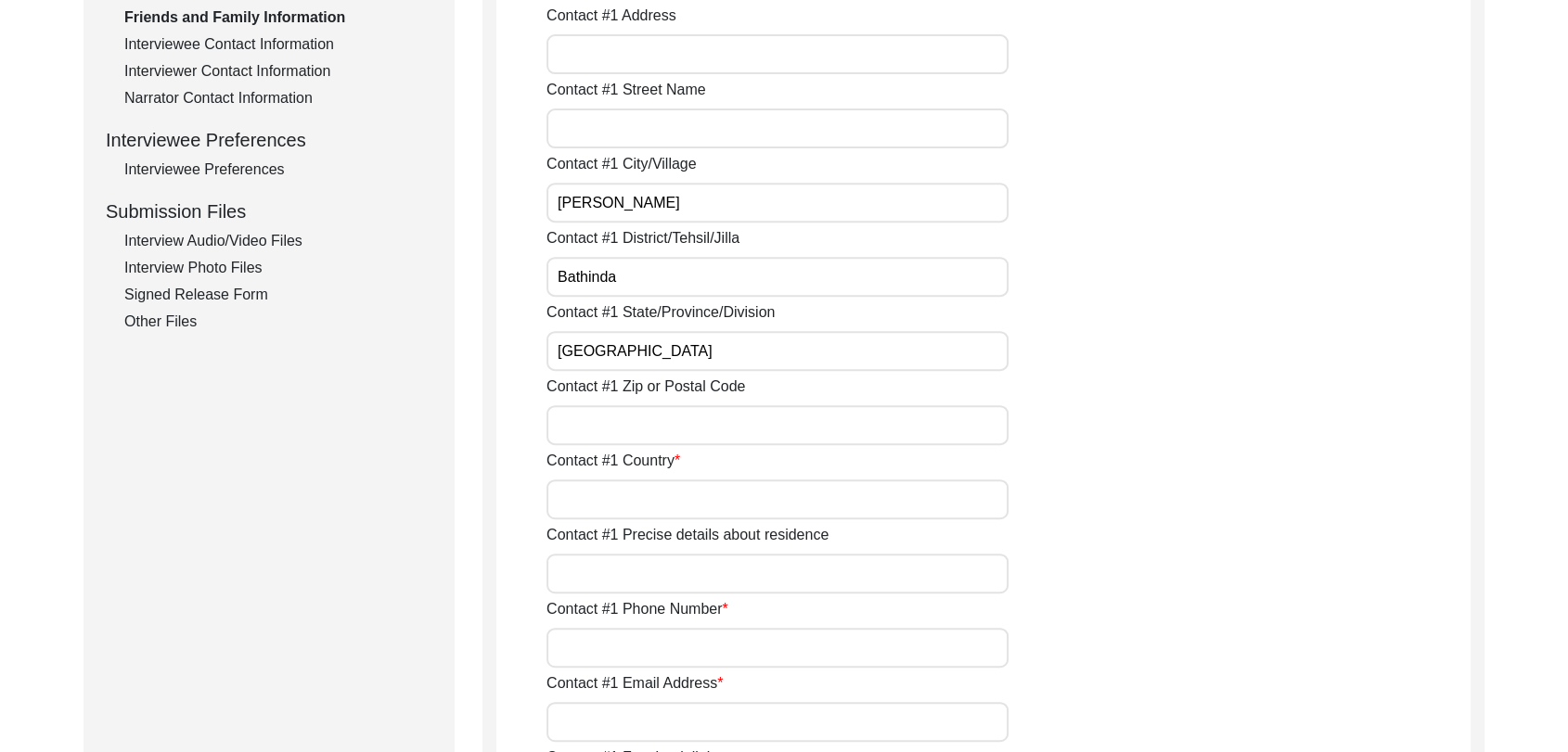
type input "[GEOGRAPHIC_DATA]"
click at [589, 502] on input "Contact #1 Country" at bounding box center [777, 499] width 462 height 40
type input "[GEOGRAPHIC_DATA]"
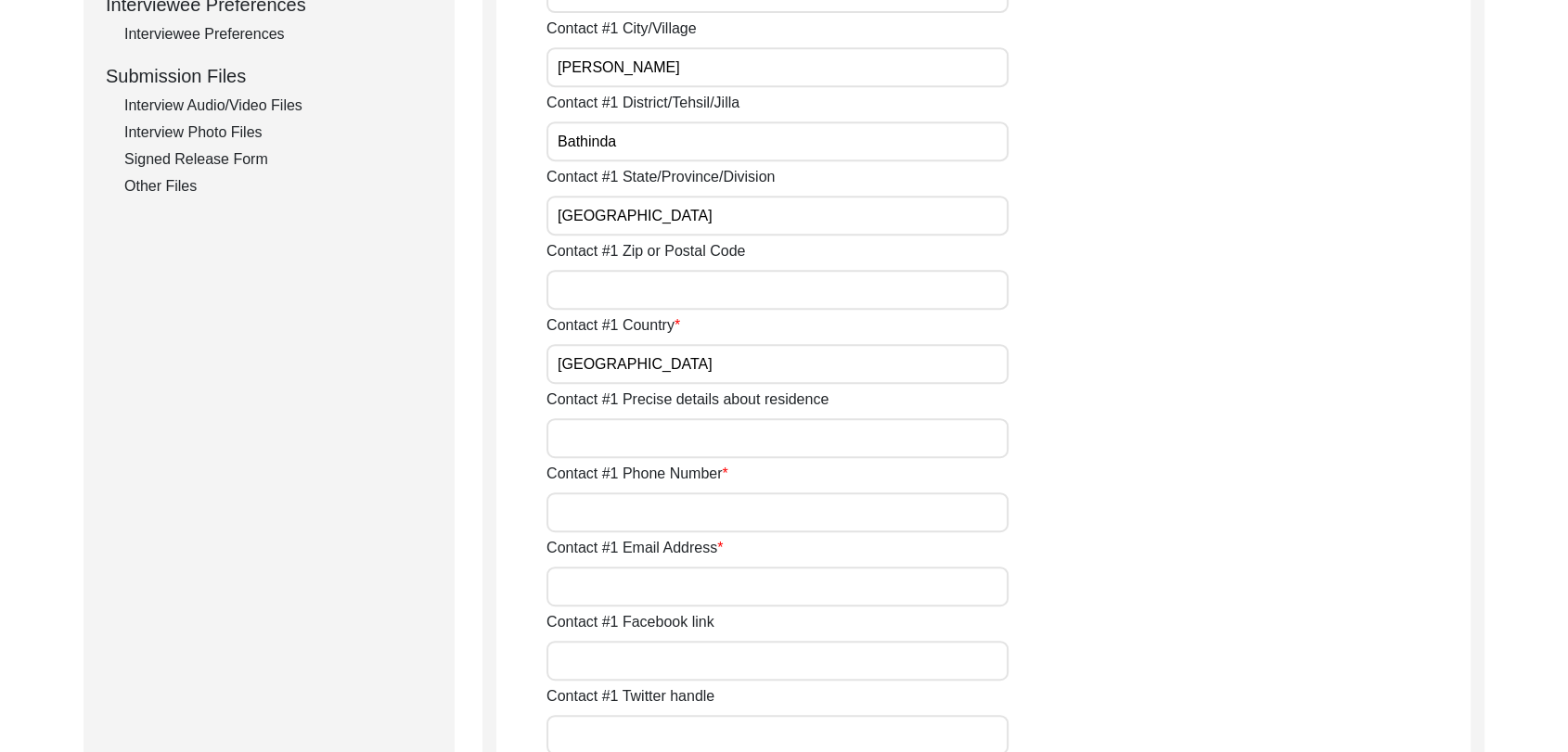
scroll to position [866, 0]
click at [595, 523] on input "Contact #1 Phone Number" at bounding box center [777, 509] width 462 height 40
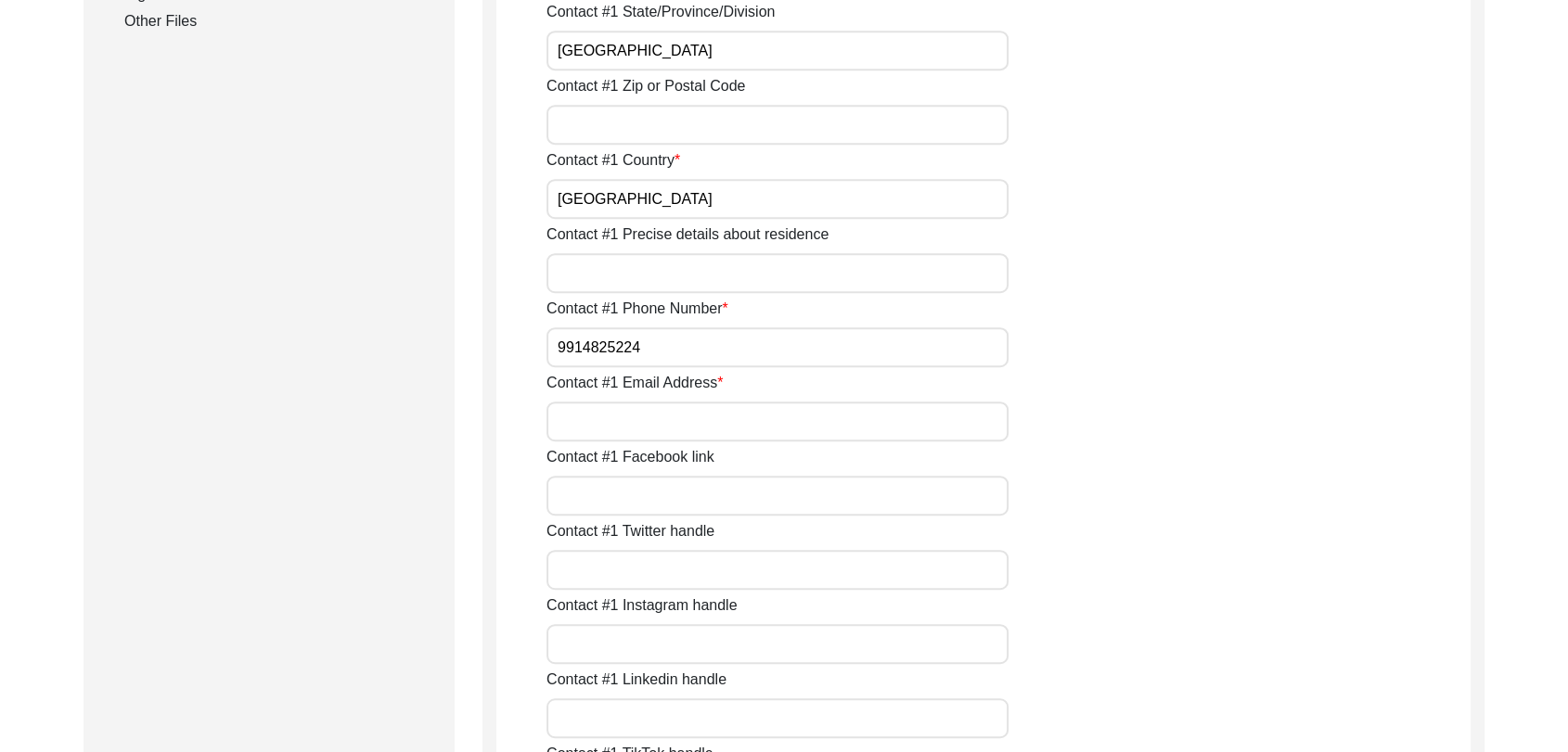
scroll to position [1043, 0]
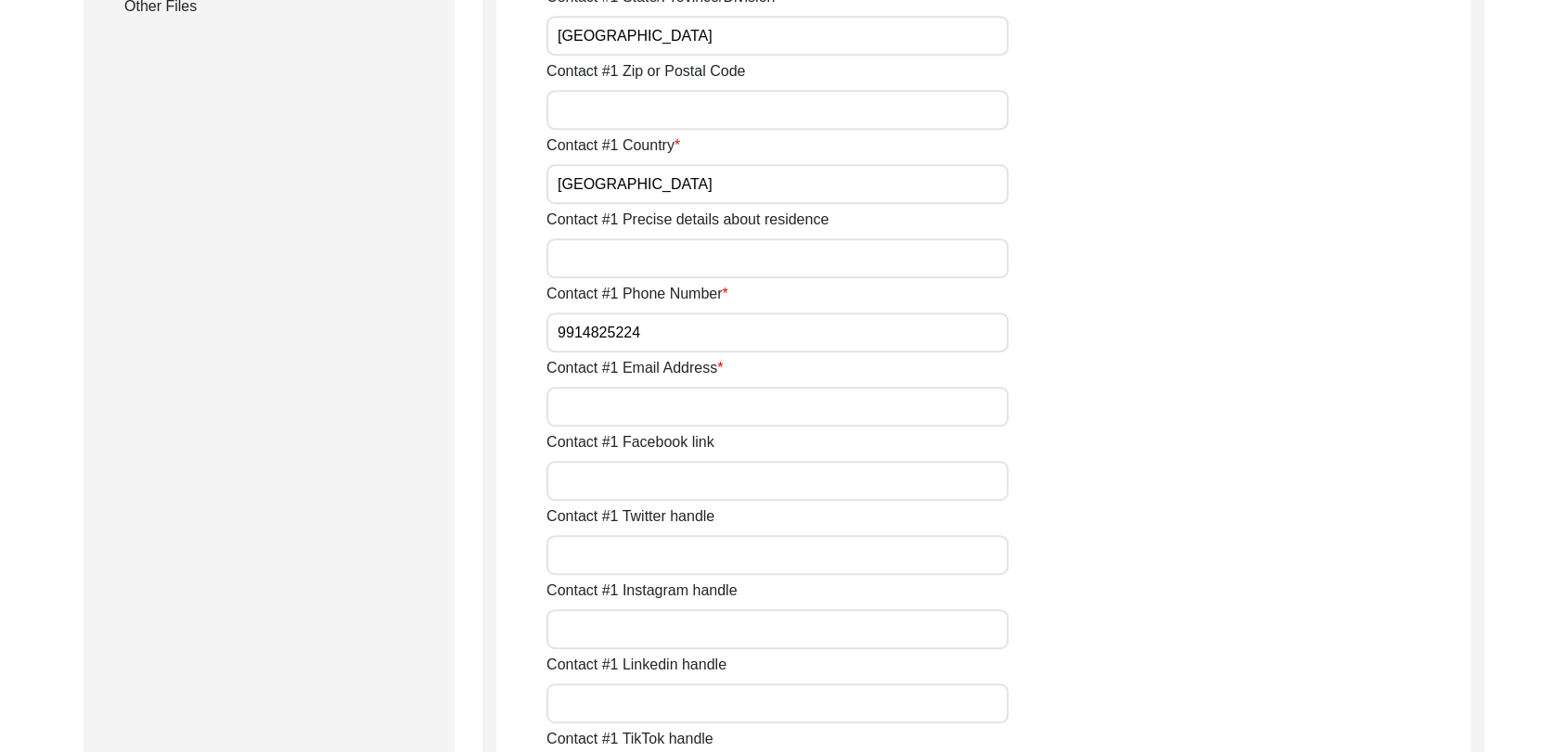
type input "9914825224"
click at [628, 399] on input "Contact #1 Email Address" at bounding box center [777, 406] width 462 height 40
type input "NA"
click at [691, 471] on input "Contact #1 Facebook link" at bounding box center [777, 480] width 462 height 40
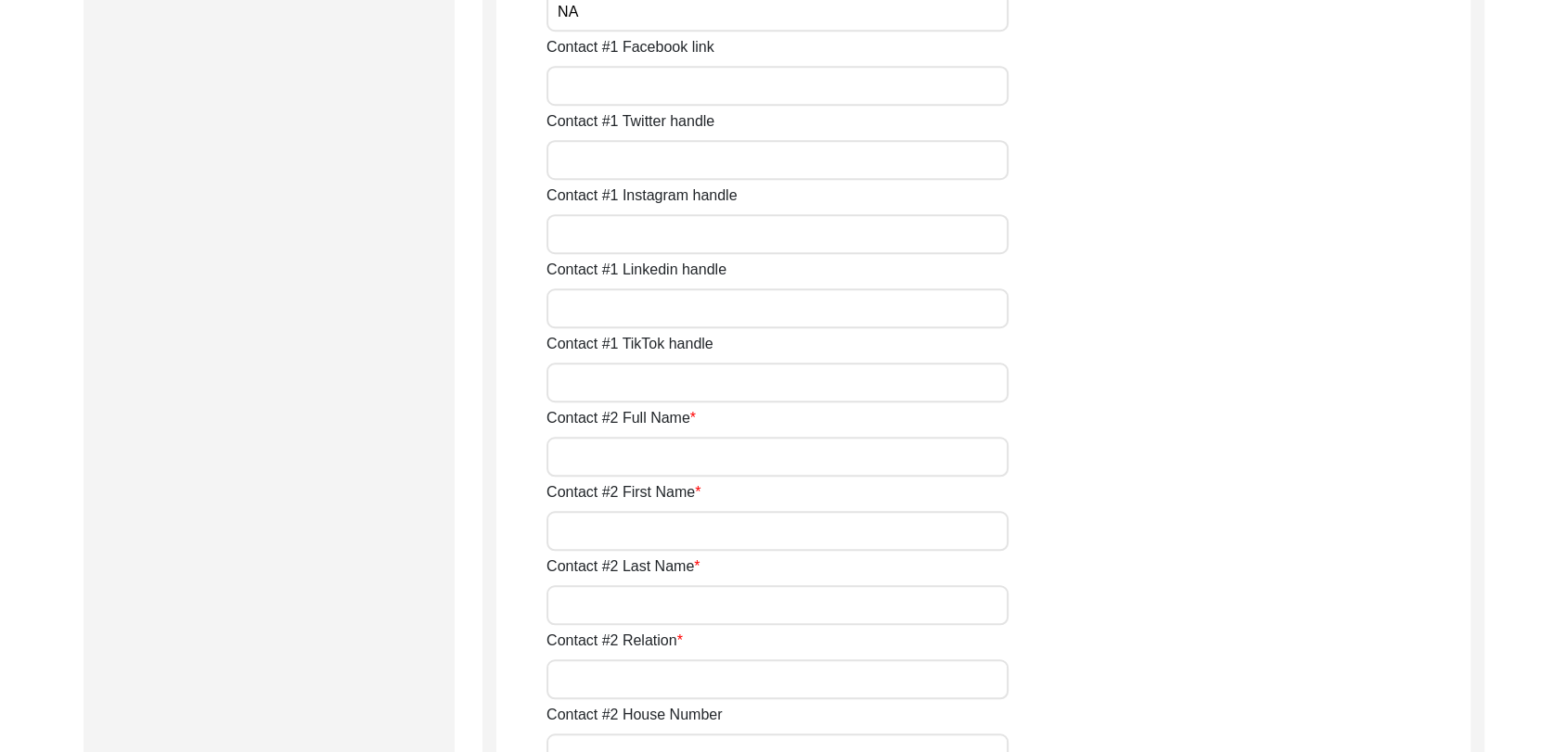
scroll to position [1503, 0]
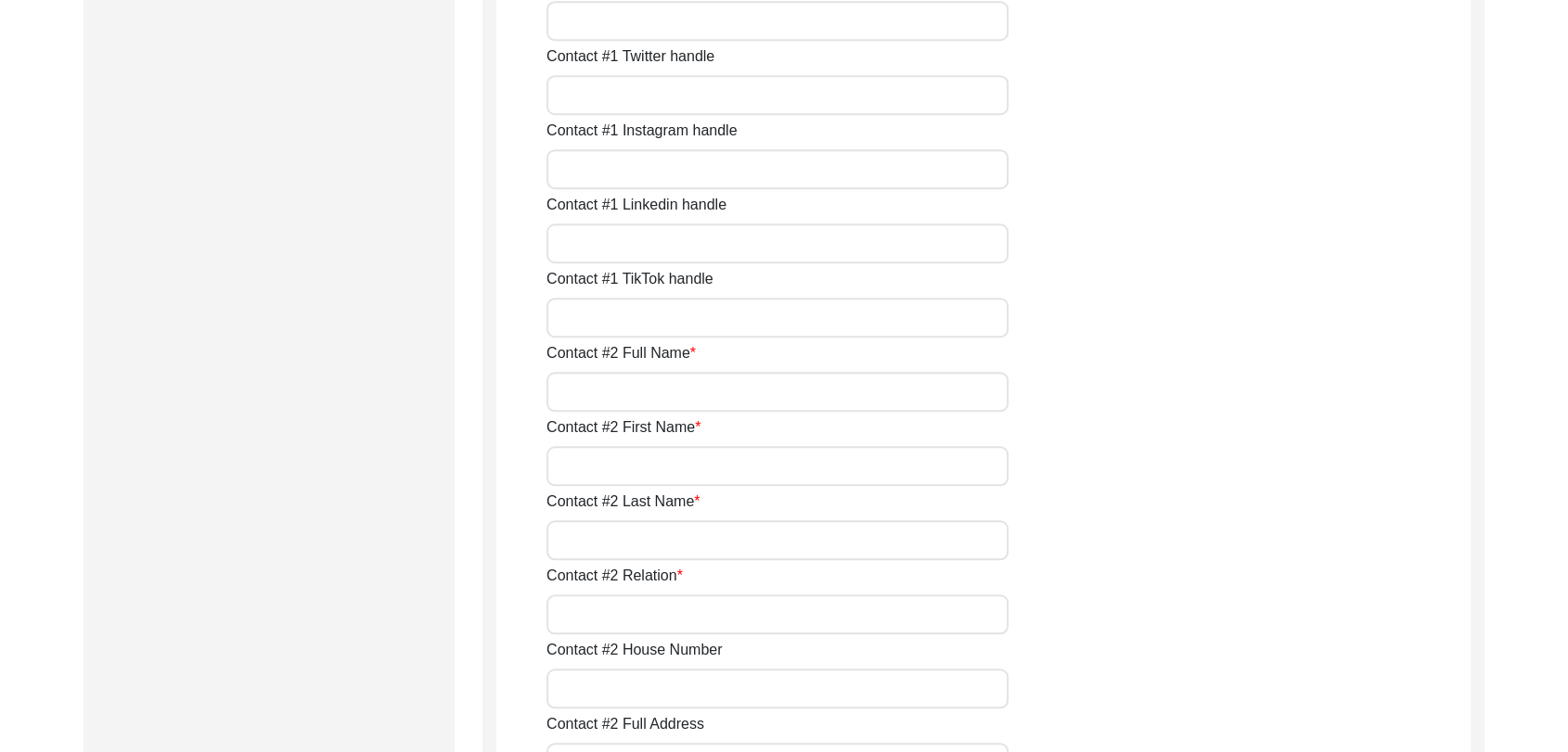
click at [628, 384] on input "Contact #2 Full Name" at bounding box center [777, 391] width 462 height 40
type input "NA"
click at [633, 454] on input "Contact #2 First Name" at bounding box center [777, 465] width 462 height 40
type input "NA"
click at [620, 534] on input "Contact #2 Last Name" at bounding box center [777, 540] width 462 height 40
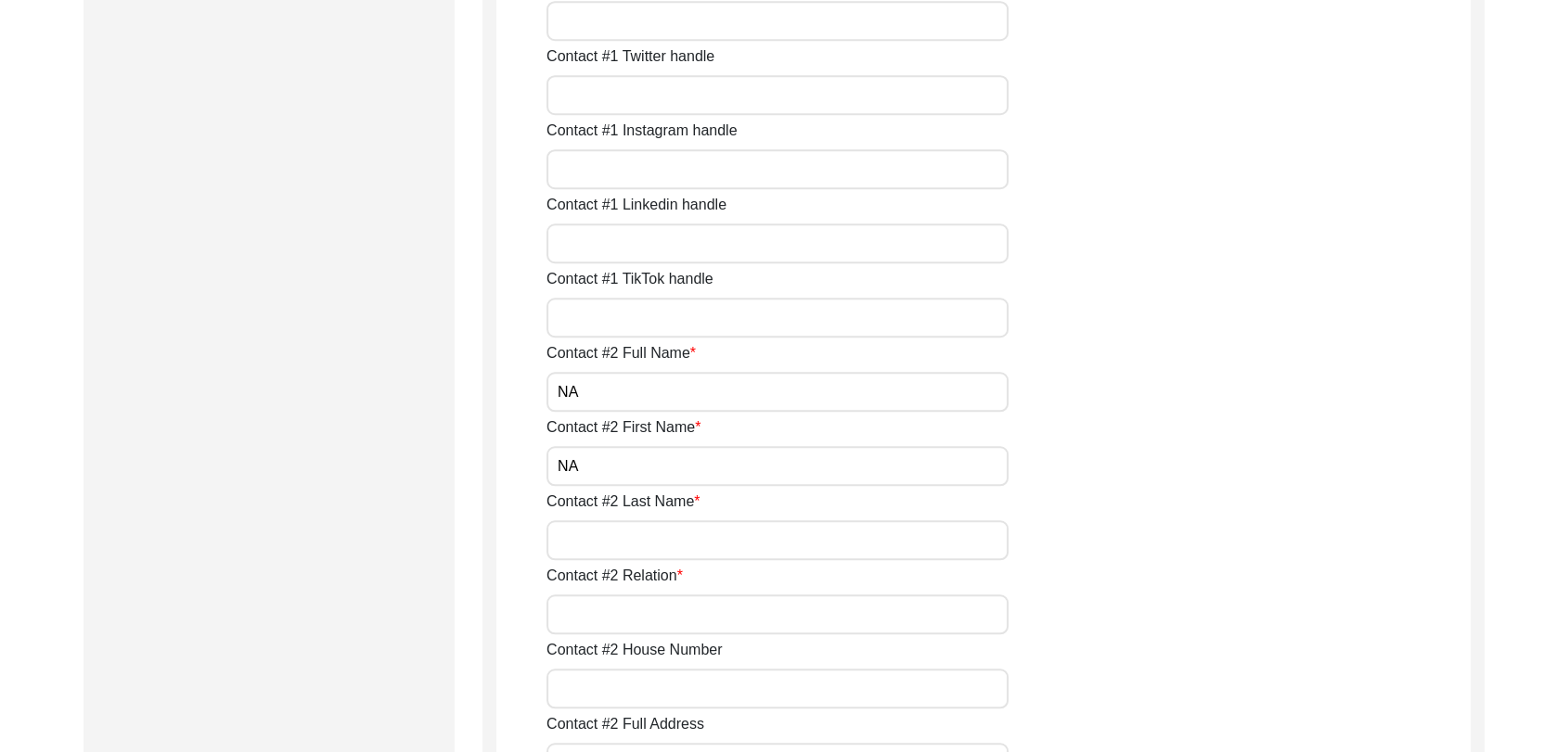
type input "NA"
click at [627, 623] on input "Contact #2 Relation" at bounding box center [777, 614] width 462 height 40
type input "N"
type input "S"
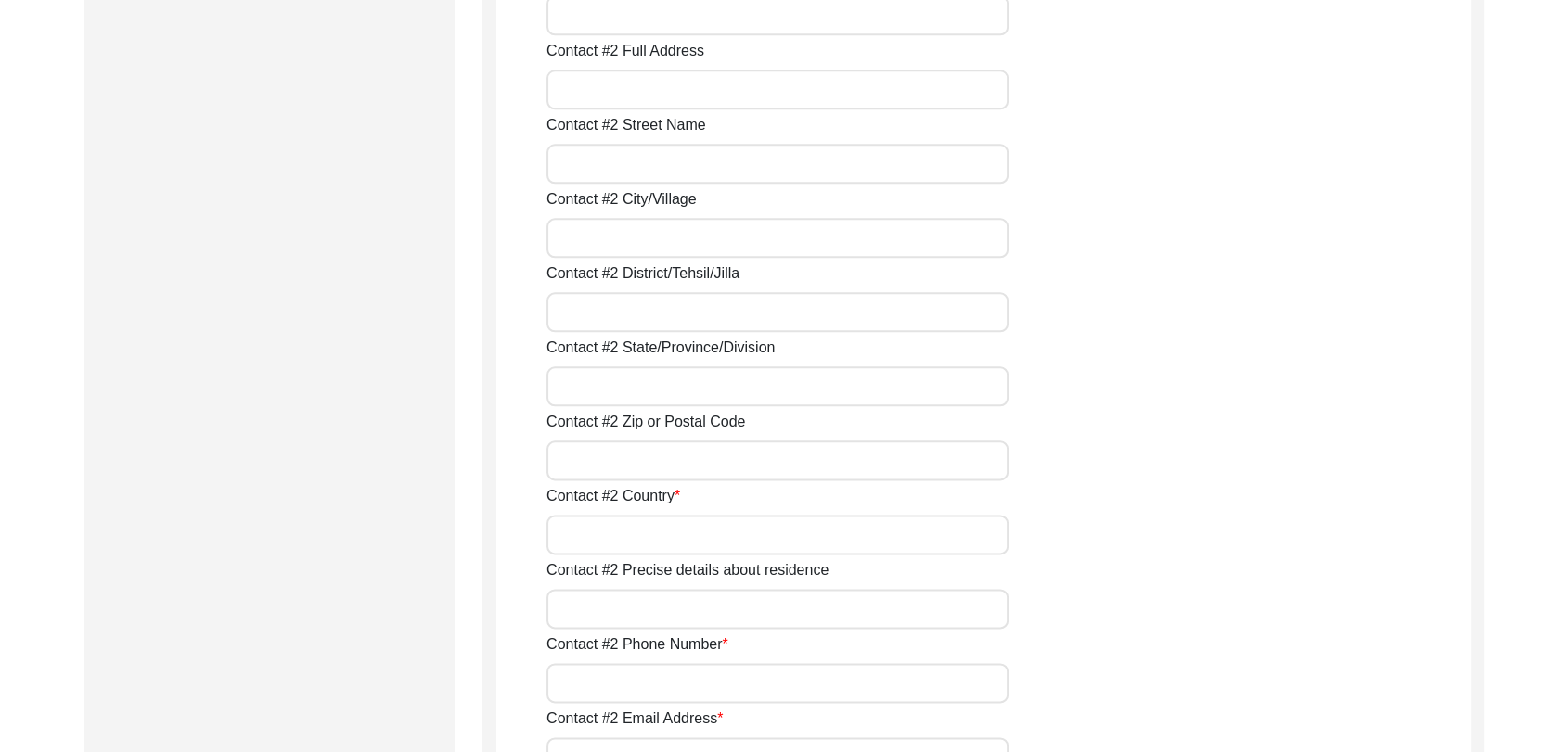
scroll to position [2202, 0]
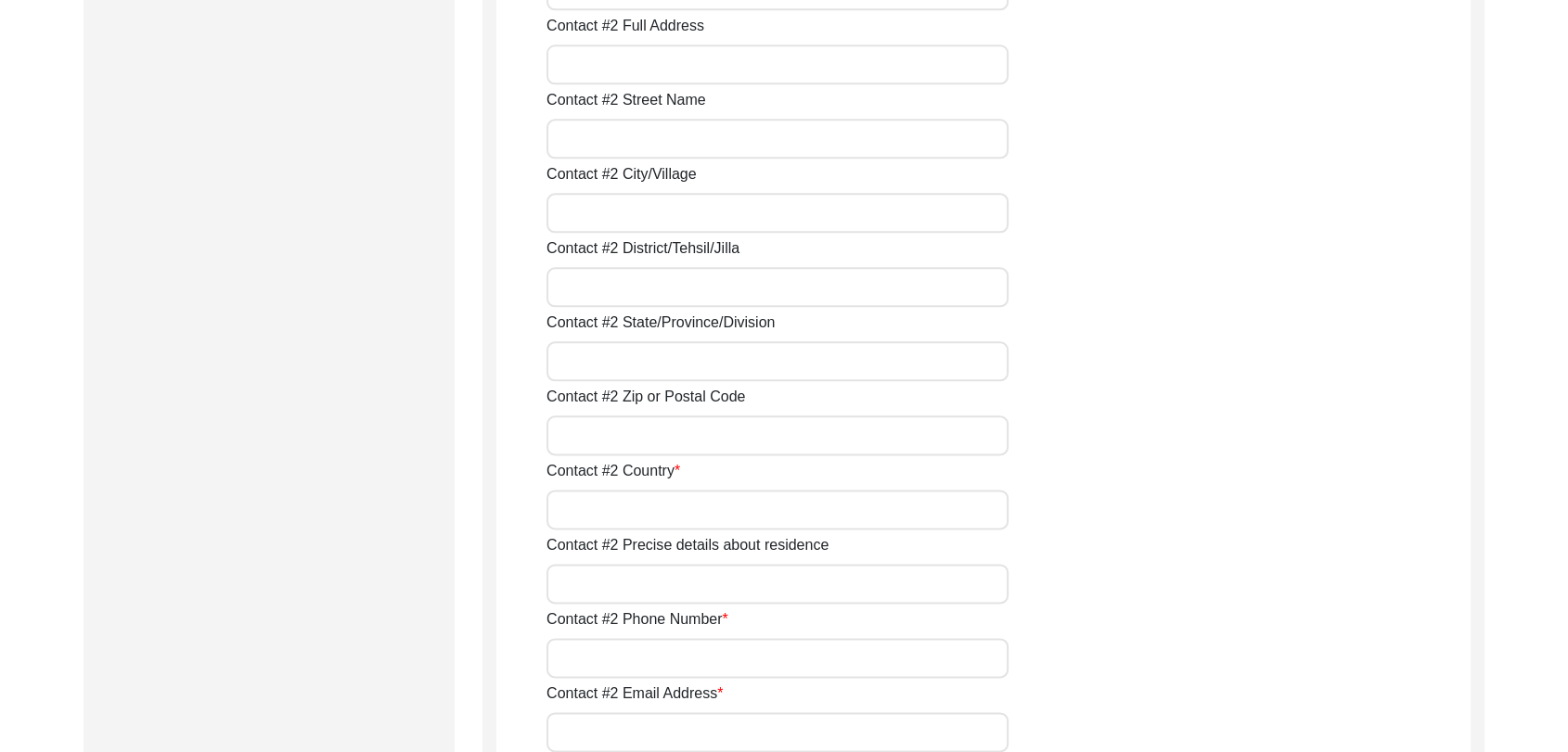
type input "Na"
click at [627, 498] on input "Contact #2 Country" at bounding box center [777, 509] width 462 height 40
type input "NA"
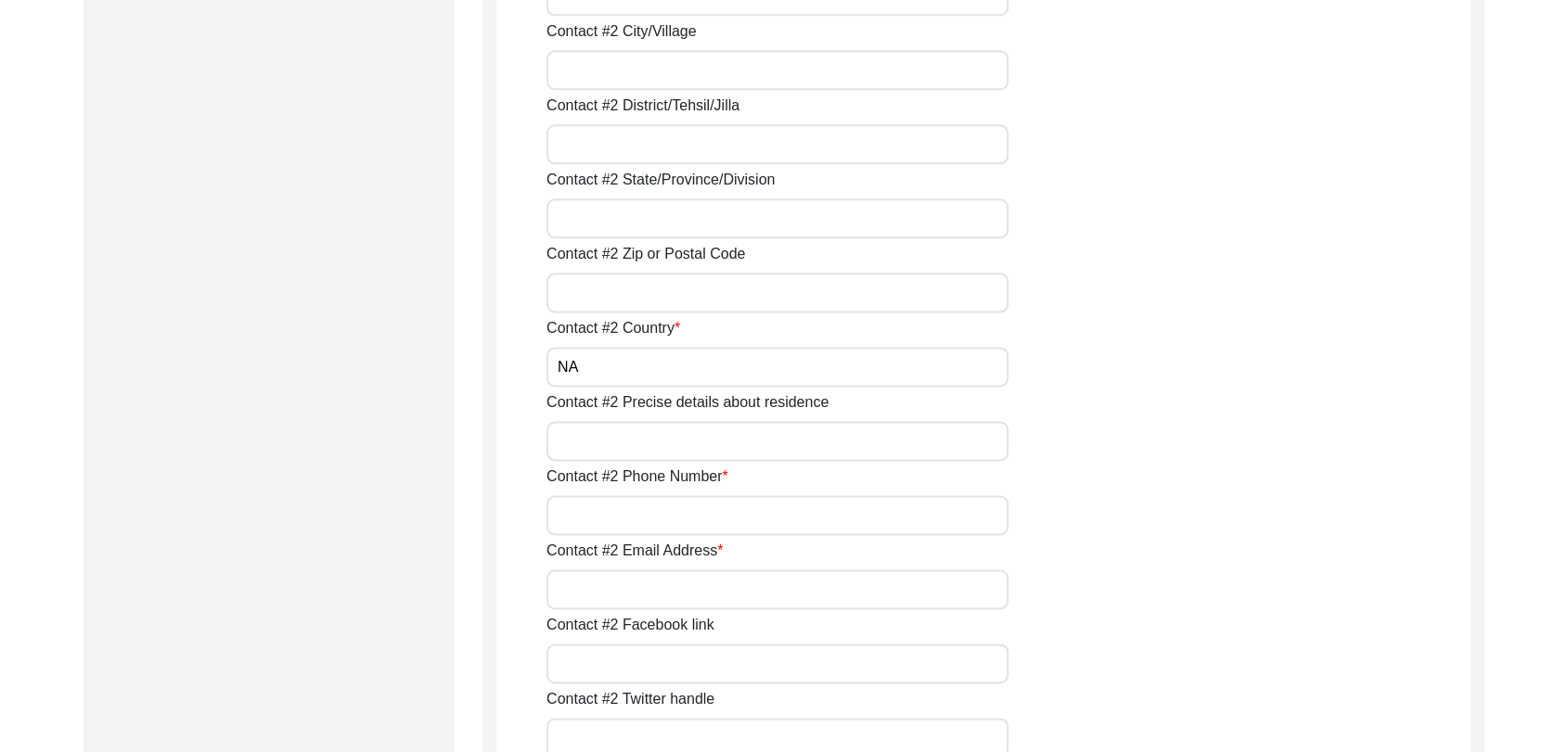
scroll to position [2347, 0]
click at [603, 495] on input "Contact #2 Phone Number" at bounding box center [777, 512] width 462 height 40
type input "NA"
click at [591, 595] on input "Contact #2 Email Address" at bounding box center [777, 587] width 462 height 40
type input "NA"
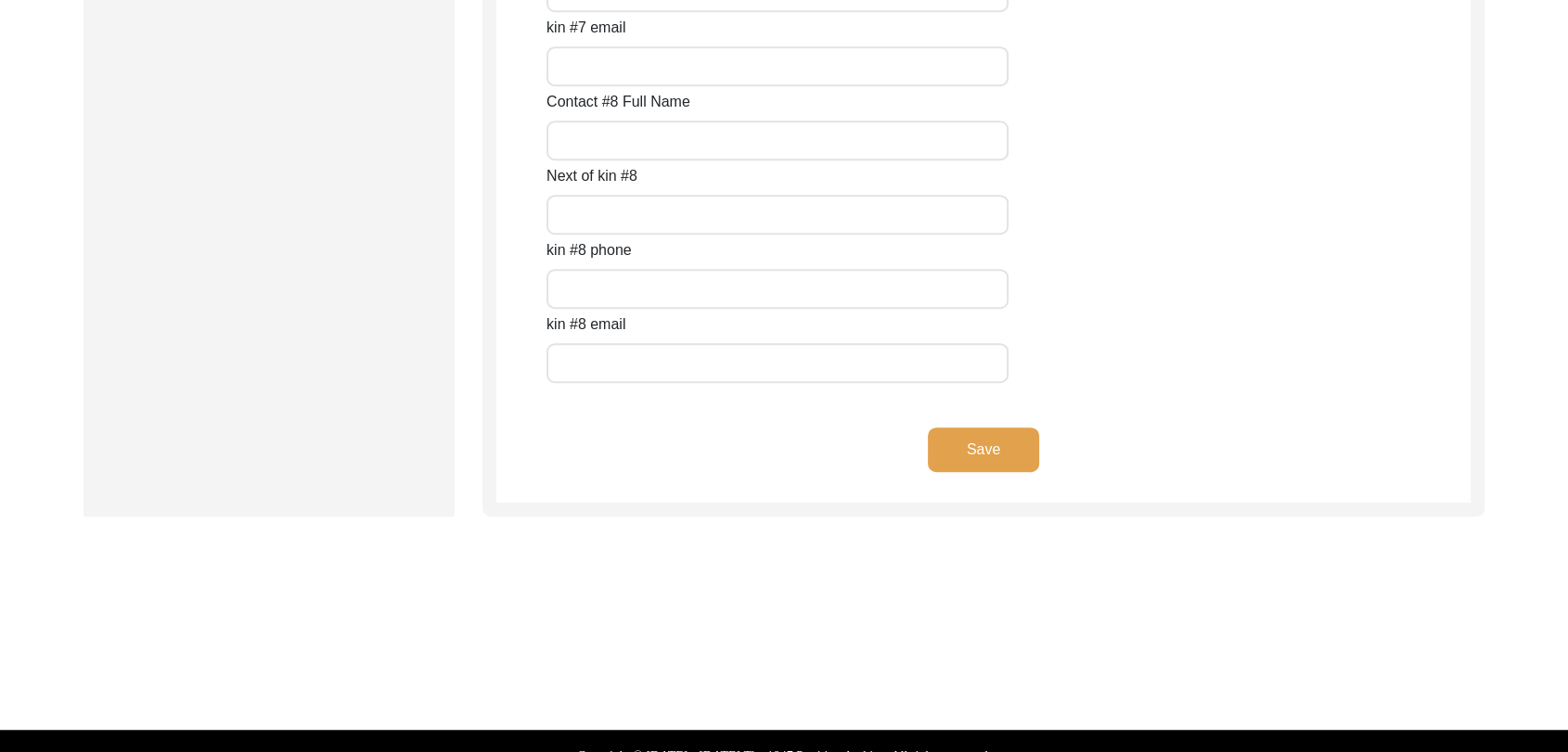
scroll to position [8310, 0]
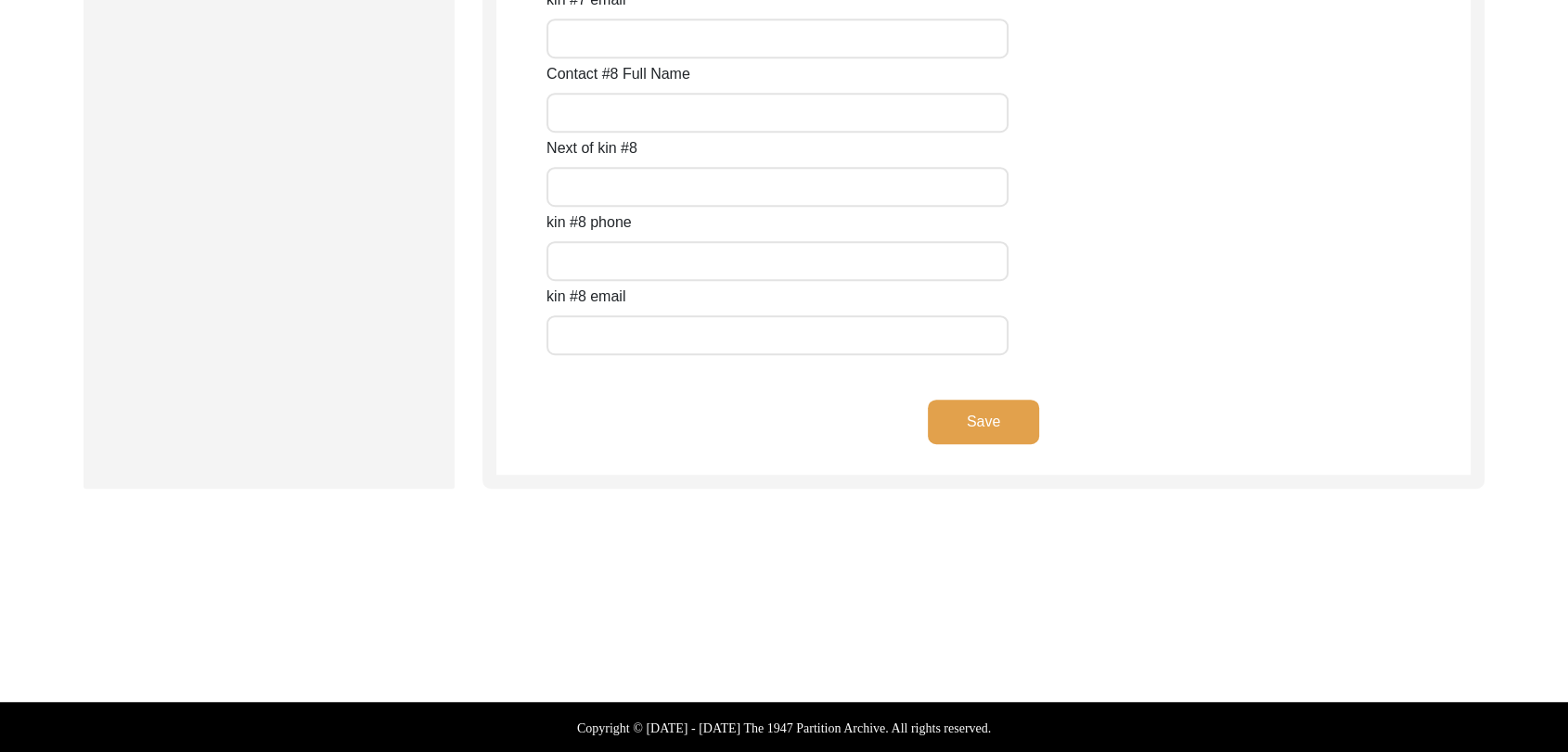
click at [987, 414] on button "Save" at bounding box center [983, 422] width 111 height 45
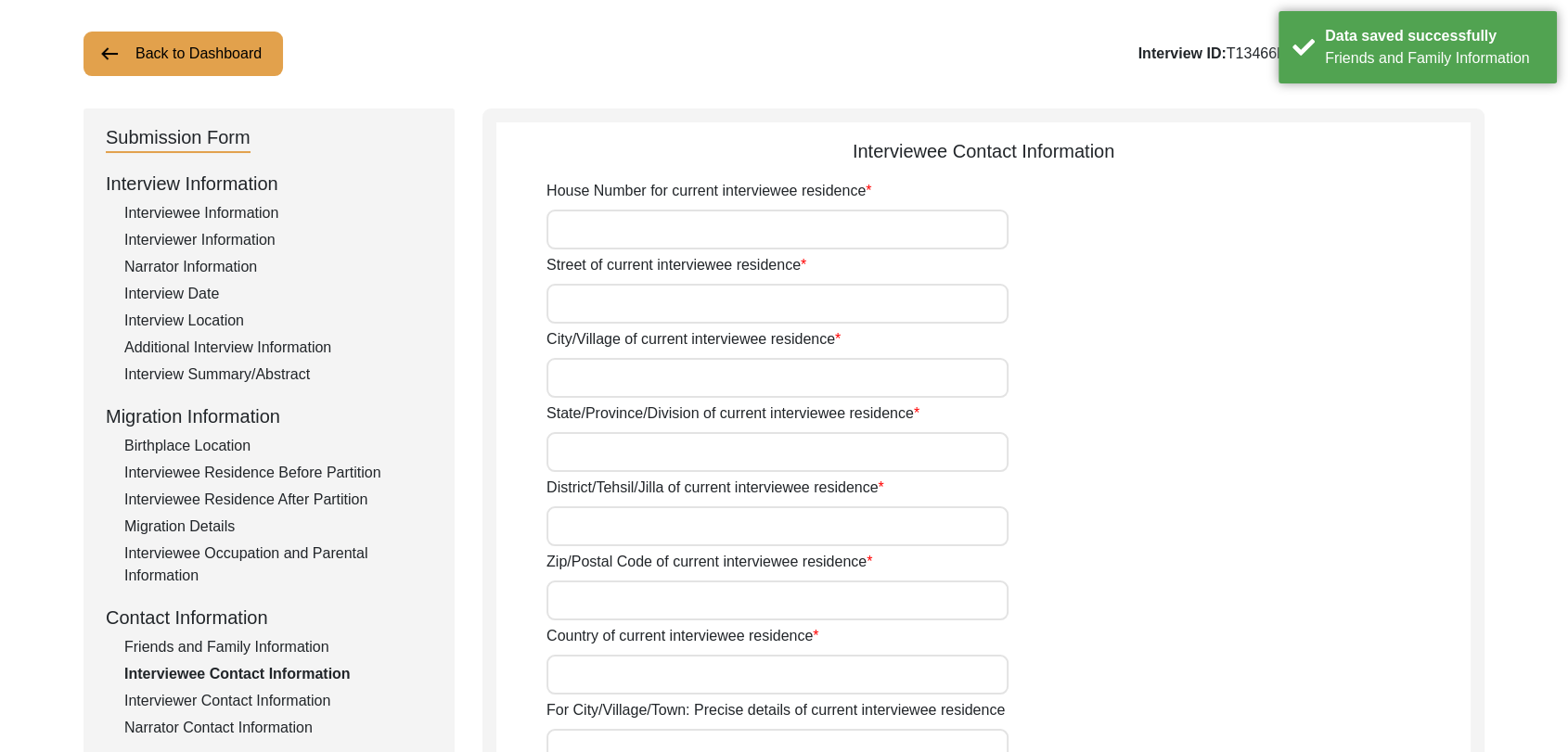
scroll to position [0, 0]
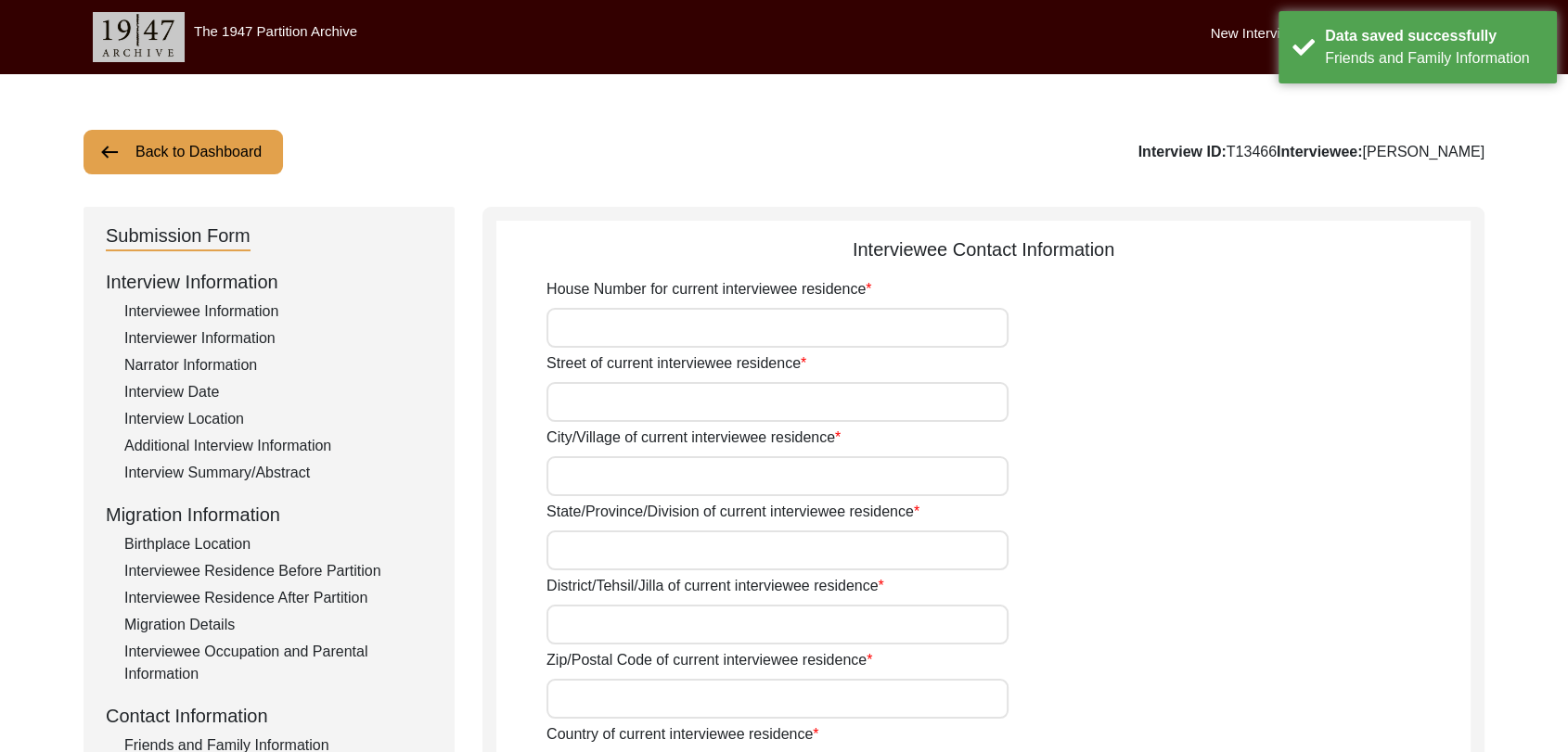
click at [603, 329] on input "House Number for current interviewee residence" at bounding box center [777, 328] width 462 height 40
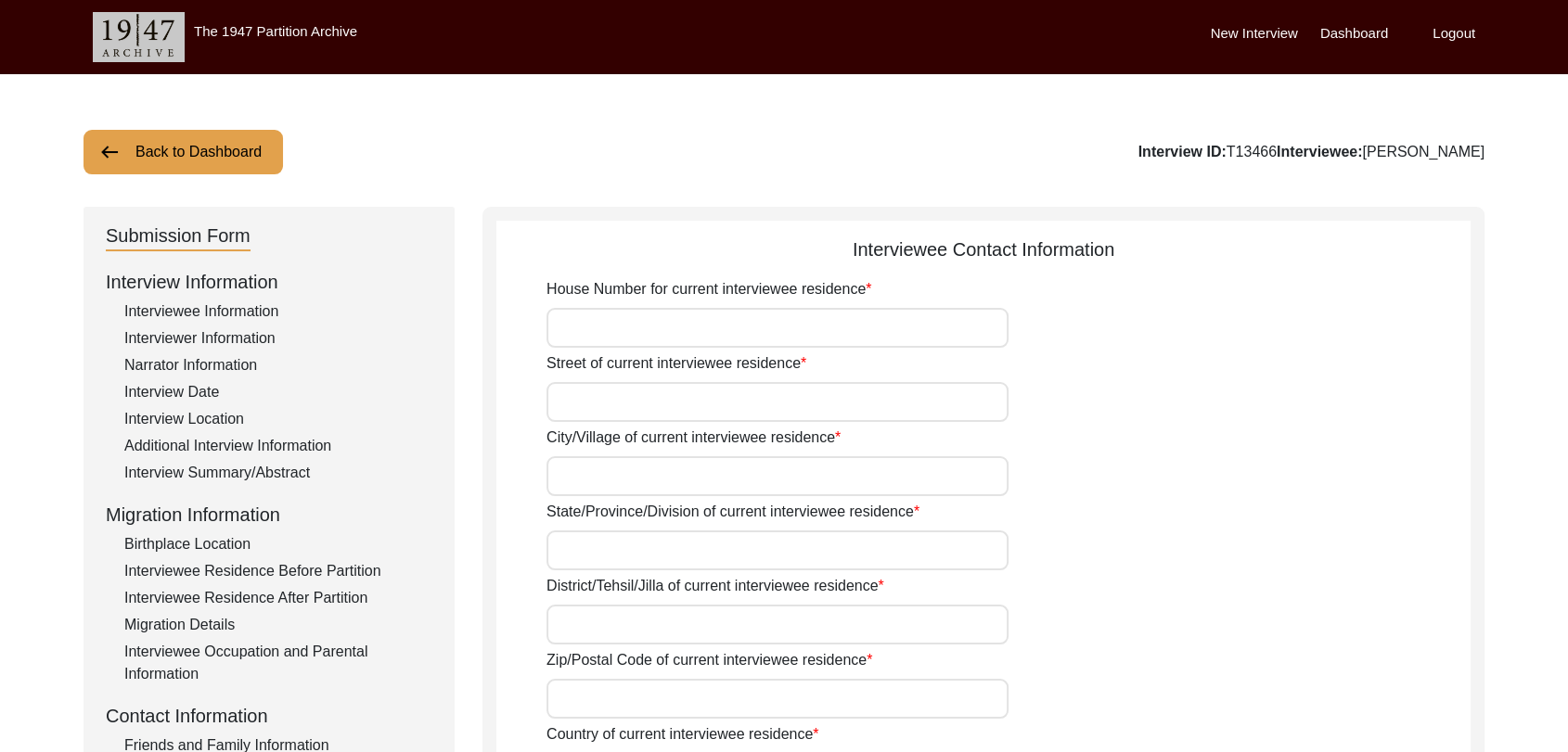
type input "Na"
click at [570, 413] on input "Street of current interviewee residence" at bounding box center [777, 402] width 462 height 40
type input "Na"
click at [622, 475] on input "City/Village of current interviewee residence" at bounding box center [777, 475] width 462 height 40
type input "[PERSON_NAME]"
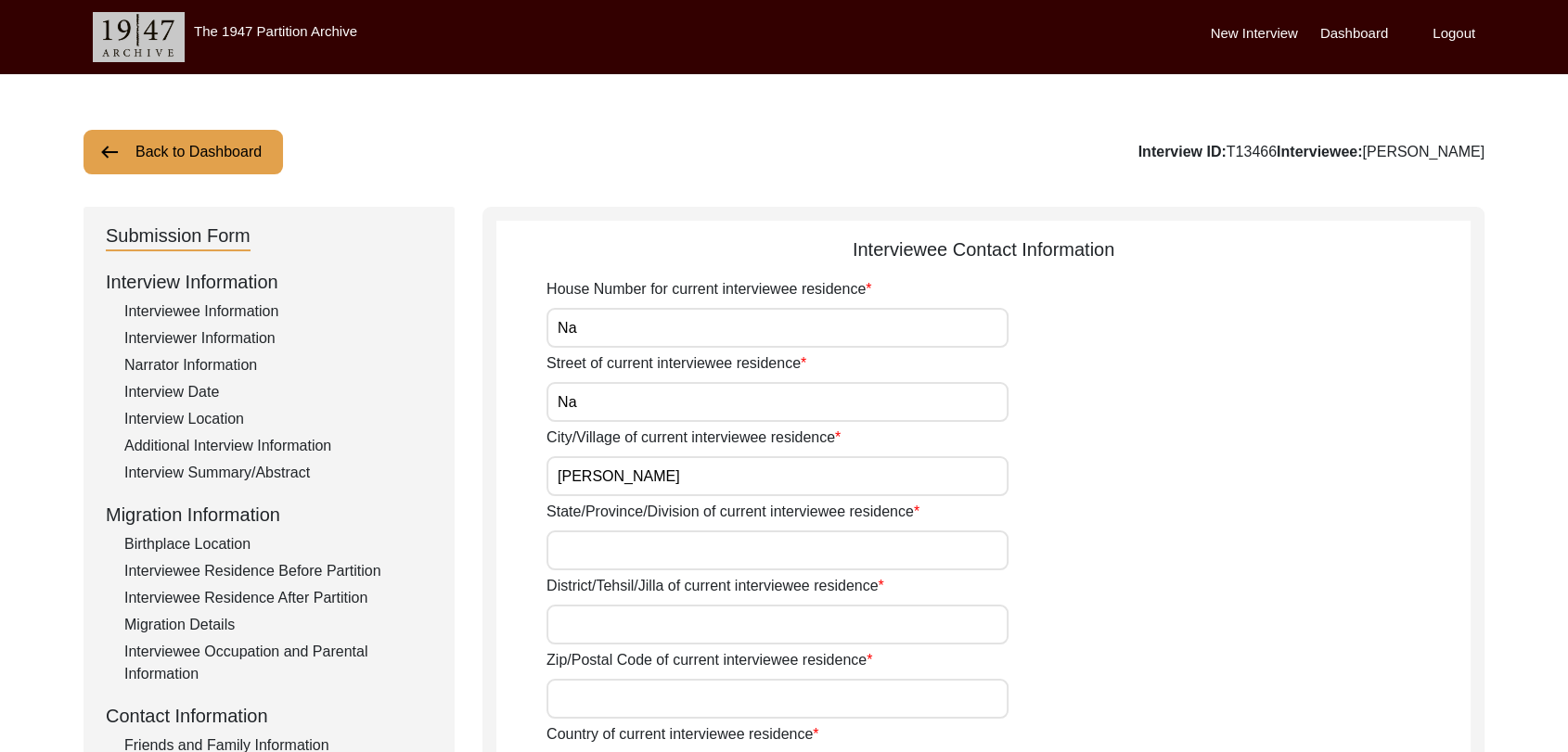
click at [619, 551] on input "State/Province/Division of current interviewee residence" at bounding box center [777, 550] width 462 height 40
type input "[GEOGRAPHIC_DATA]"
click at [579, 627] on input "District/Tehsil/Jilla of current interviewee residence" at bounding box center [777, 624] width 462 height 40
type input "Bathinda"
click at [583, 709] on input "Zip/Postal Code of current interviewee residence" at bounding box center [777, 699] width 462 height 40
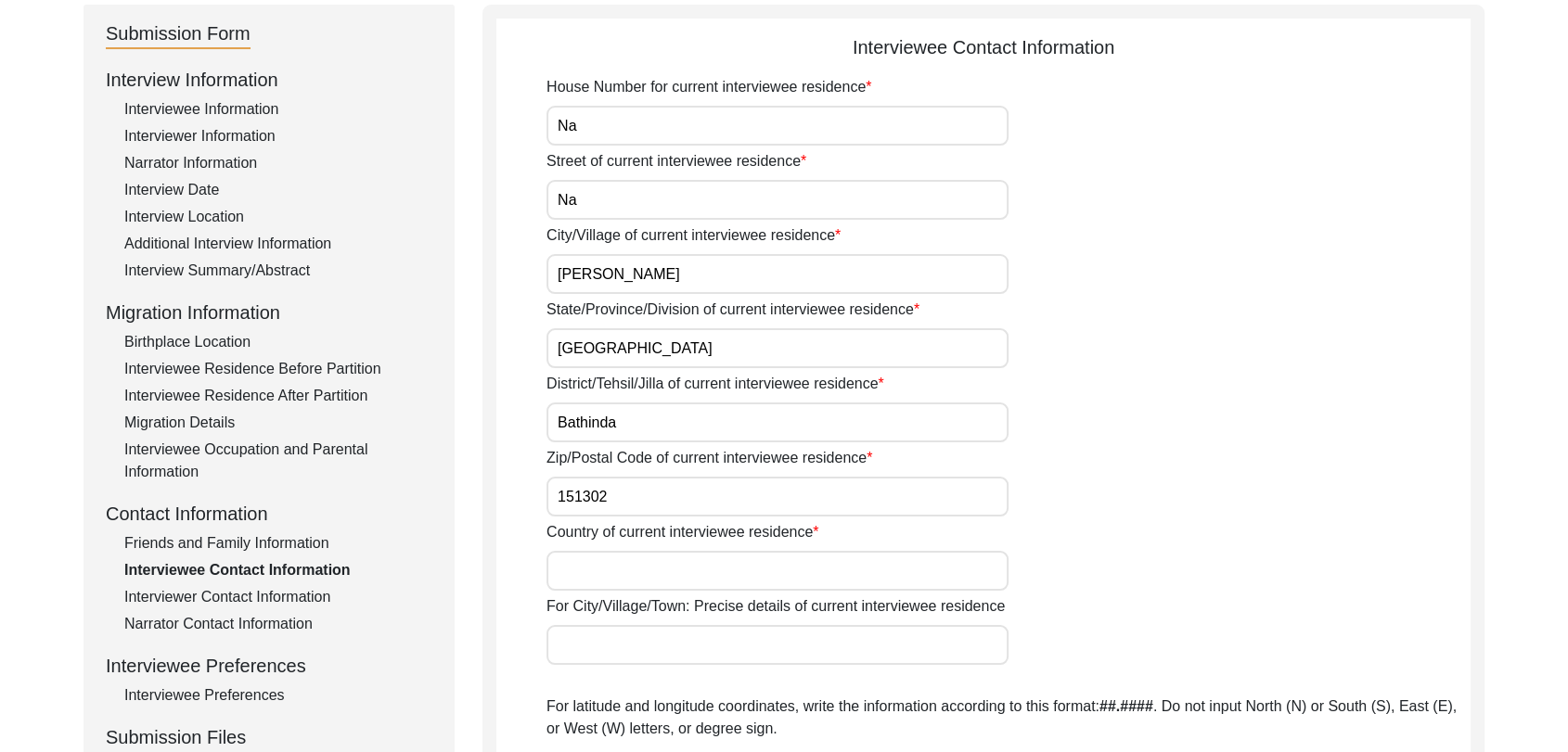
scroll to position [212, 0]
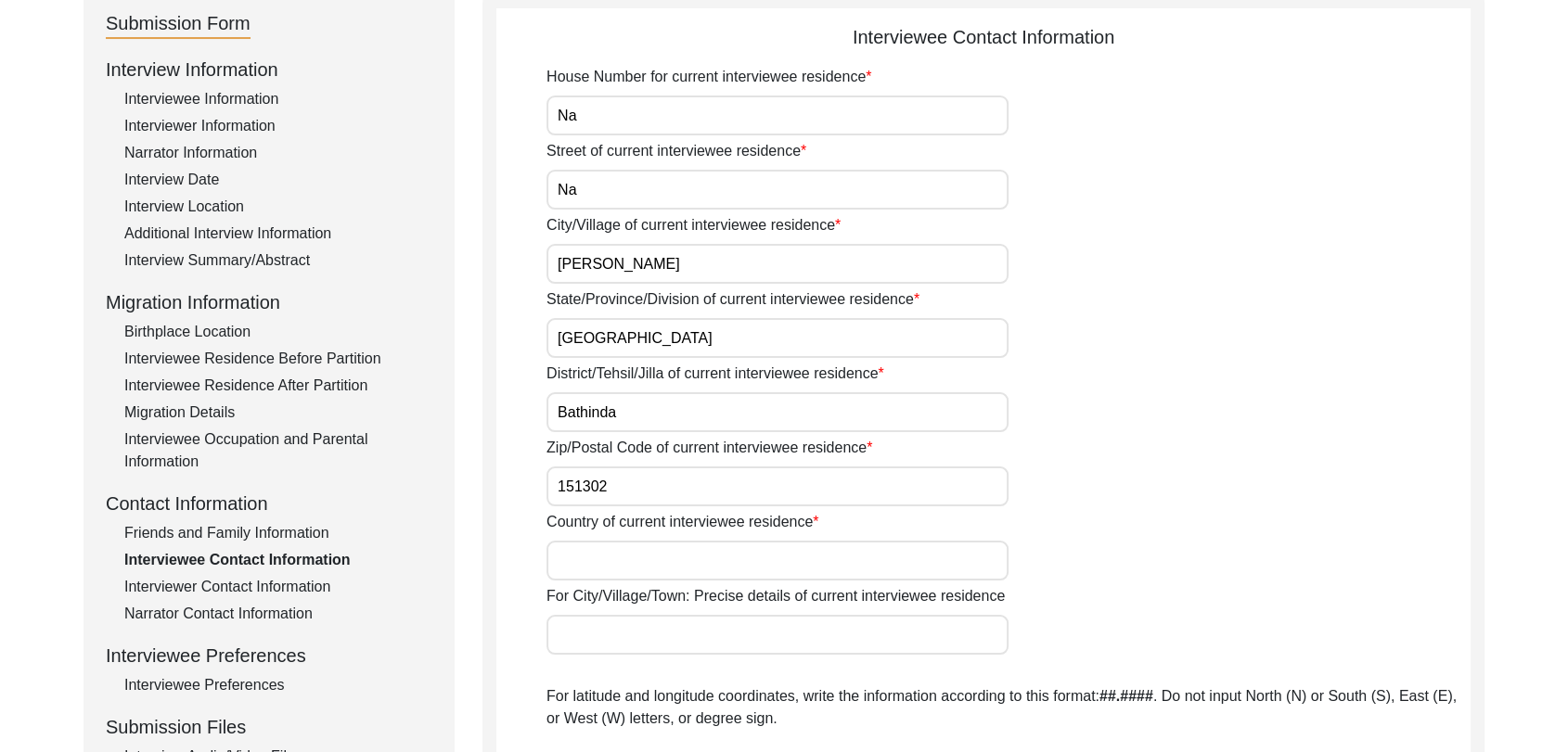
type input "151302"
click at [595, 548] on input "Country of current interviewee residence" at bounding box center [777, 560] width 462 height 40
type input "[GEOGRAPHIC_DATA]"
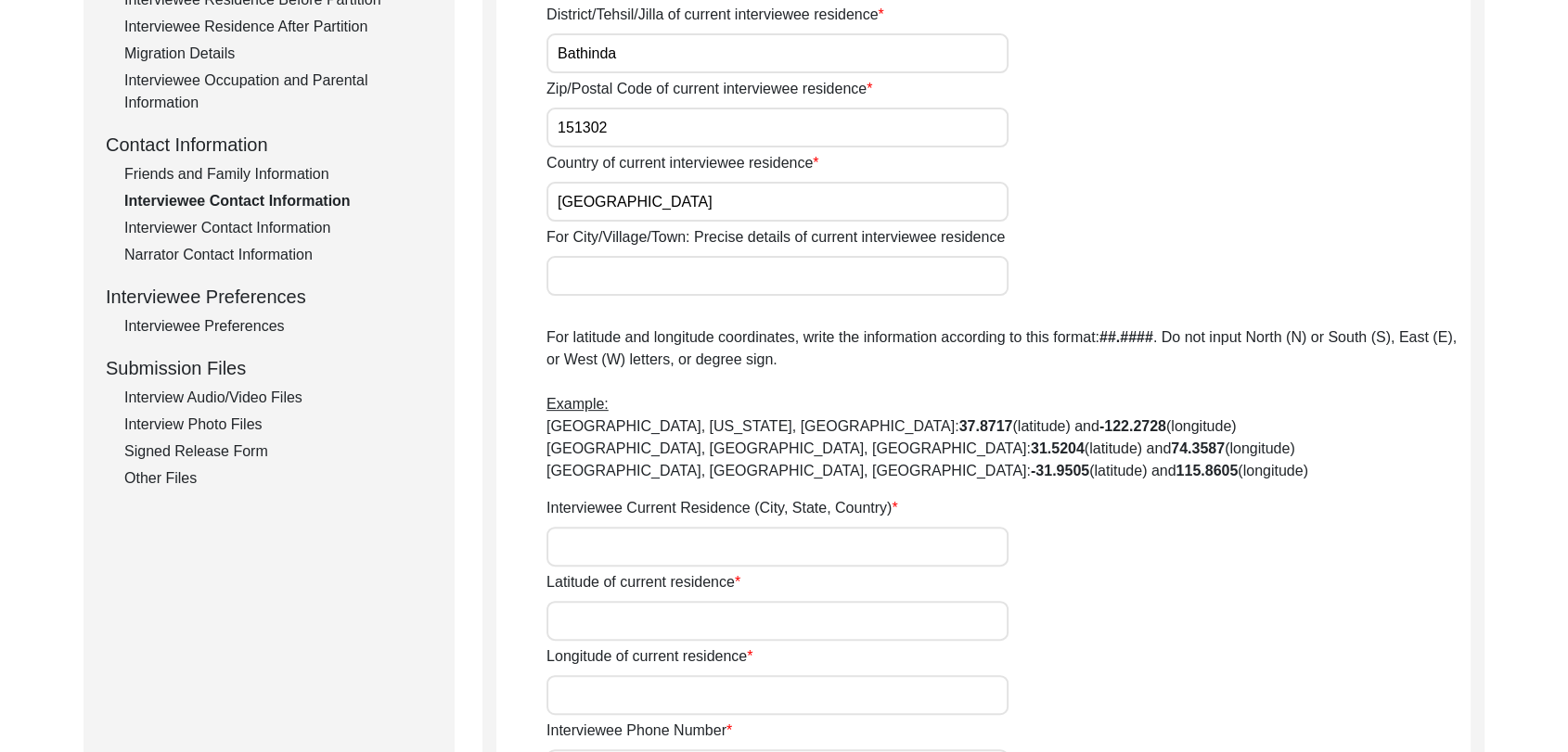
scroll to position [572, 0]
click at [597, 543] on input "Interviewee Current Residence (City, State, Country)" at bounding box center [777, 546] width 462 height 40
type input "[PERSON_NAME], [GEOGRAPHIC_DATA], [GEOGRAPHIC_DATA], [GEOGRAPHIC_DATA]"
click at [606, 610] on input "Latitude of current residence" at bounding box center [777, 619] width 462 height 40
click at [571, 619] on input "Latitude of current residence" at bounding box center [777, 619] width 462 height 40
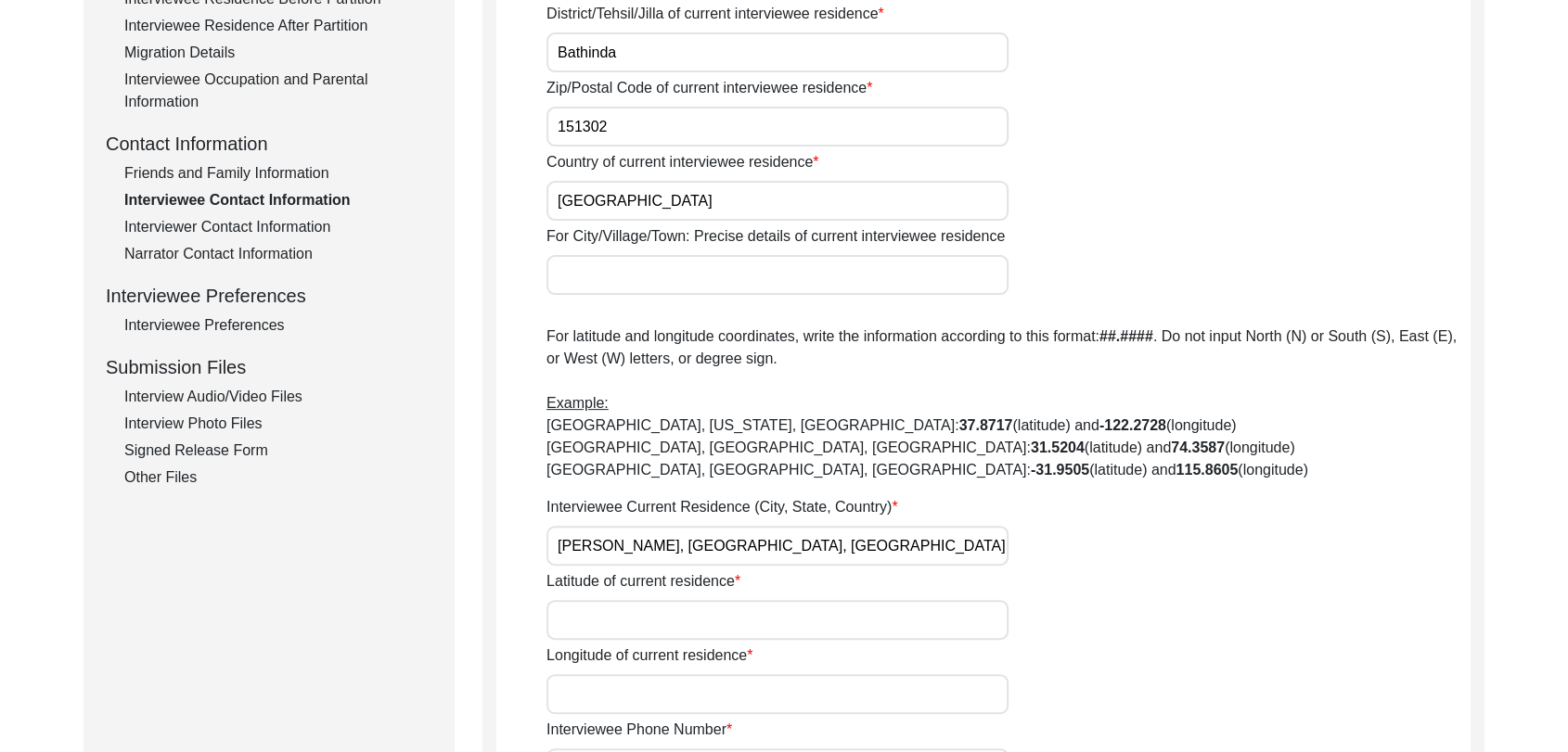
paste input "29.955633"
type input "29.955633"
click at [596, 688] on input "Longitude of current residence" at bounding box center [777, 694] width 462 height 40
paste input "75.158510"
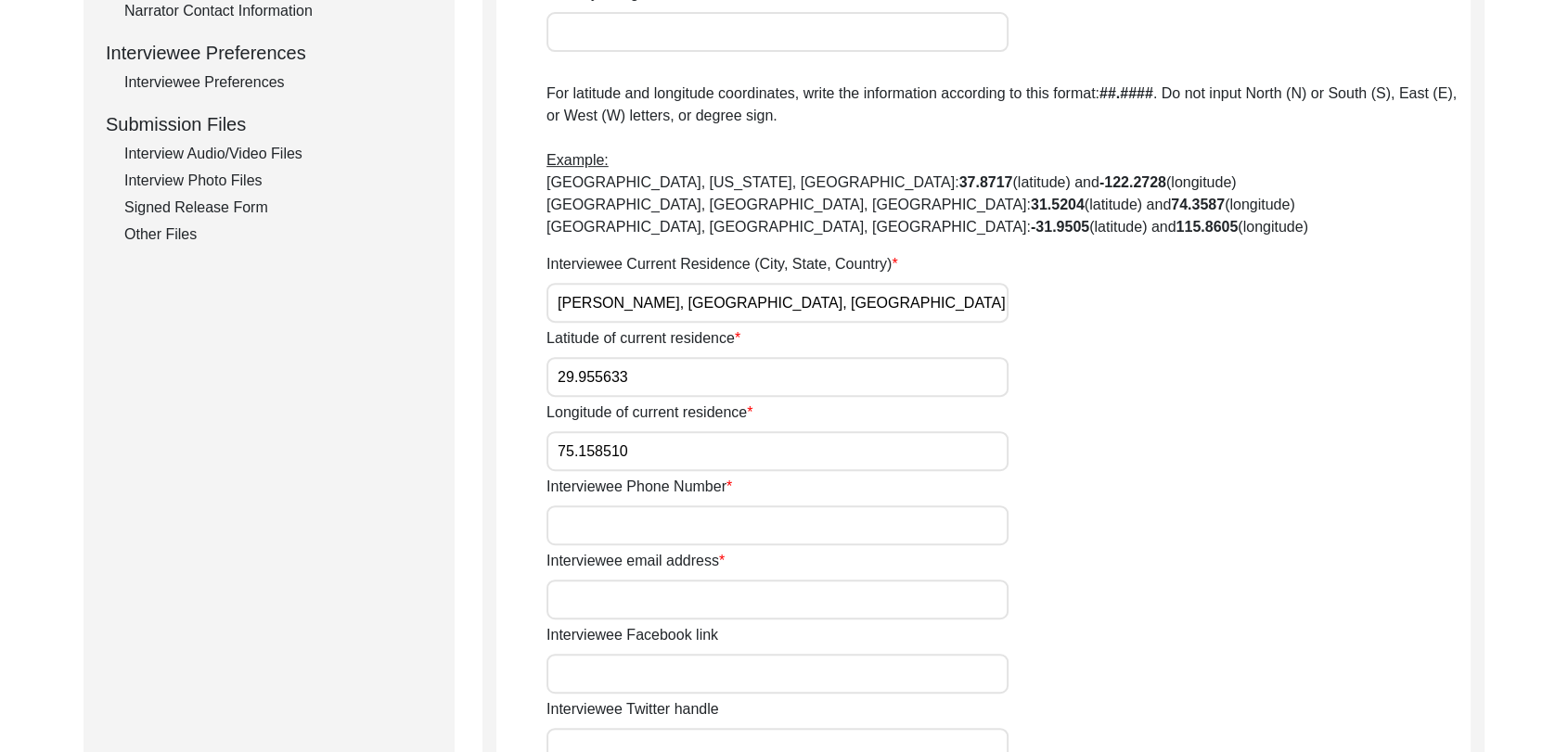
scroll to position [820, 0]
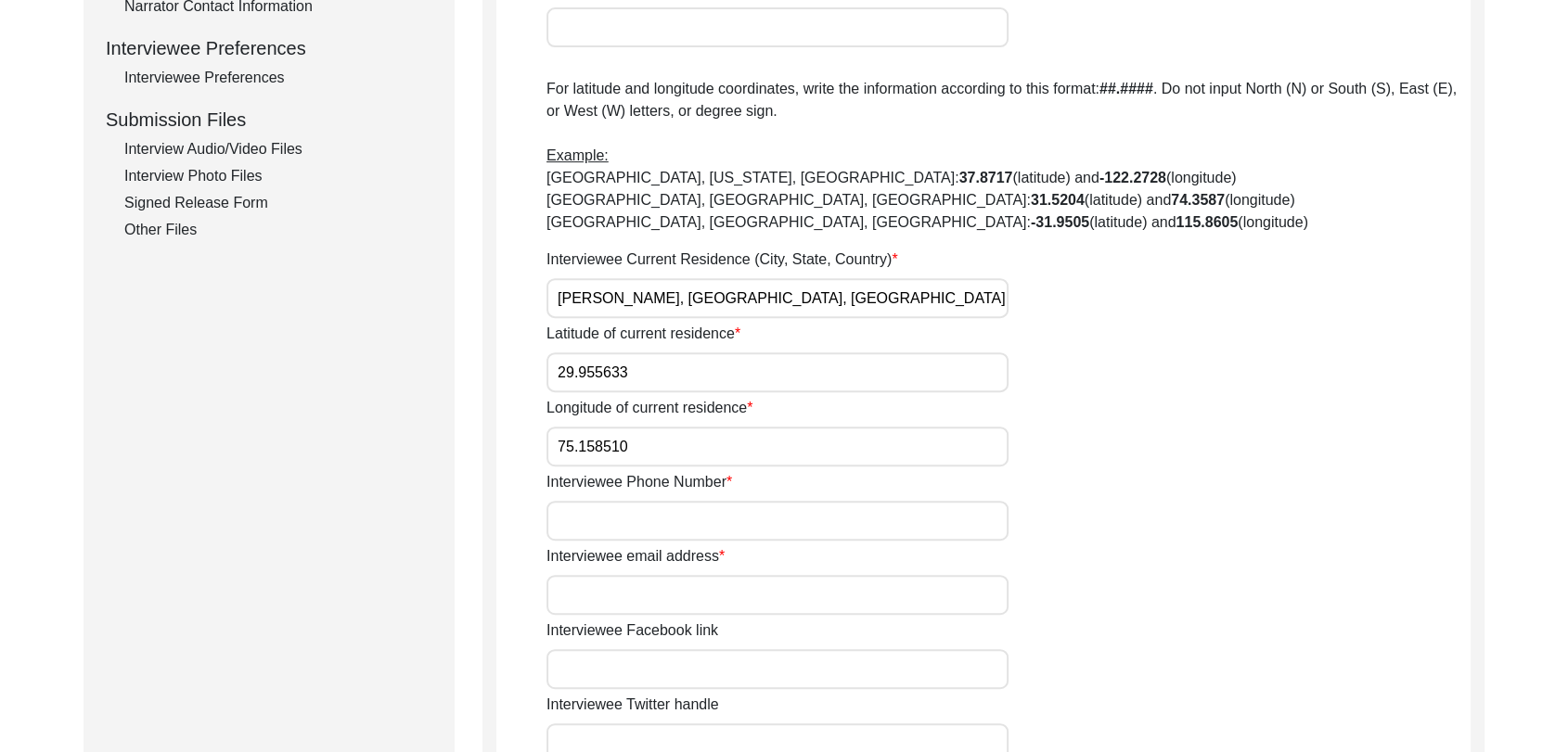
type input "75.158510"
click at [589, 540] on div "House Number for current interviewee residence [GEOGRAPHIC_DATA] of current int…" at bounding box center [1008, 298] width 924 height 1680
click at [590, 527] on input "Interviewee Phone Number" at bounding box center [777, 520] width 462 height 40
type input "000000"
click at [634, 603] on input "Interviewee email address" at bounding box center [777, 594] width 462 height 40
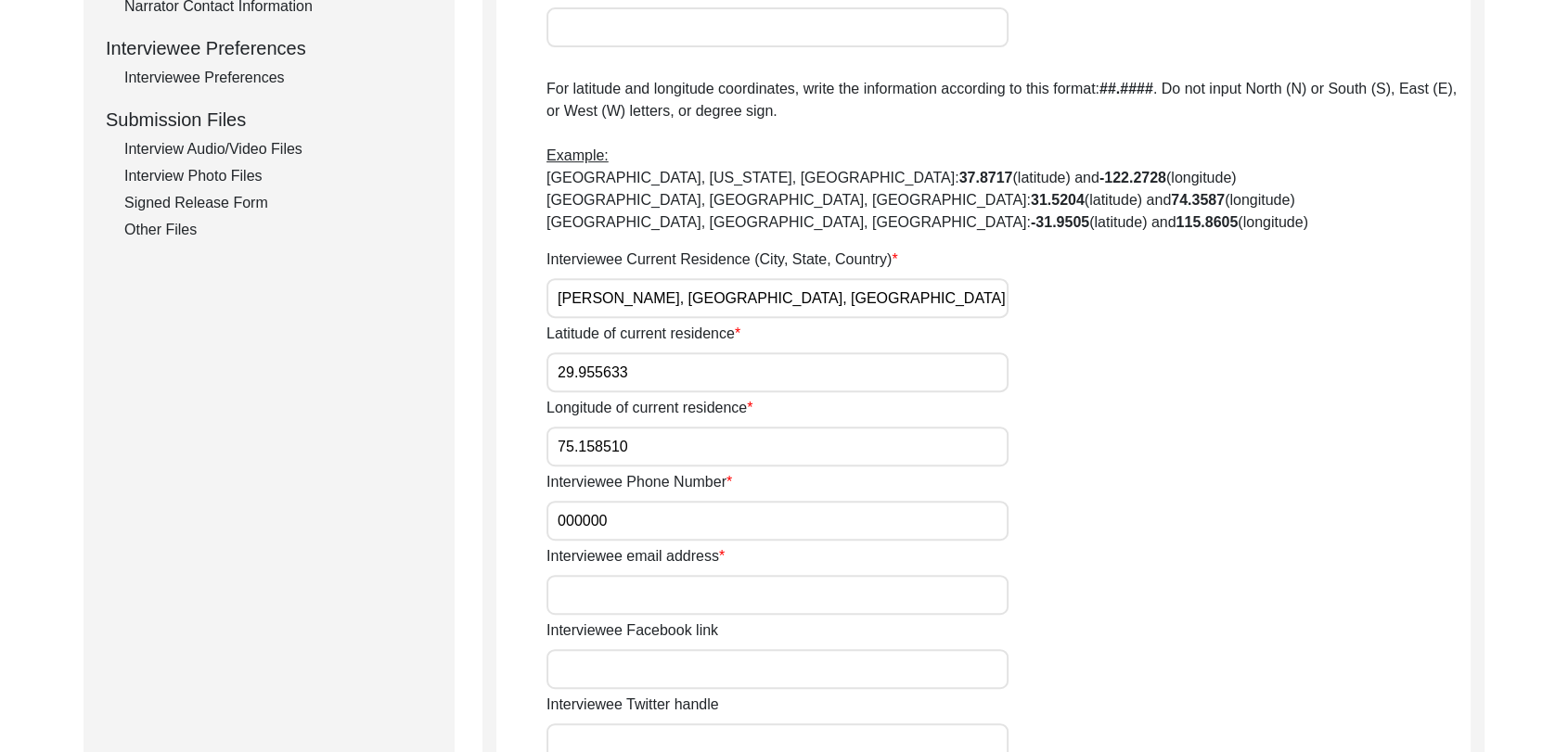
type input "NA"
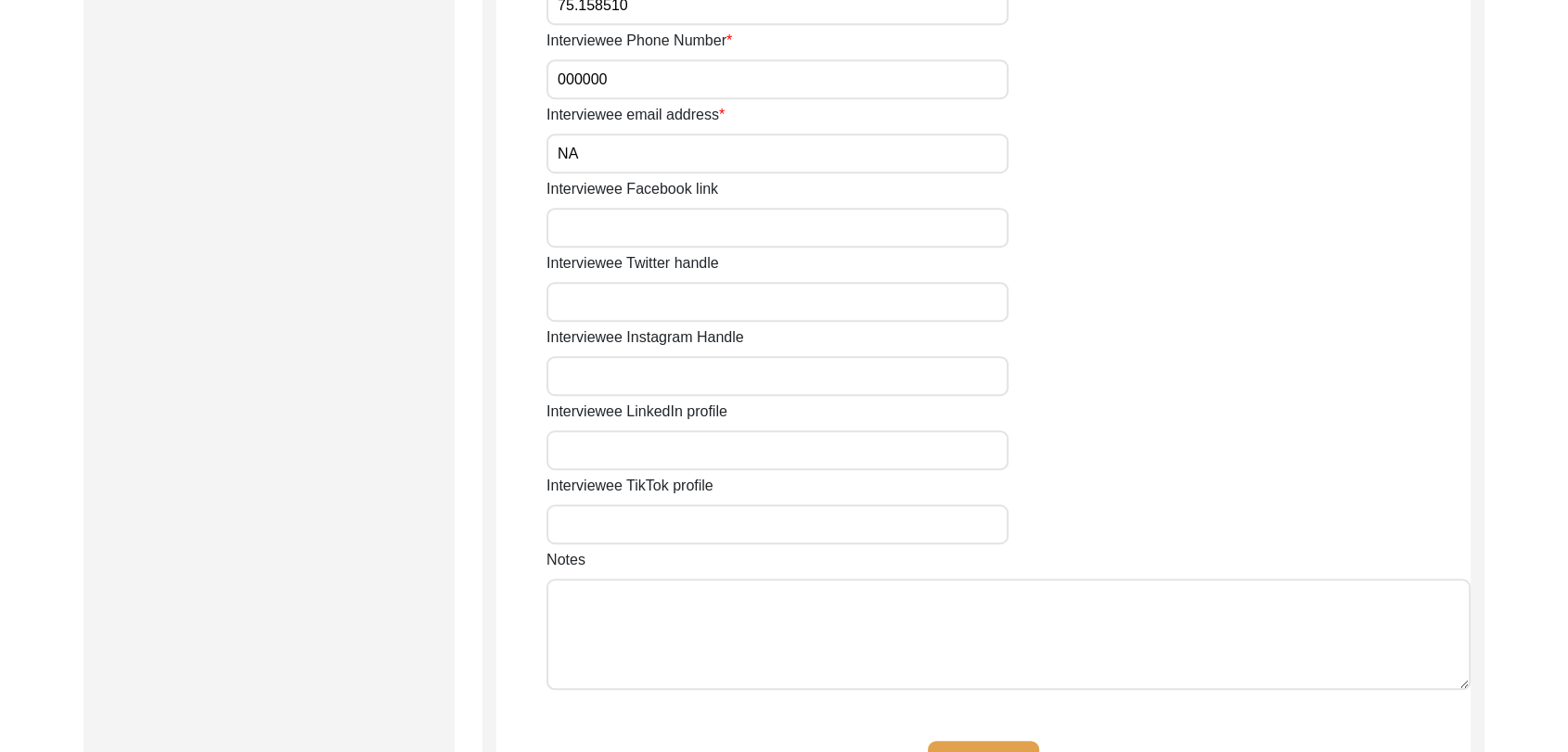
scroll to position [1284, 0]
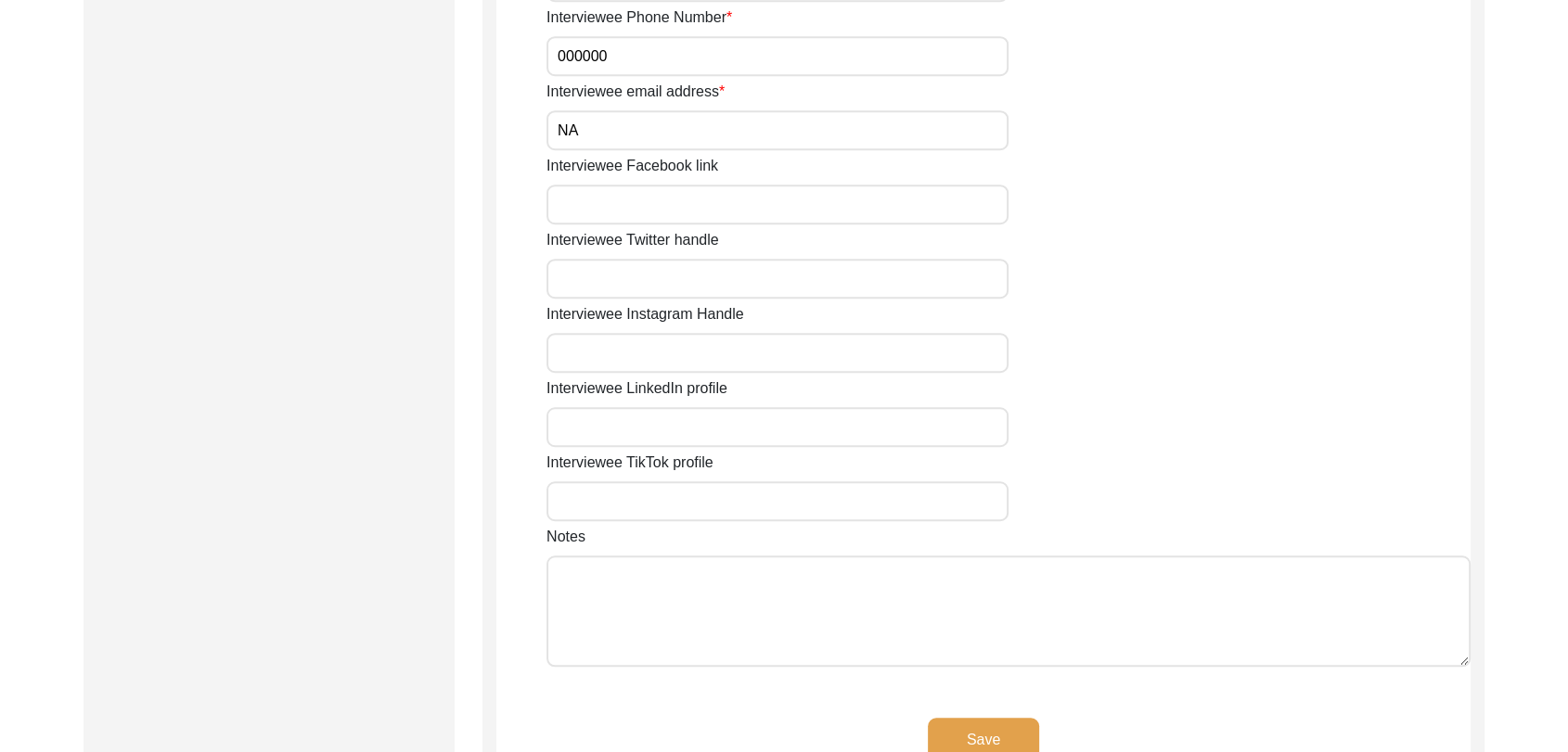
click at [942, 717] on button "Save" at bounding box center [983, 740] width 111 height 45
click at [970, 736] on button "Save" at bounding box center [983, 740] width 111 height 45
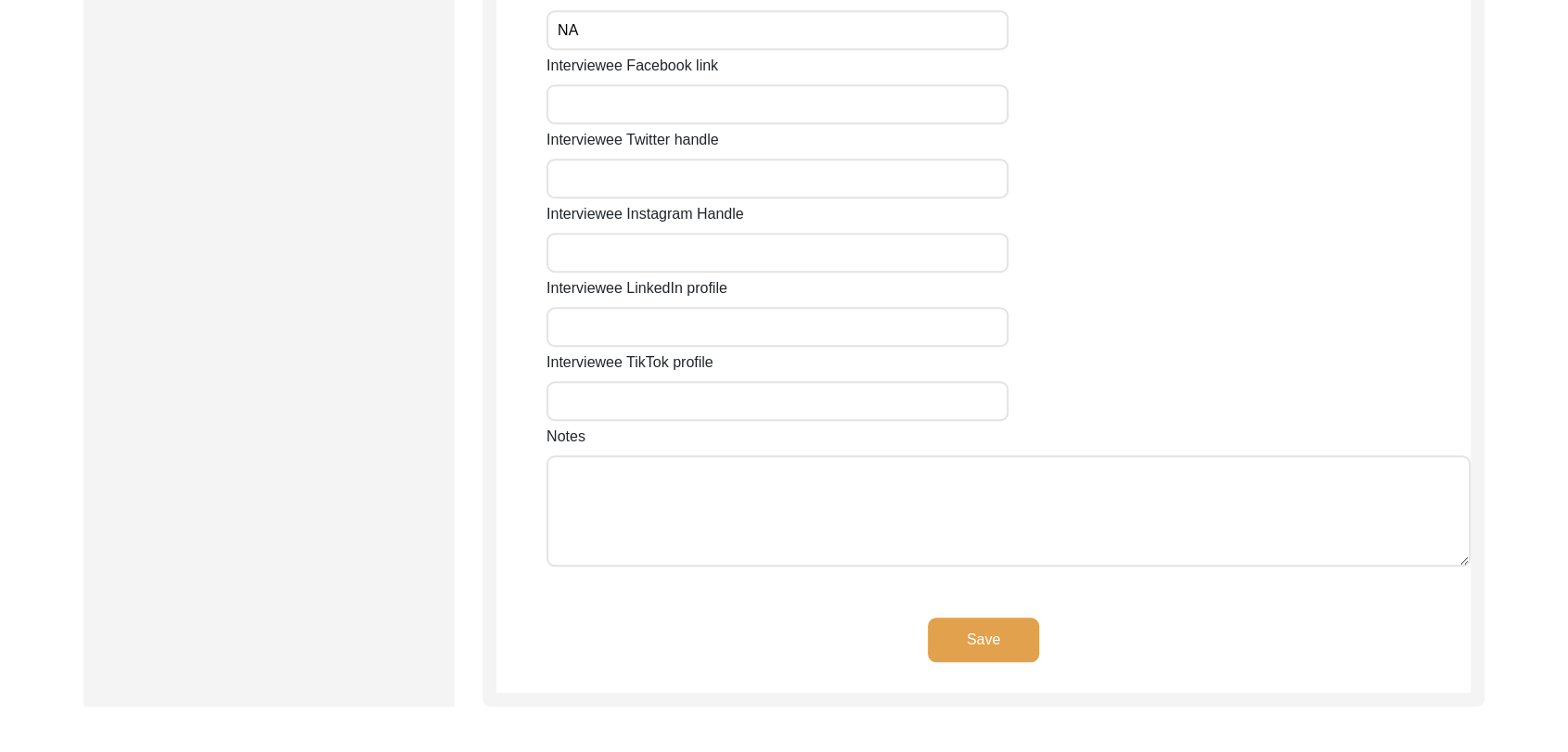
scroll to position [1395, 0]
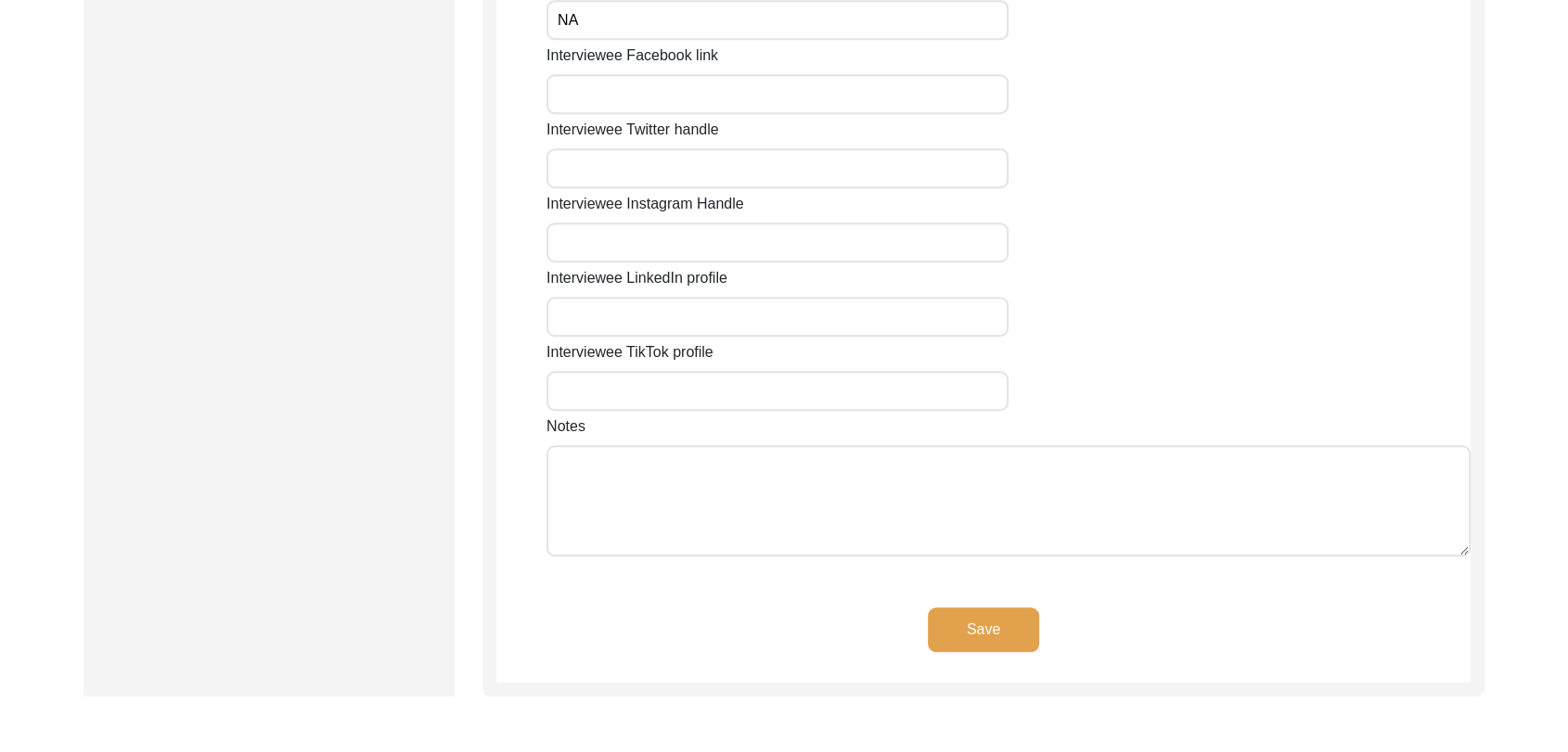
click at [979, 632] on button "Save" at bounding box center [983, 630] width 111 height 45
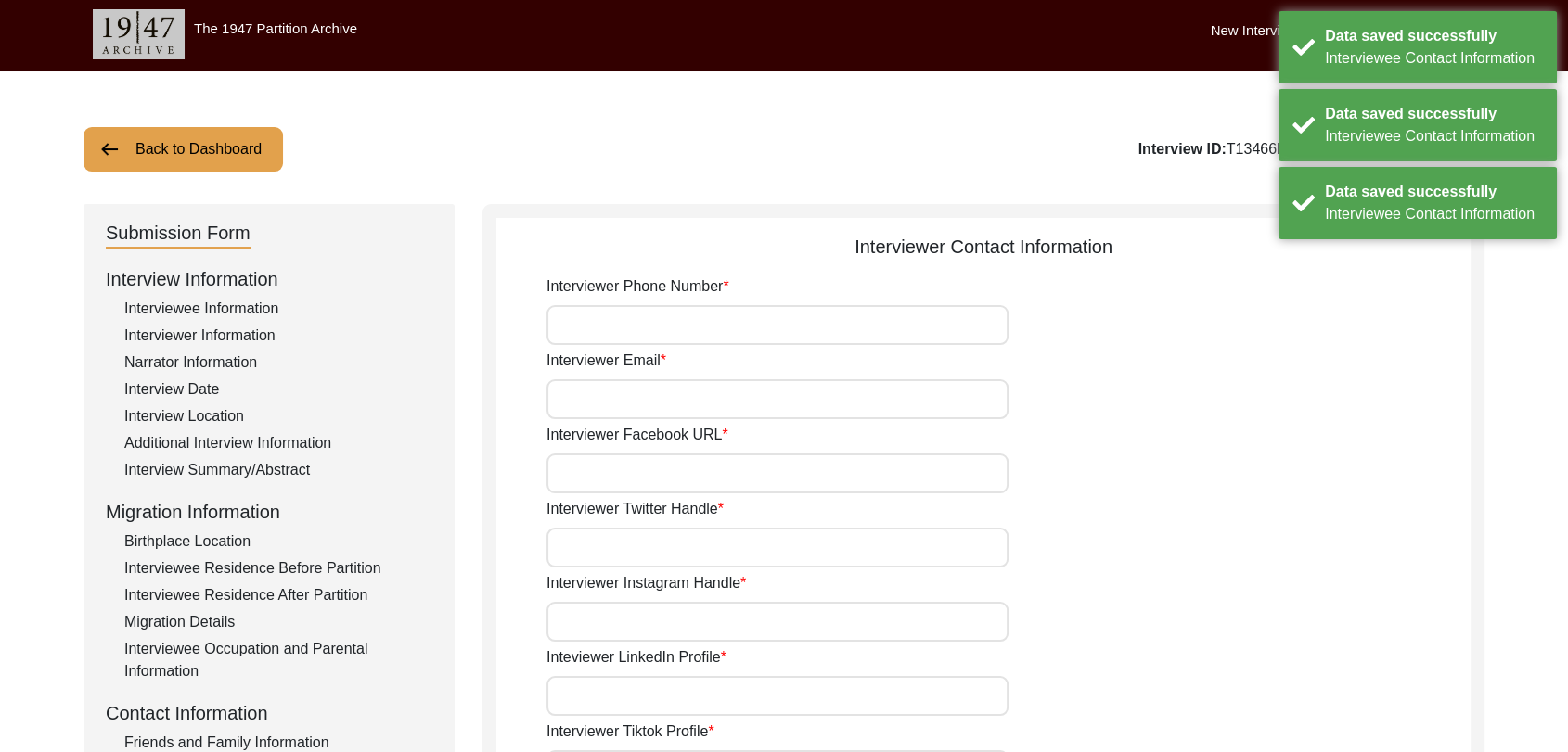
scroll to position [0, 0]
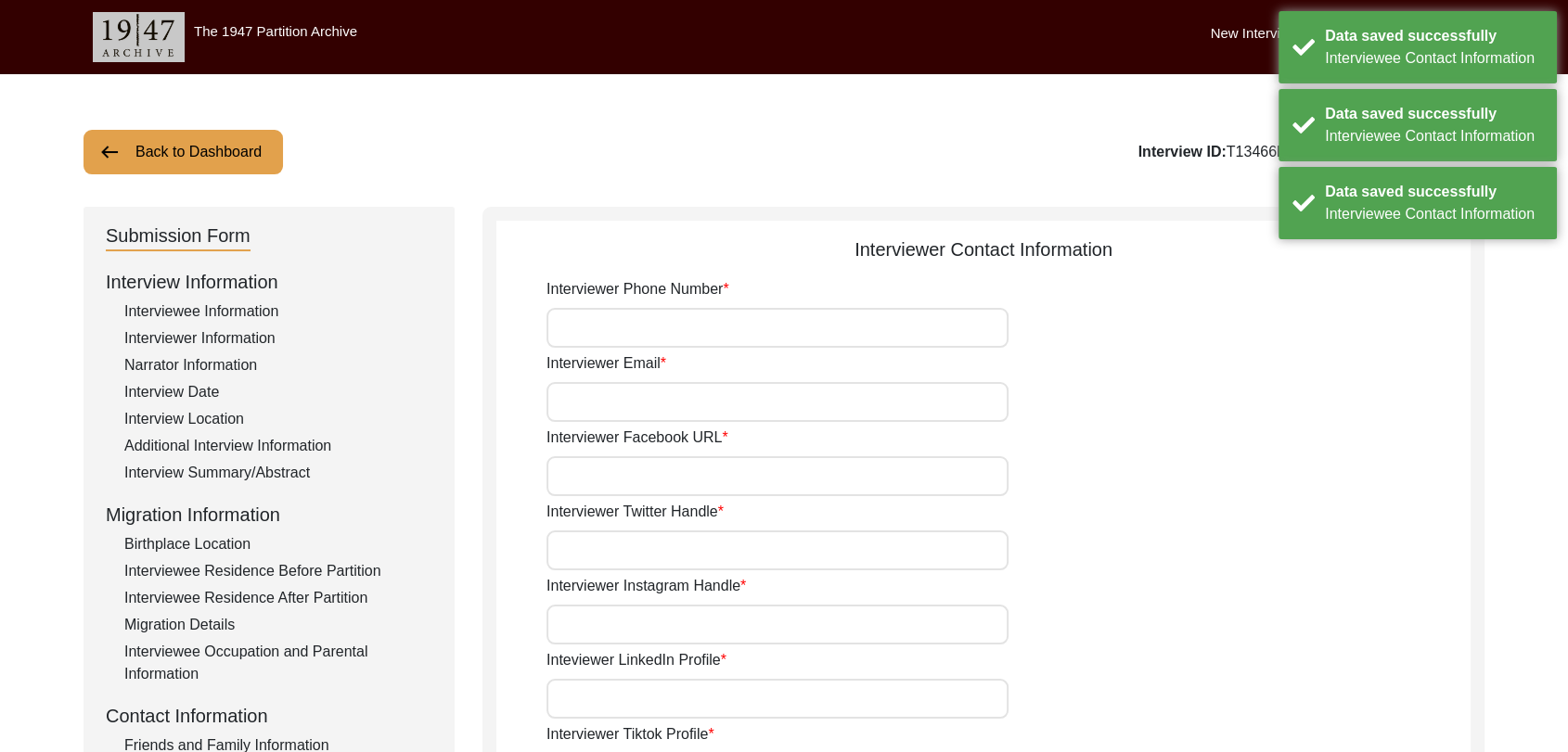
click at [629, 329] on input "Interviewer Phone Number" at bounding box center [777, 328] width 462 height 40
type input "9780788027"
click at [663, 386] on input "Interviewer Email" at bounding box center [777, 402] width 462 height 40
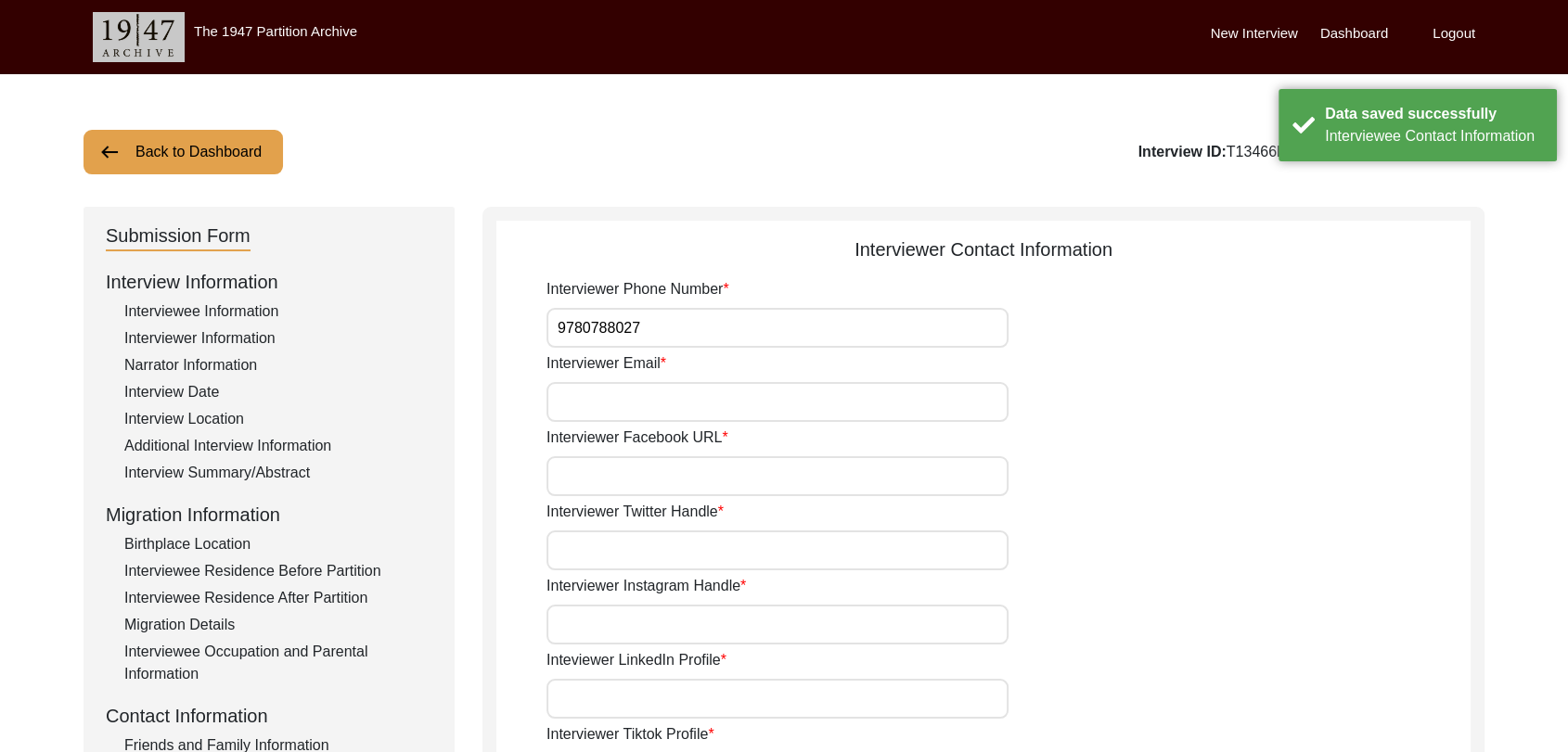
type input "[PERSON_NAME][EMAIL_ADDRESS][PERSON_NAME][DOMAIN_NAME]"
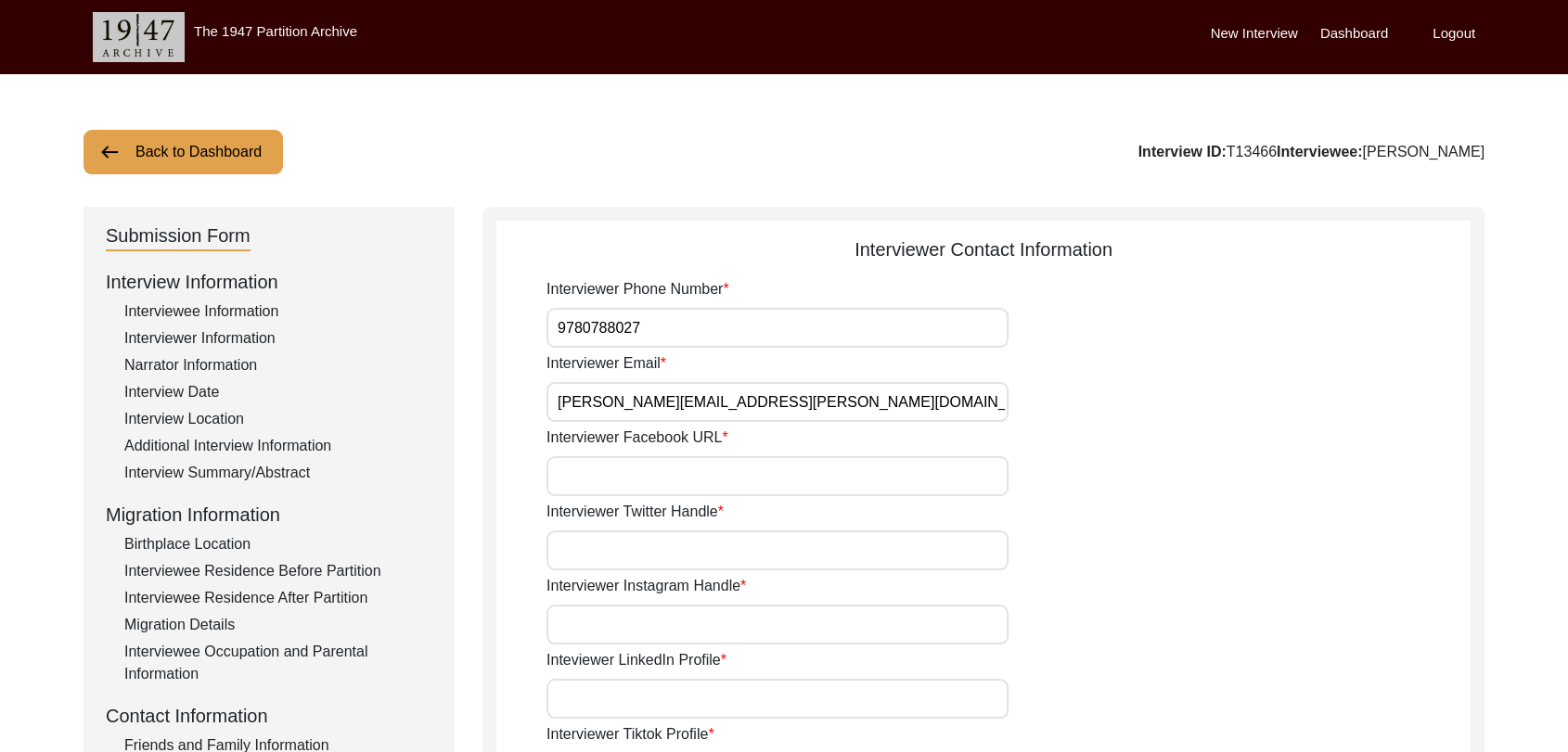
click at [650, 481] on input "Interviewer Facebook URL" at bounding box center [777, 475] width 462 height 40
type input "NA"
click at [644, 560] on input "Interviewer Twitter Handle" at bounding box center [777, 550] width 462 height 40
type input "NA"
click at [638, 617] on input "Interviewer Instagram Handle" at bounding box center [777, 624] width 462 height 40
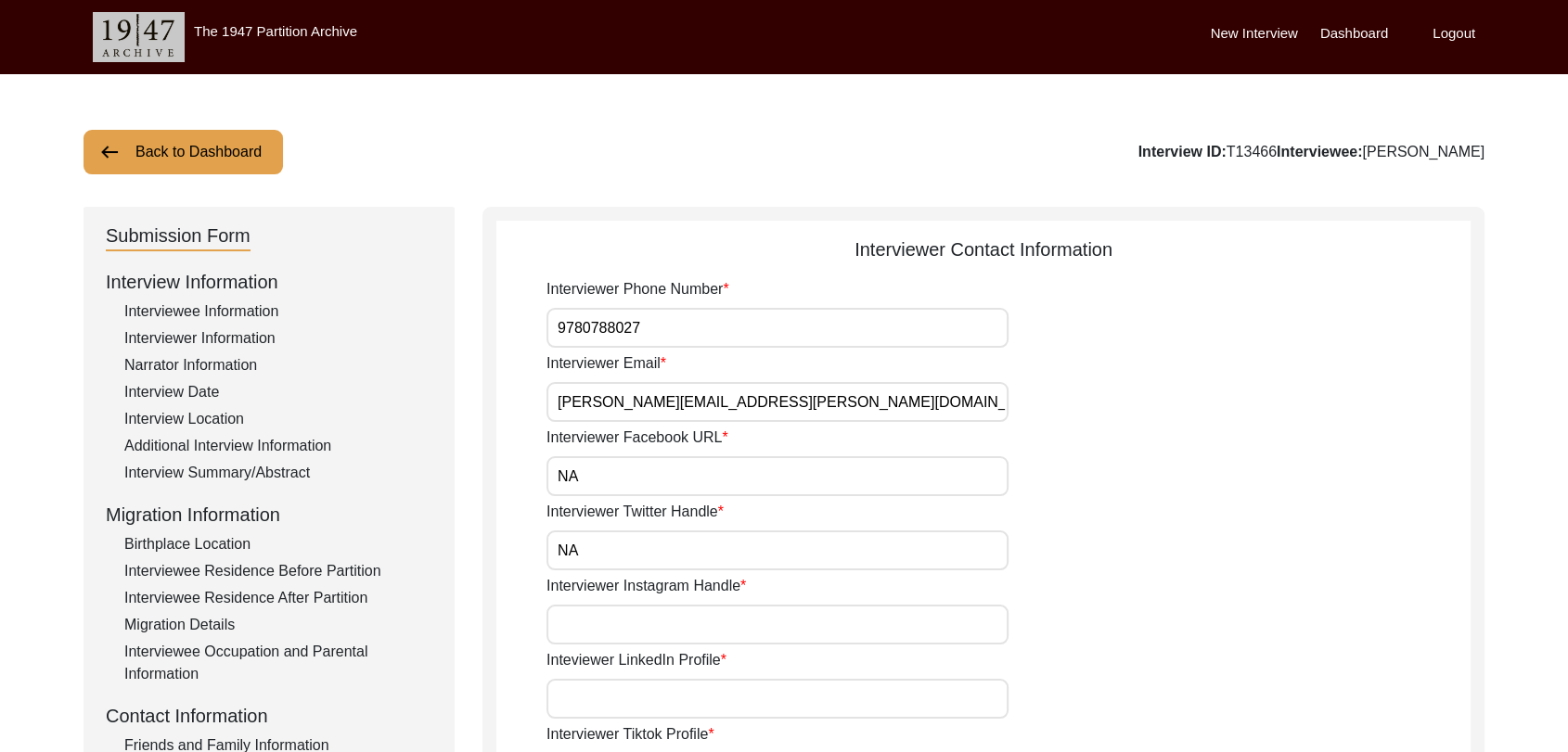
type input "NA"
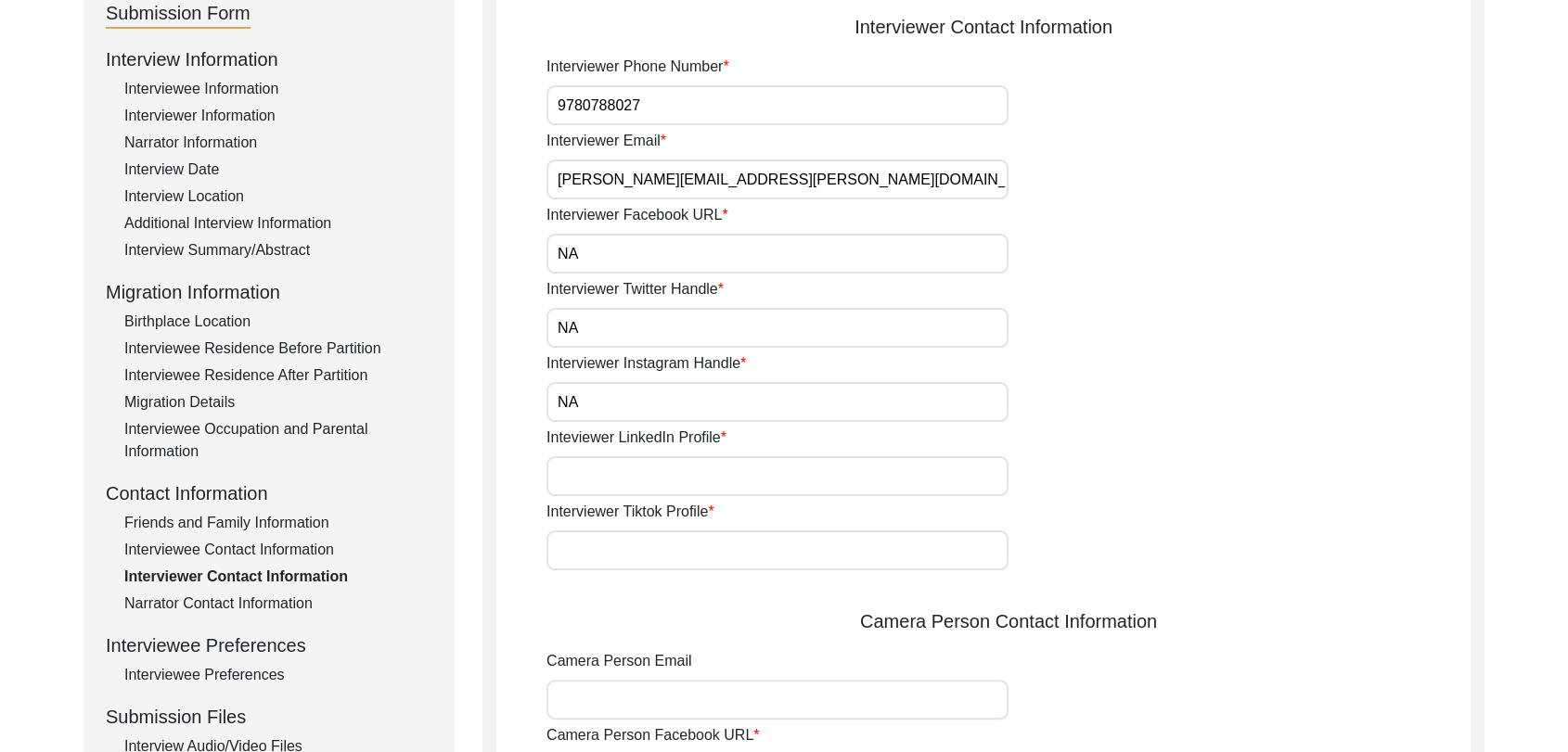
scroll to position [222, 0]
click at [610, 465] on input "Inteviewer LinkedIn Profile" at bounding box center [777, 475] width 462 height 40
type input "NA"
click at [635, 547] on input "Interviewer Tiktok Profile" at bounding box center [777, 550] width 462 height 40
type input "NA"
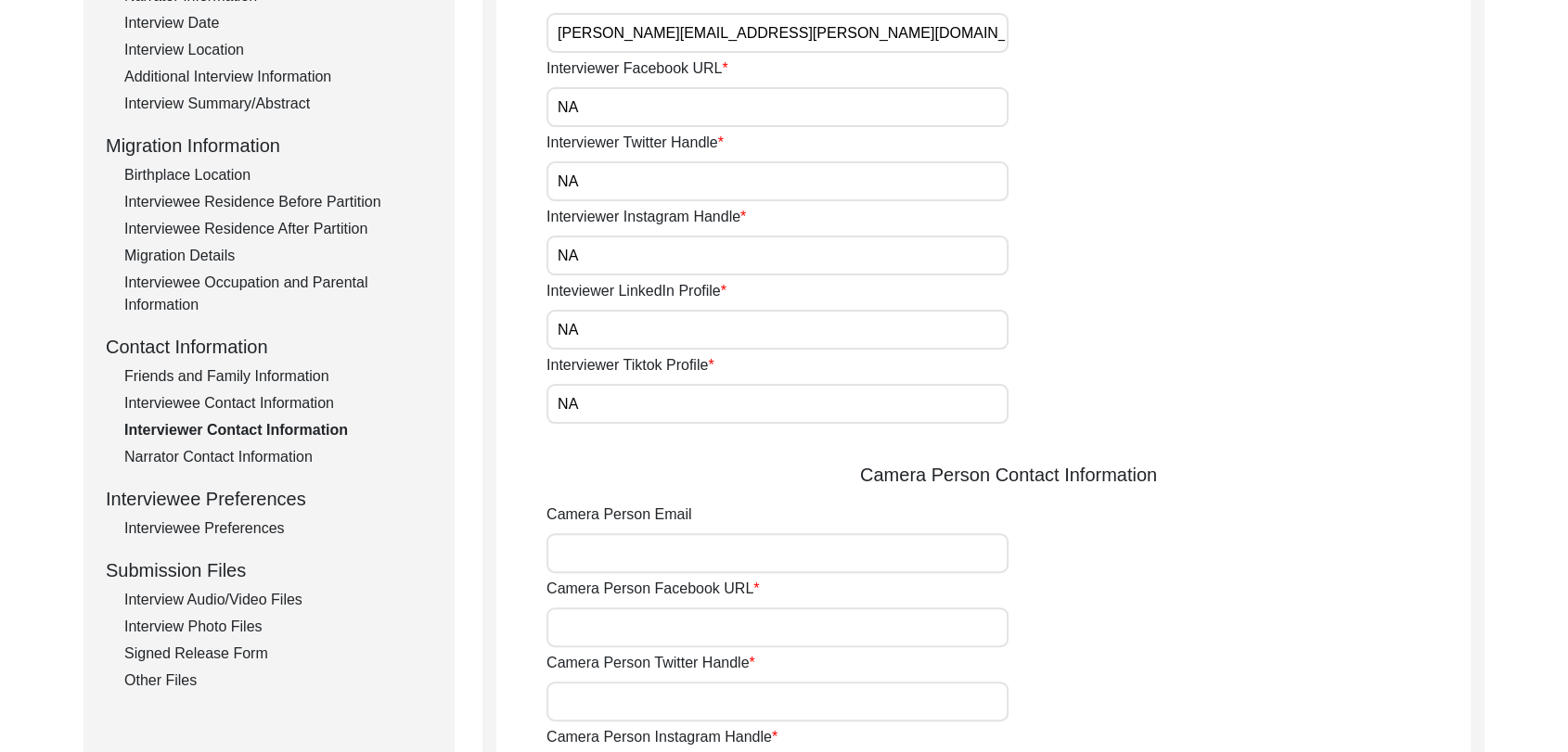
scroll to position [384, 0]
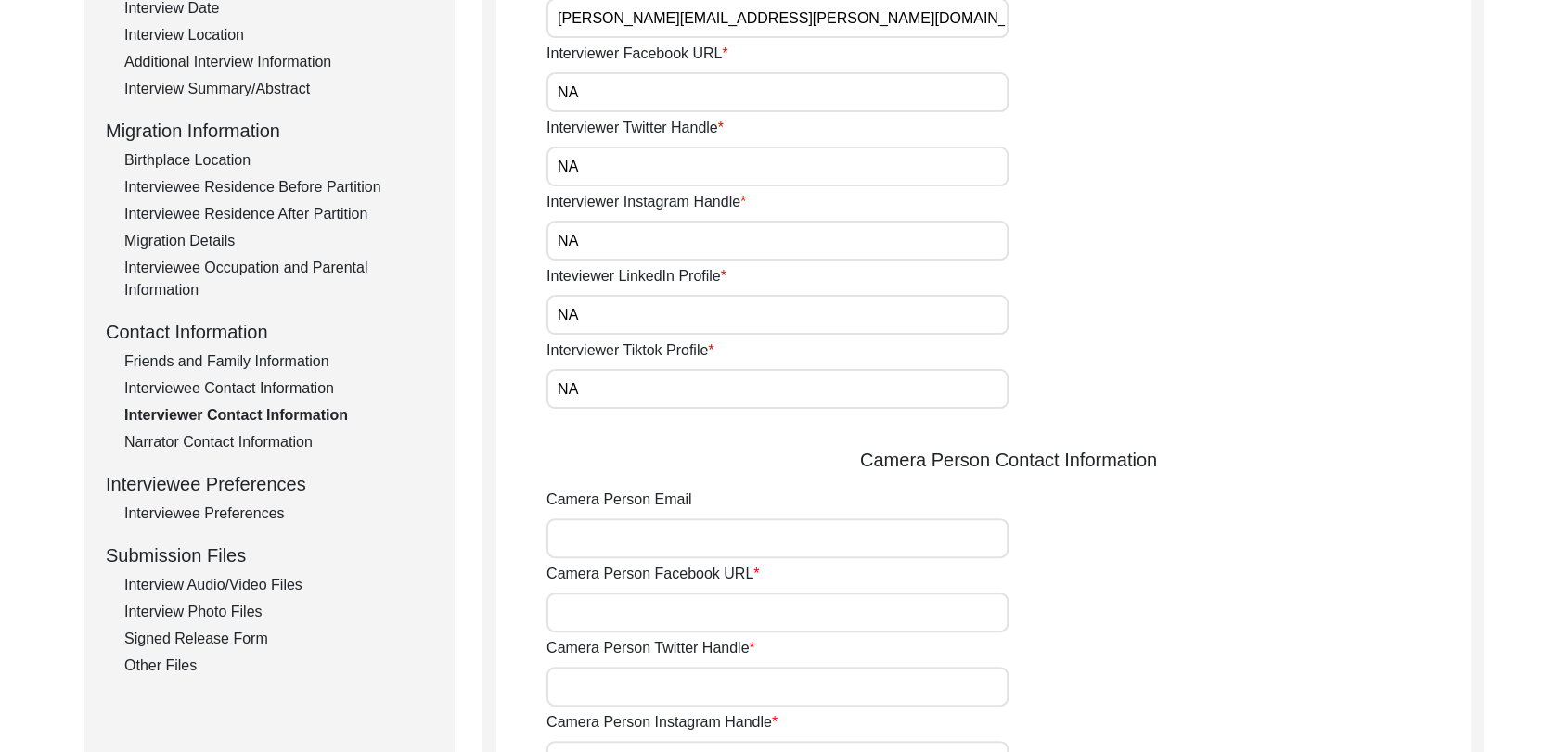
click at [641, 549] on input "Camera Person Email" at bounding box center [777, 538] width 462 height 40
type input "[PERSON_NAME][EMAIL_ADDRESS][PERSON_NAME][DOMAIN_NAME]"
click at [660, 610] on input "Camera Person Facebook URL" at bounding box center [777, 612] width 462 height 40
type input "NA"
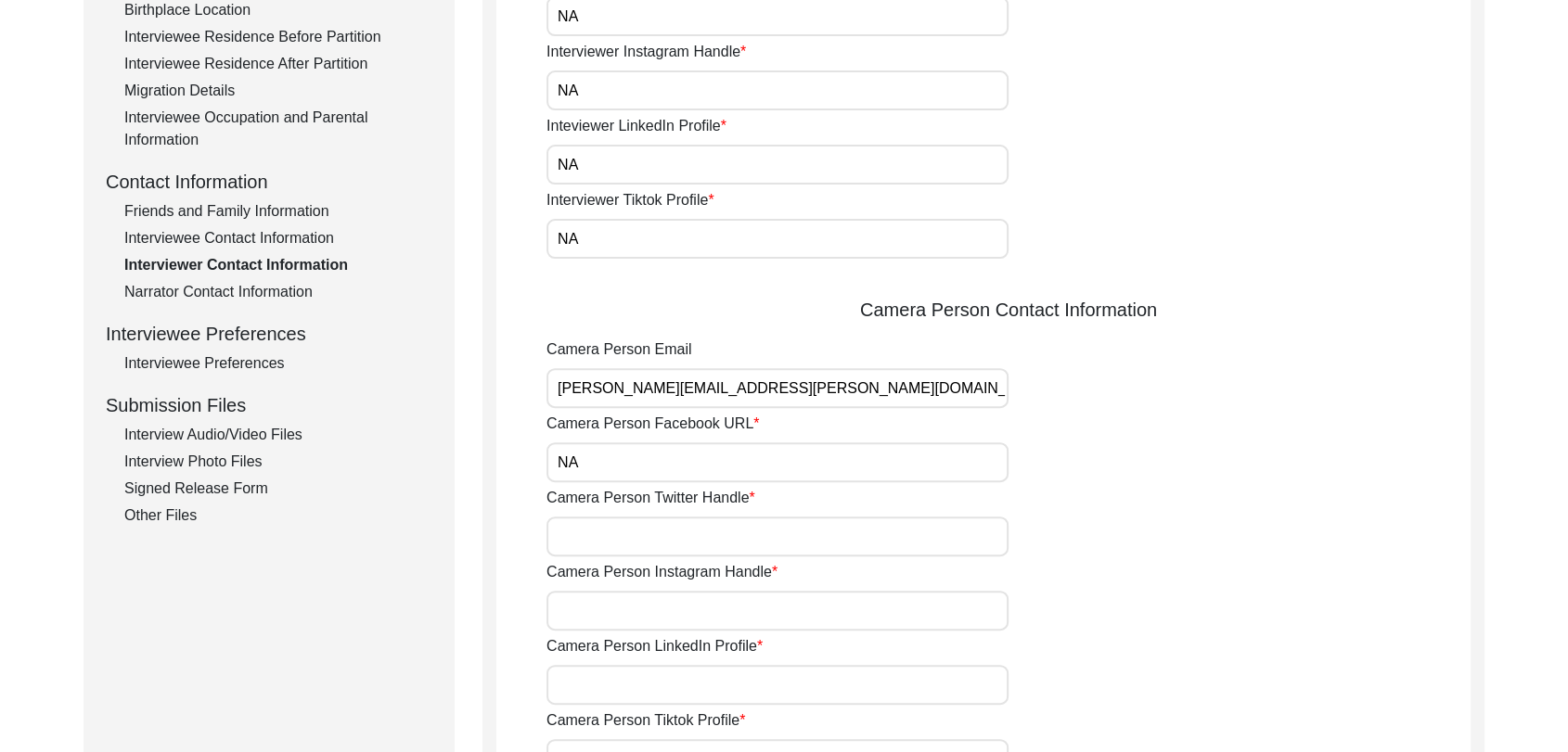
scroll to position [543, 0]
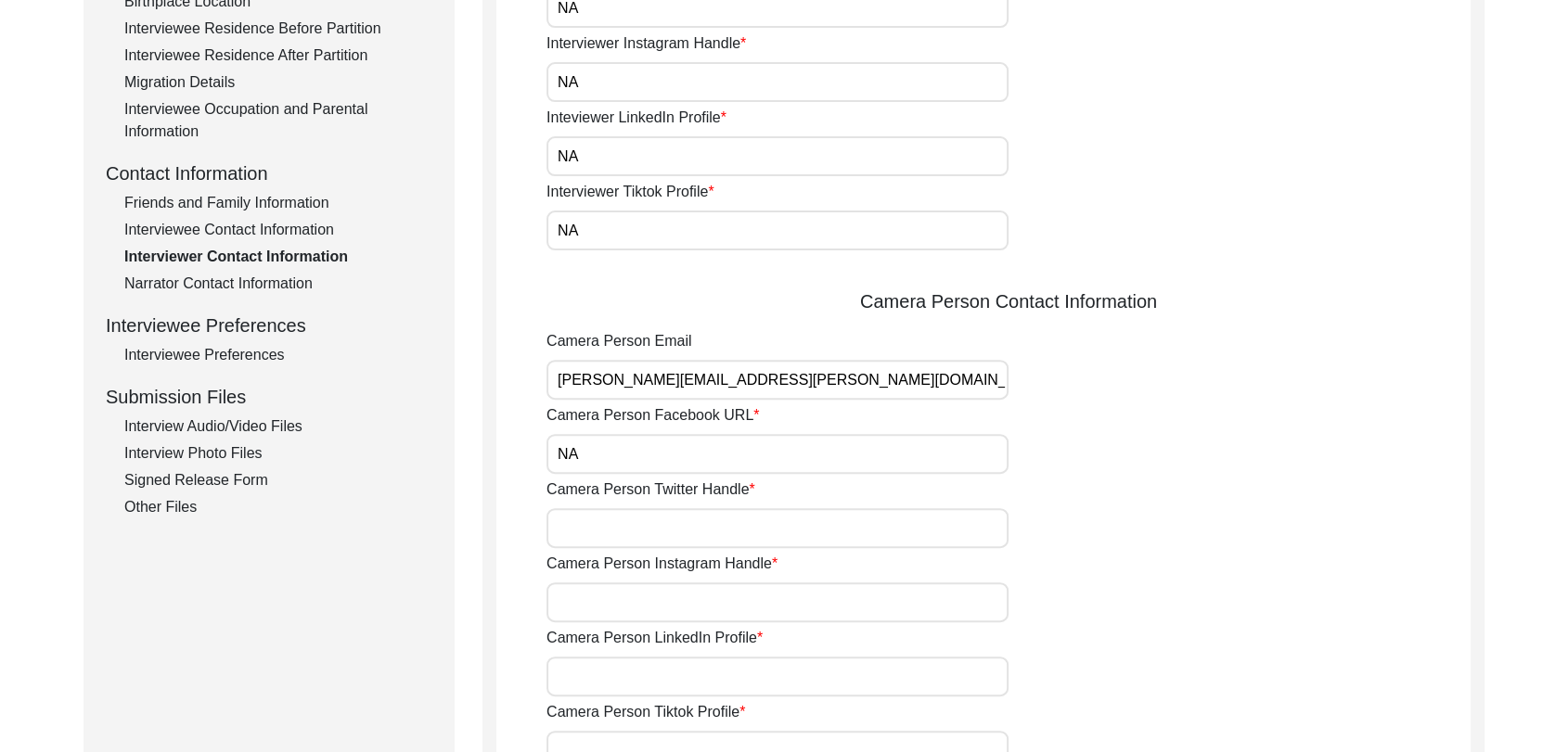
click at [623, 529] on input "Camera Person Twitter Handle" at bounding box center [777, 528] width 462 height 40
type input "NA"
click at [618, 610] on input "Camera Person Instagram Handle" at bounding box center [777, 602] width 462 height 40
type input "NA"
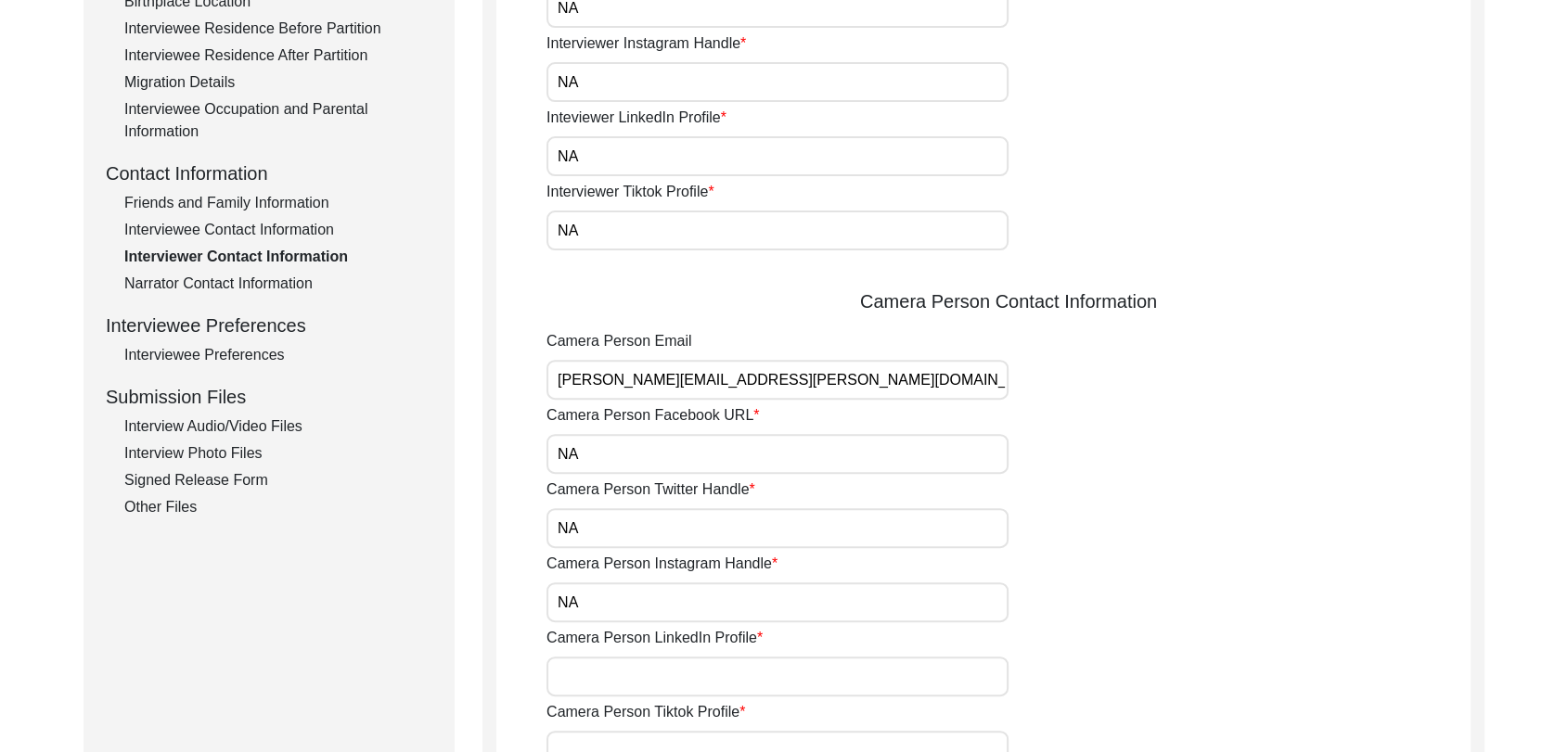
click at [631, 665] on input "Camera Person LinkedIn Profile" at bounding box center [777, 676] width 462 height 40
type input "NA"
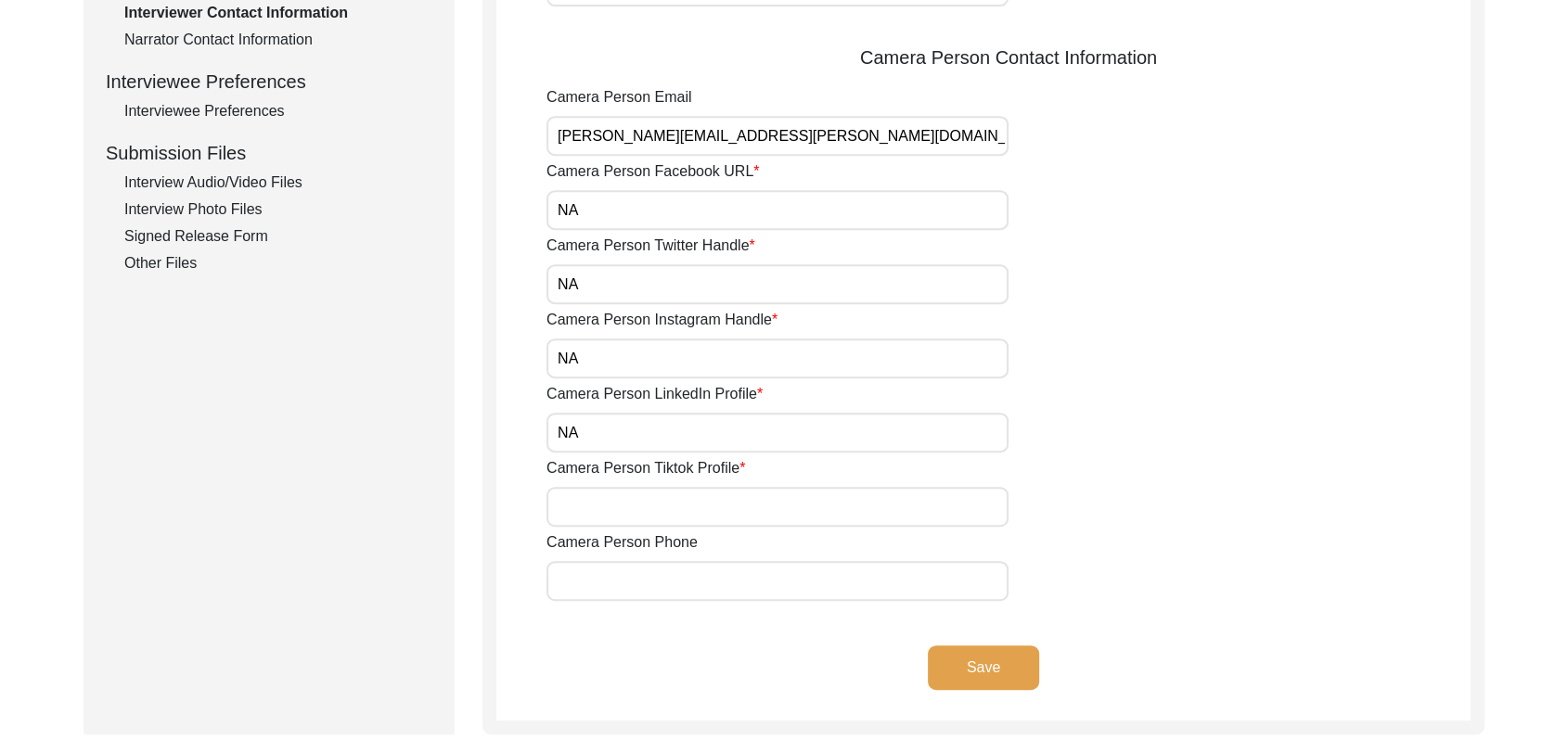
scroll to position [787, 0]
click at [591, 495] on input "Camera Person Tiktok Profile" at bounding box center [777, 506] width 462 height 40
type input "NA"
click at [636, 561] on input "Camera Person Phone" at bounding box center [777, 581] width 462 height 40
type input "9780788027"
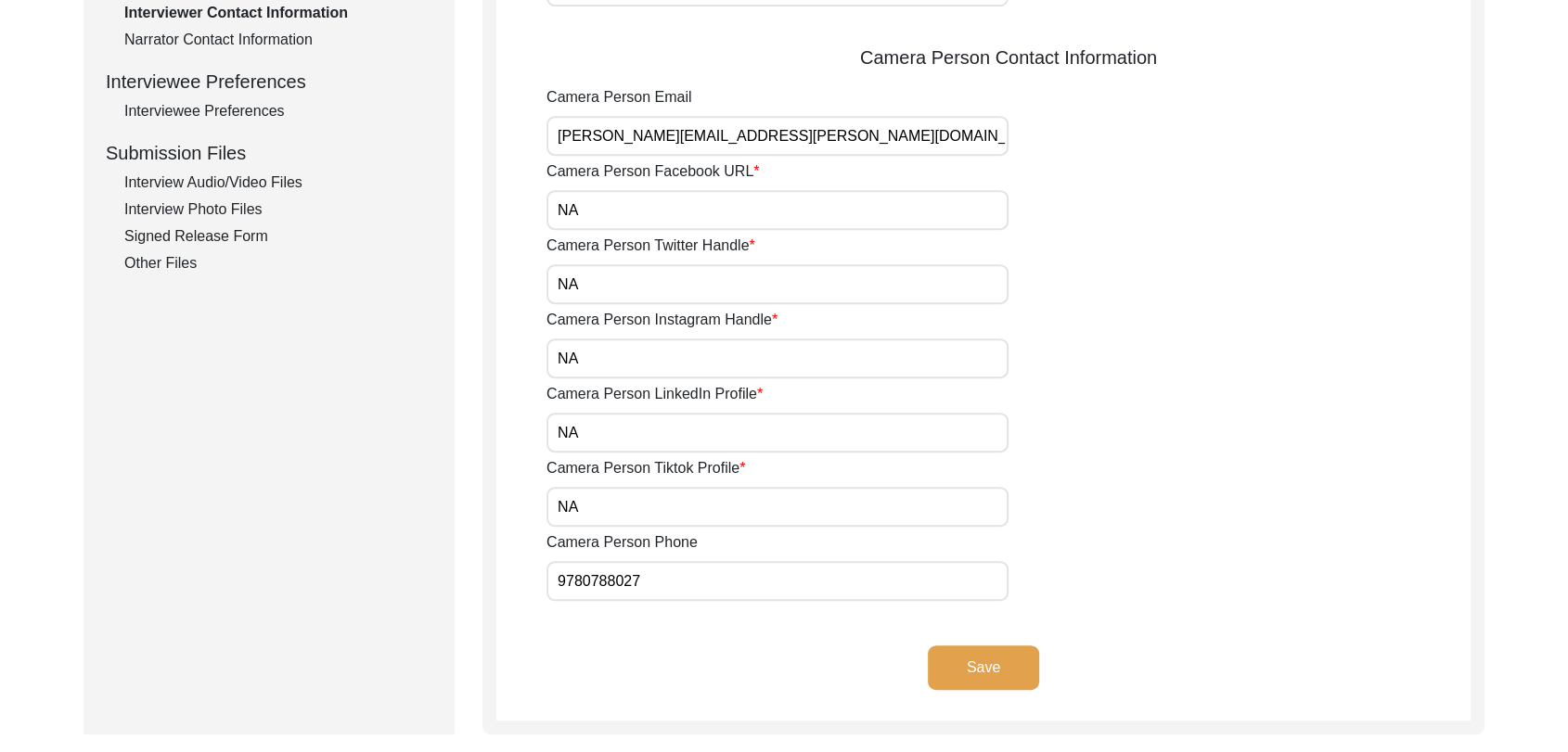
click at [986, 660] on button "Save" at bounding box center [983, 668] width 111 height 45
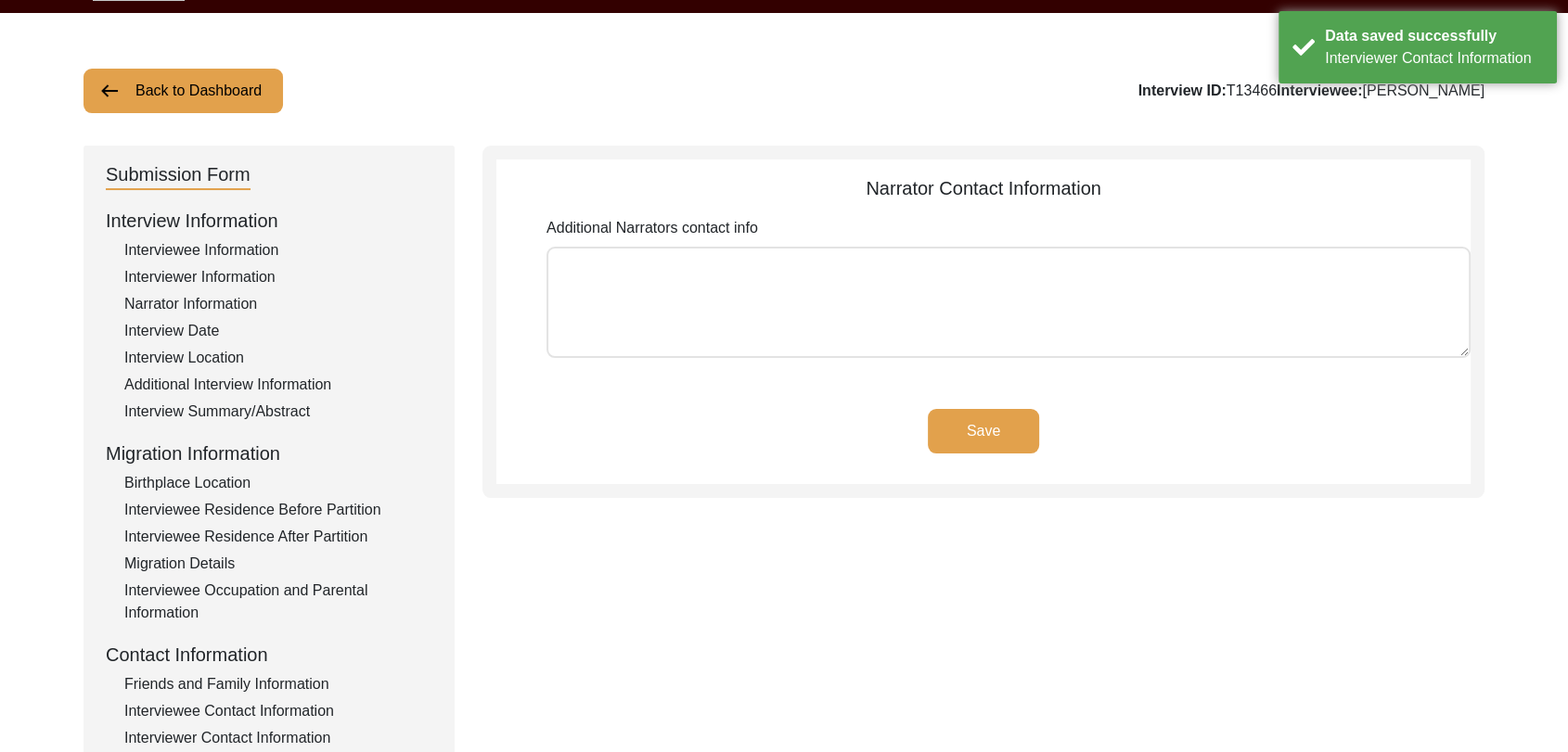
scroll to position [23, 0]
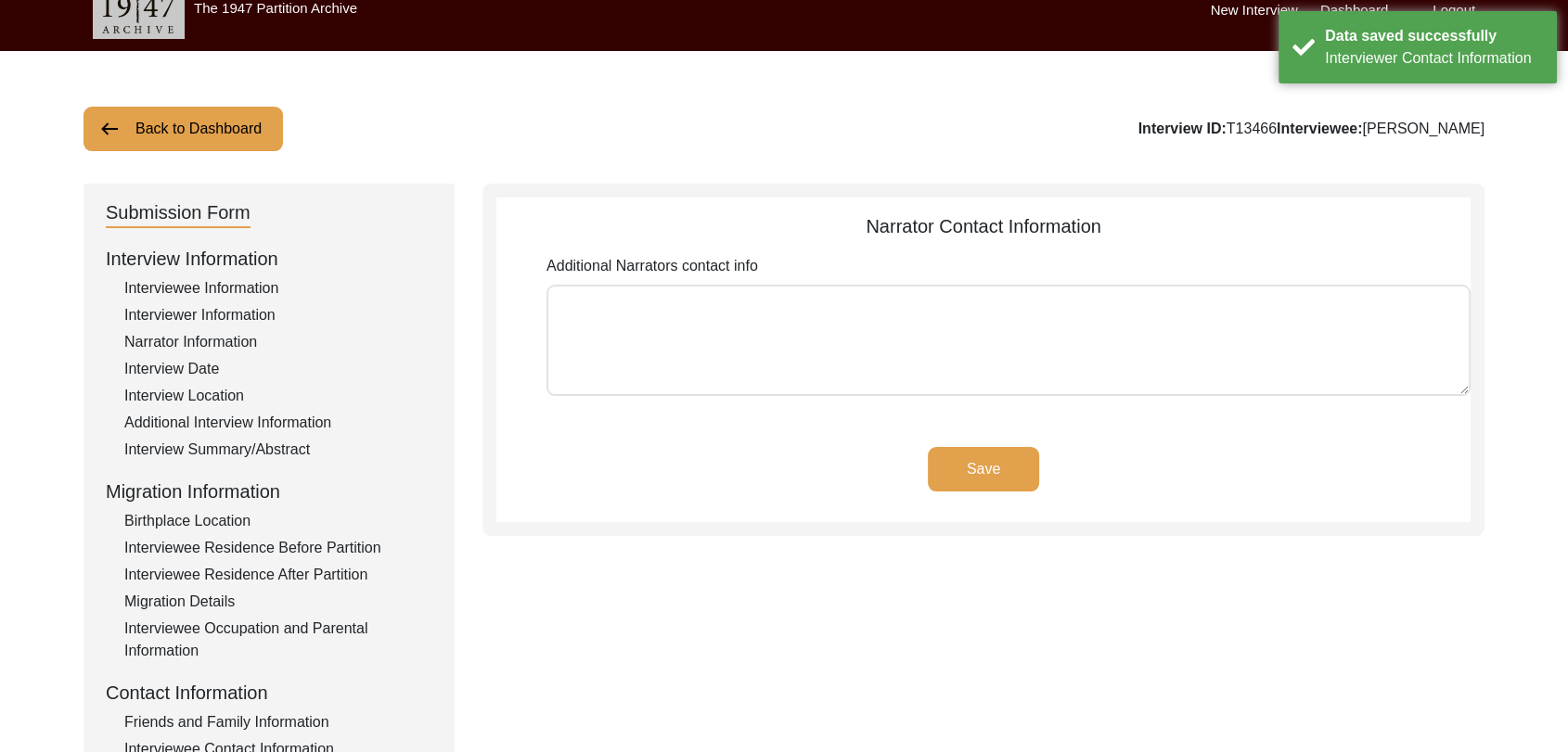
click at [973, 466] on button "Save" at bounding box center [983, 469] width 111 height 45
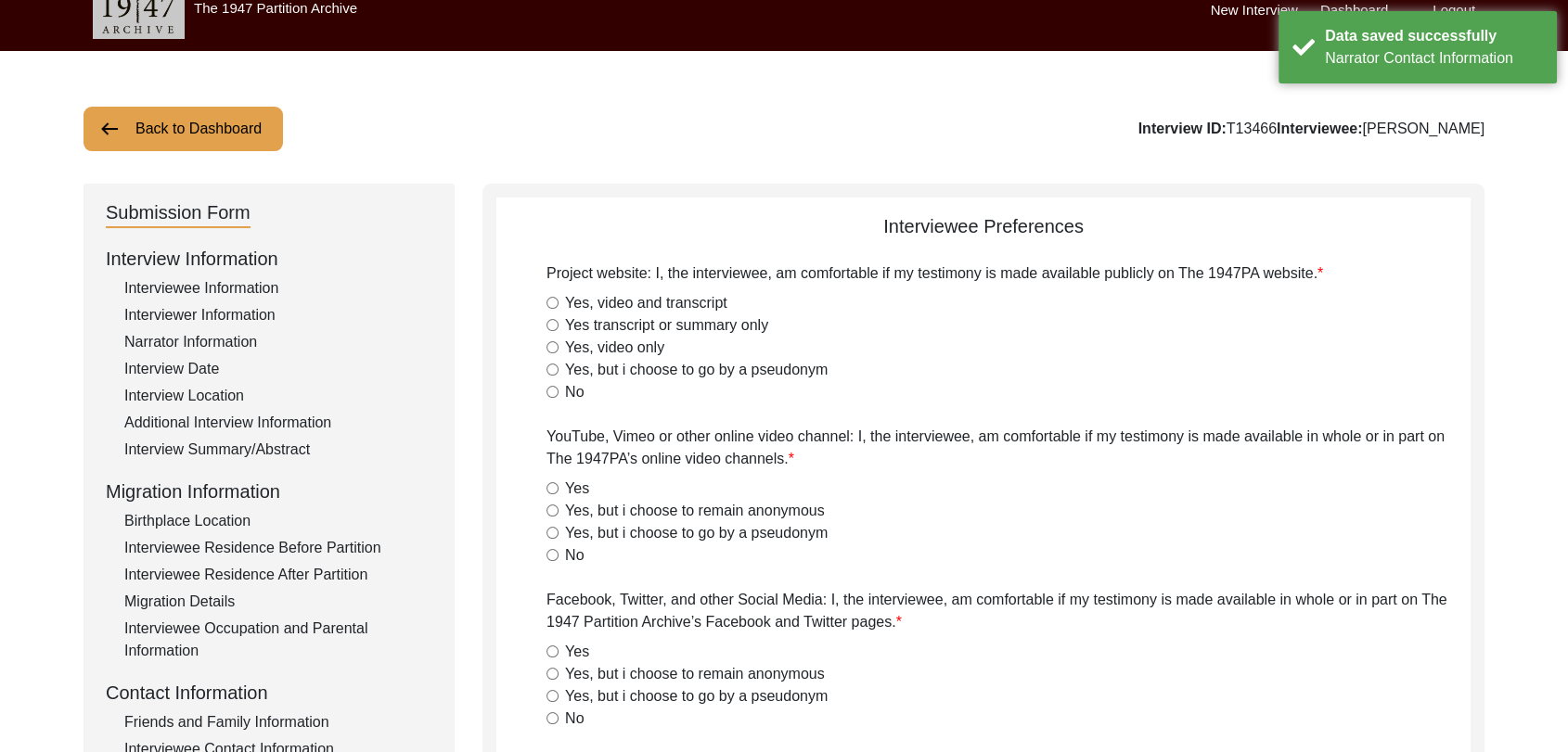
click at [556, 298] on input "Yes, video and transcript" at bounding box center [552, 303] width 12 height 12
radio input "true"
click at [555, 486] on input "Yes" at bounding box center [552, 488] width 12 height 12
radio input "true"
click at [547, 658] on div "Yes" at bounding box center [1008, 652] width 924 height 22
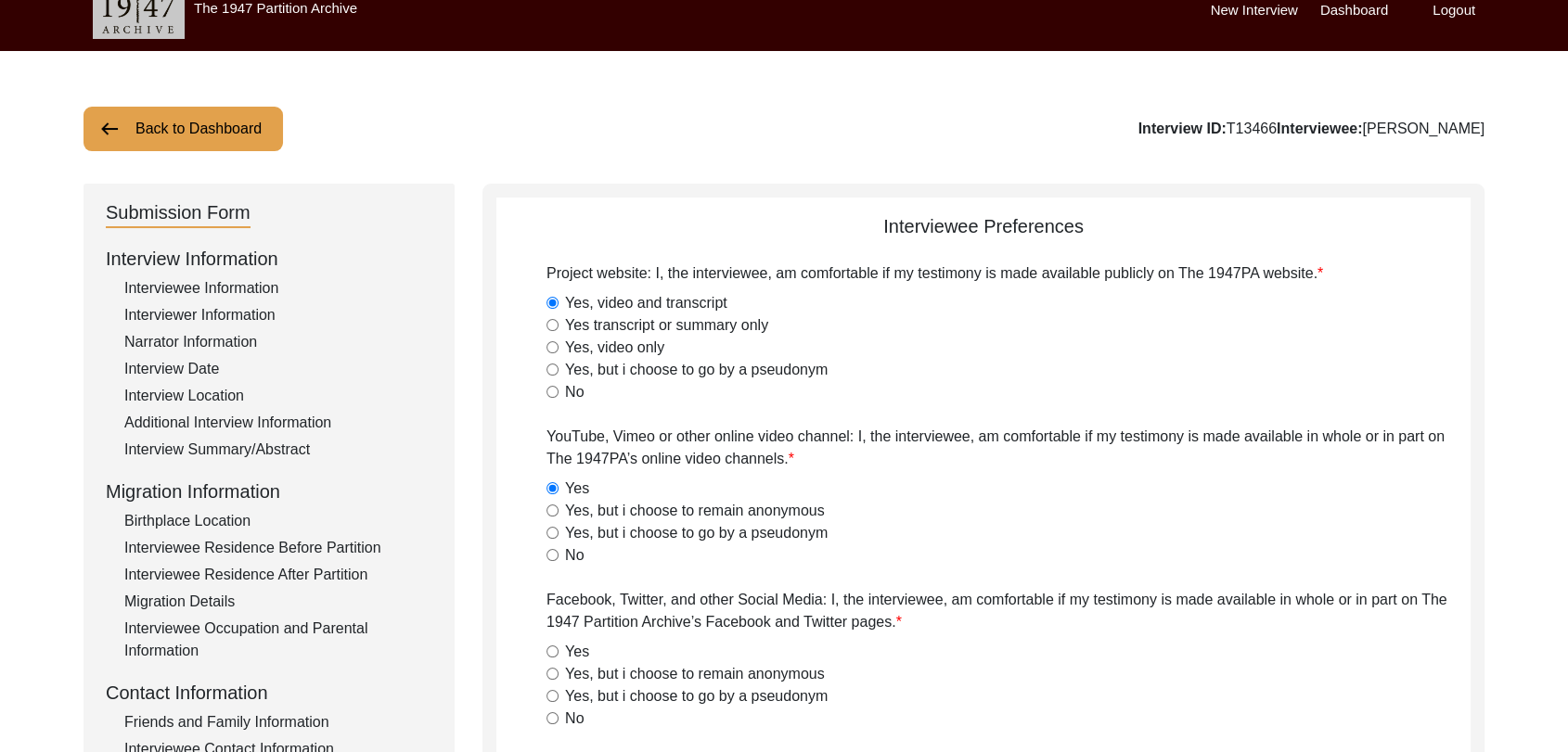
click at [553, 648] on input "Yes" at bounding box center [552, 651] width 12 height 12
radio input "true"
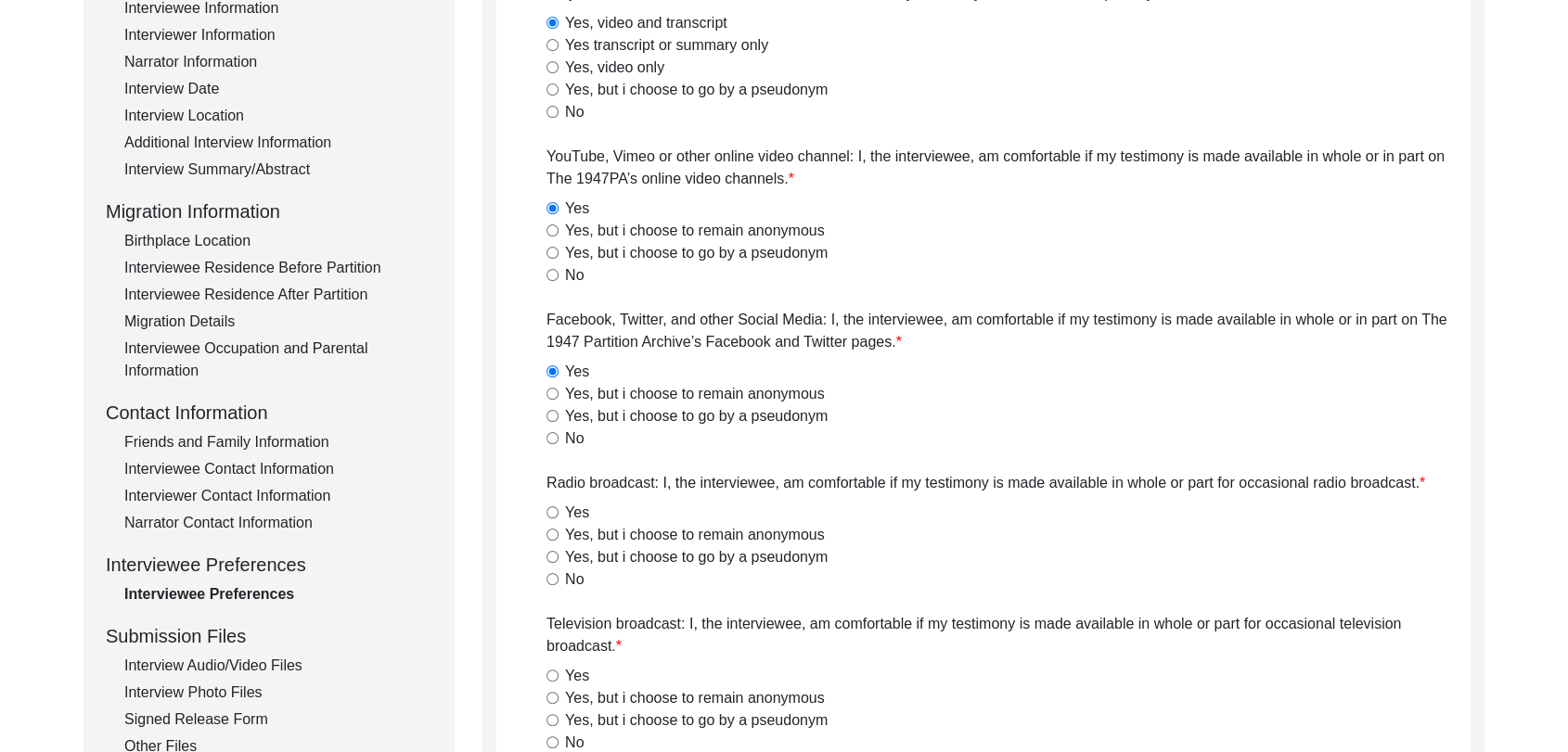
scroll to position [305, 0]
click at [556, 506] on input "Yes" at bounding box center [552, 511] width 12 height 12
radio input "true"
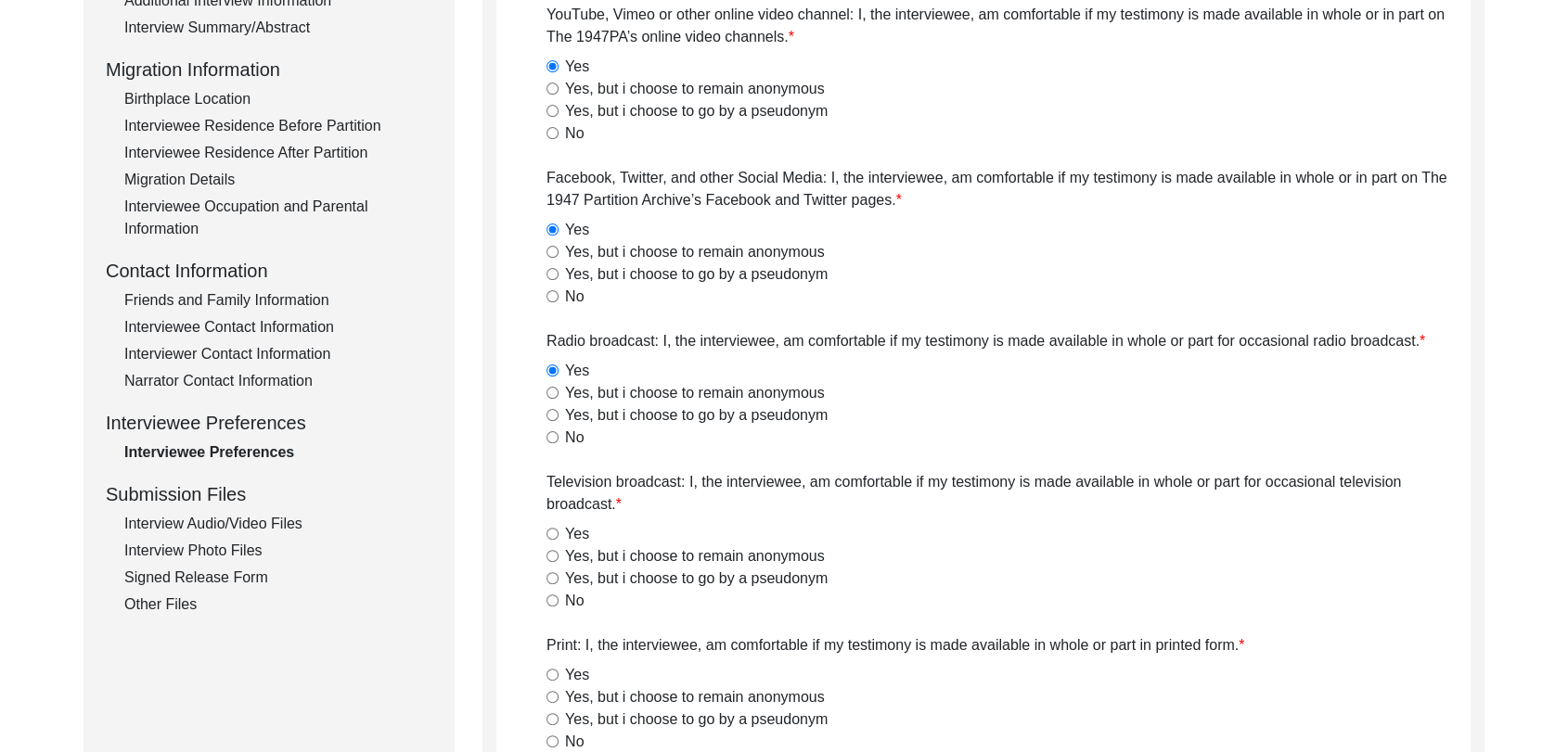
scroll to position [447, 0]
click at [557, 529] on input "Yes" at bounding box center [552, 532] width 12 height 12
radio input "true"
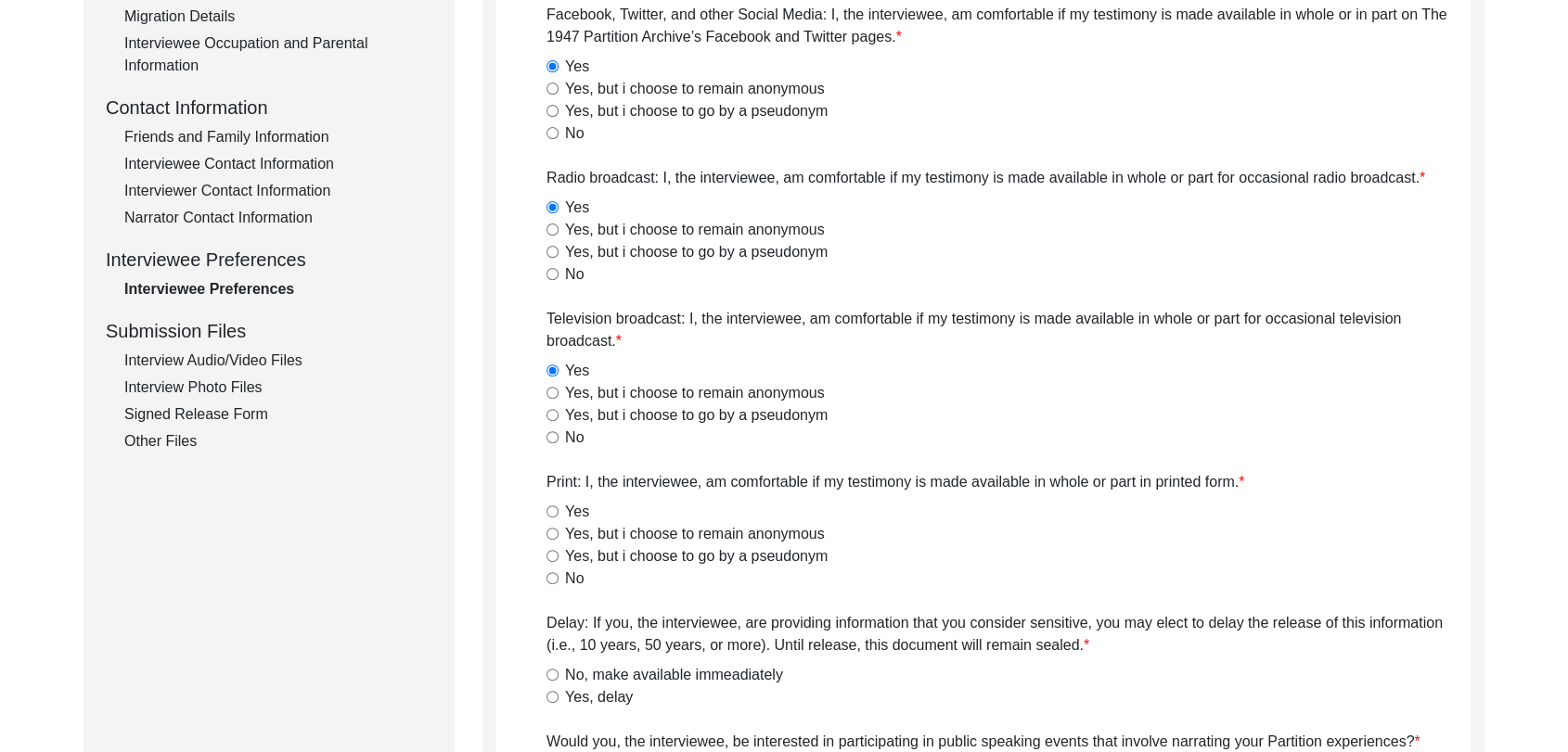
scroll to position [609, 0]
click at [547, 513] on input "Yes" at bounding box center [552, 510] width 12 height 12
radio input "true"
click at [552, 672] on input "No, make available immeadiately" at bounding box center [552, 674] width 12 height 12
radio input "true"
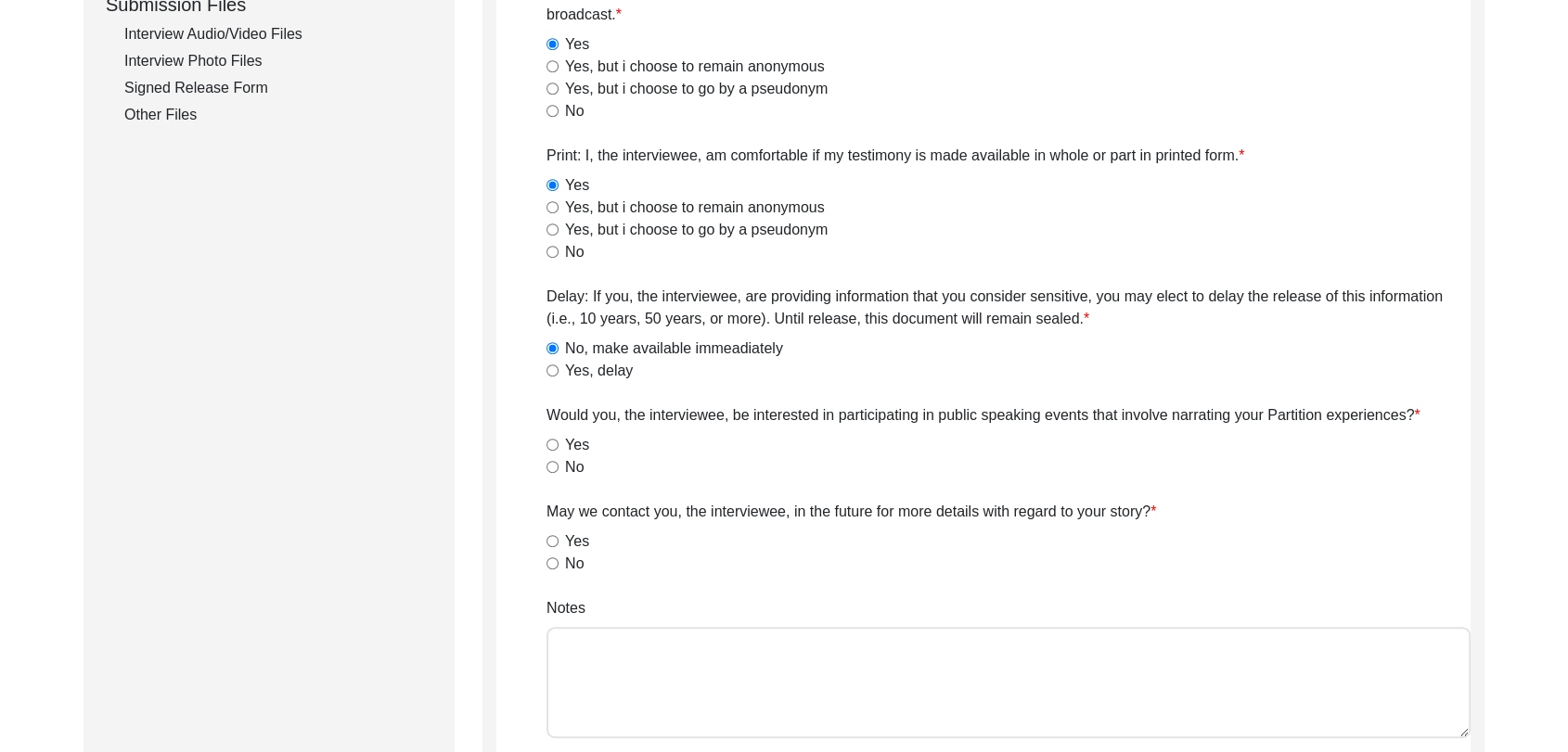
scroll to position [935, 0]
click at [554, 442] on input "Yes" at bounding box center [552, 445] width 12 height 12
radio input "true"
click at [554, 541] on input "Yes" at bounding box center [552, 541] width 12 height 12
radio input "true"
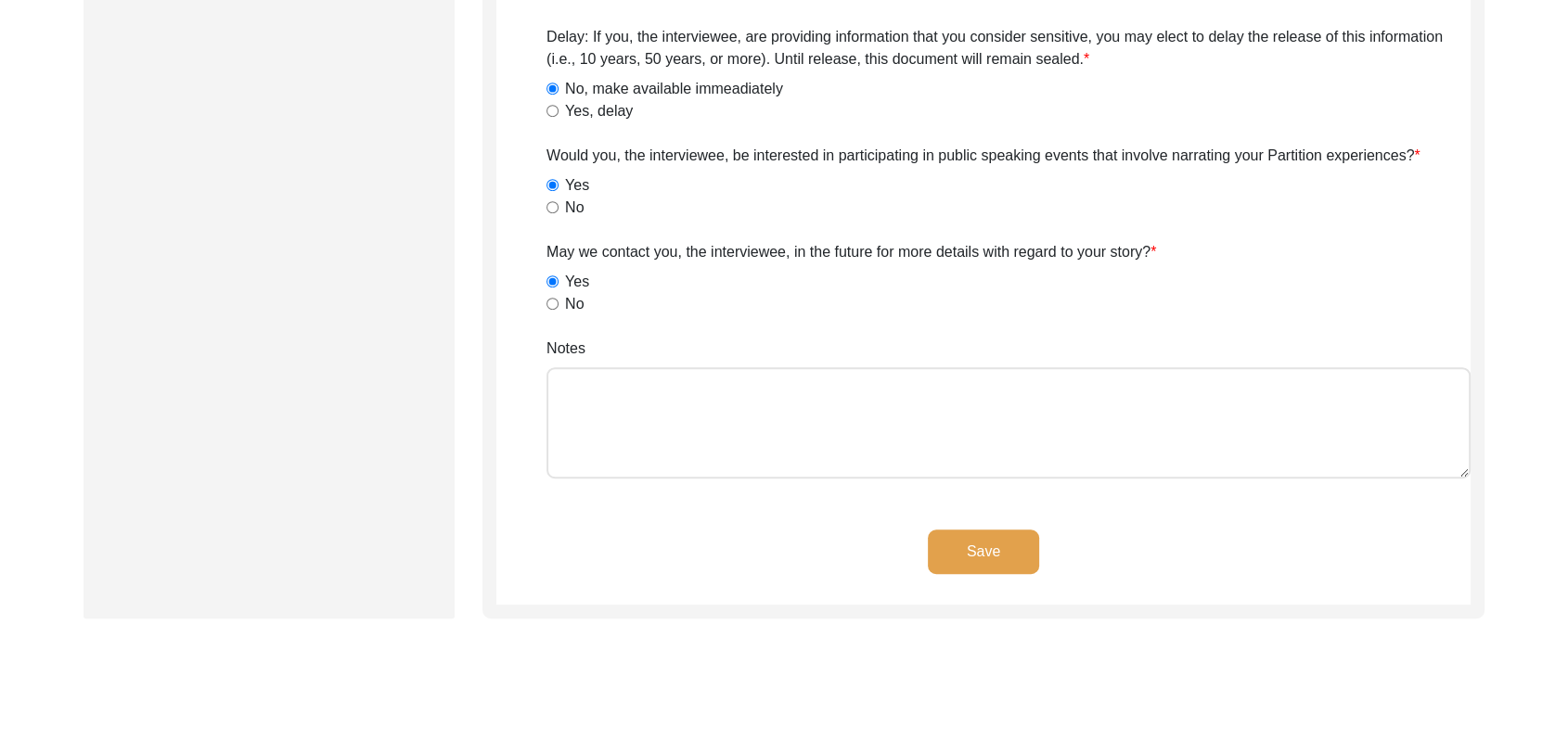
scroll to position [1195, 0]
click at [996, 547] on button "Save" at bounding box center [983, 552] width 111 height 45
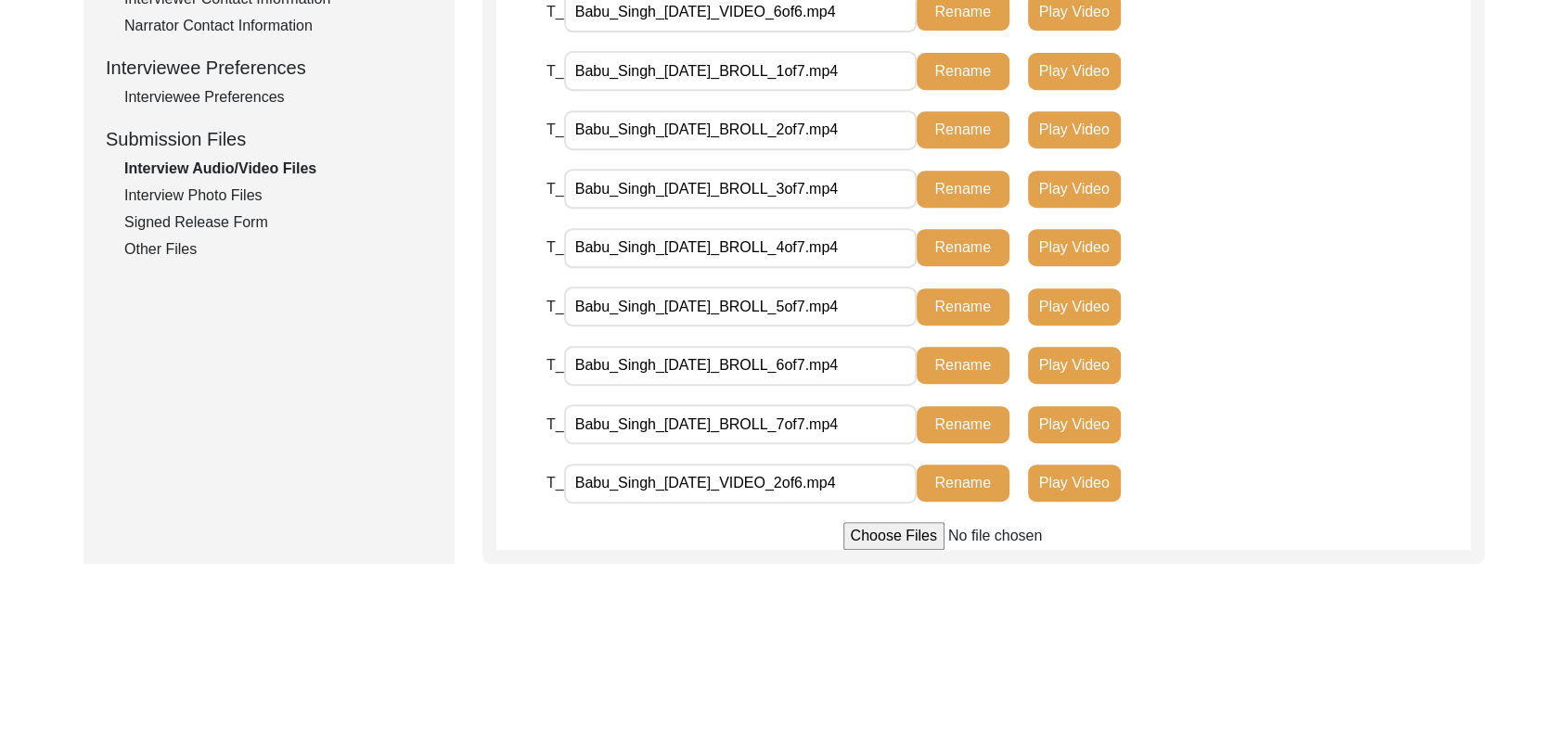
scroll to position [802, 0]
click at [223, 200] on div "Interview Photo Files" at bounding box center [278, 195] width 308 height 22
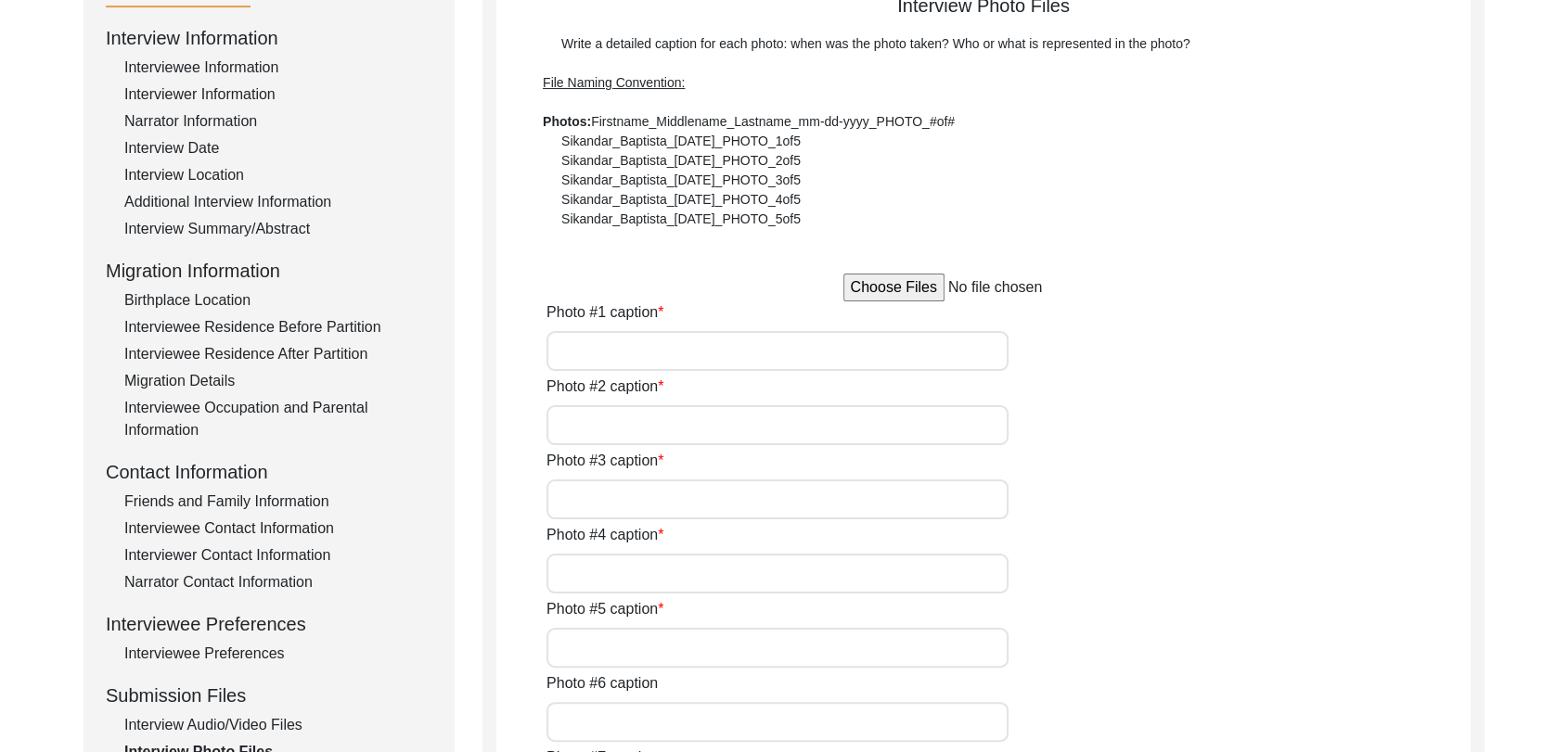
scroll to position [234, 0]
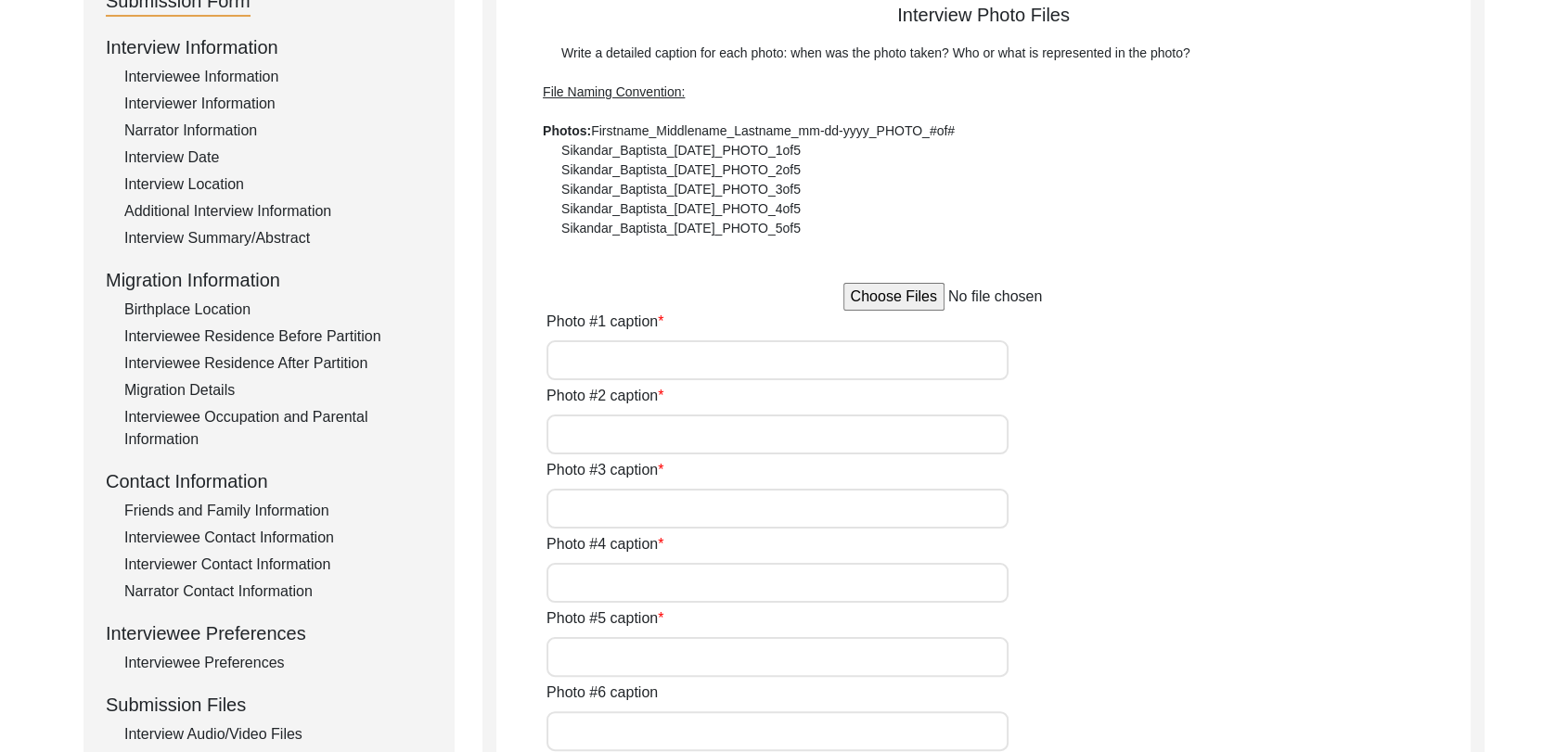
click at [576, 378] on input "Photo #1 caption" at bounding box center [777, 360] width 462 height 40
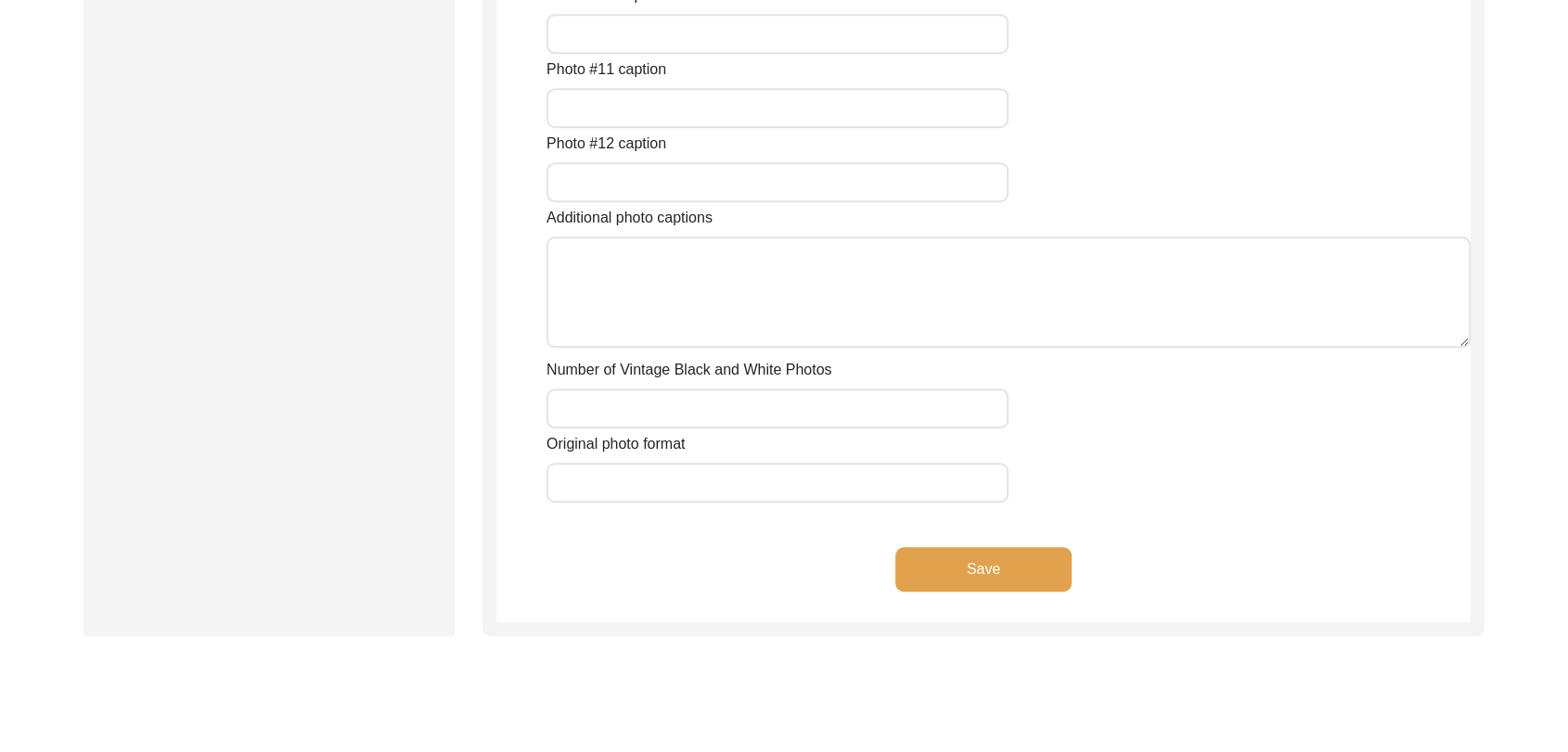
scroll to position [1230, 0]
click at [953, 580] on button "Save" at bounding box center [983, 568] width 177 height 45
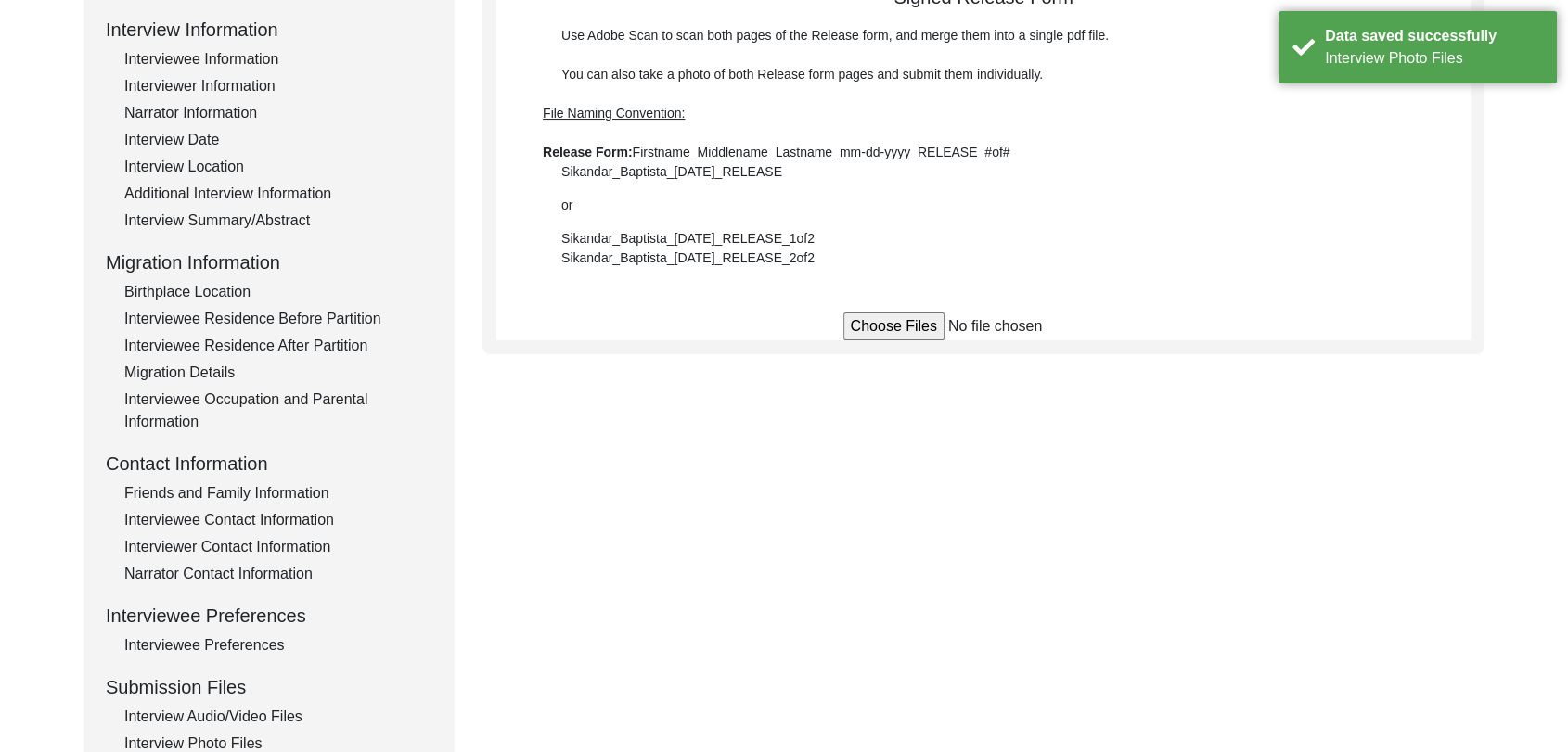
scroll to position [206, 0]
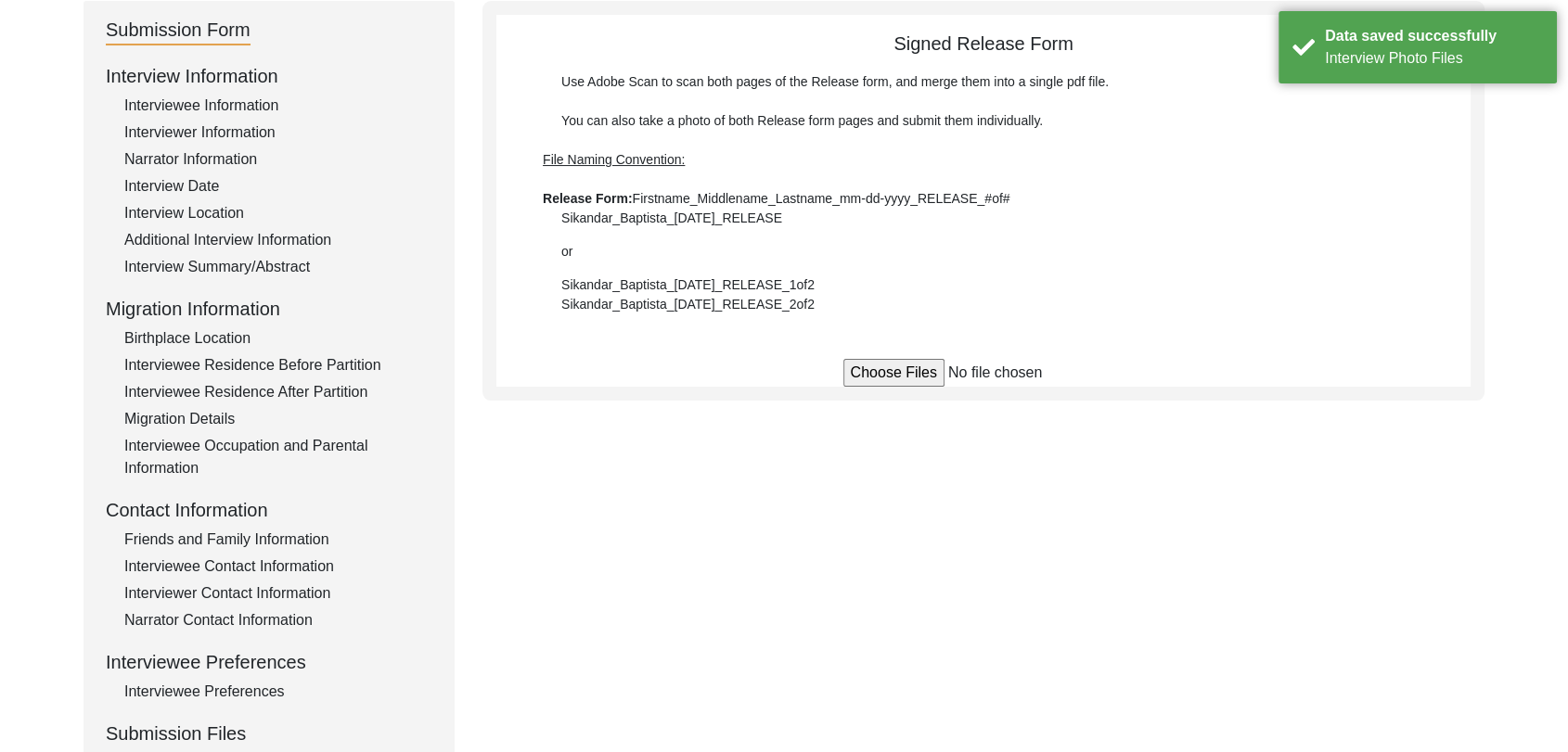
click at [917, 373] on input "file" at bounding box center [983, 373] width 281 height 28
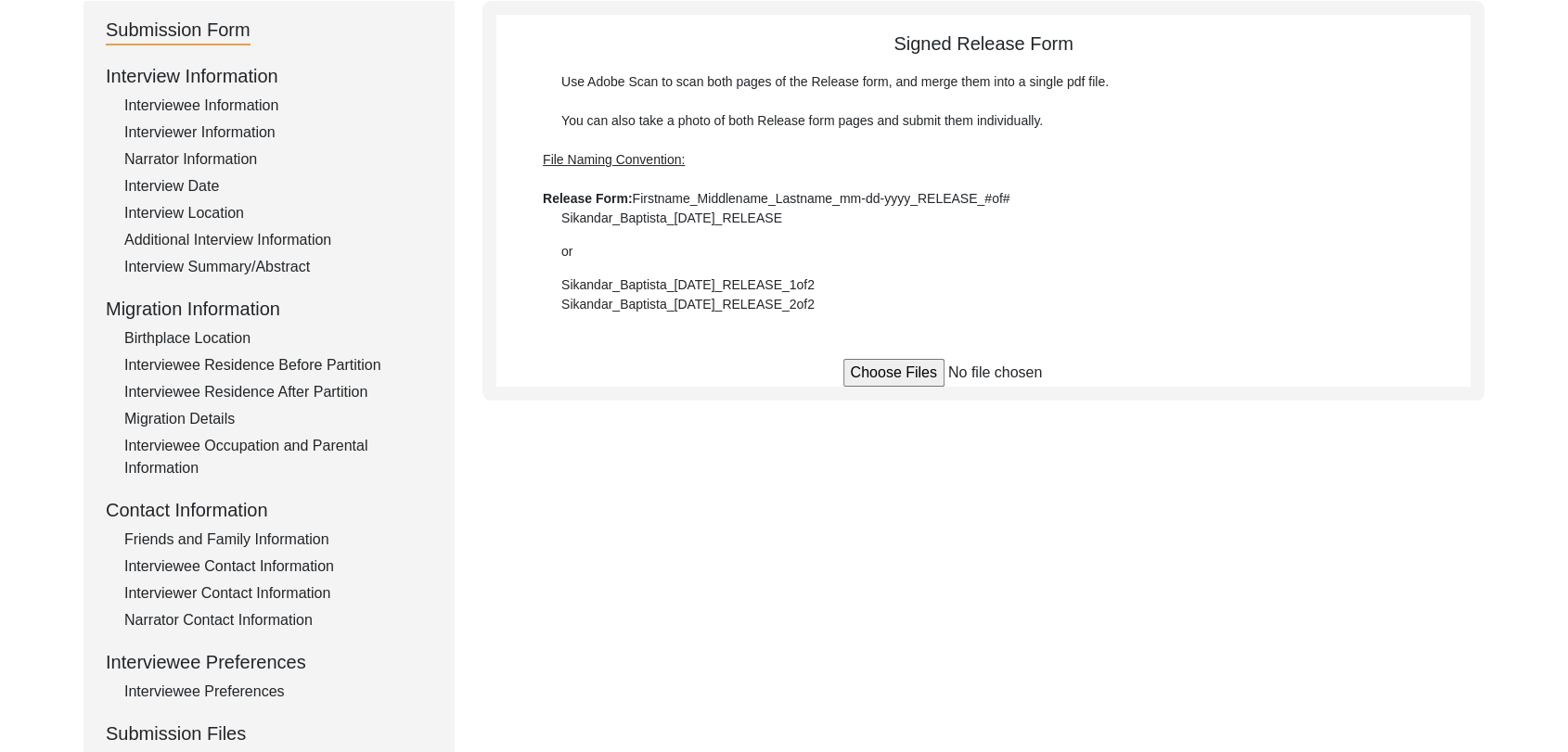
type input "C:\fakepath\Babu_Singh_[DATE]_RELEASE_1of1.pdf"
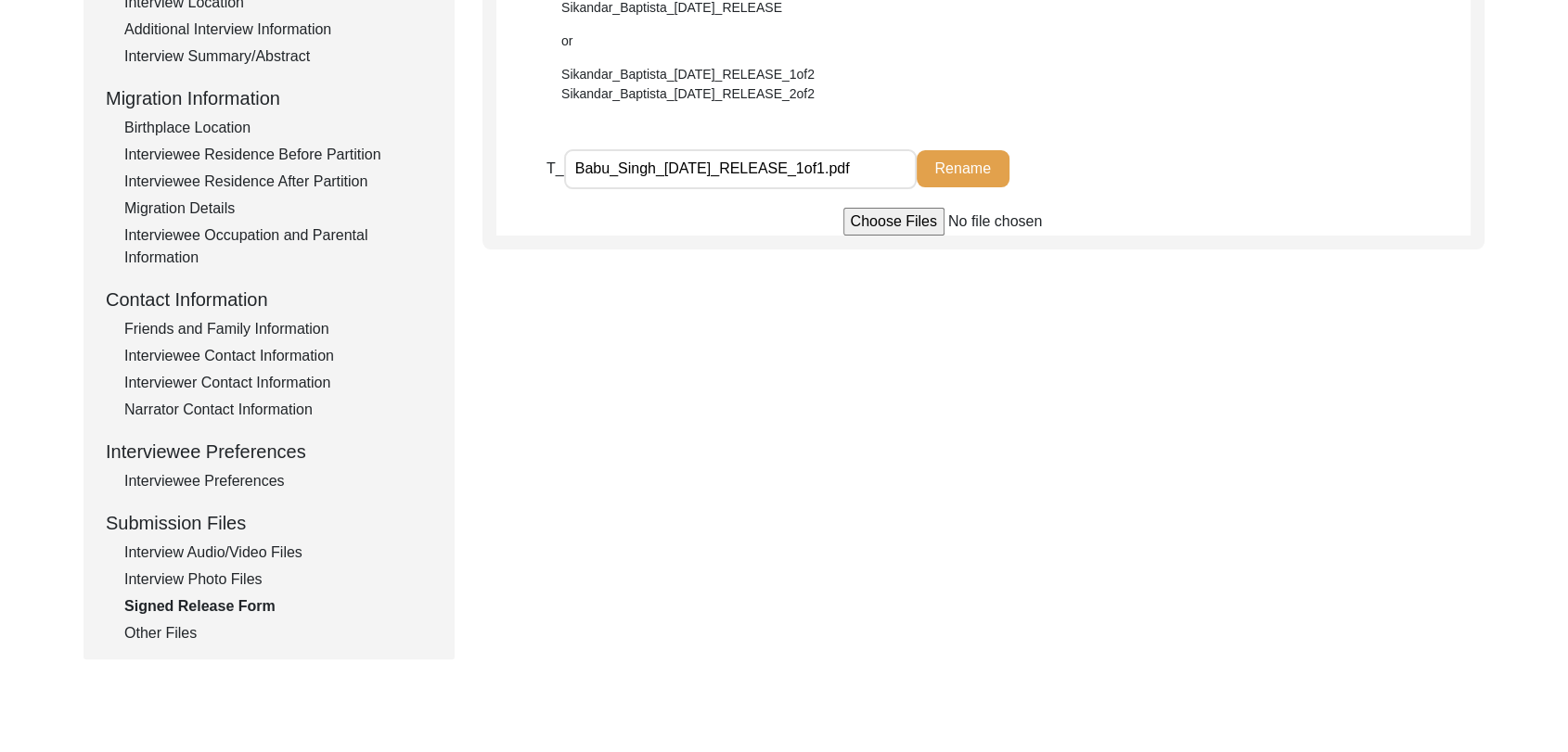
scroll to position [419, 0]
click at [192, 631] on div "Other Files" at bounding box center [278, 631] width 308 height 22
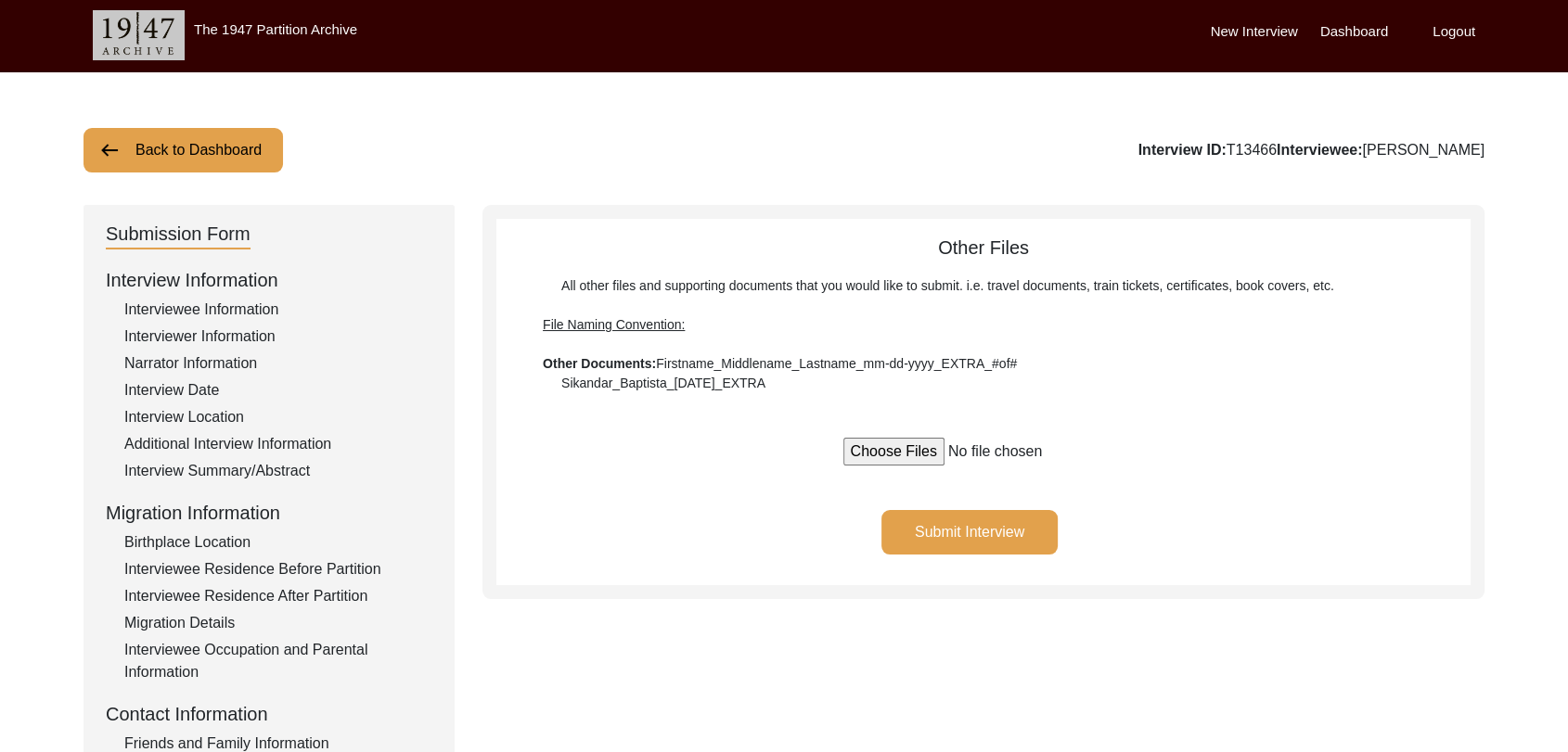
scroll to position [0, 0]
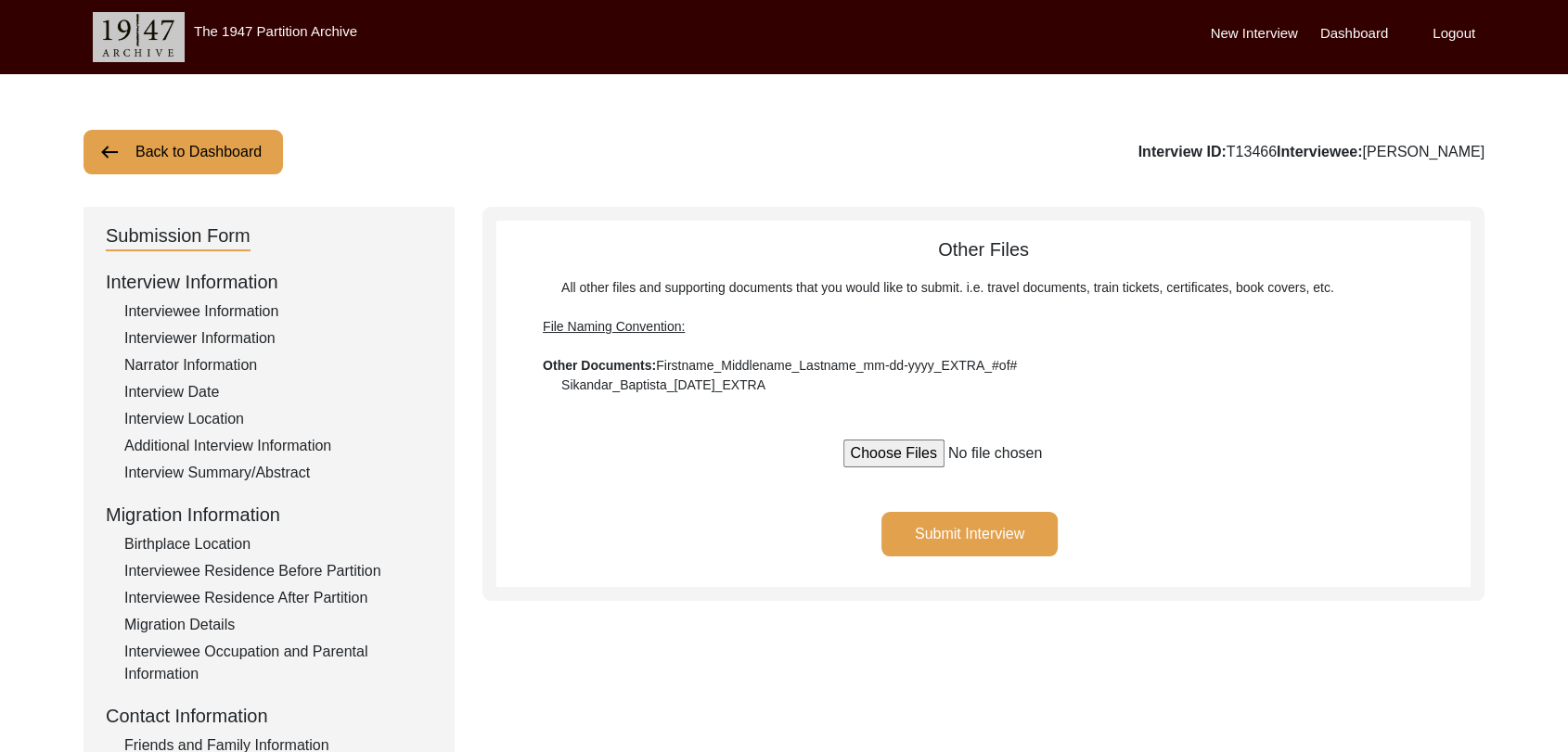
click at [1009, 522] on button "Submit Interview" at bounding box center [969, 534] width 177 height 45
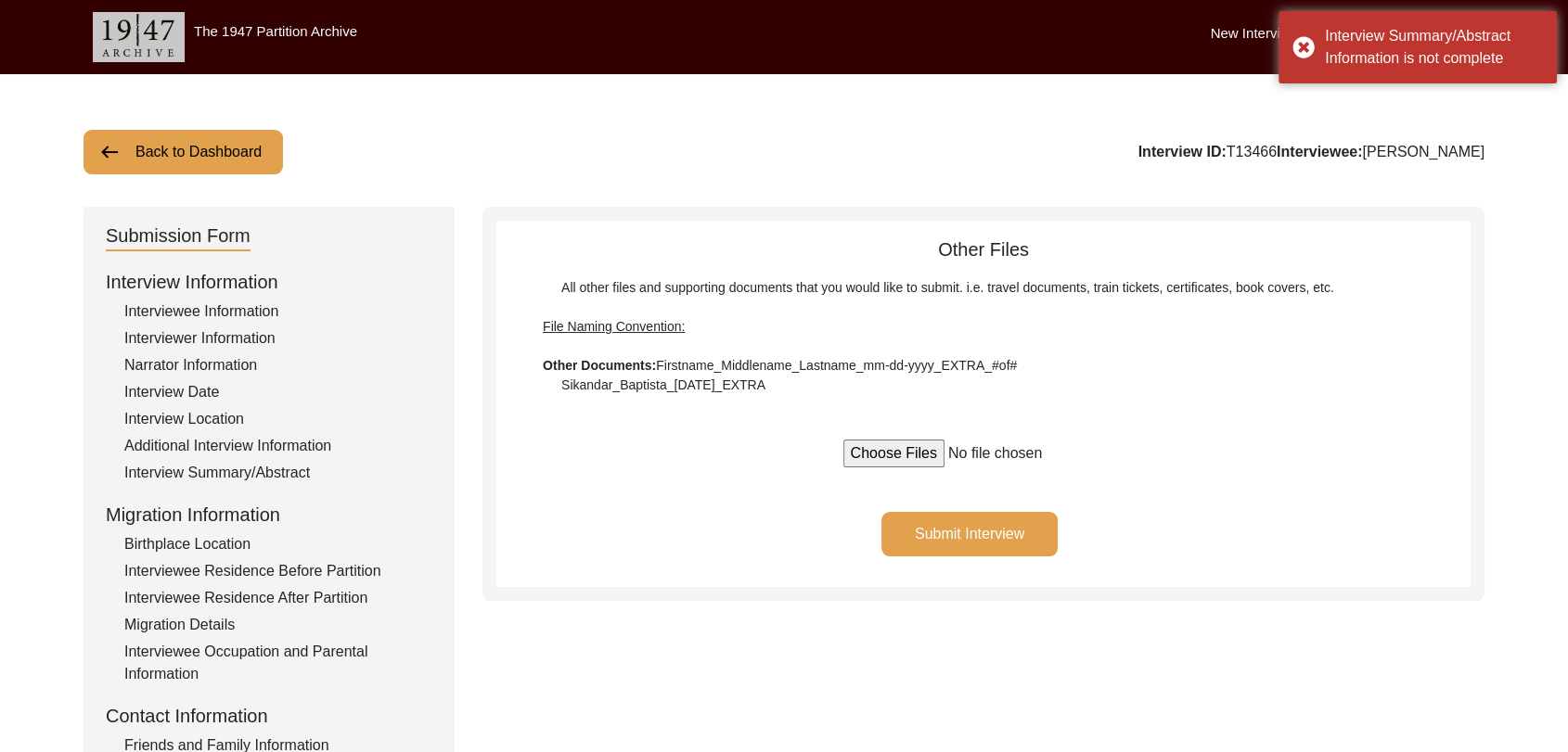
click at [1201, 184] on div "Back to Dashboard Interview ID: T13466 Interviewee: [PERSON_NAME] Submission Fo…" at bounding box center [784, 644] width 1568 height 1141
click at [1230, 200] on div "Back to Dashboard Interview ID: T13466 Interviewee: [PERSON_NAME] Submission Fo…" at bounding box center [784, 644] width 1568 height 1141
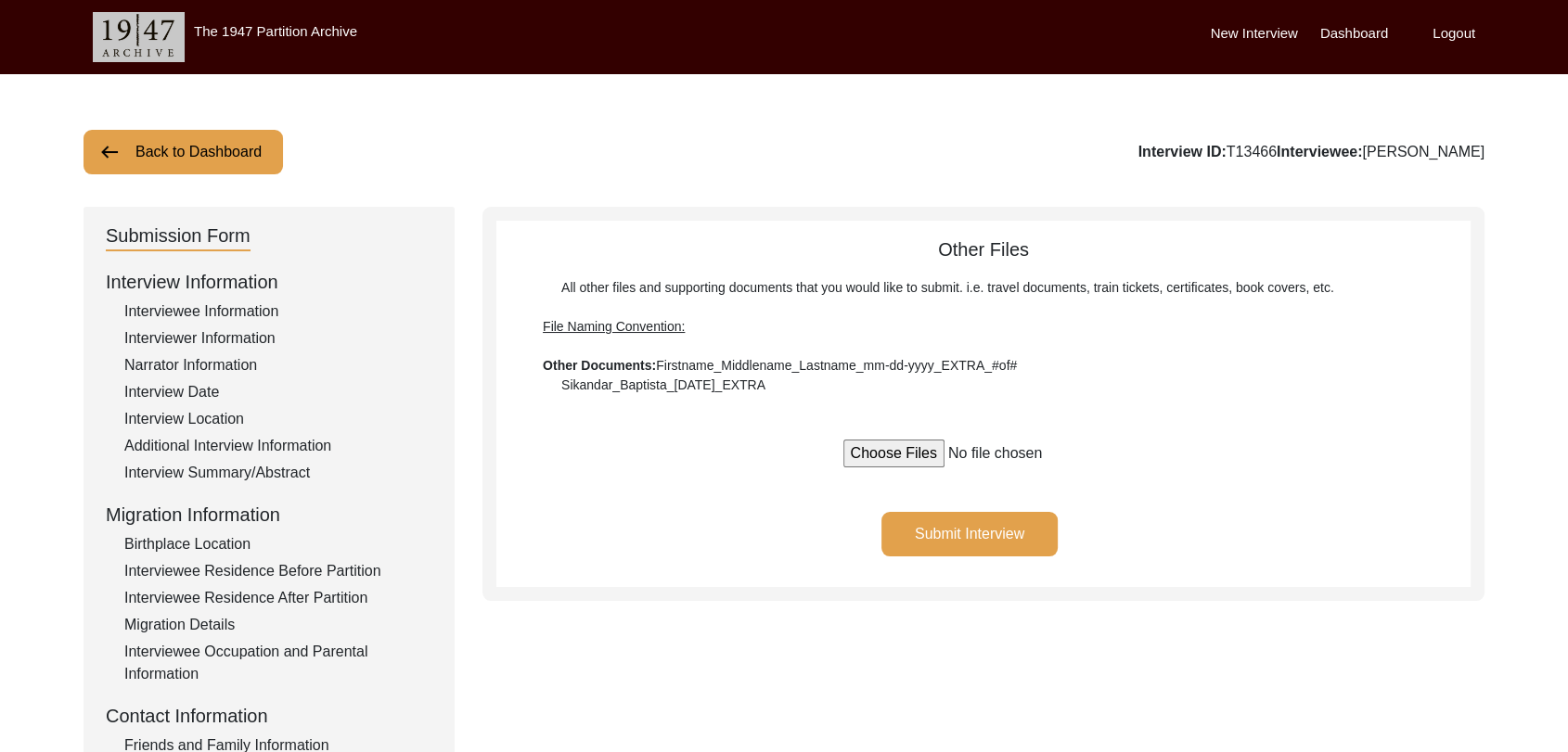
click at [1355, 34] on label "Dashboard" at bounding box center [1354, 34] width 67 height 21
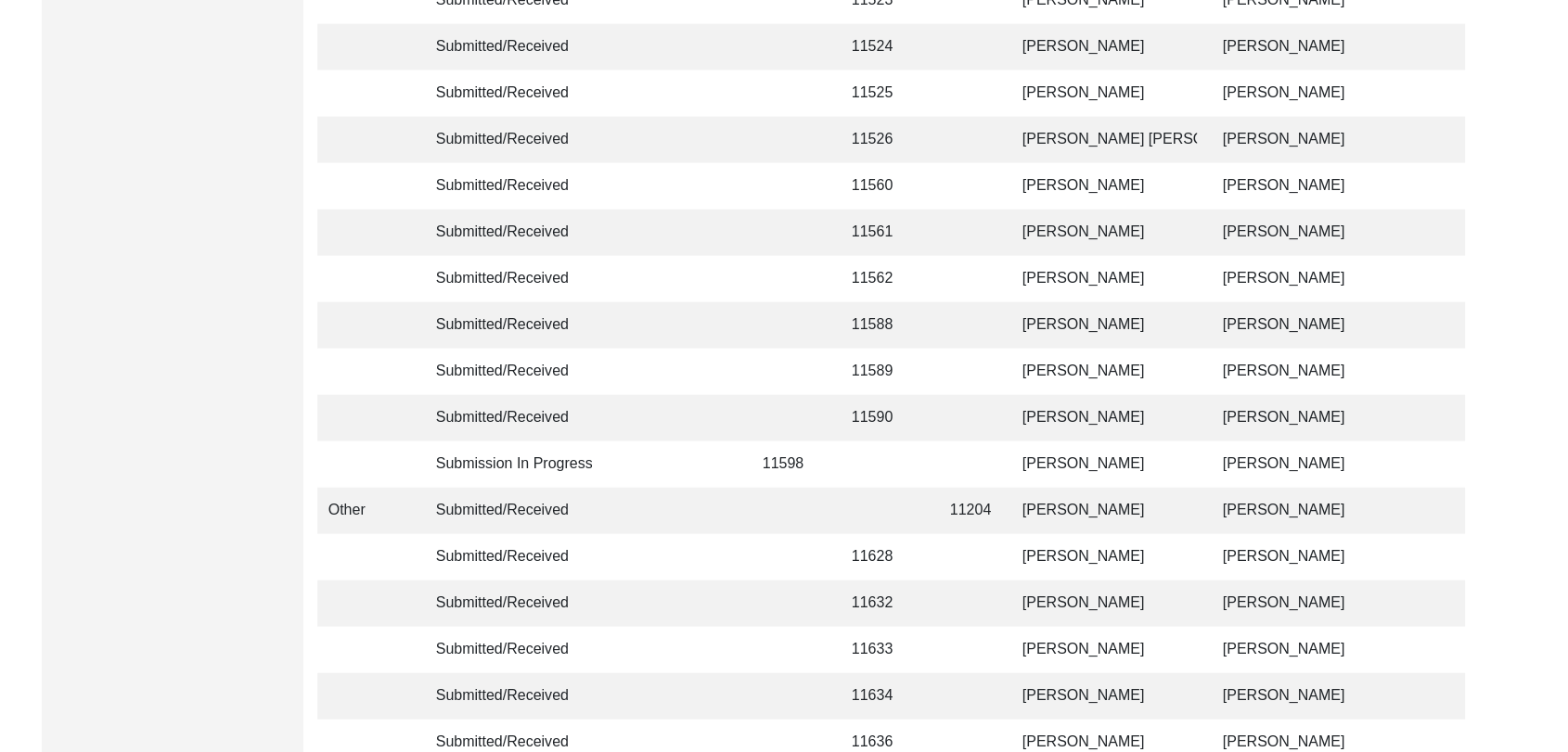
scroll to position [4418, 0]
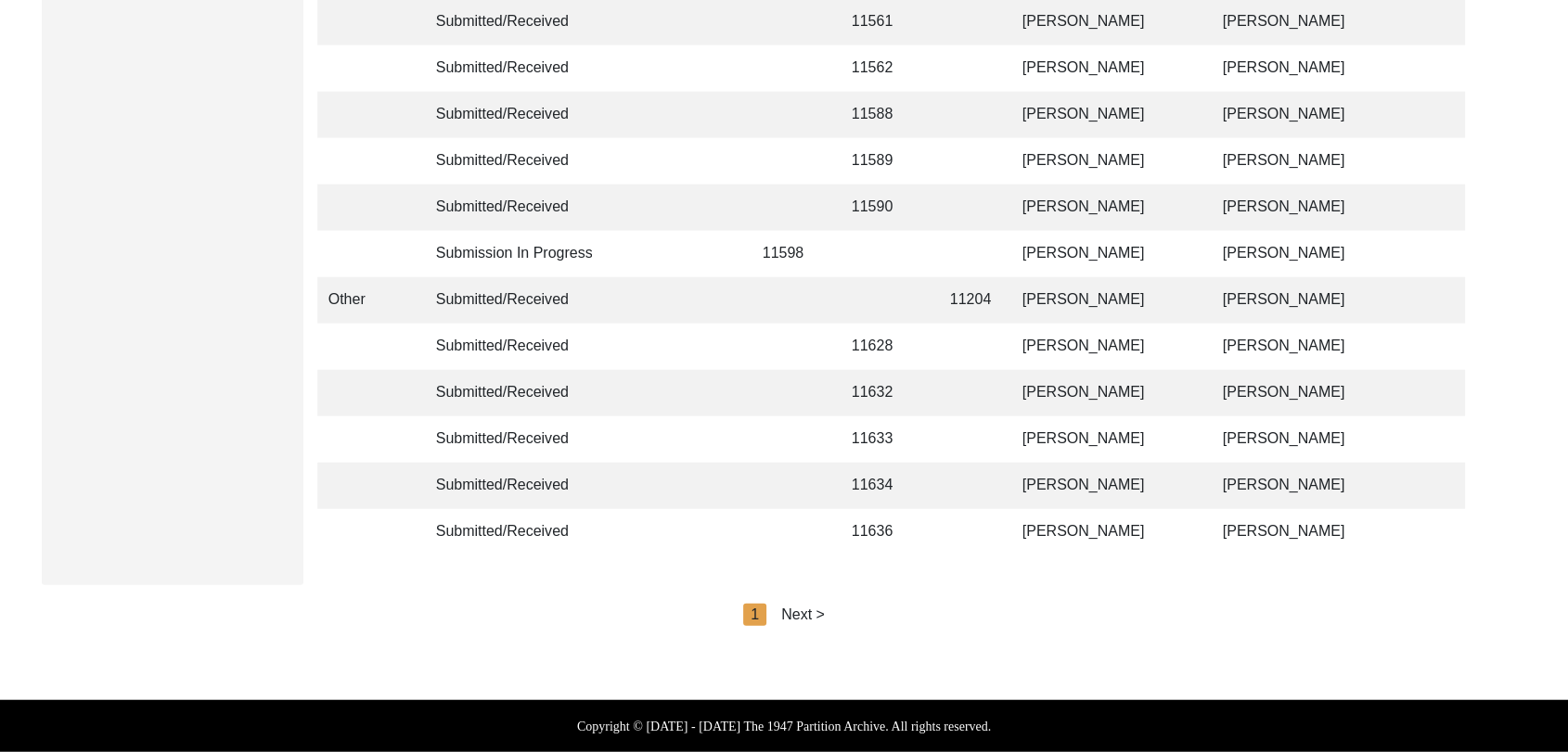
click at [815, 611] on div "Next >" at bounding box center [803, 615] width 44 height 22
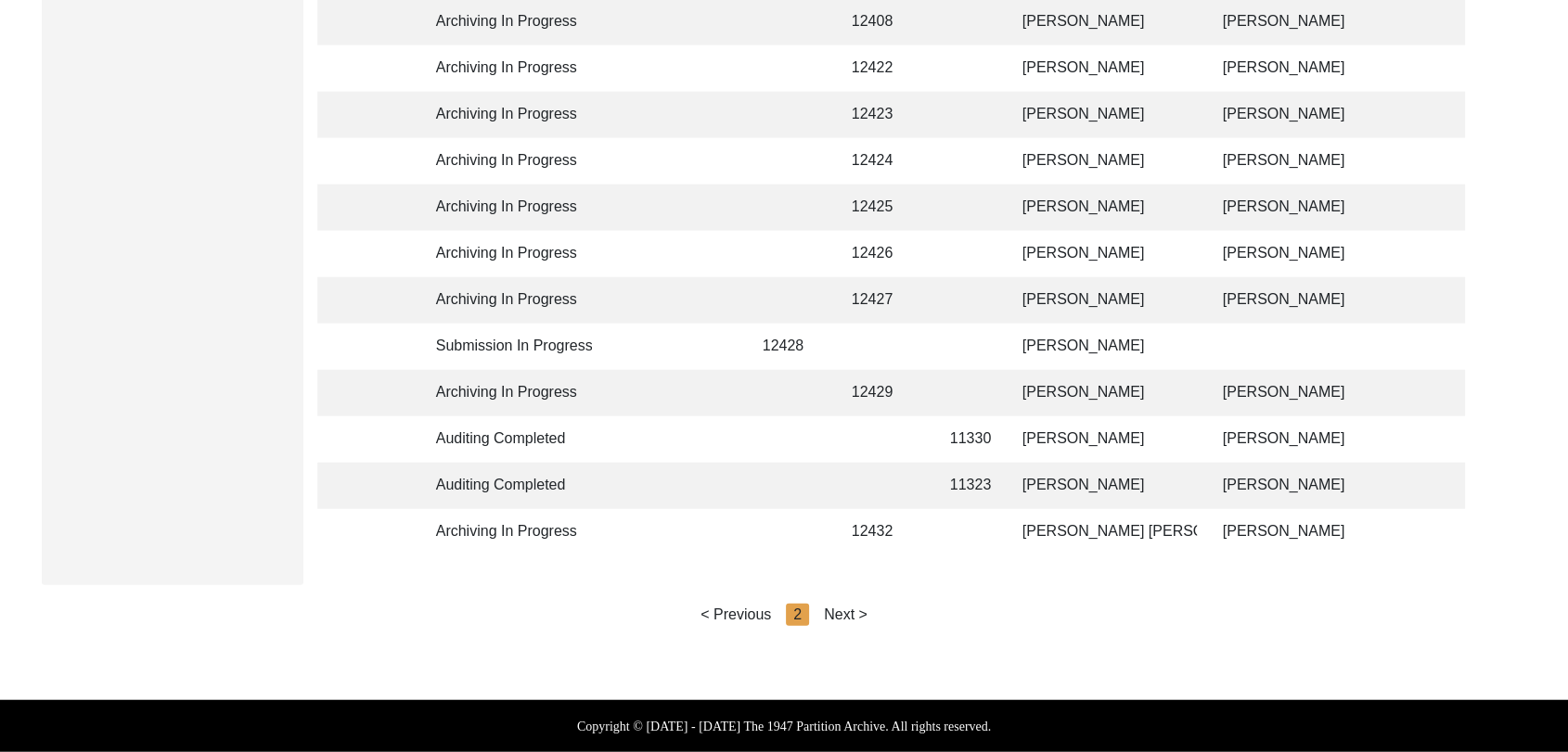
click at [848, 612] on div "Next >" at bounding box center [845, 615] width 44 height 22
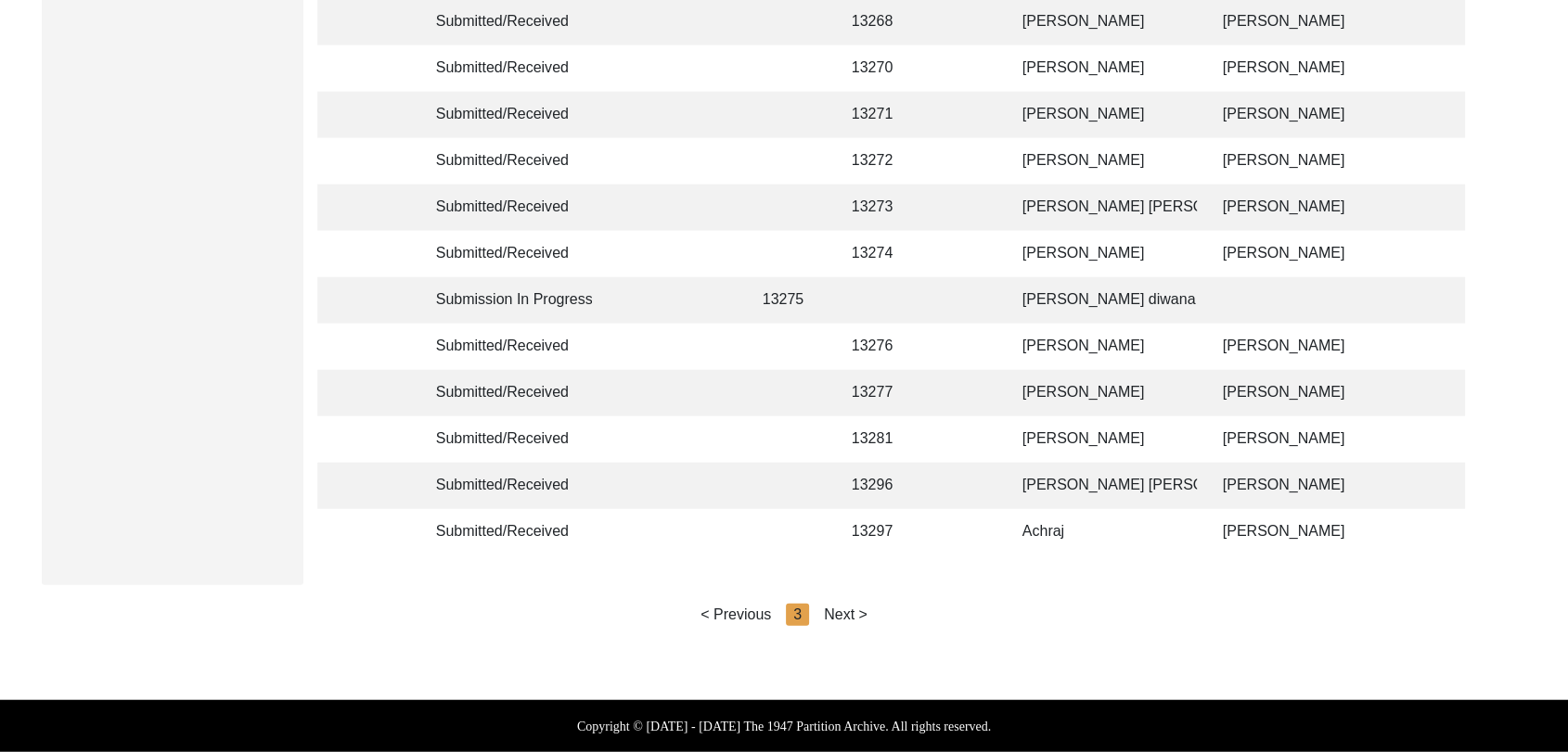
click at [846, 615] on div "Next >" at bounding box center [845, 615] width 44 height 22
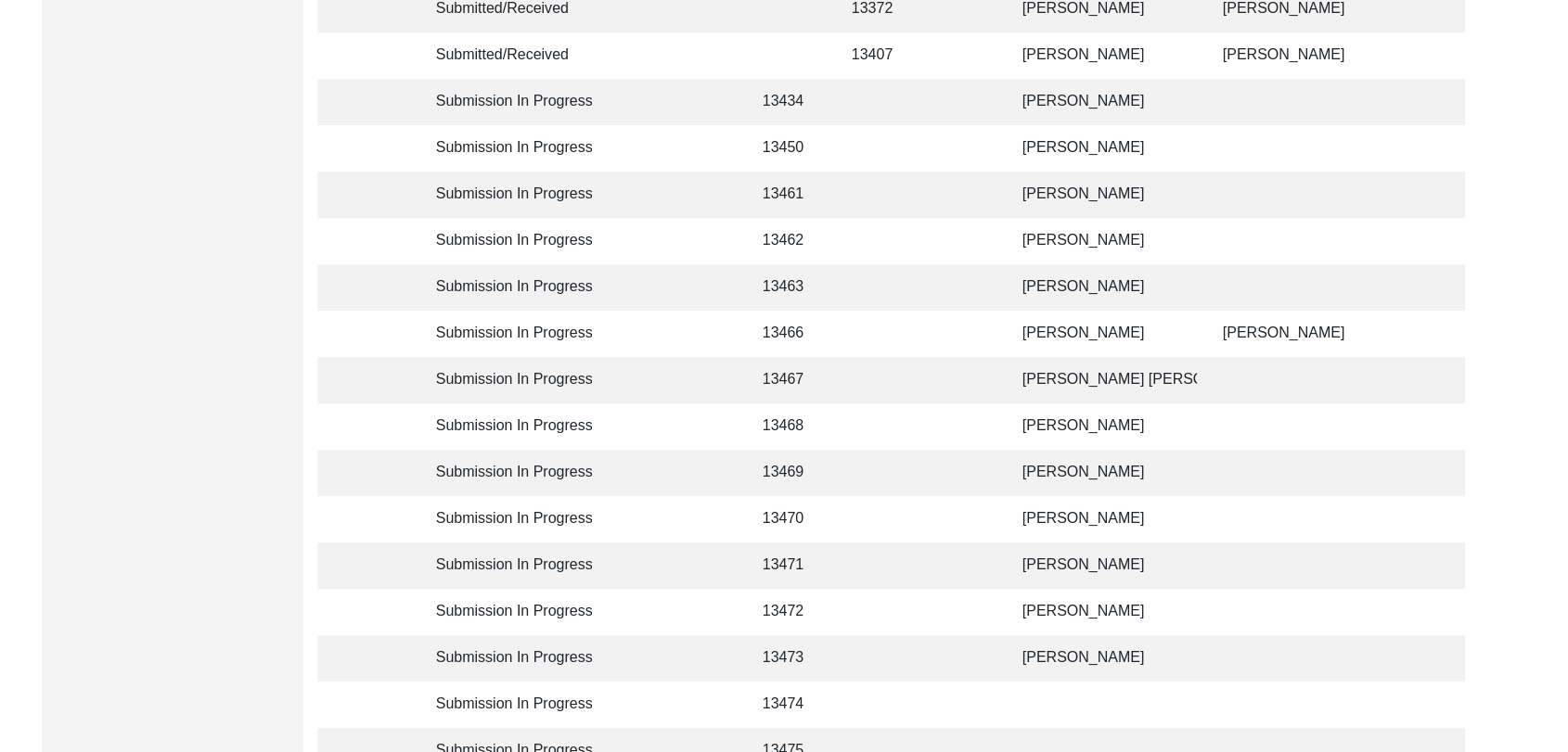
scroll to position [704, 0]
click at [1072, 382] on td "[PERSON_NAME] [PERSON_NAME]" at bounding box center [1104, 381] width 186 height 47
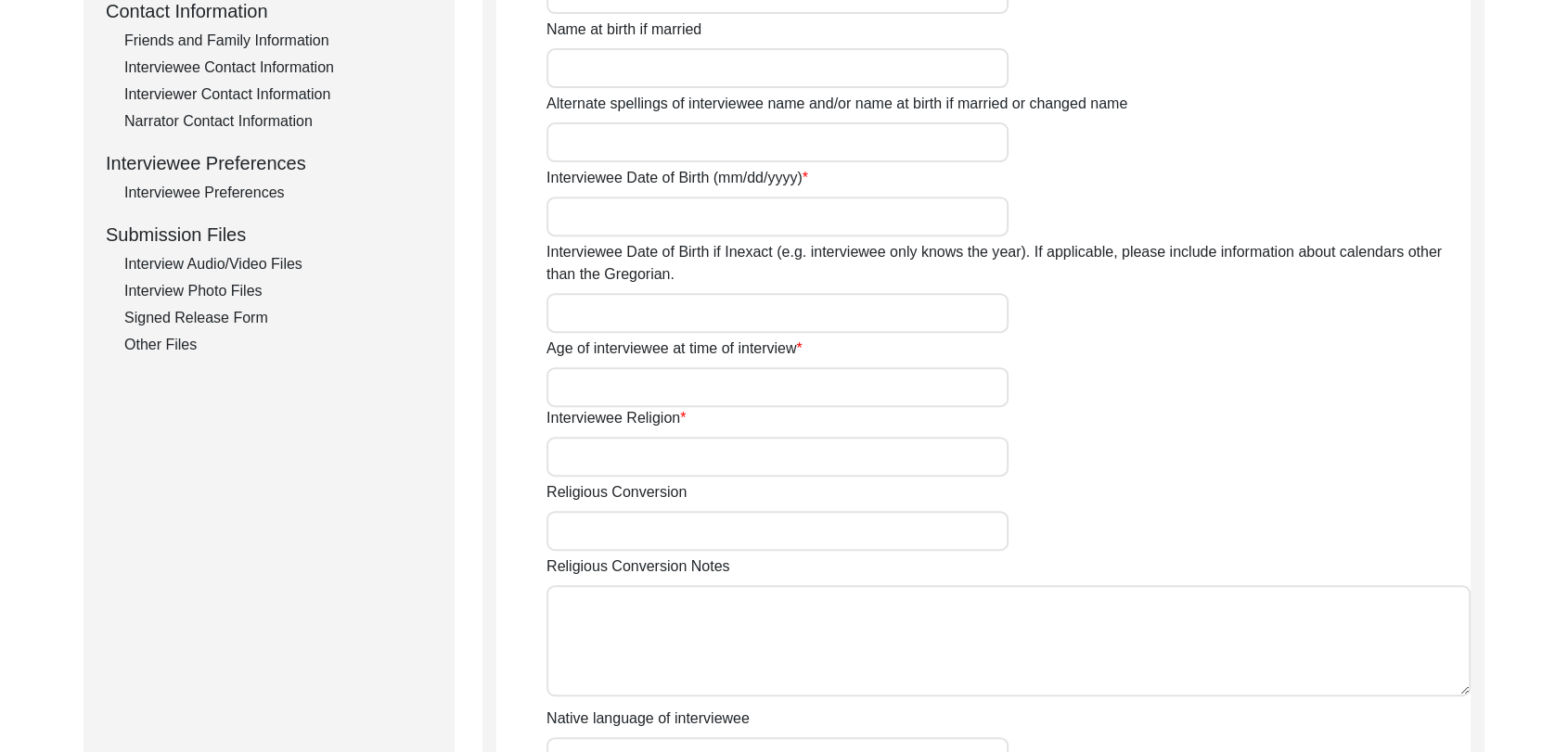
type input "[PERSON_NAME] [PERSON_NAME]"
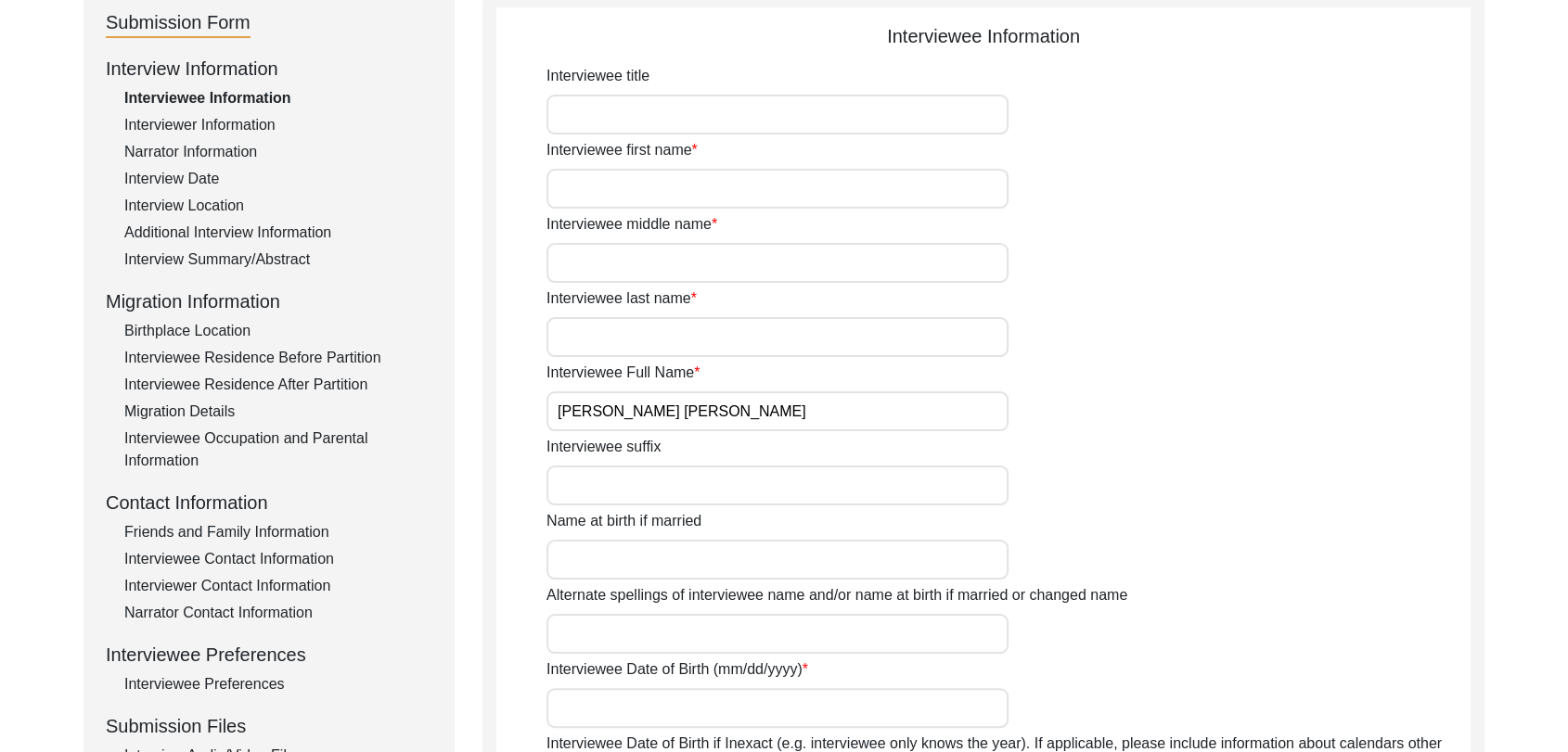
scroll to position [209, 0]
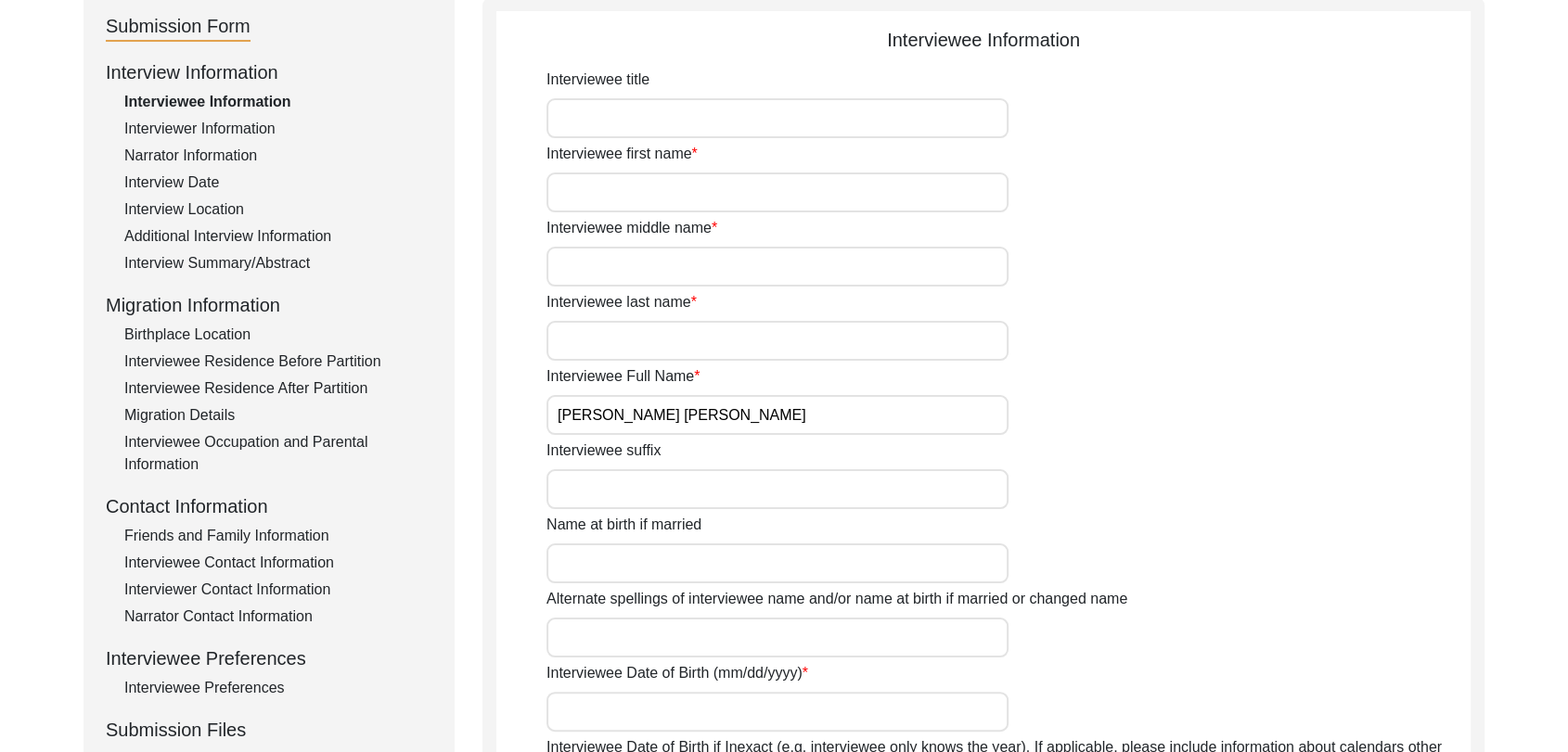
click at [186, 204] on div "Interview Location" at bounding box center [278, 209] width 308 height 22
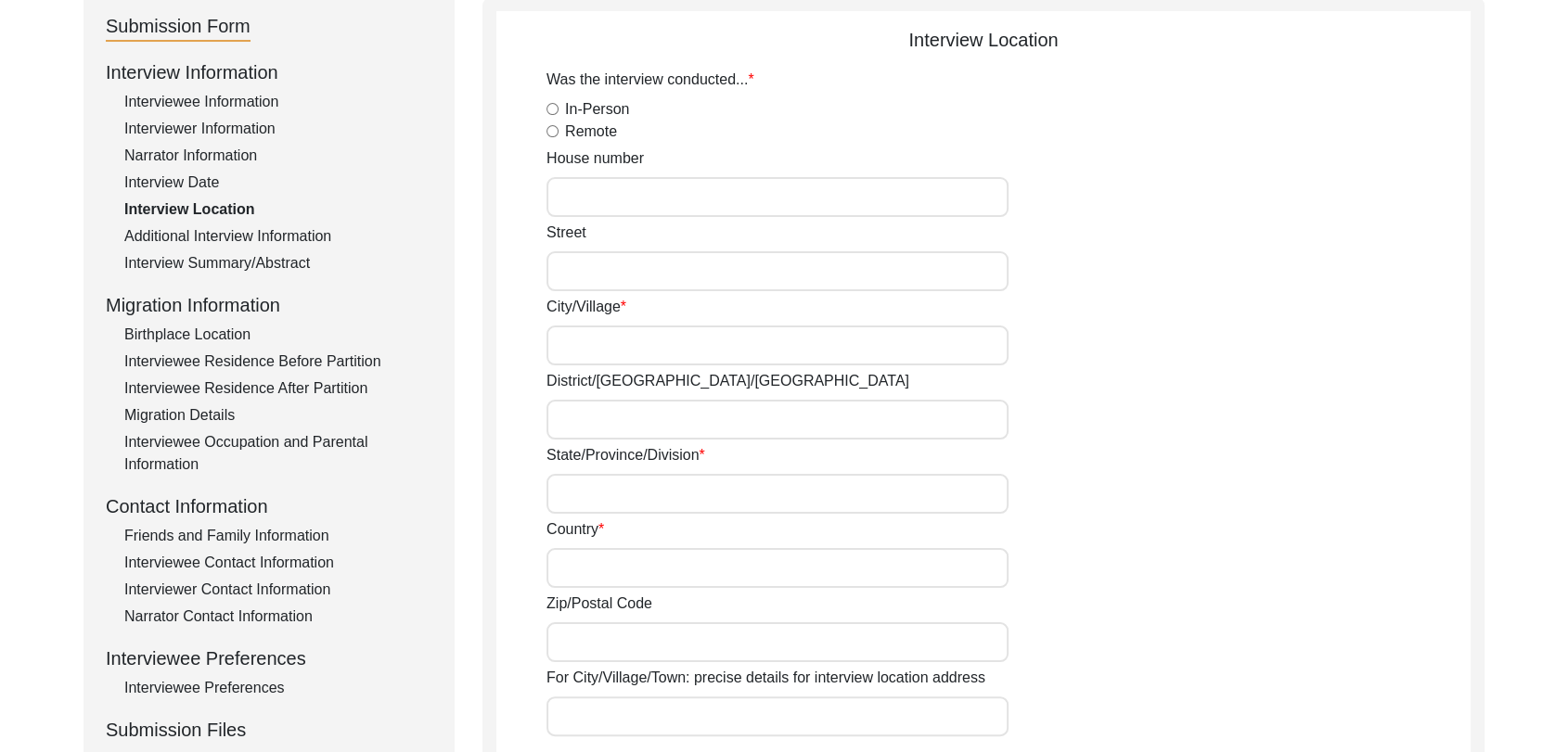
click at [549, 106] on input "In-Person" at bounding box center [552, 108] width 12 height 12
radio input "true"
click at [606, 361] on input "City/Village" at bounding box center [777, 345] width 462 height 40
type input "[PERSON_NAME]"
click at [607, 434] on input "District/[GEOGRAPHIC_DATA]/[GEOGRAPHIC_DATA]" at bounding box center [777, 419] width 462 height 40
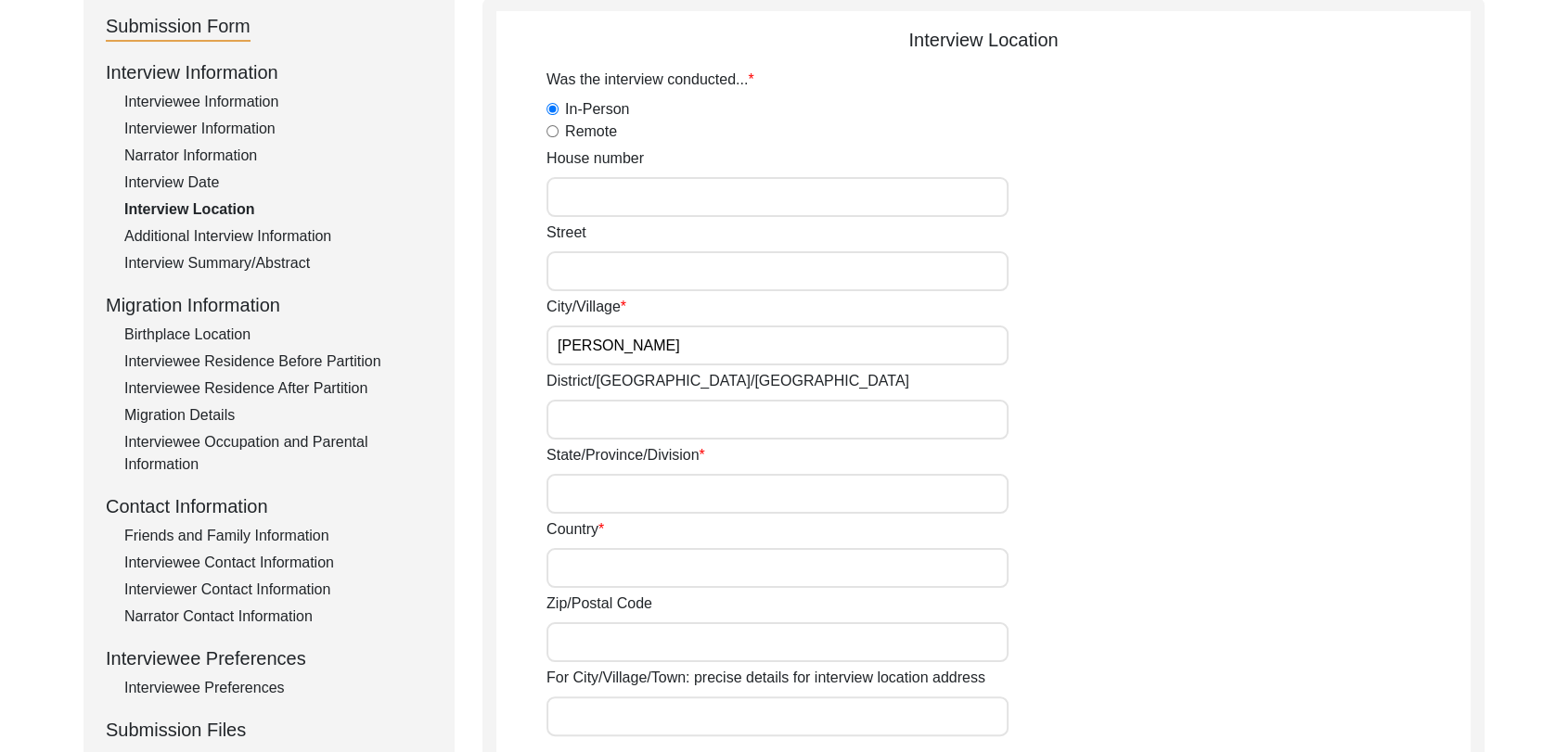
type input "Bathinda"
click at [618, 477] on input "State/Province/Division" at bounding box center [777, 493] width 462 height 40
type input "[GEOGRAPHIC_DATA]"
click at [609, 570] on input "Country" at bounding box center [777, 568] width 462 height 40
type input "[GEOGRAPHIC_DATA]"
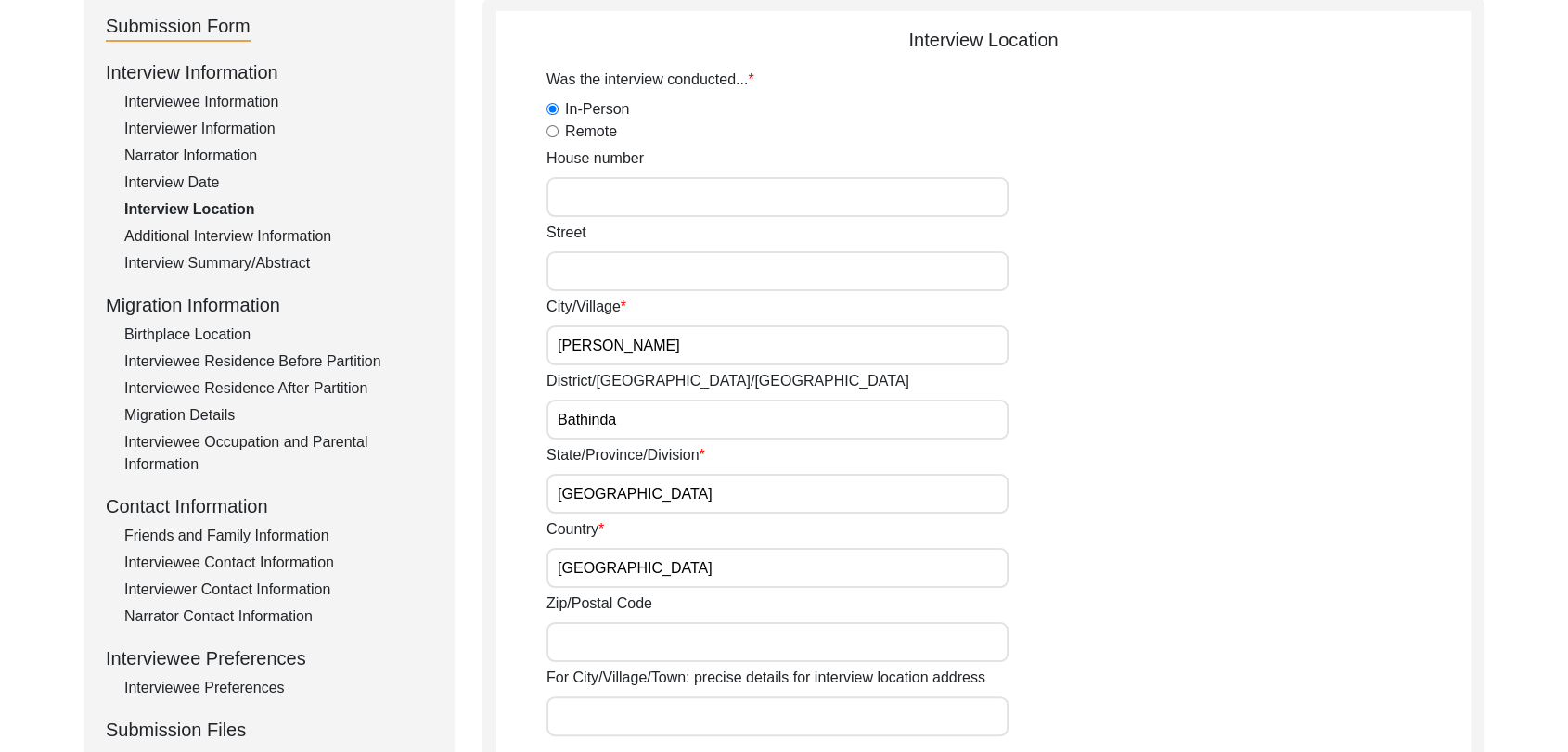
click at [607, 635] on input "Zip/Postal Code" at bounding box center [777, 642] width 462 height 40
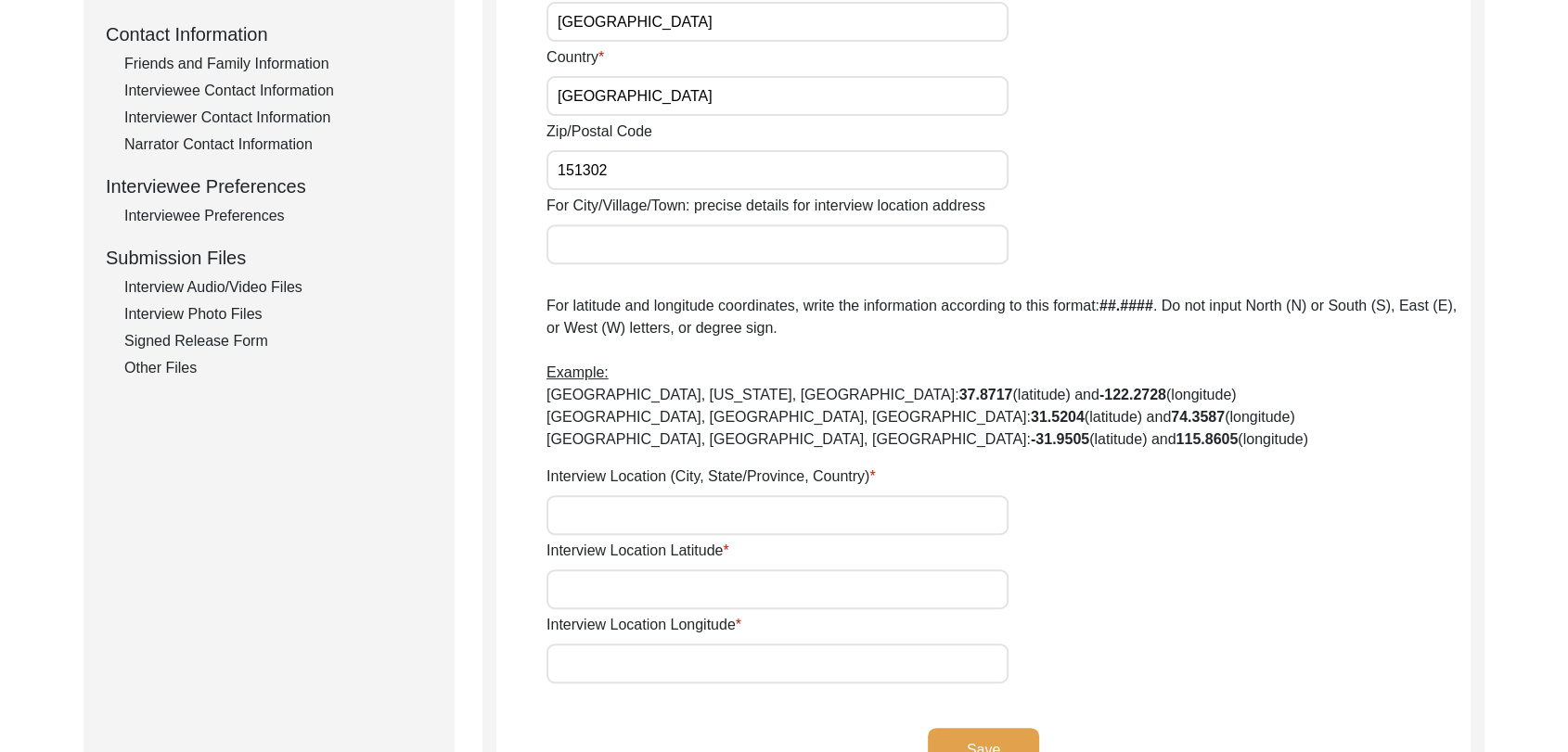
scroll to position [683, 0]
type input "151302"
click at [594, 488] on div "Interview Location (City, State/Province, Country)" at bounding box center [1008, 499] width 924 height 69
click at [594, 510] on input "Interview Location (City, State/Province, Country)" at bounding box center [777, 514] width 462 height 40
type input "C"
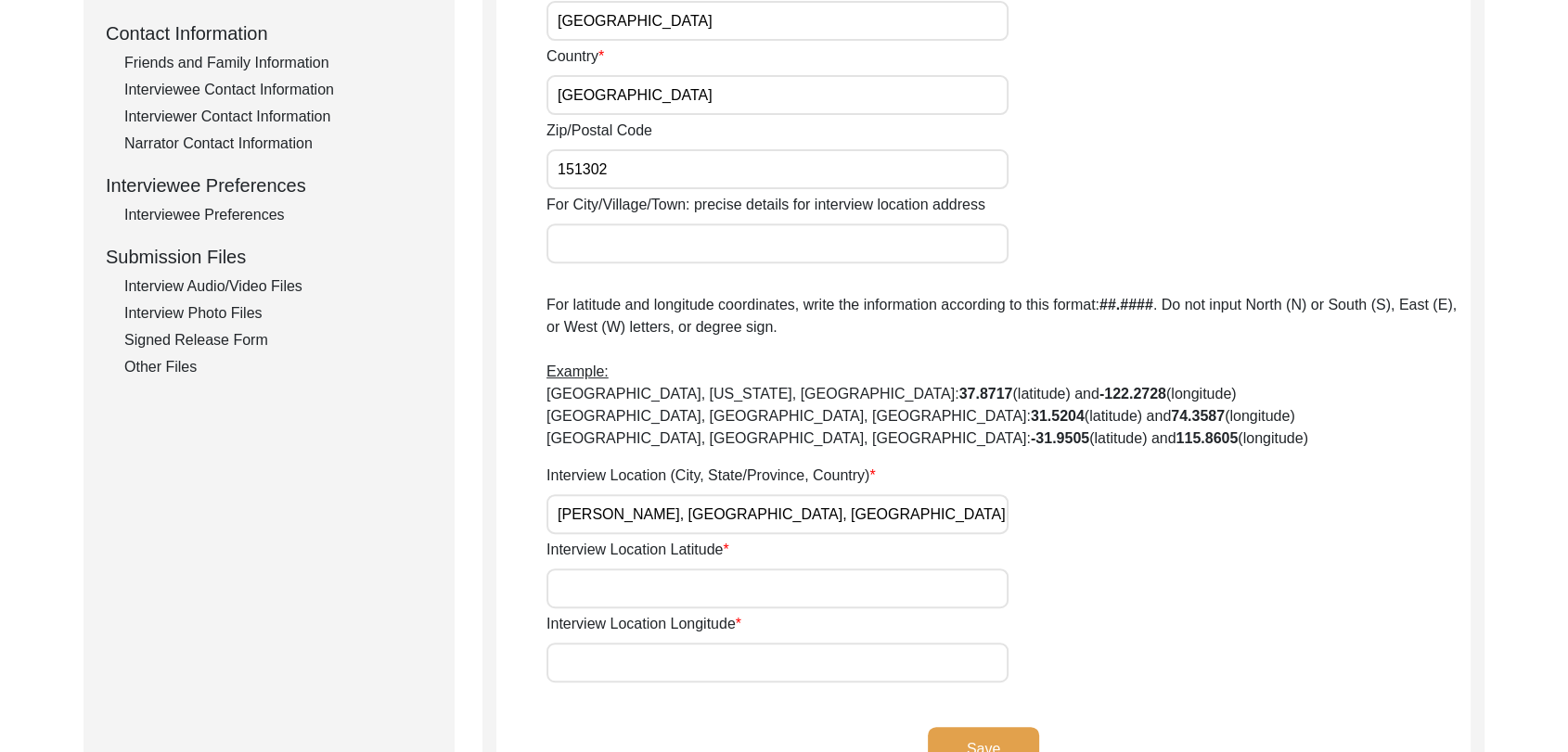
type input "[PERSON_NAME], [GEOGRAPHIC_DATA], [GEOGRAPHIC_DATA], [GEOGRAPHIC_DATA]"
click at [601, 575] on input "Interview Location Latitude" at bounding box center [777, 588] width 462 height 40
click at [616, 671] on input "Interview Location Longitude" at bounding box center [777, 662] width 462 height 40
paste input "75.158510"
type input "75.158510"
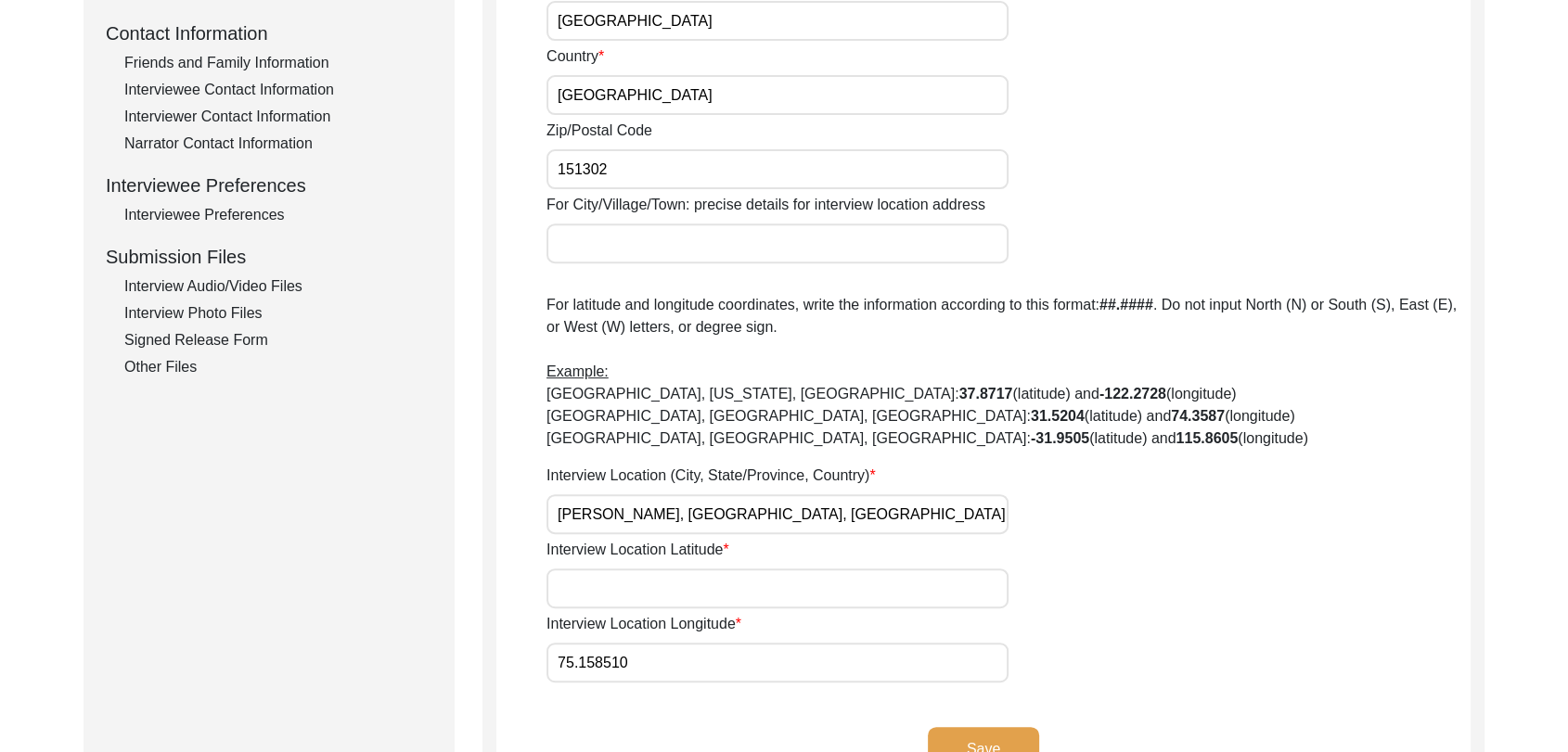
click at [581, 588] on input "Interview Location Latitude" at bounding box center [777, 588] width 462 height 40
click at [592, 573] on input "Interview Location Latitude" at bounding box center [777, 588] width 462 height 40
paste input "29.955633"
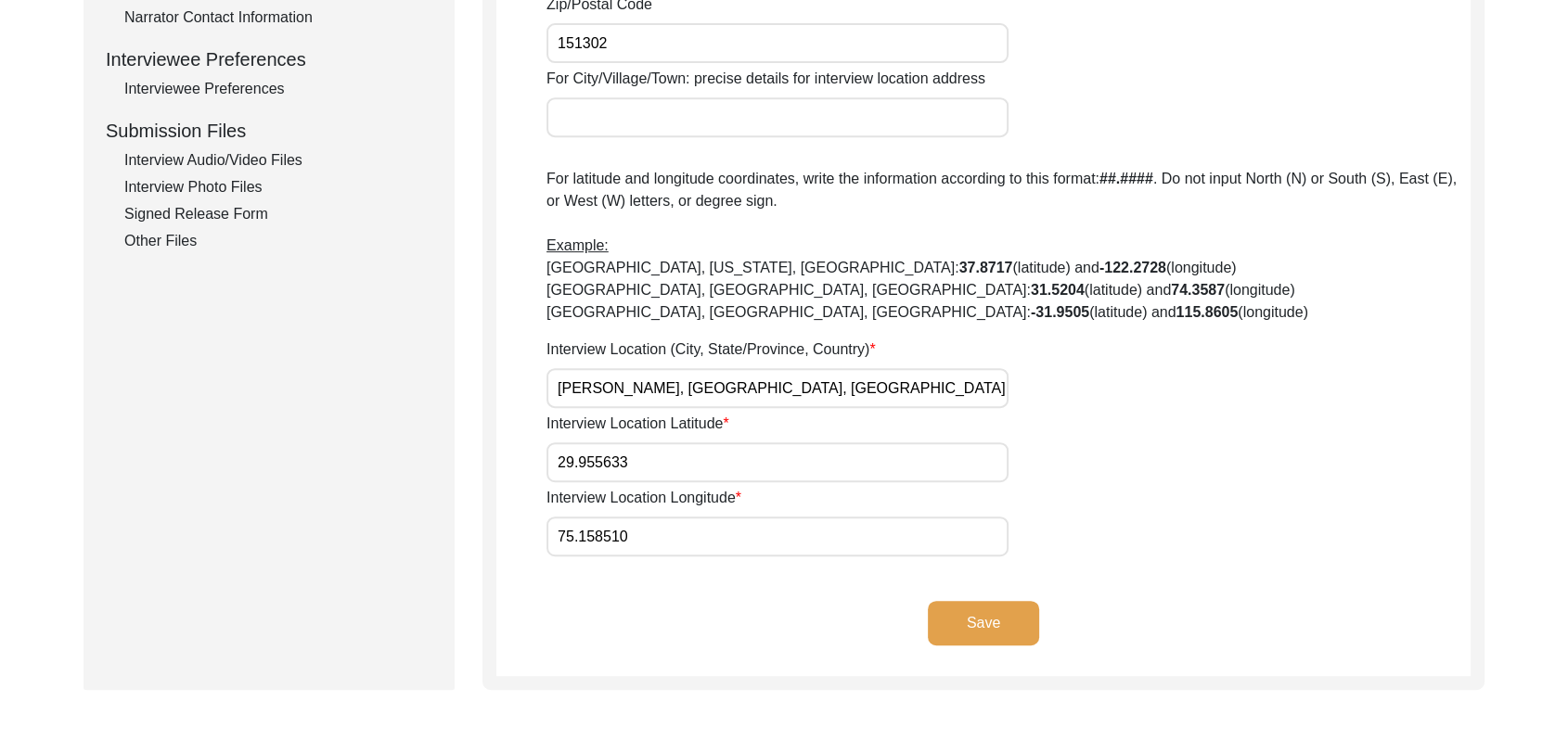
type input "29.955633"
click at [976, 623] on button "Save" at bounding box center [983, 623] width 111 height 45
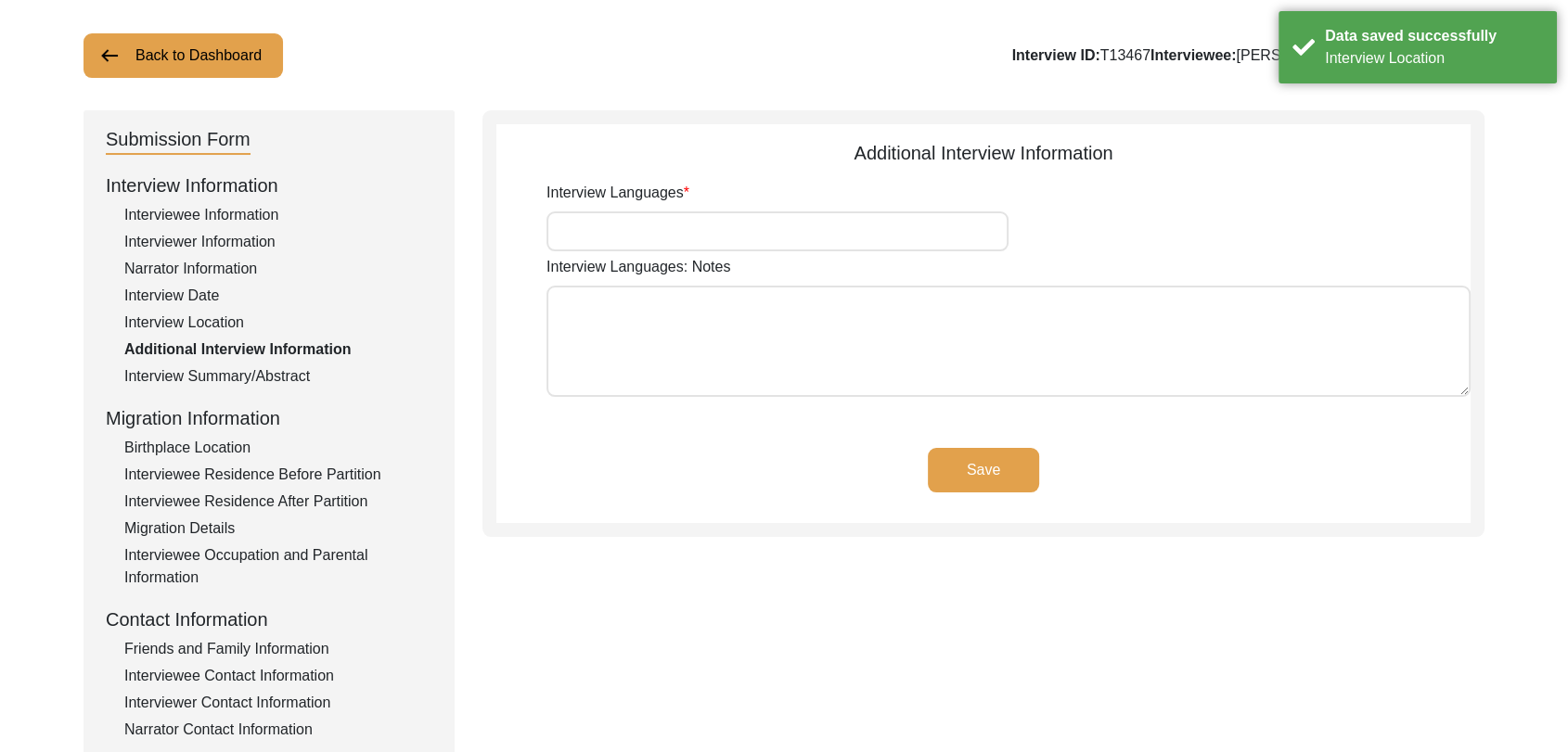
scroll to position [44, 0]
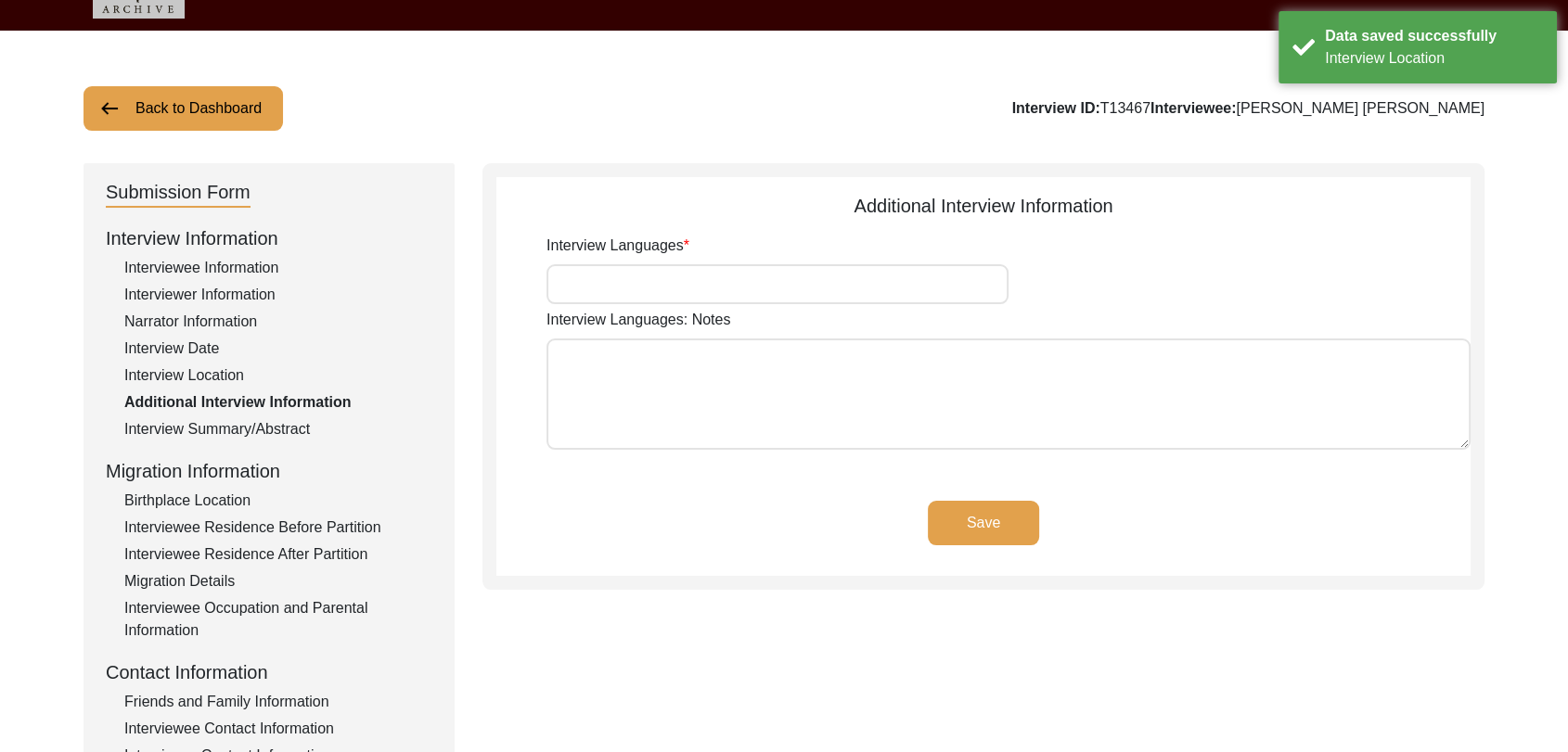
click at [619, 272] on input "Interview Languages" at bounding box center [777, 284] width 462 height 40
type input "Panjabi"
click at [985, 544] on button "Save" at bounding box center [983, 523] width 111 height 45
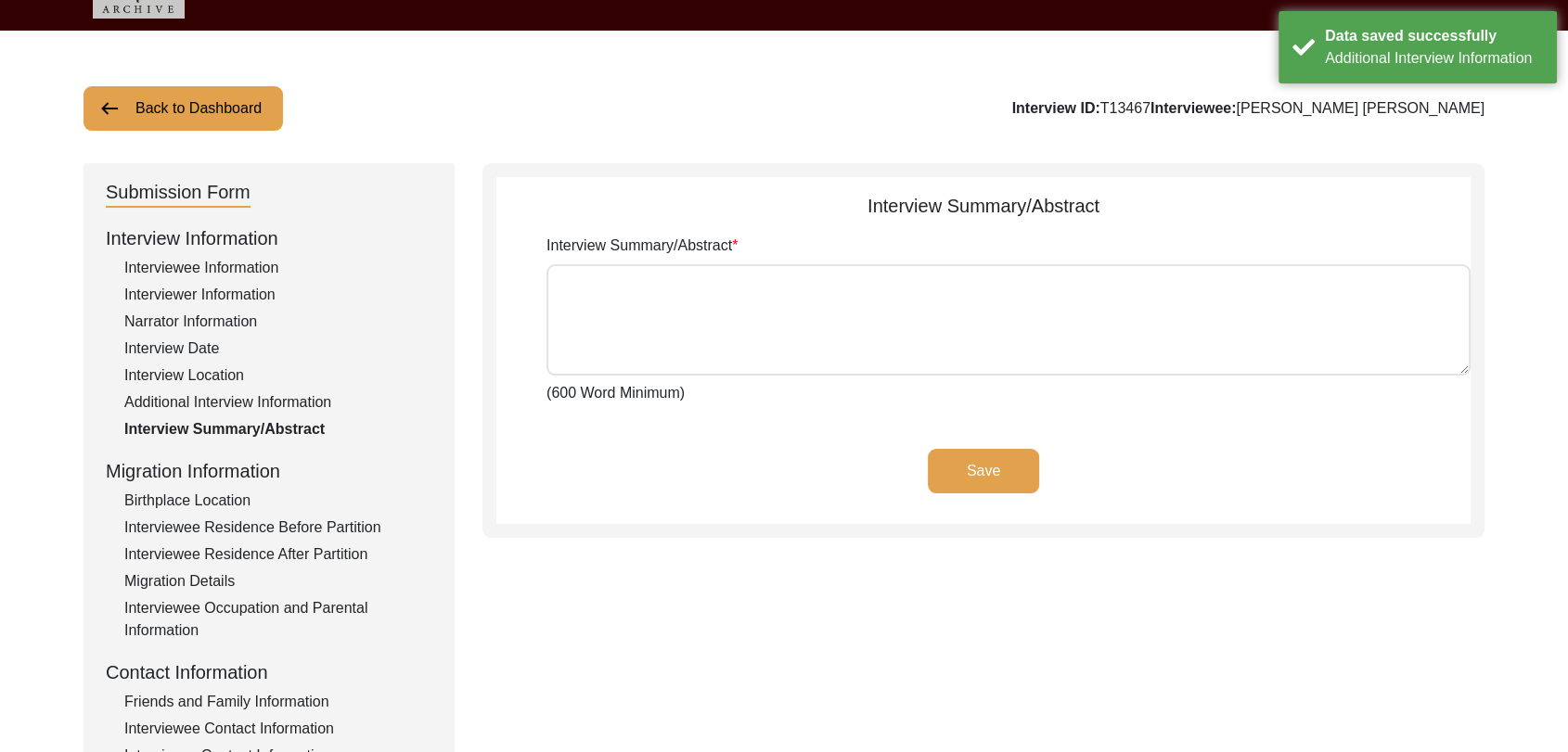
scroll to position [104, 0]
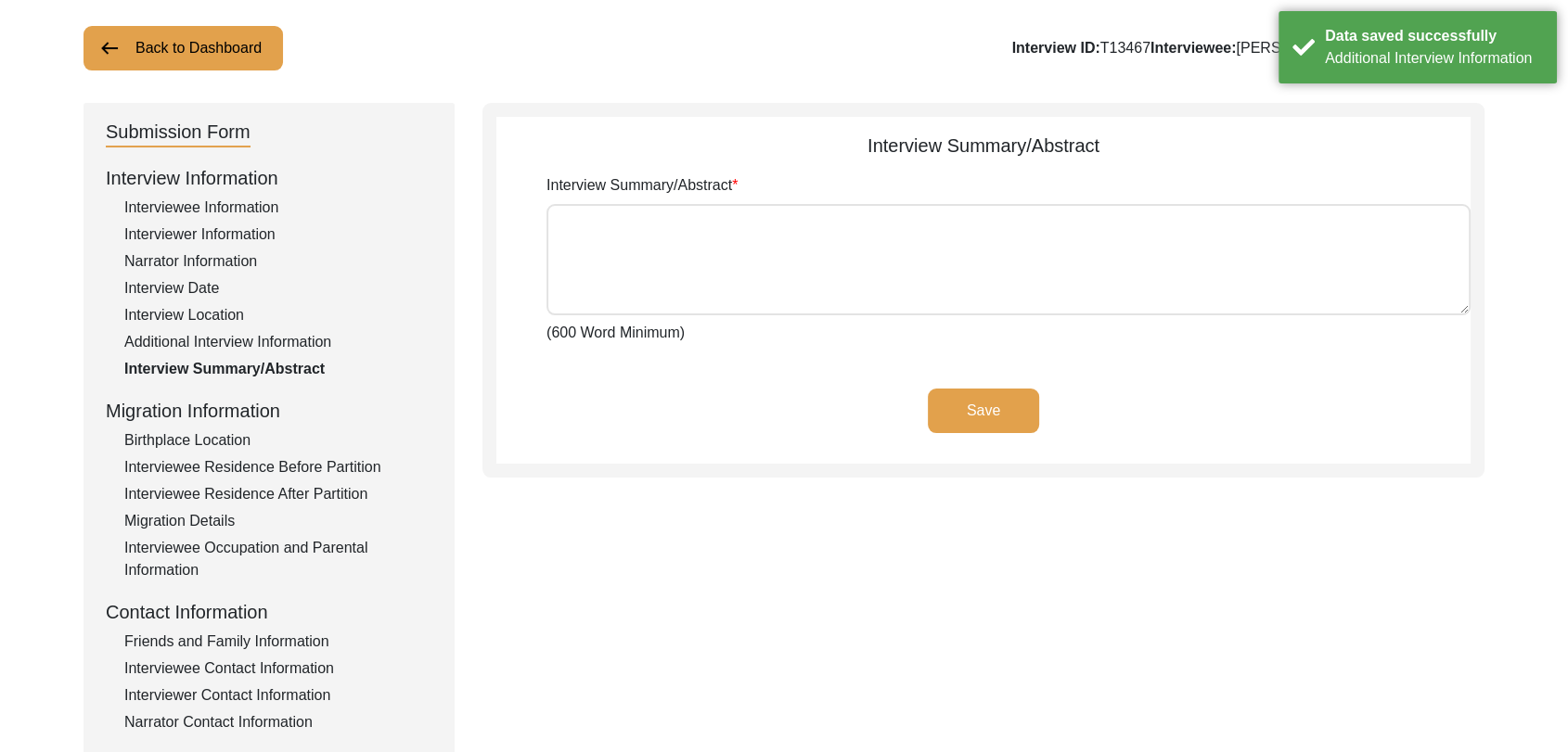
click at [192, 436] on div "Birthplace Location" at bounding box center [278, 441] width 308 height 22
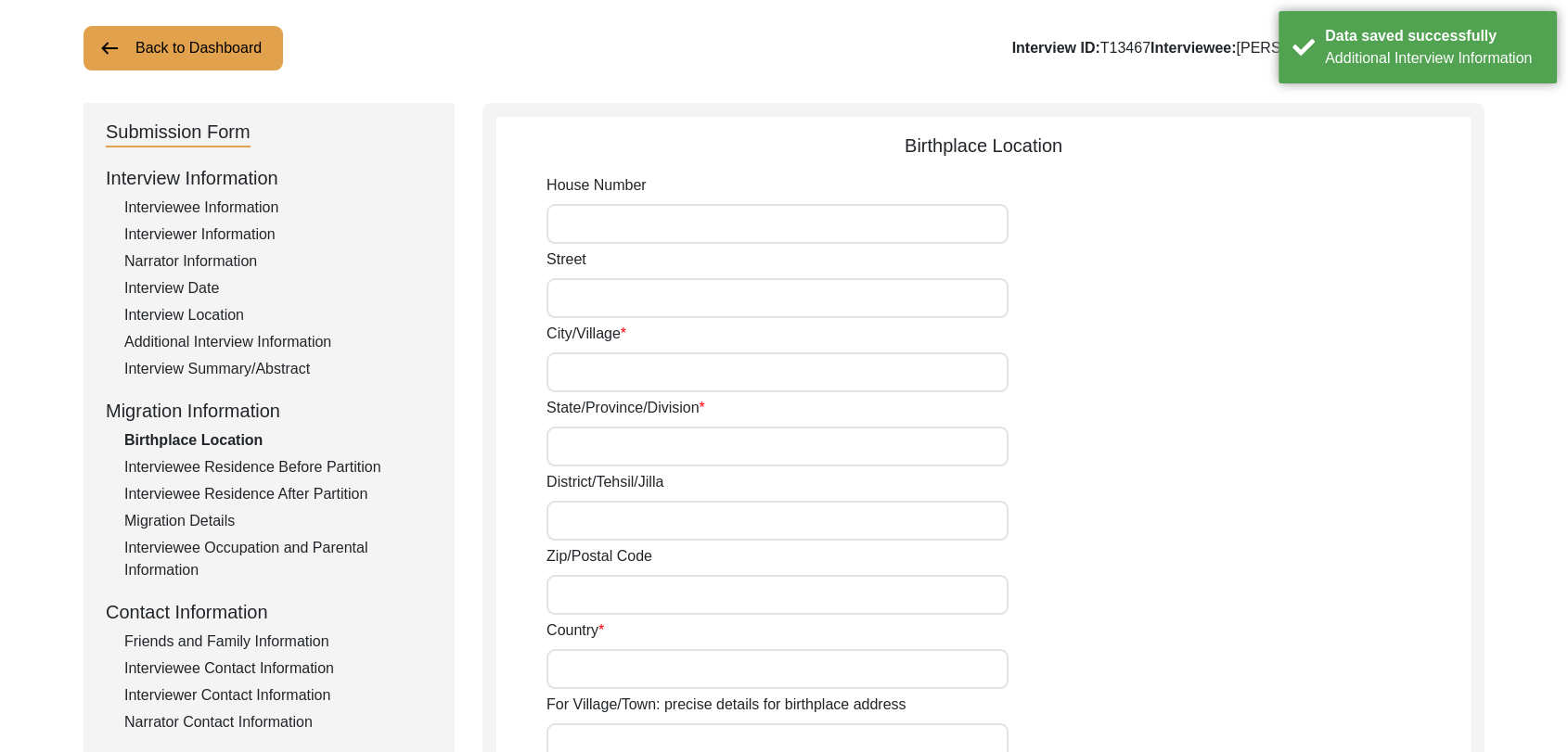
click at [580, 365] on input "City/Village" at bounding box center [777, 372] width 462 height 40
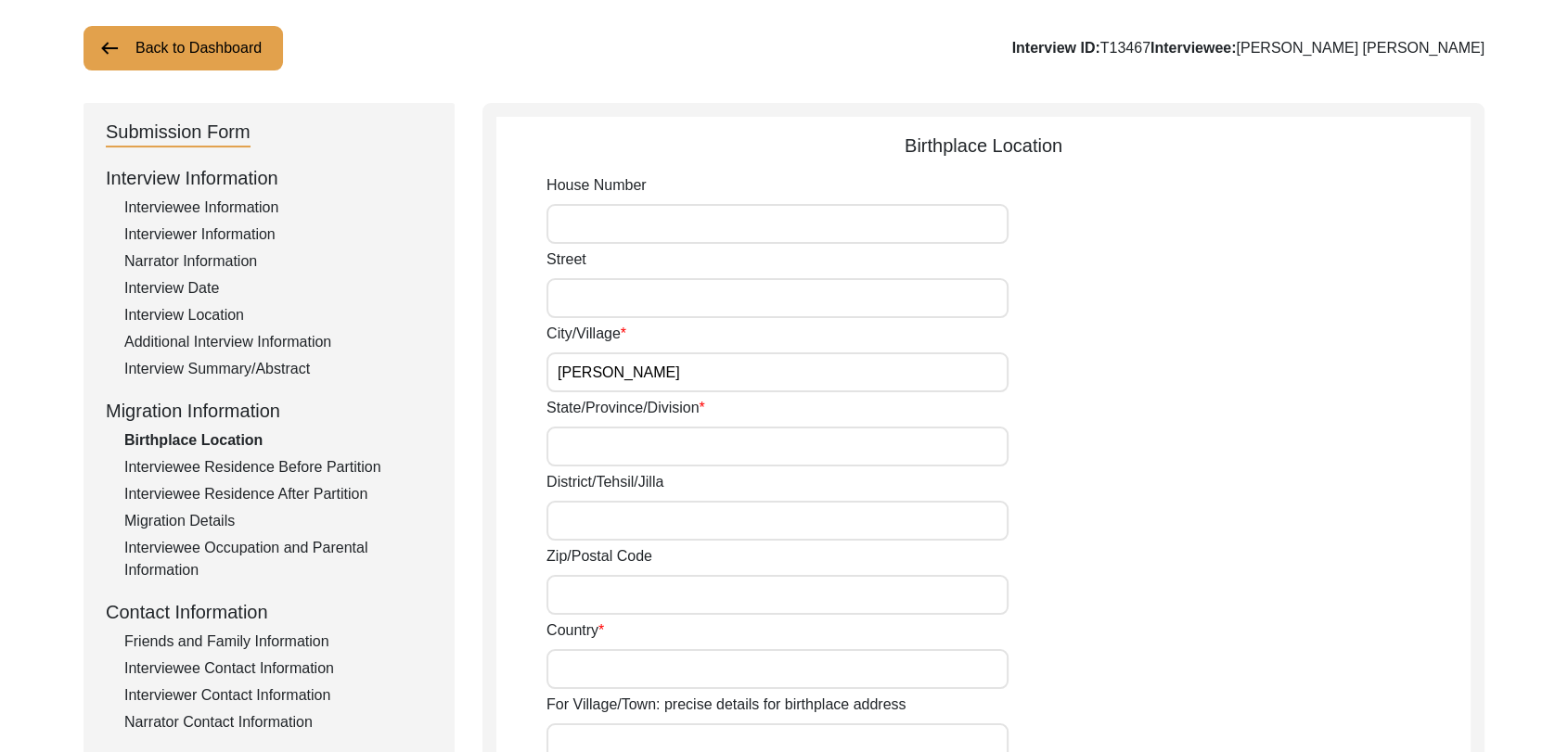
type input "[PERSON_NAME]"
click at [618, 453] on input "State/Province/Division" at bounding box center [777, 447] width 462 height 40
type input "[GEOGRAPHIC_DATA]"
click at [634, 501] on input "District/Tehsil/Jilla" at bounding box center [777, 520] width 462 height 40
type input "Bathinda"
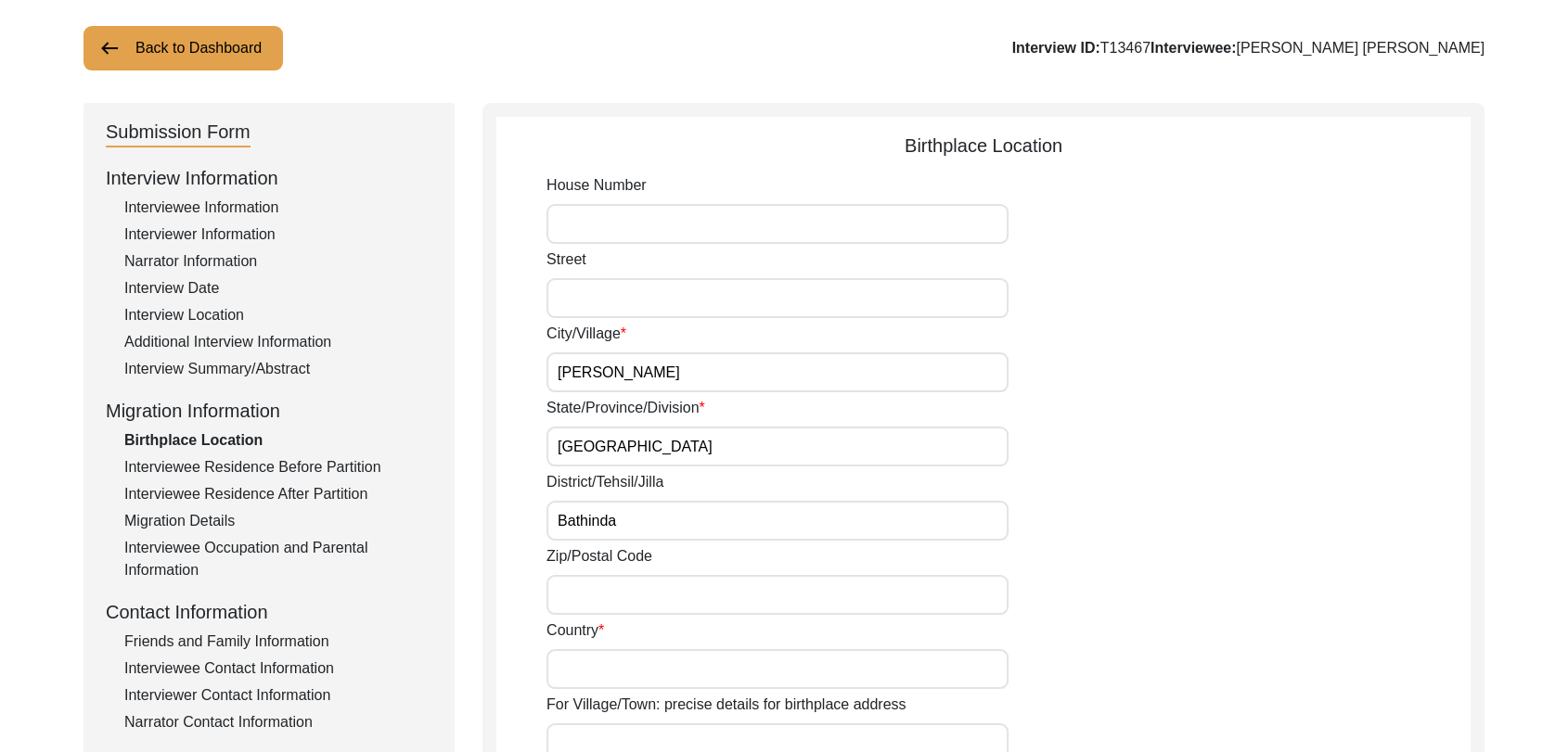
click at [597, 662] on input "Country" at bounding box center [777, 669] width 462 height 40
type input "[GEOGRAPHIC_DATA]"
click at [618, 609] on input "Zip/Postal Code" at bounding box center [777, 594] width 462 height 40
type input "1"
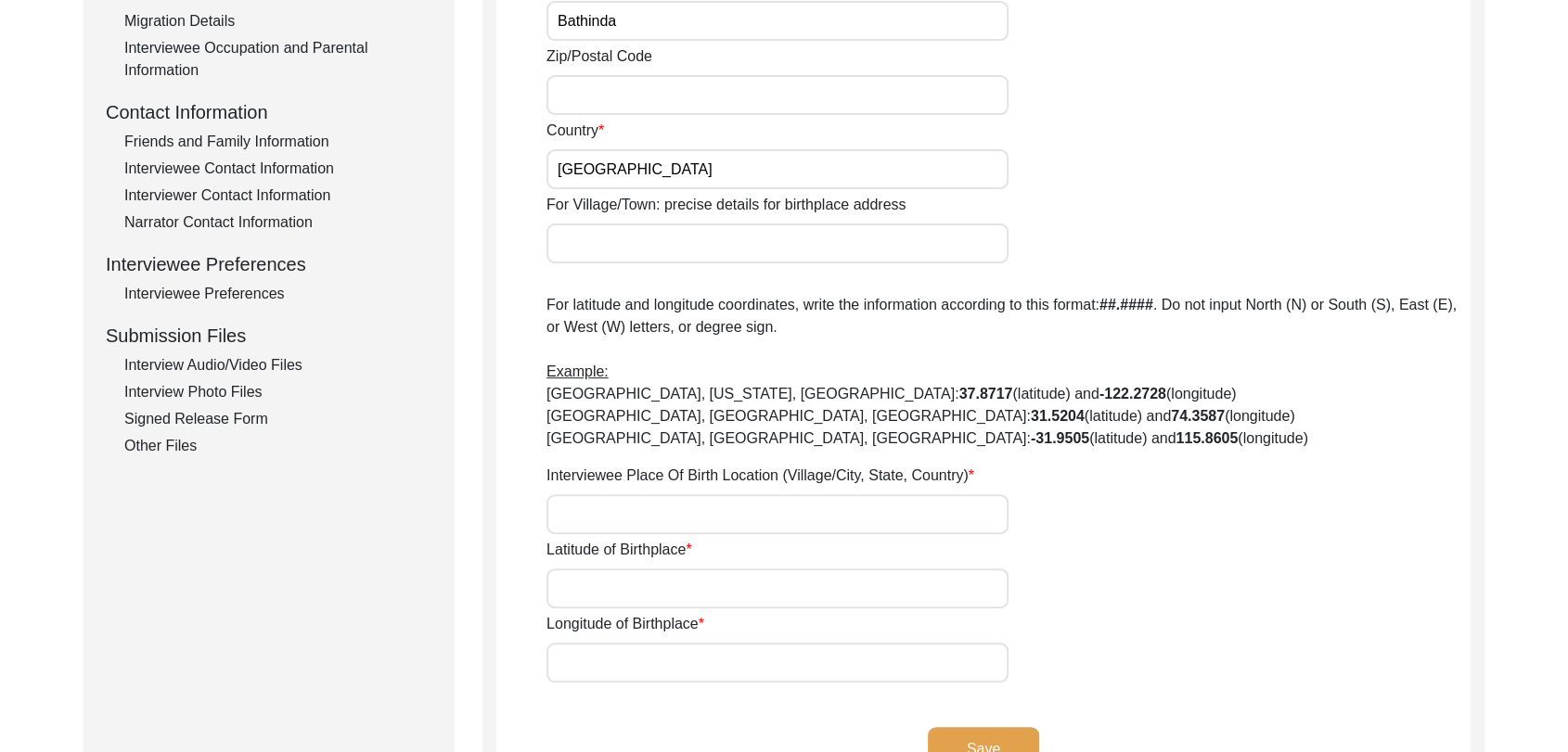
scroll to position [604, 0]
click at [574, 523] on input "Interviewee Place Of Birth Location (Village/City, State, Country)" at bounding box center [777, 513] width 462 height 40
type input "[PERSON_NAME], [GEOGRAPHIC_DATA], [GEOGRAPHIC_DATA], [GEOGRAPHIC_DATA]"
click at [611, 595] on input "Latitude of Birthplace" at bounding box center [777, 588] width 462 height 40
click at [597, 578] on input "Latitude of Birthplace" at bounding box center [777, 588] width 462 height 40
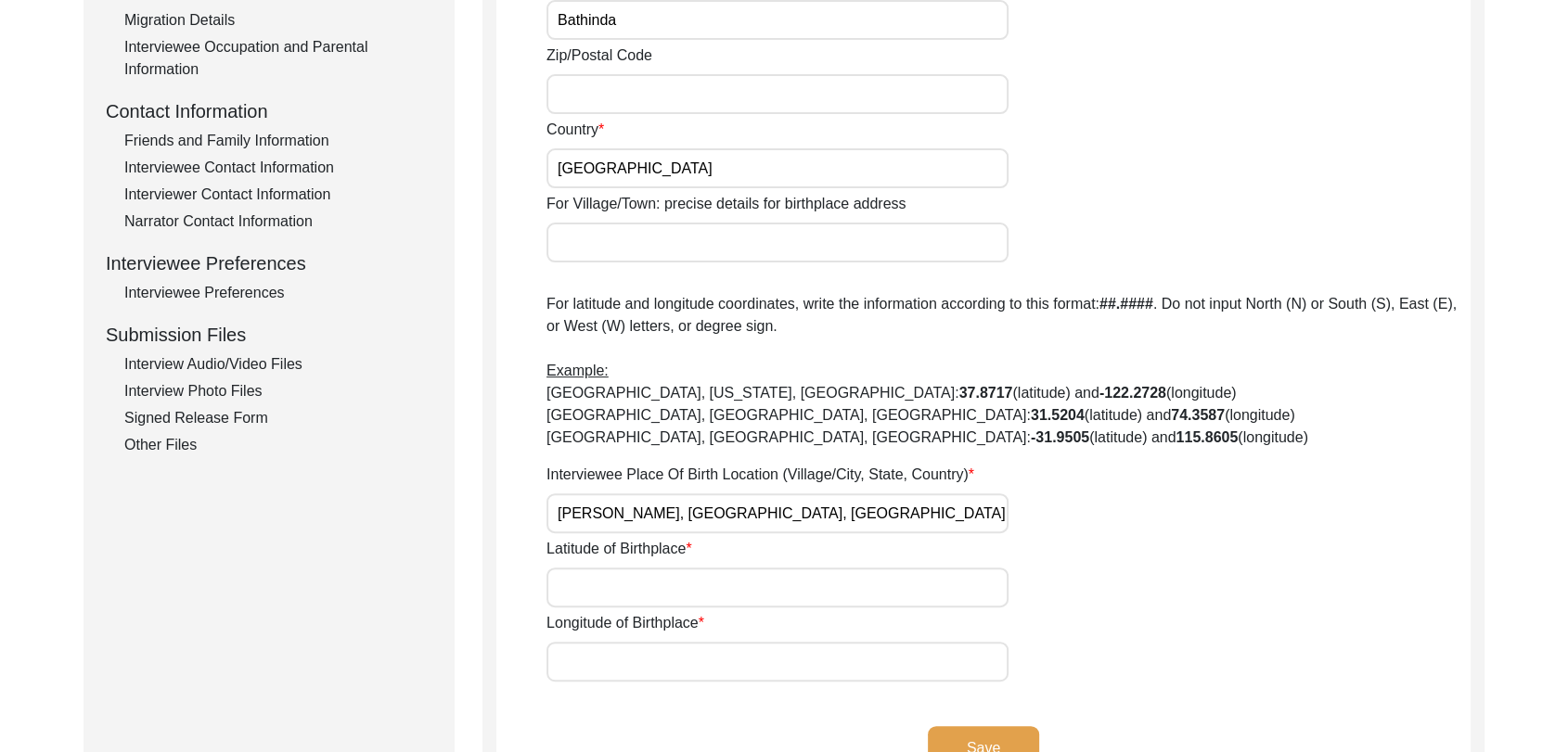
paste input "29.955633"
type input "29.955633"
click at [578, 660] on input "Longitude of Birthplace" at bounding box center [777, 661] width 462 height 40
paste input "75.158510"
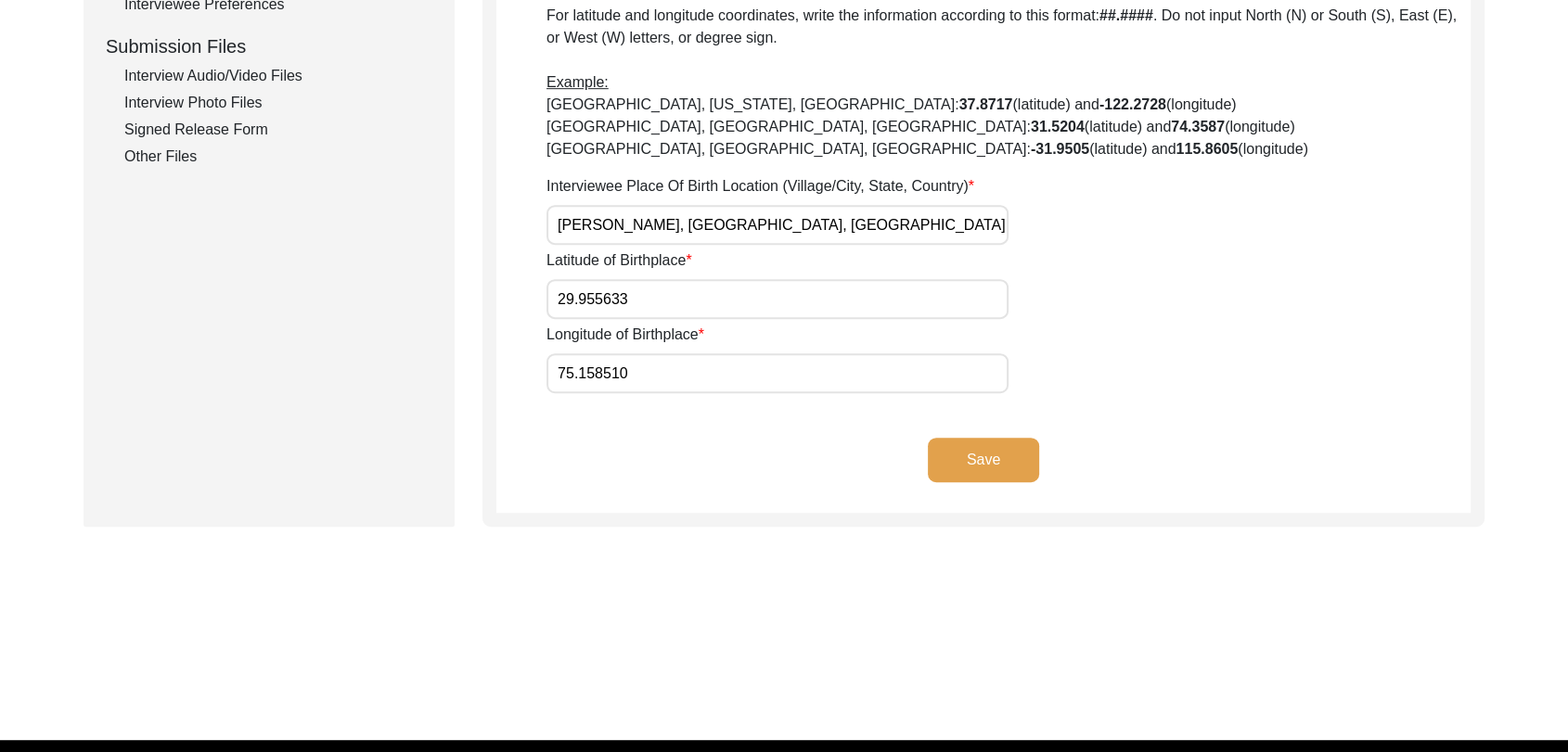
scroll to position [894, 0]
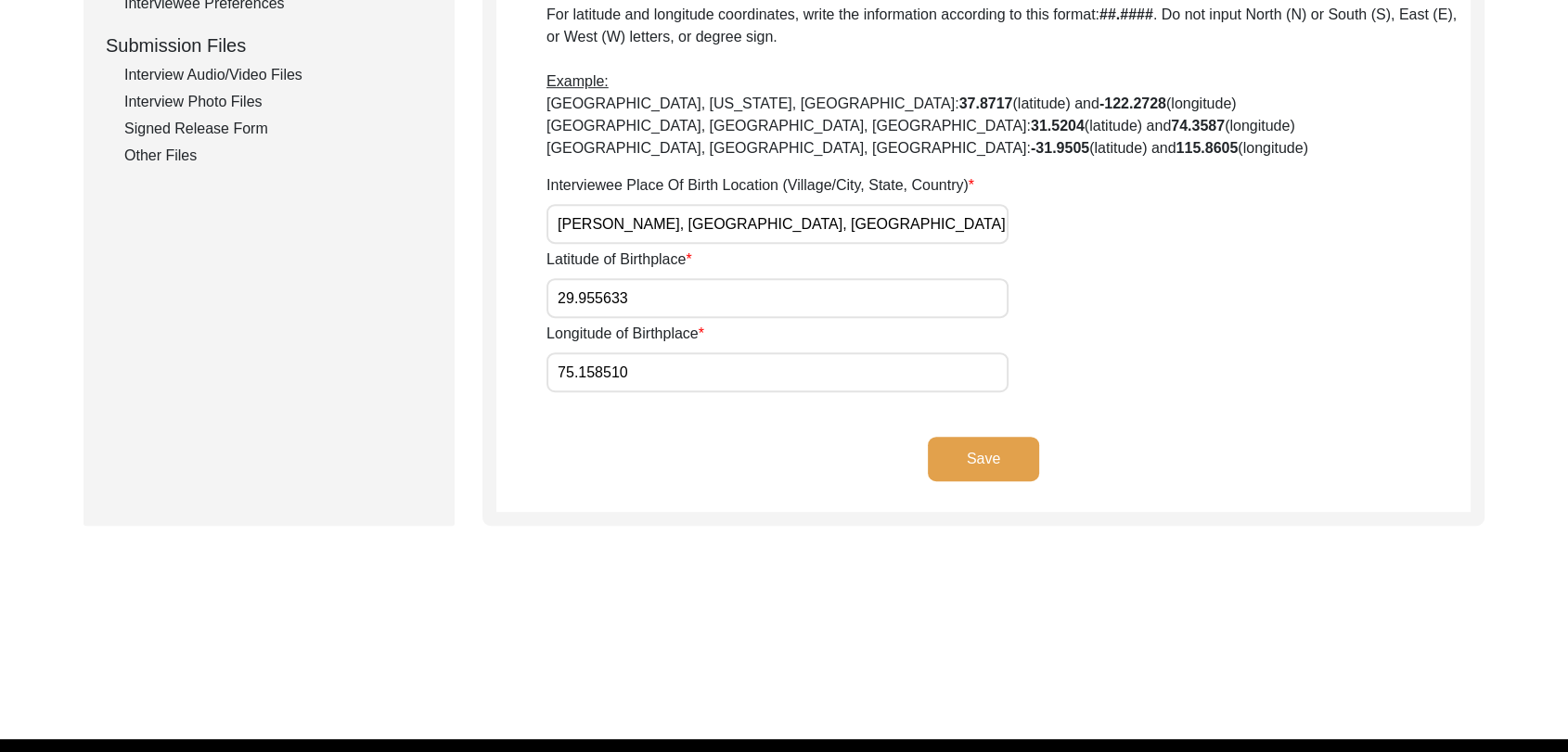
type input "75.158510"
click at [975, 447] on button "Save" at bounding box center [983, 460] width 111 height 45
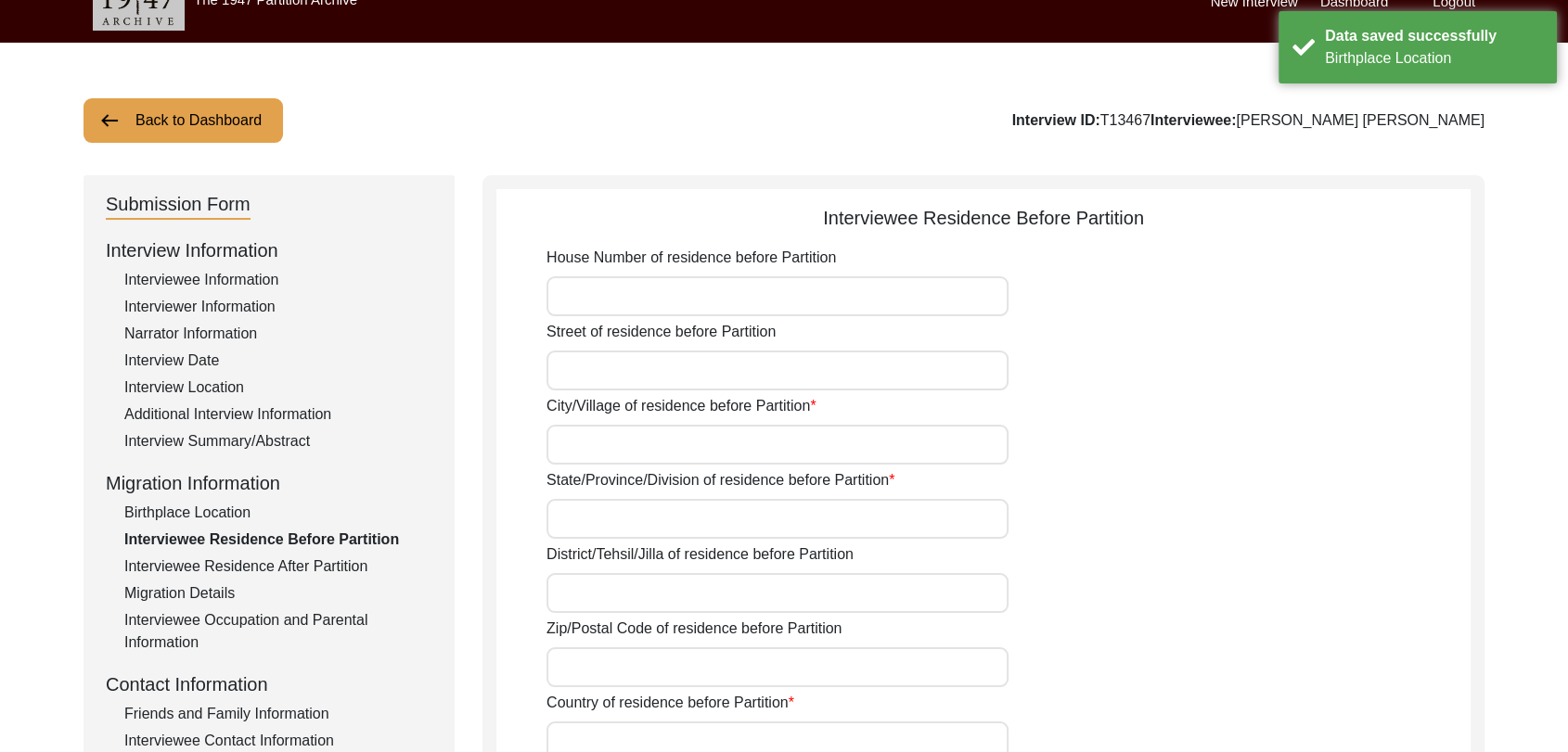
scroll to position [0, 0]
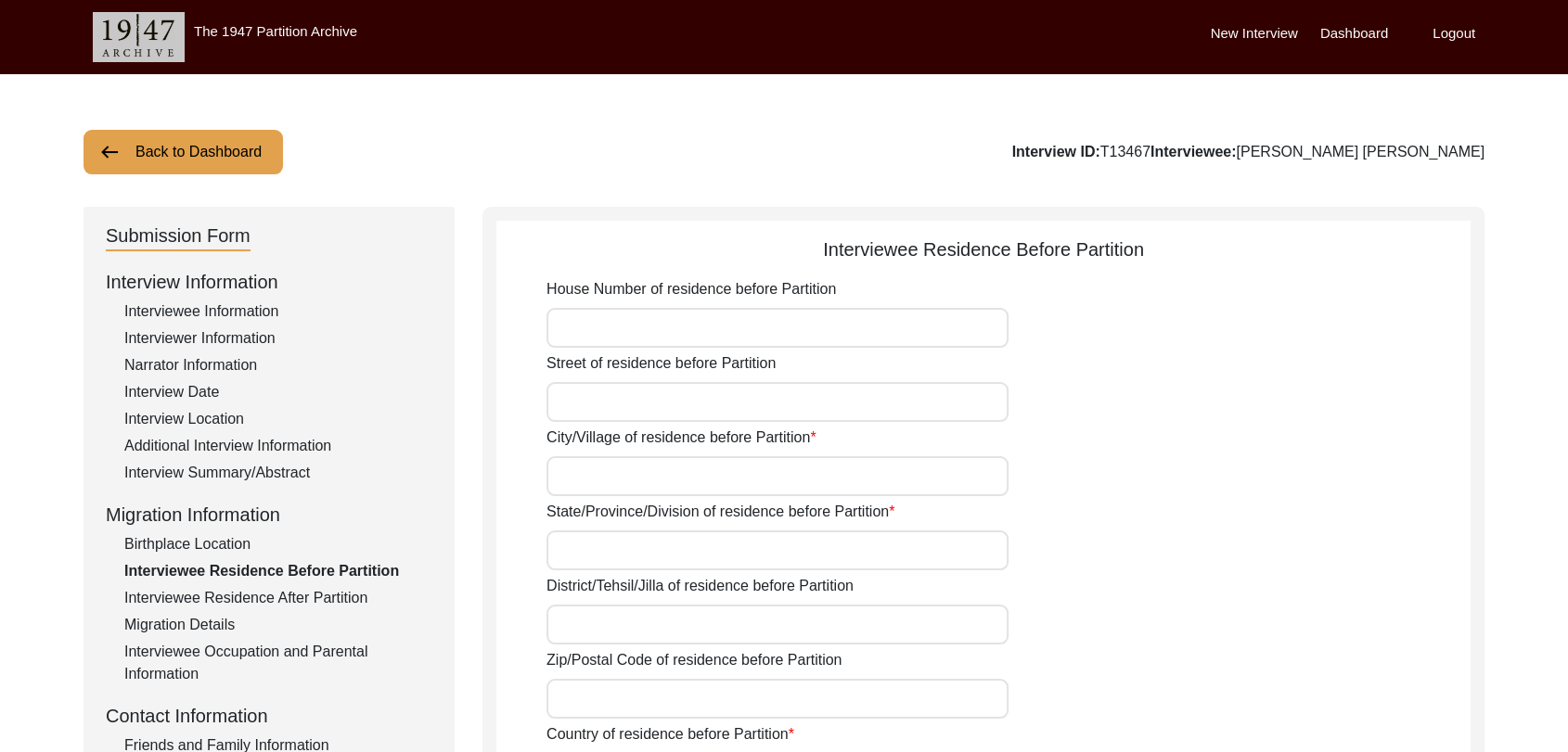
click at [616, 461] on input "City/Village of residence before Partition" at bounding box center [777, 475] width 462 height 40
type input "j"
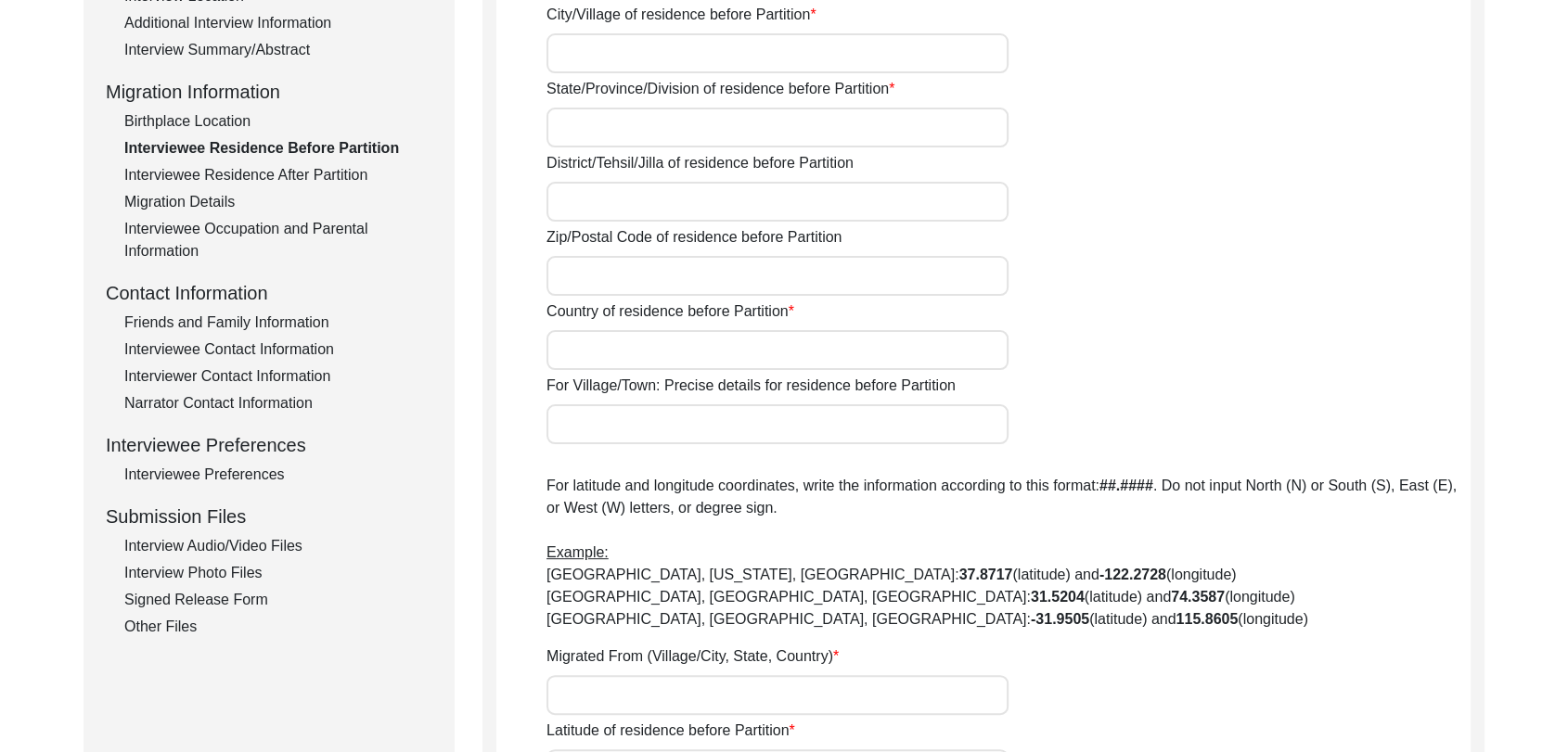
scroll to position [425, 0]
click at [237, 354] on div "Interviewee Contact Information" at bounding box center [278, 348] width 308 height 22
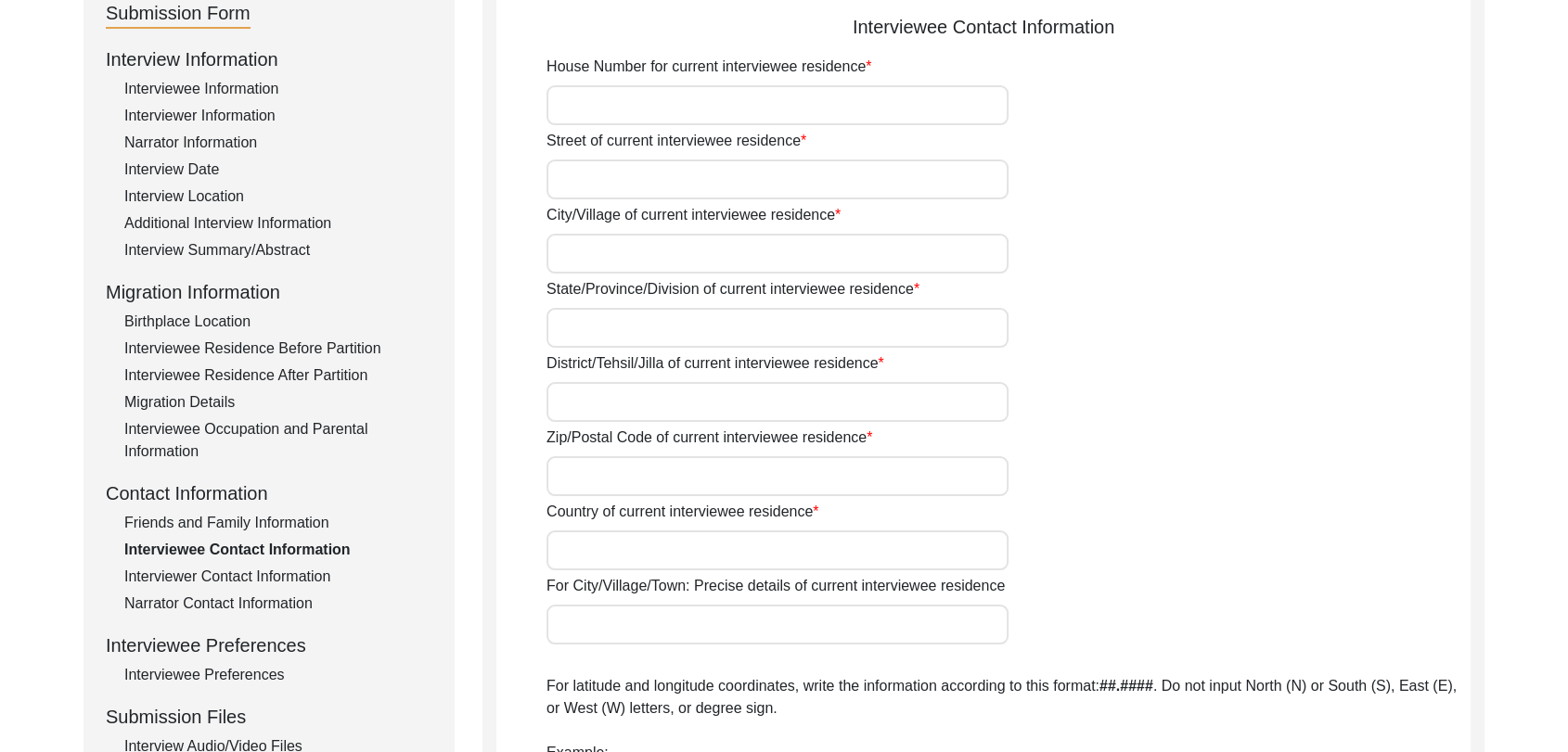
scroll to position [144, 0]
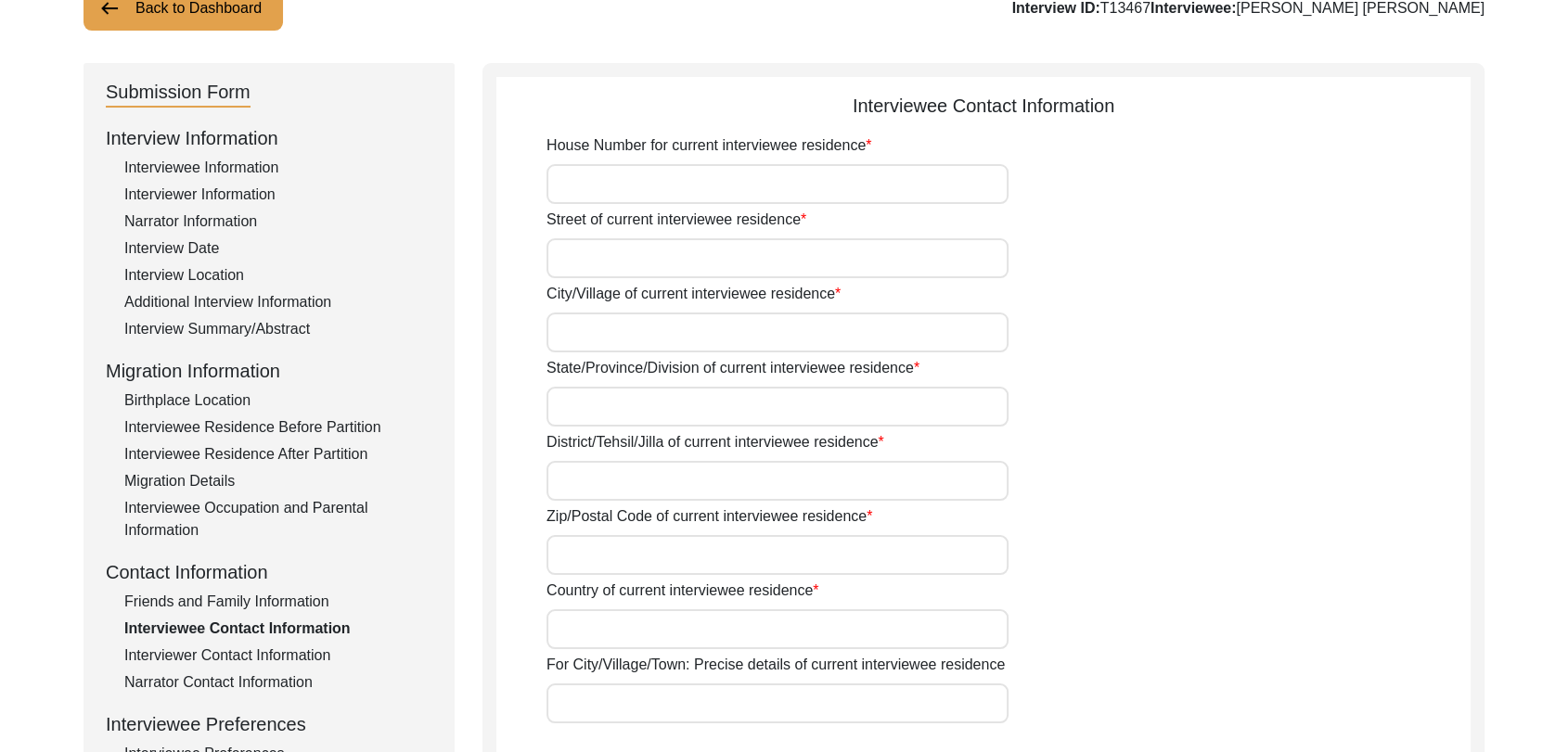
click at [609, 167] on input "House Number for current interviewee residence" at bounding box center [777, 184] width 462 height 40
type input "Na"
click at [613, 254] on input "Street of current interviewee residence" at bounding box center [777, 258] width 462 height 40
type input "Na"
click at [606, 338] on input "City/Village of current interviewee residence" at bounding box center [777, 333] width 462 height 40
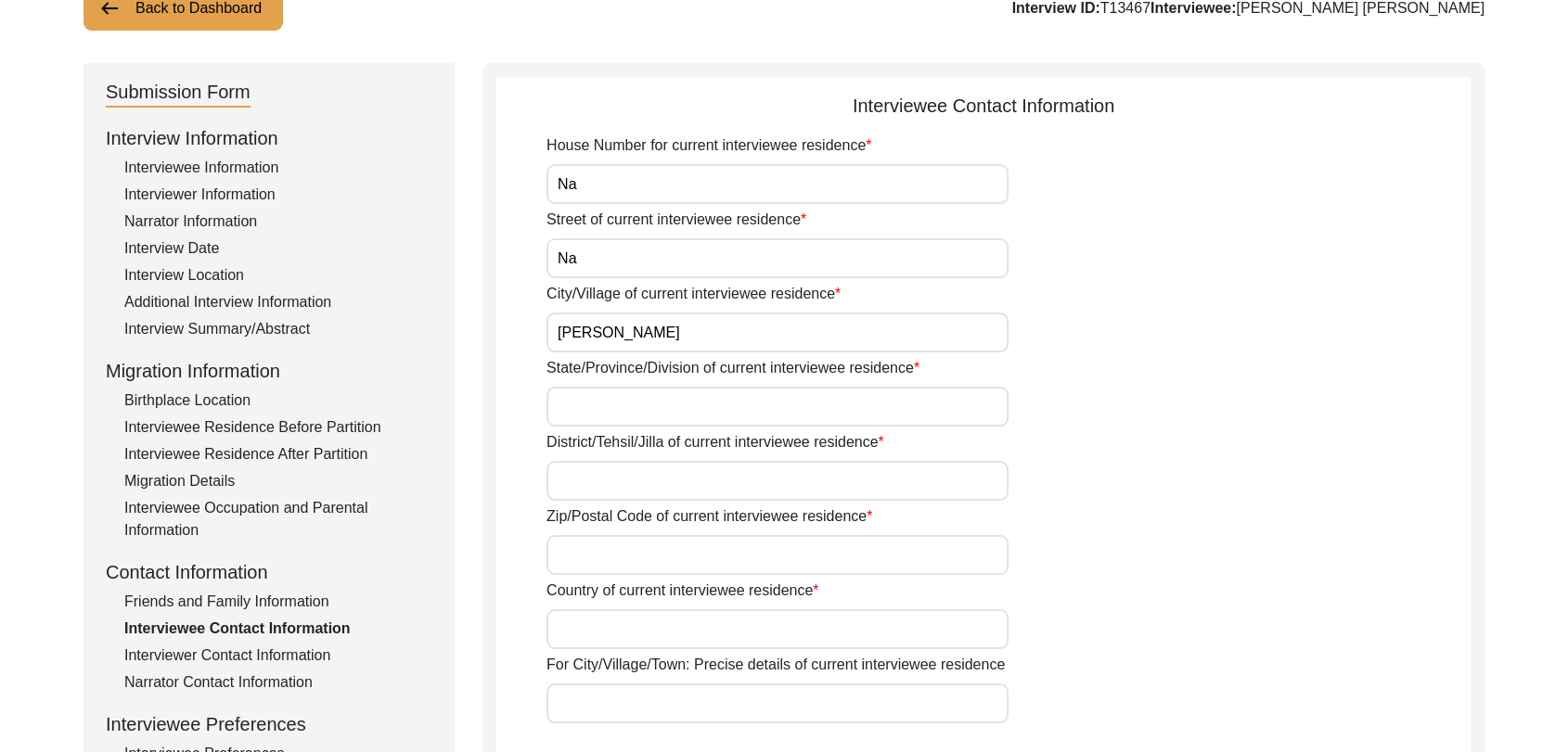
type input "[PERSON_NAME]"
click at [607, 396] on input "State/Province/Division of current interviewee residence" at bounding box center [777, 406] width 462 height 40
click at [563, 402] on input "State/Province/Division of current interviewee residence" at bounding box center [777, 407] width 462 height 40
type input "[GEOGRAPHIC_DATA]"
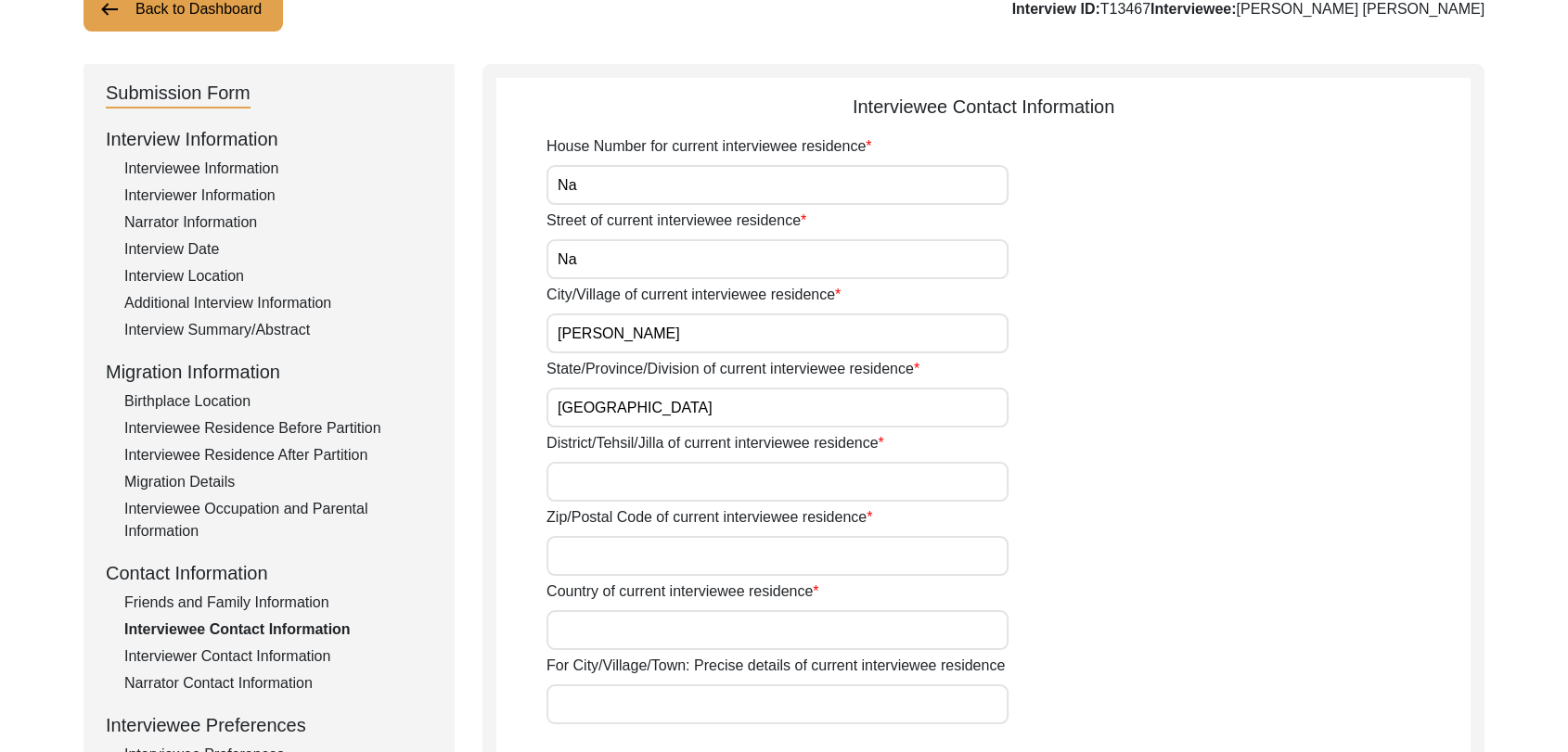
click at [602, 472] on input "District/Tehsil/Jilla of current interviewee residence" at bounding box center [777, 481] width 462 height 40
type input "Bathinda"
click at [595, 548] on input "Zip/Postal Code of current interviewee residence" at bounding box center [777, 556] width 462 height 40
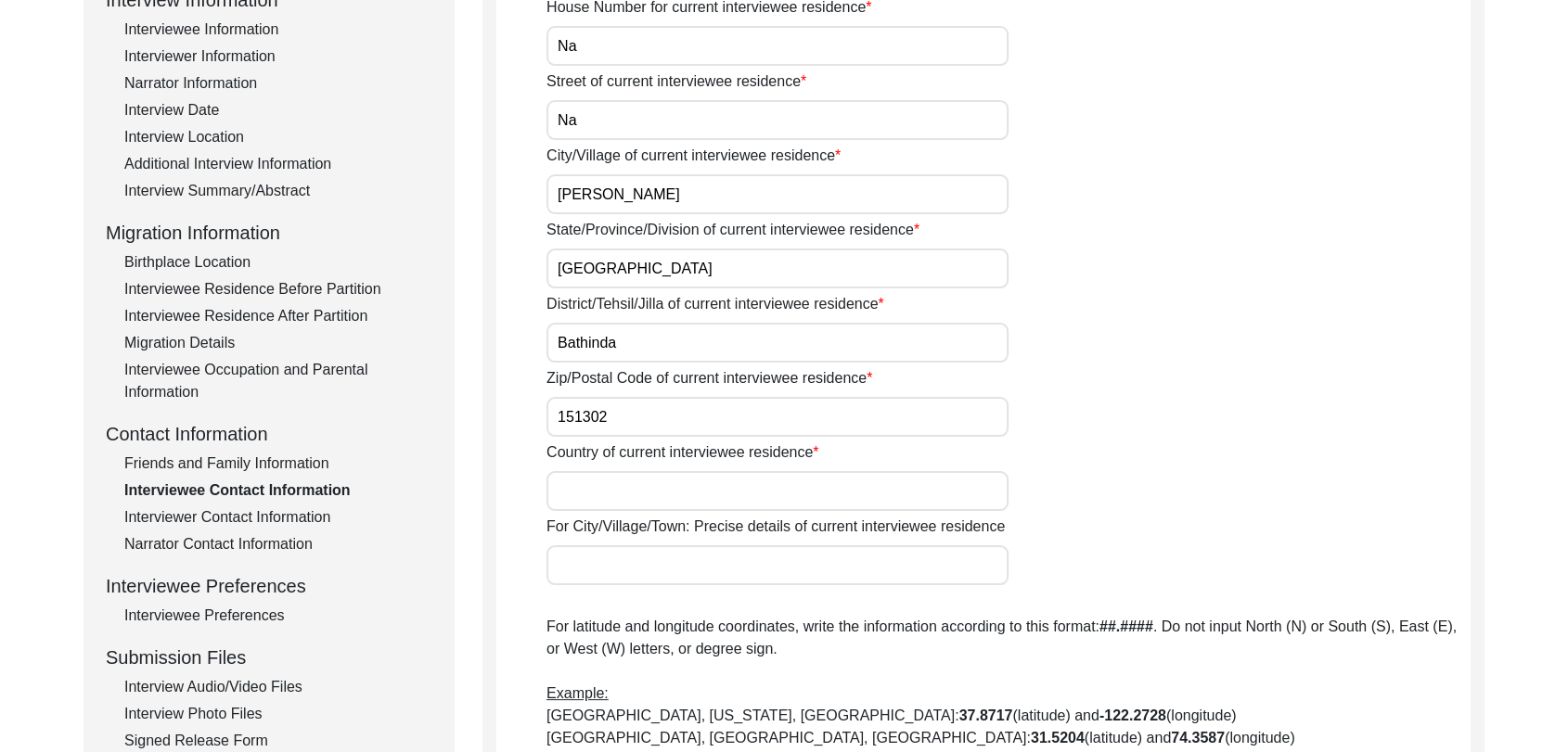
scroll to position [283, 0]
type input "151302"
click at [586, 491] on input "Country of current interviewee residence" at bounding box center [777, 490] width 462 height 40
type input "[GEOGRAPHIC_DATA]"
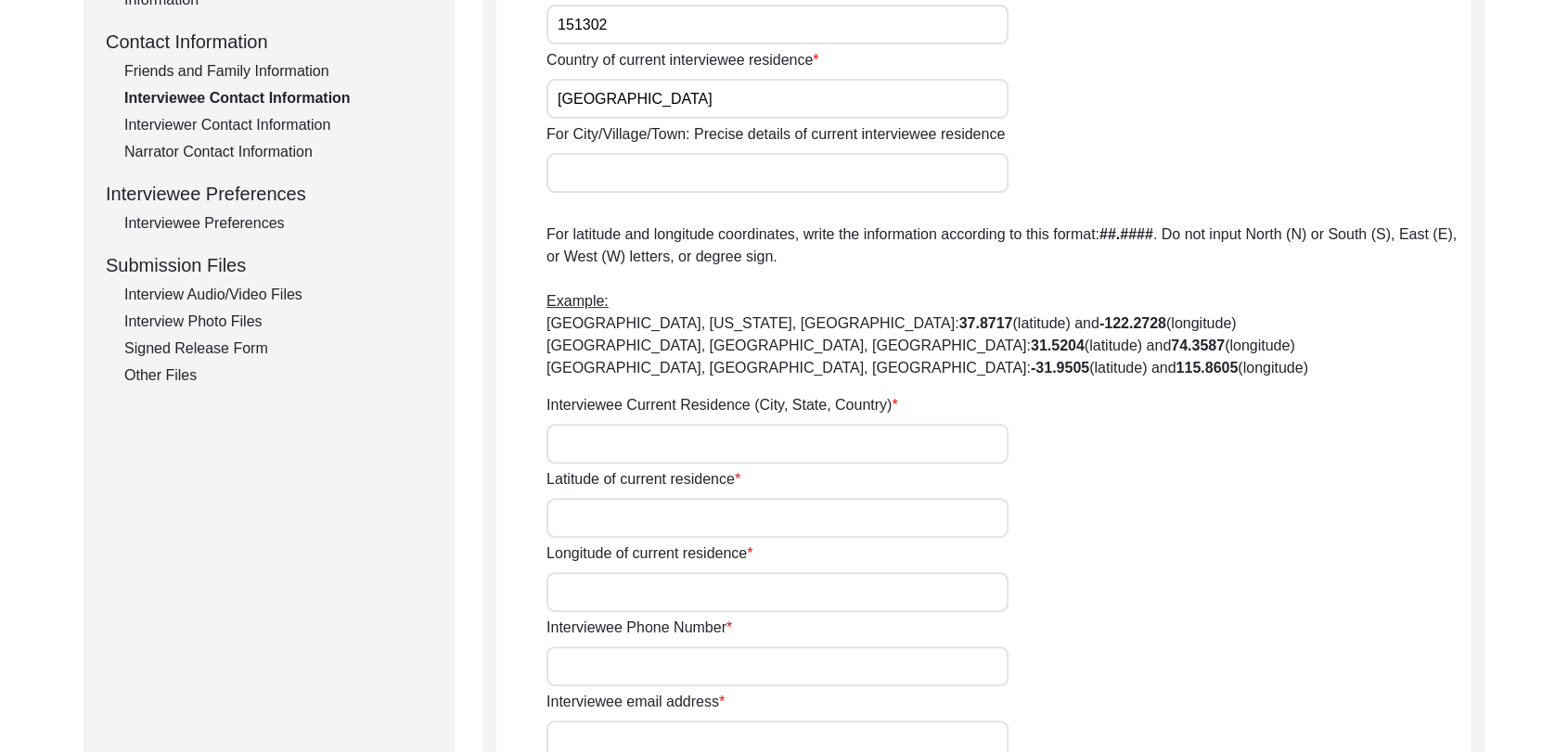
scroll to position [675, 0]
click at [590, 443] on input "Interviewee Current Residence (City, State, Country)" at bounding box center [777, 443] width 462 height 40
type input "[PERSON_NAME], [GEOGRAPHIC_DATA], [GEOGRAPHIC_DATA], [GEOGRAPHIC_DATA]"
click at [631, 504] on input "Latitude of current residence" at bounding box center [777, 517] width 462 height 40
click at [596, 605] on input "Longitude of current residence" at bounding box center [777, 590] width 462 height 40
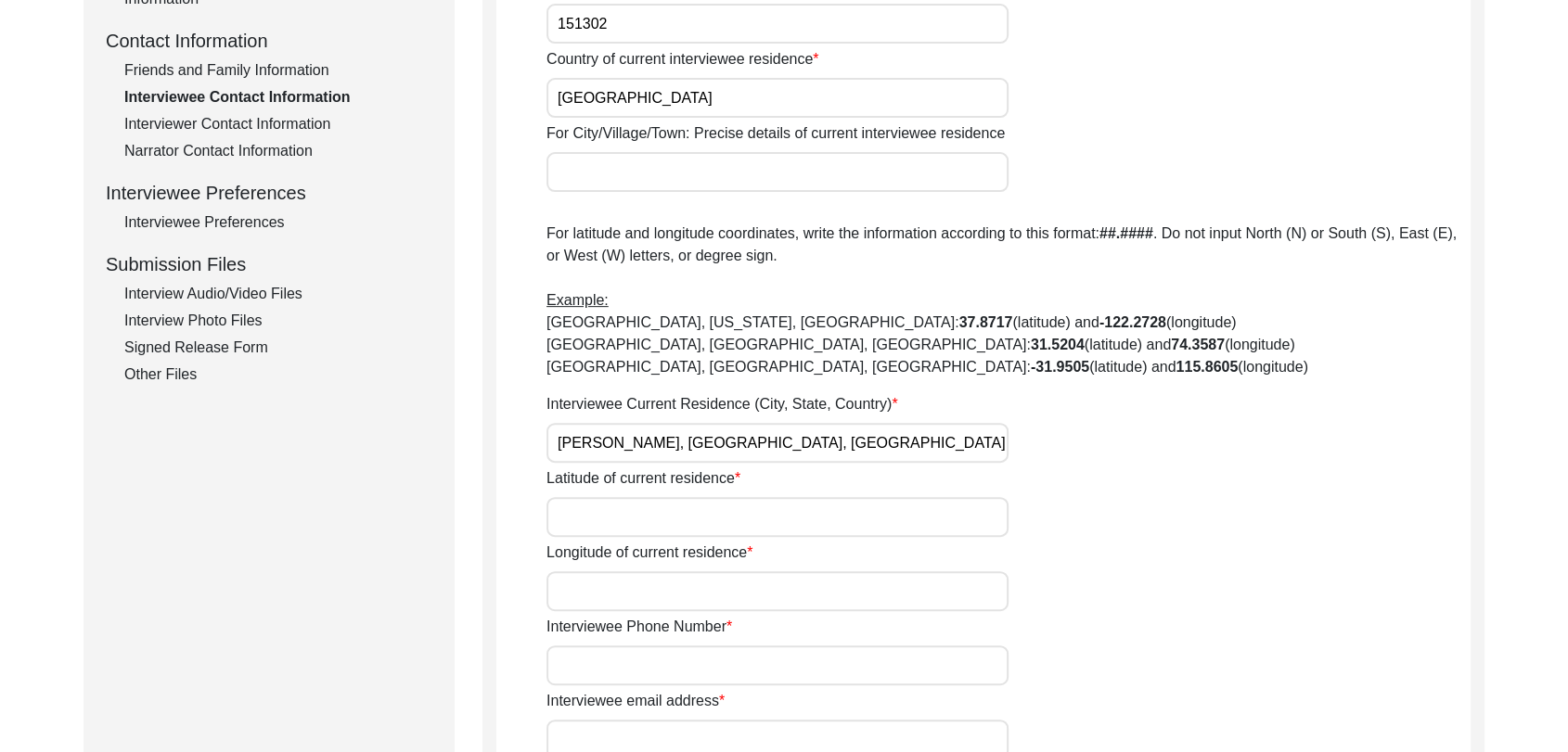
paste input "75.158510"
type input "75.158510"
click at [595, 518] on input "Latitude of current residence" at bounding box center [777, 517] width 462 height 40
click at [575, 523] on input "Latitude of current residence" at bounding box center [777, 517] width 462 height 40
paste input "29.955633"
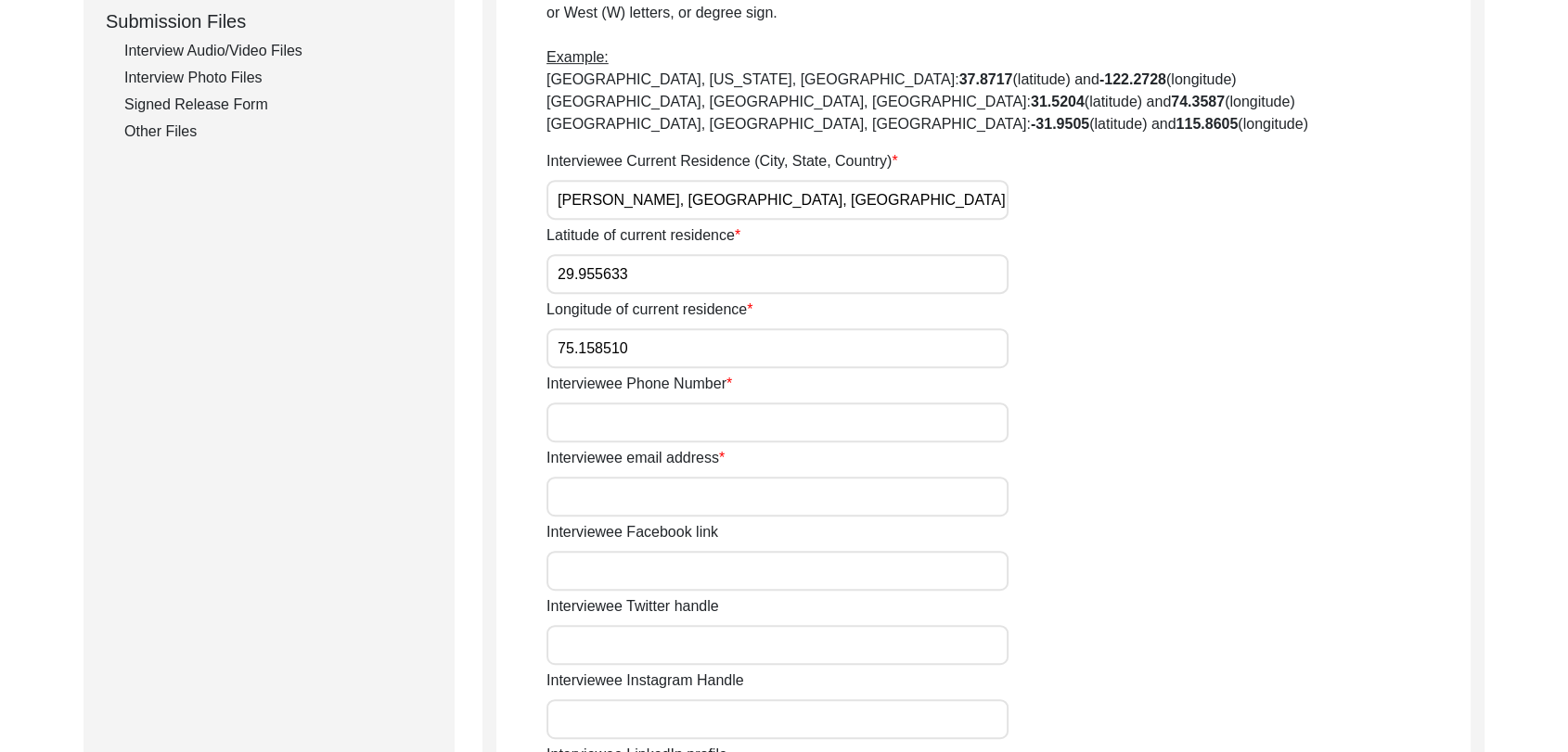
scroll to position [919, 0]
type input "29.955633"
click at [599, 420] on input "Interviewee Phone Number" at bounding box center [777, 421] width 462 height 40
click at [576, 425] on input "Interviewee Phone Number" at bounding box center [777, 421] width 462 height 40
type input "000000"
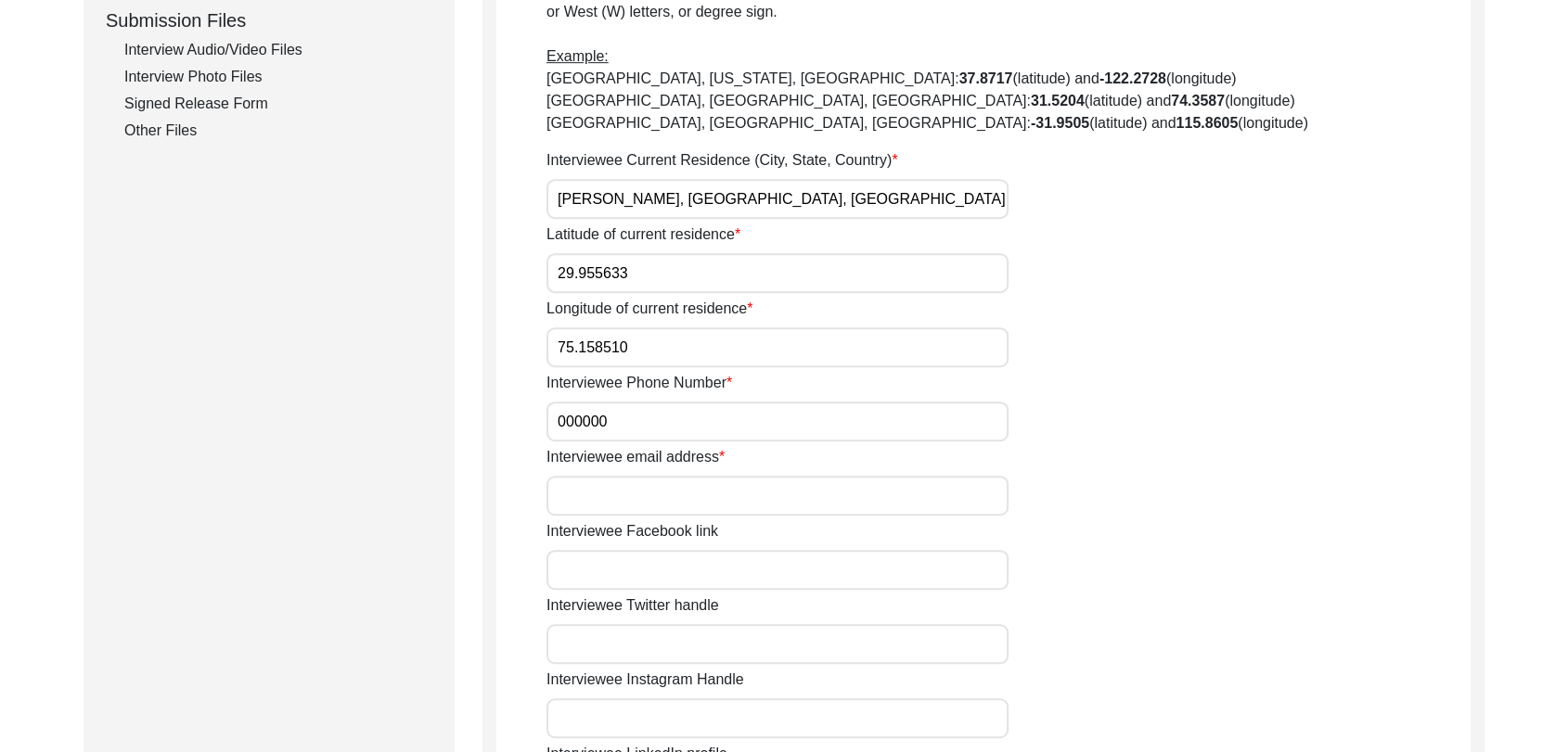
click at [654, 490] on input "Interviewee email address" at bounding box center [777, 495] width 462 height 40
type input "NA"
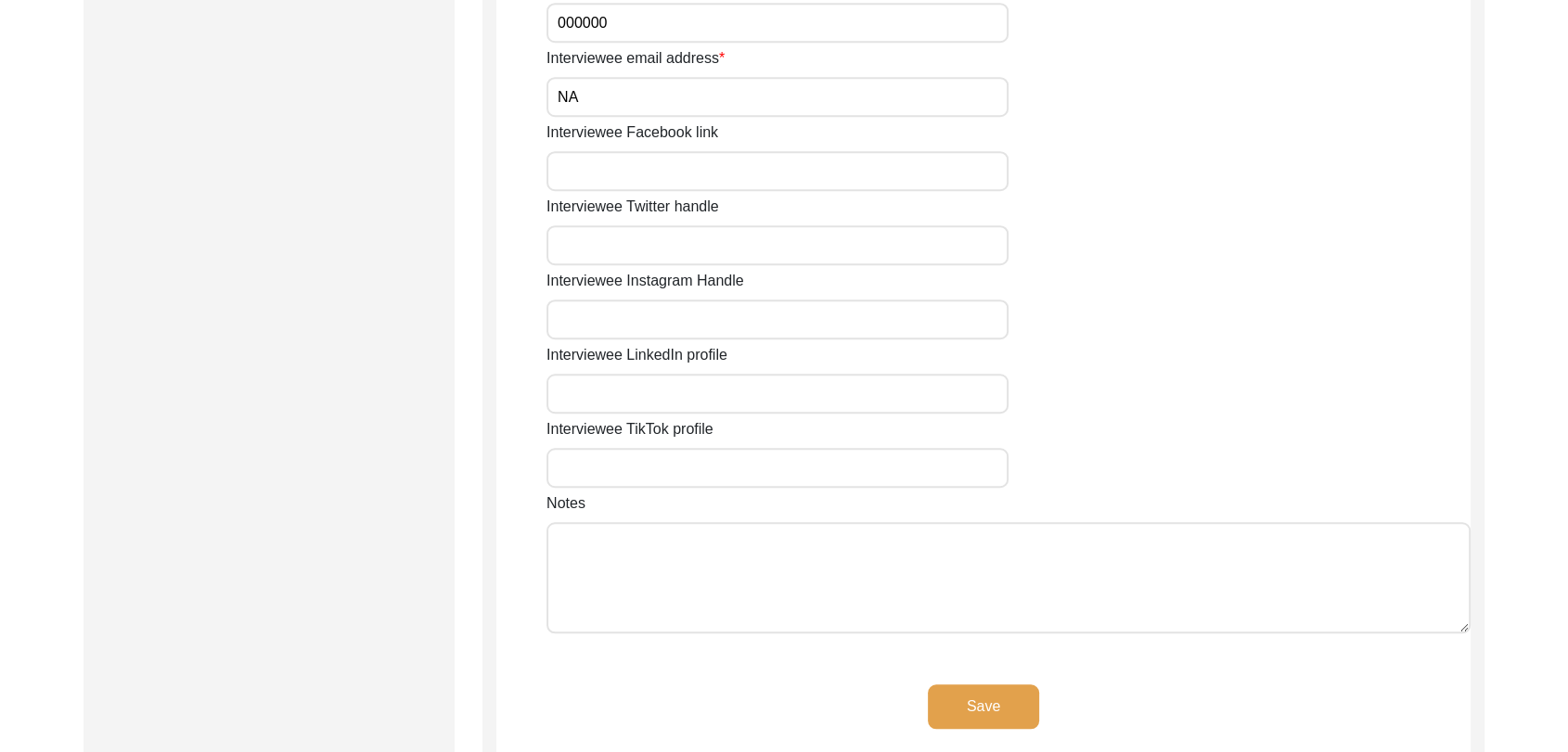
scroll to position [1326, 0]
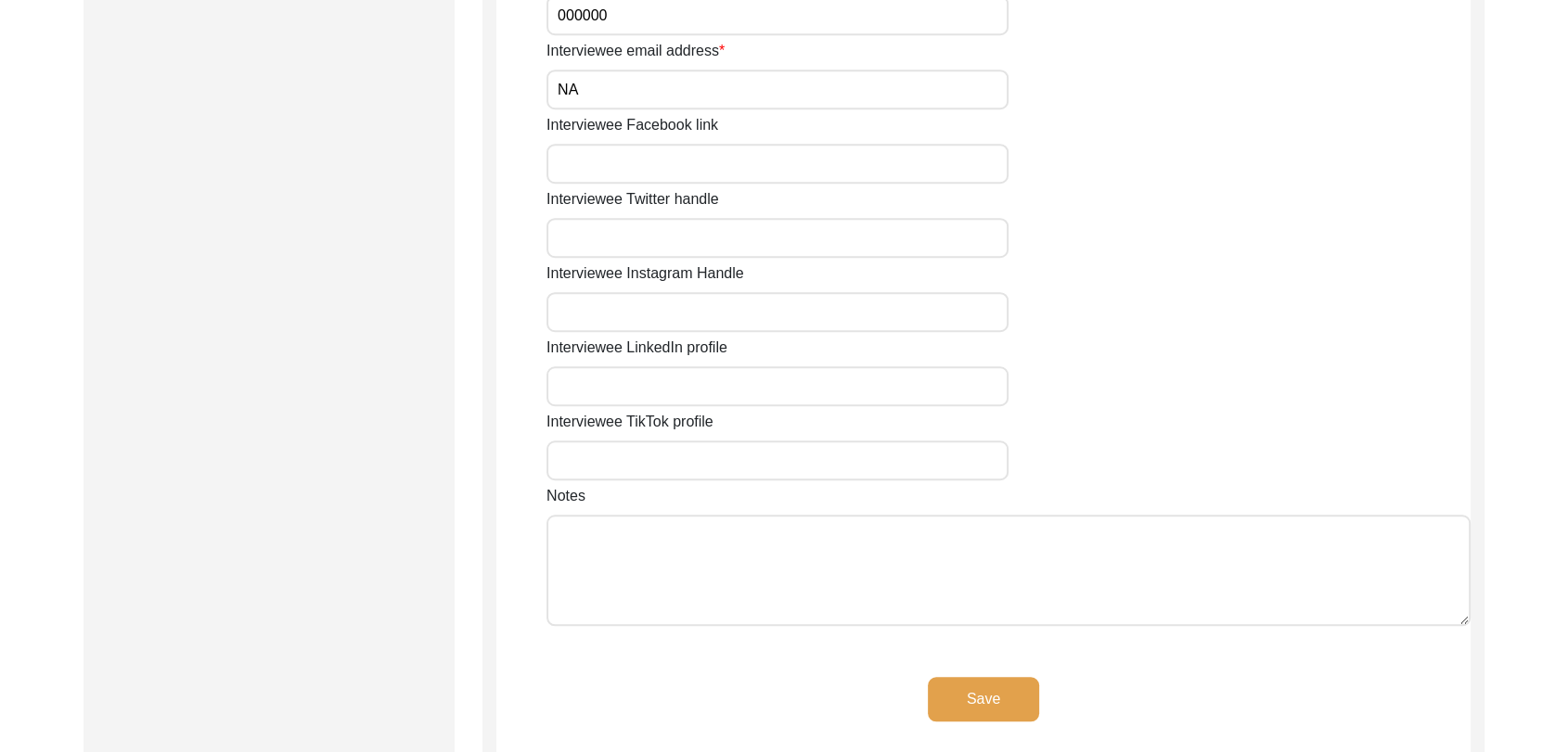
click at [1002, 731] on div "Save" at bounding box center [983, 715] width 974 height 75
click at [991, 702] on button "Save" at bounding box center [983, 700] width 111 height 45
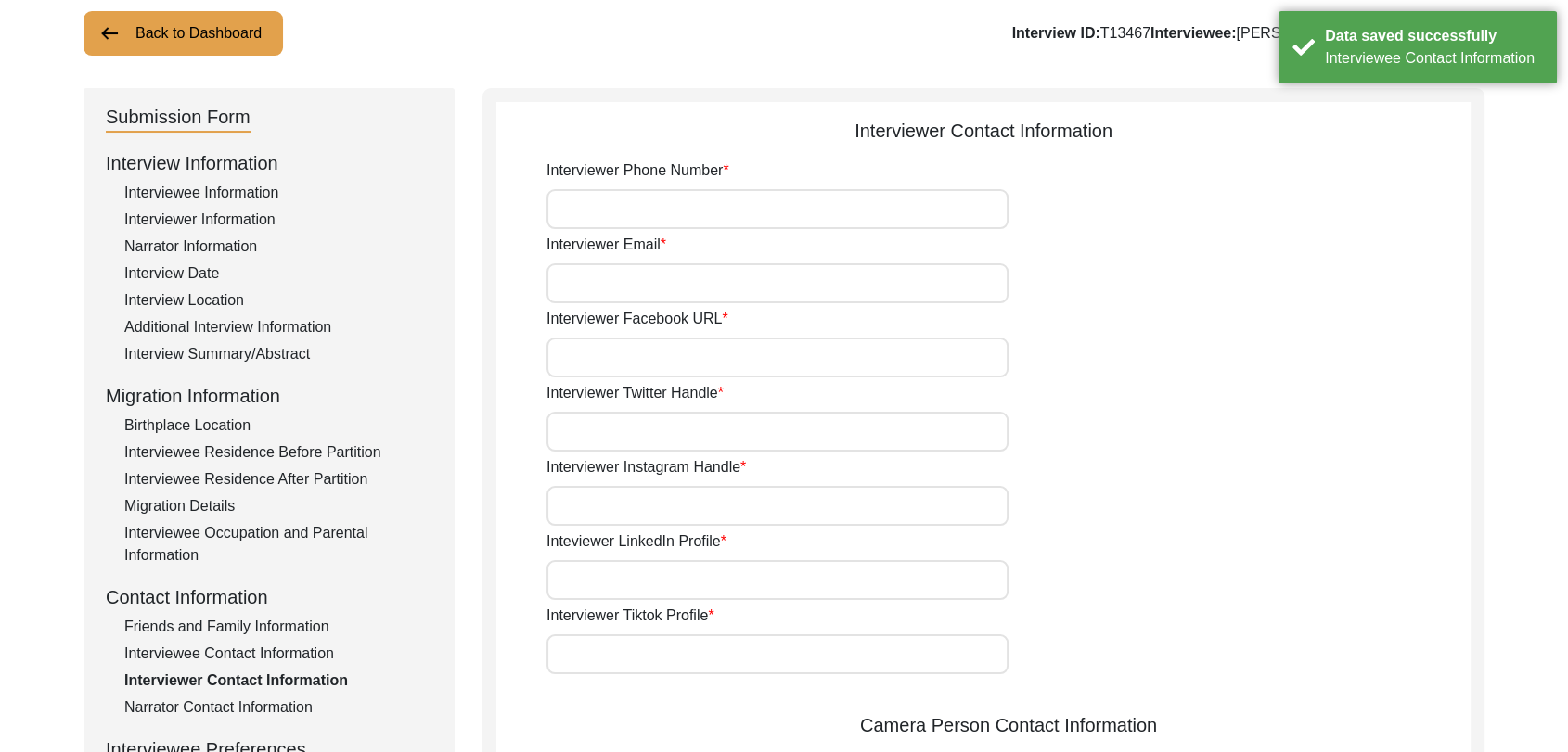
scroll to position [0, 0]
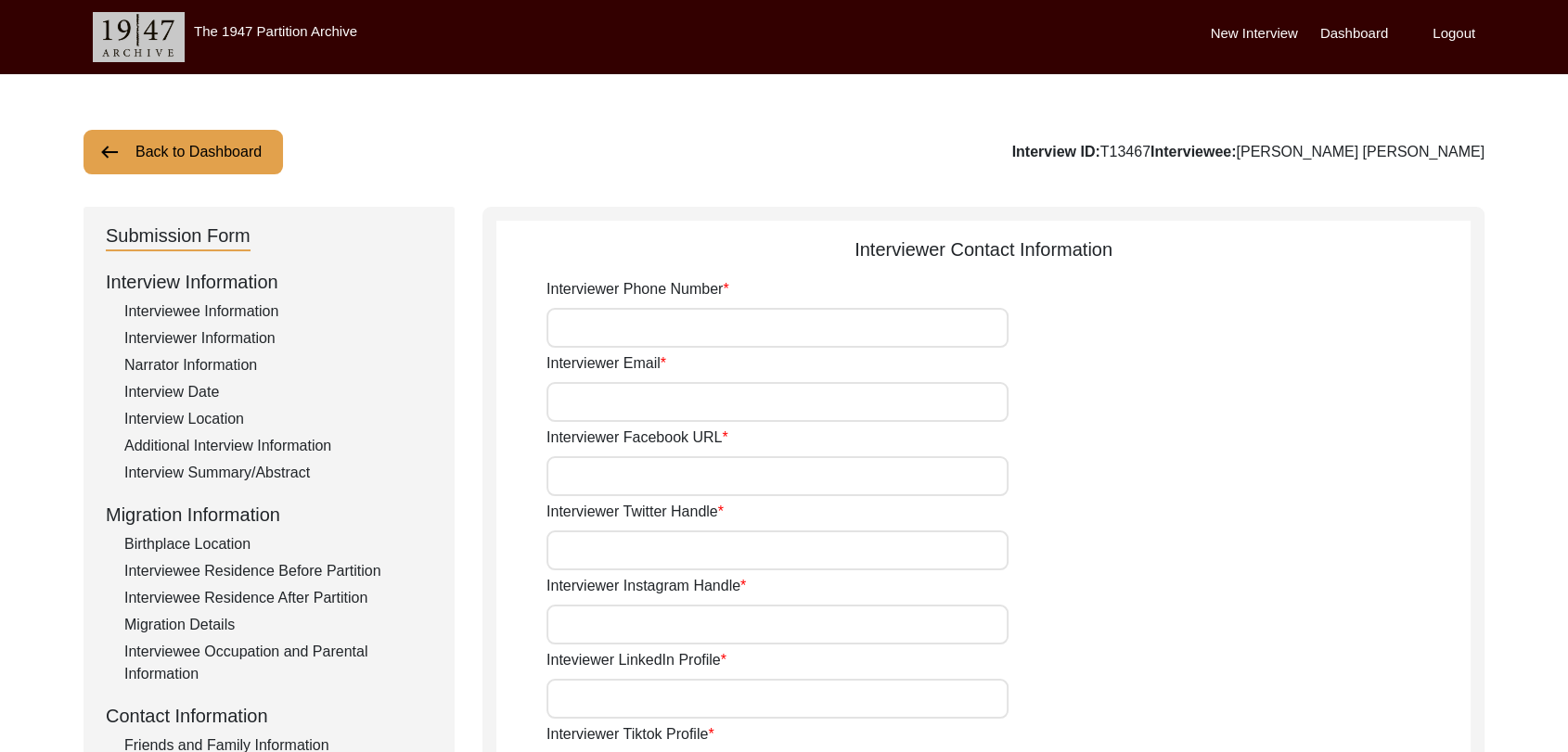
click at [212, 335] on div "Interviewer Information" at bounding box center [278, 338] width 308 height 22
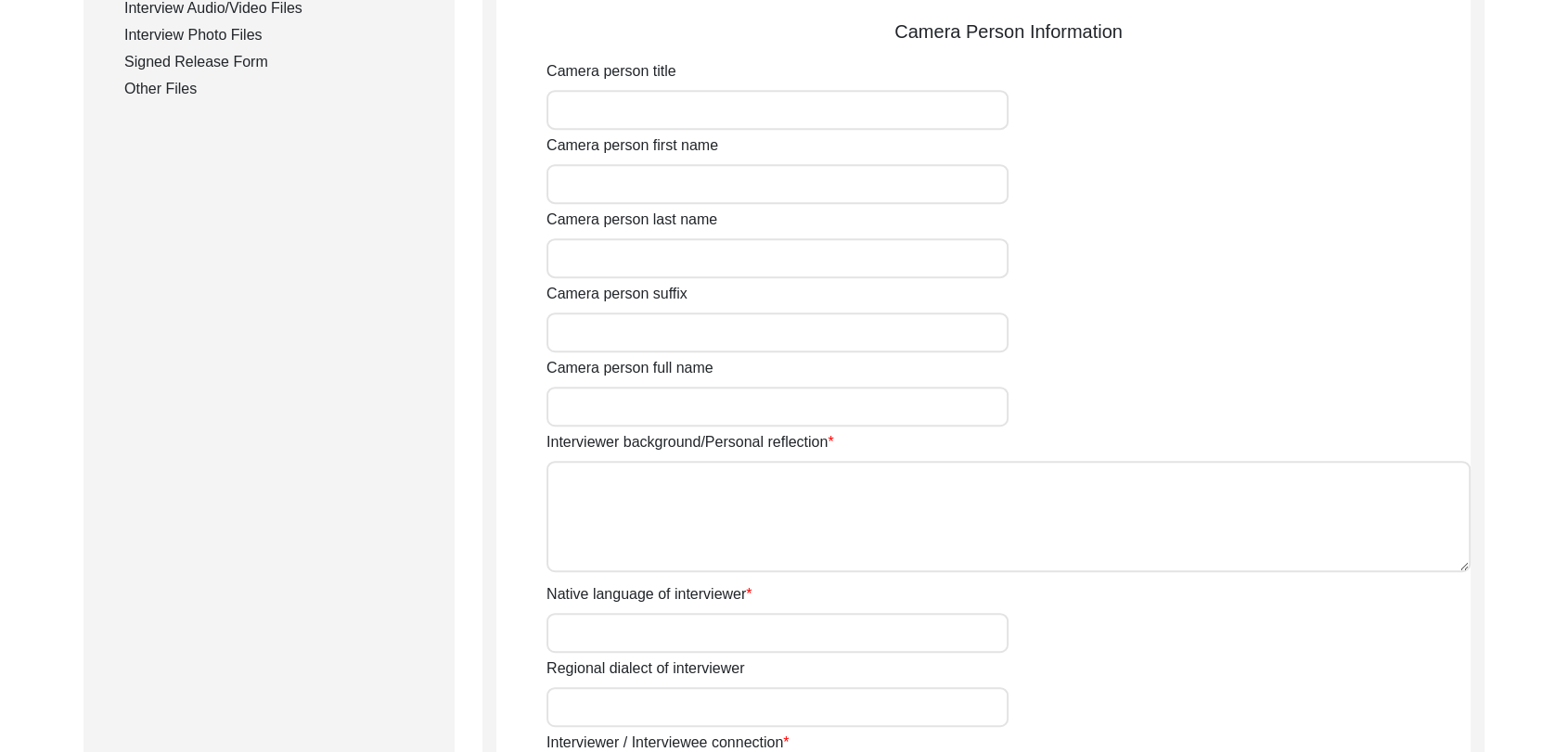
scroll to position [964, 0]
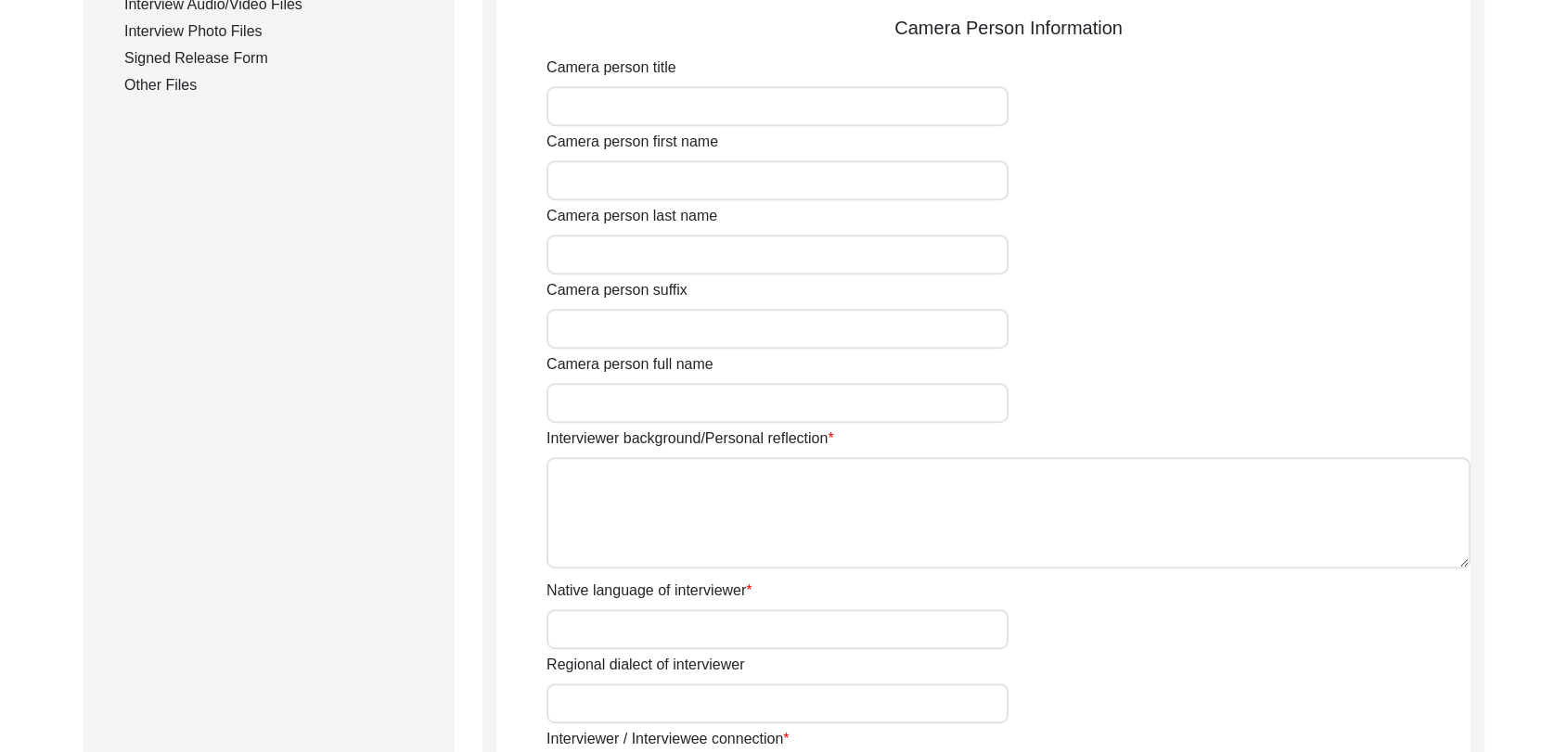
click at [621, 556] on textarea "Interviewer background/Personal reflection" at bounding box center [1008, 512] width 924 height 111
click at [645, 505] on textarea "Interviewer background/Personal reflection" at bounding box center [1008, 512] width 924 height 111
paste textarea "[PERSON_NAME] Son of [PERSON_NAME] living in [GEOGRAPHIC_DATA] village of [GEOG…"
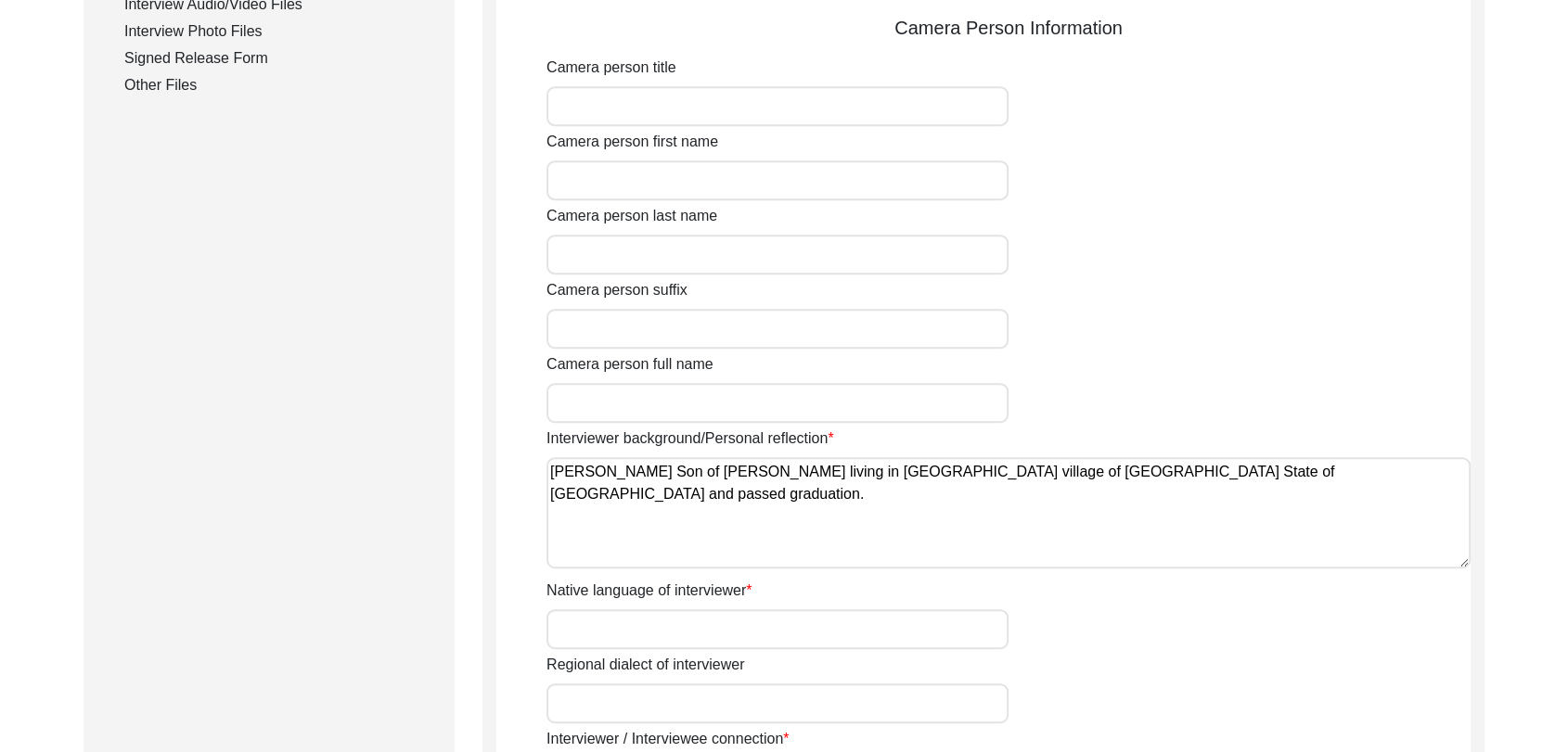
click at [645, 505] on textarea "[PERSON_NAME] Son of [PERSON_NAME] living in [GEOGRAPHIC_DATA] village of [GEOG…" at bounding box center [1008, 512] width 924 height 111
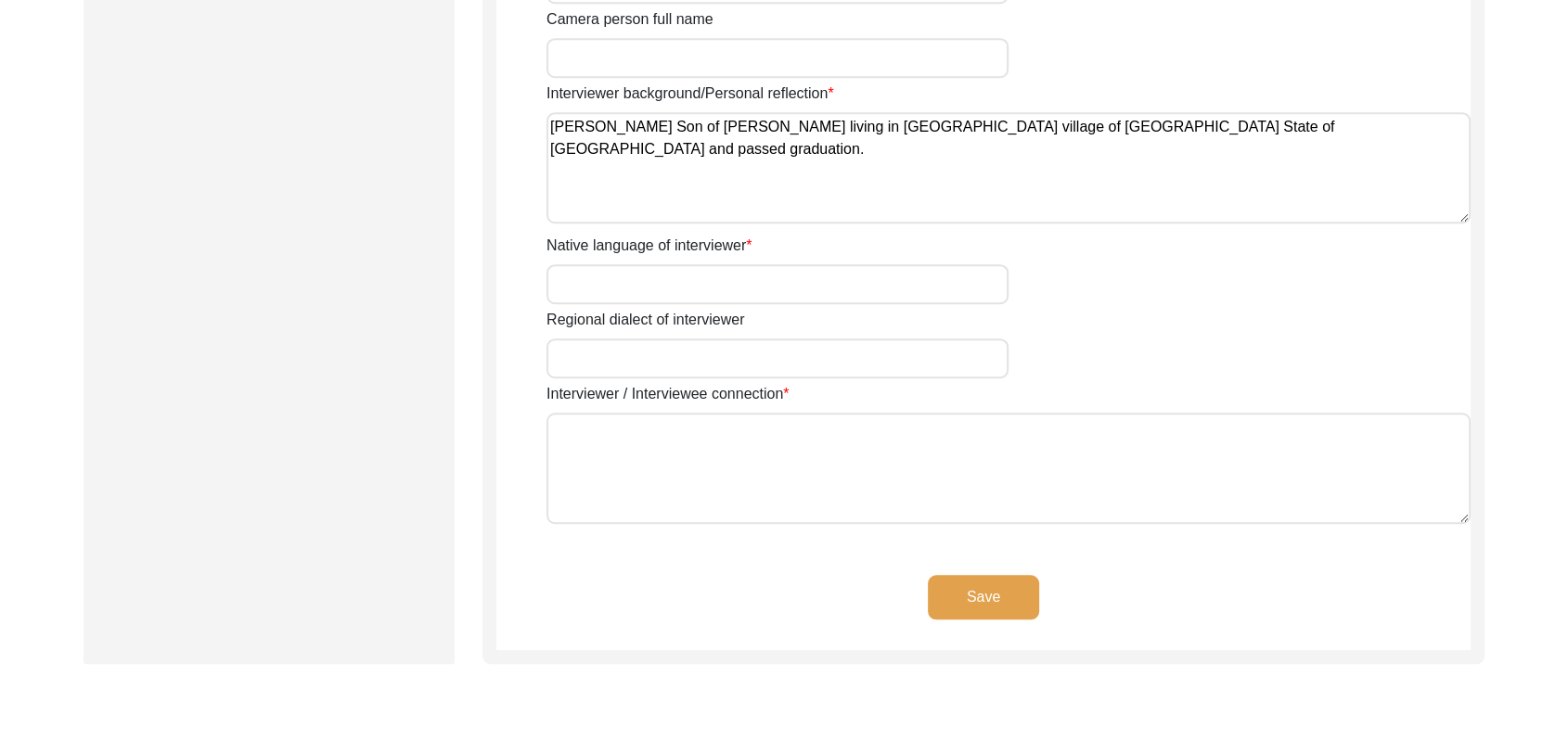
scroll to position [1311, 0]
type textarea "[PERSON_NAME] Son of [PERSON_NAME] living in [GEOGRAPHIC_DATA] village of [GEOG…"
click at [965, 593] on button "Save" at bounding box center [983, 596] width 111 height 45
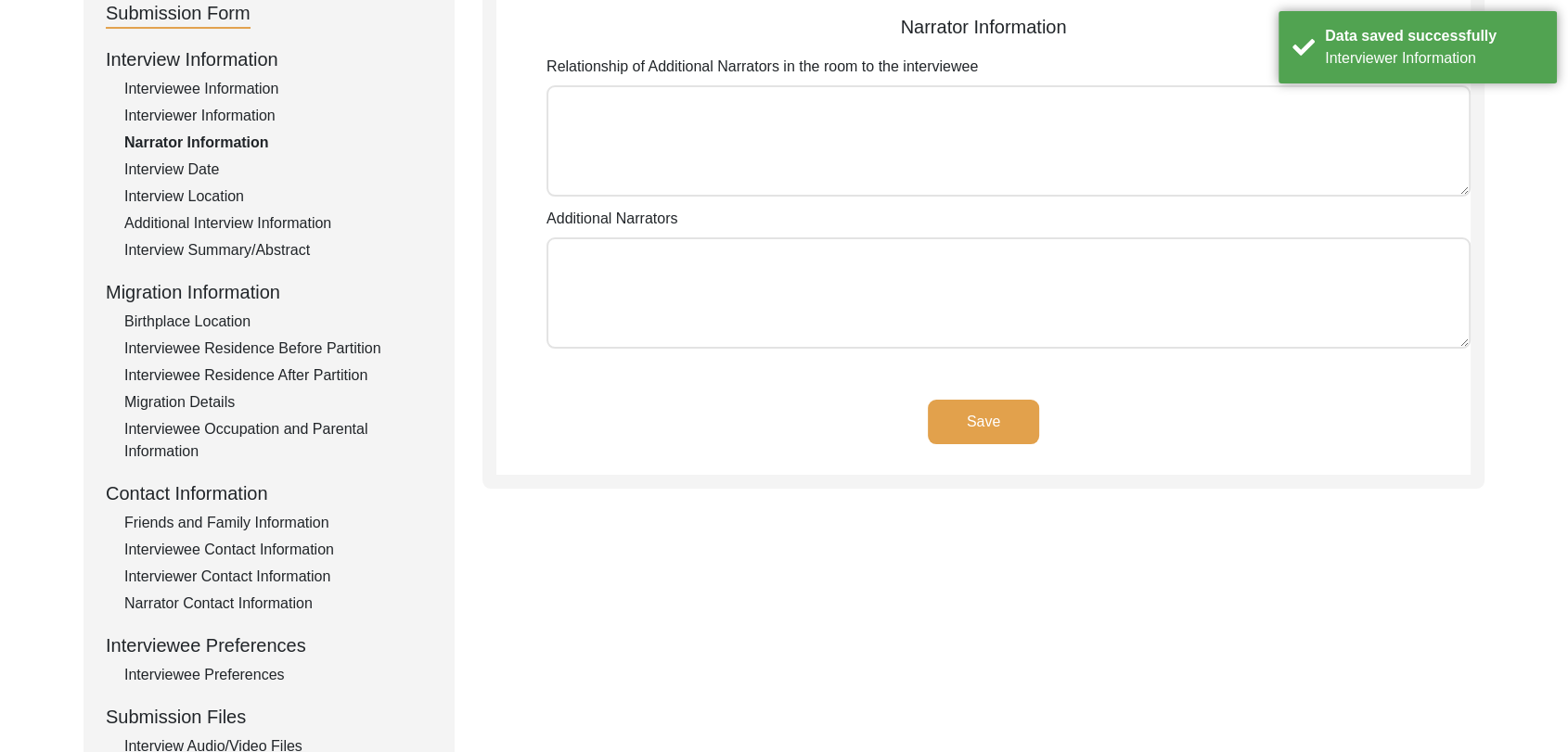
scroll to position [222, 0]
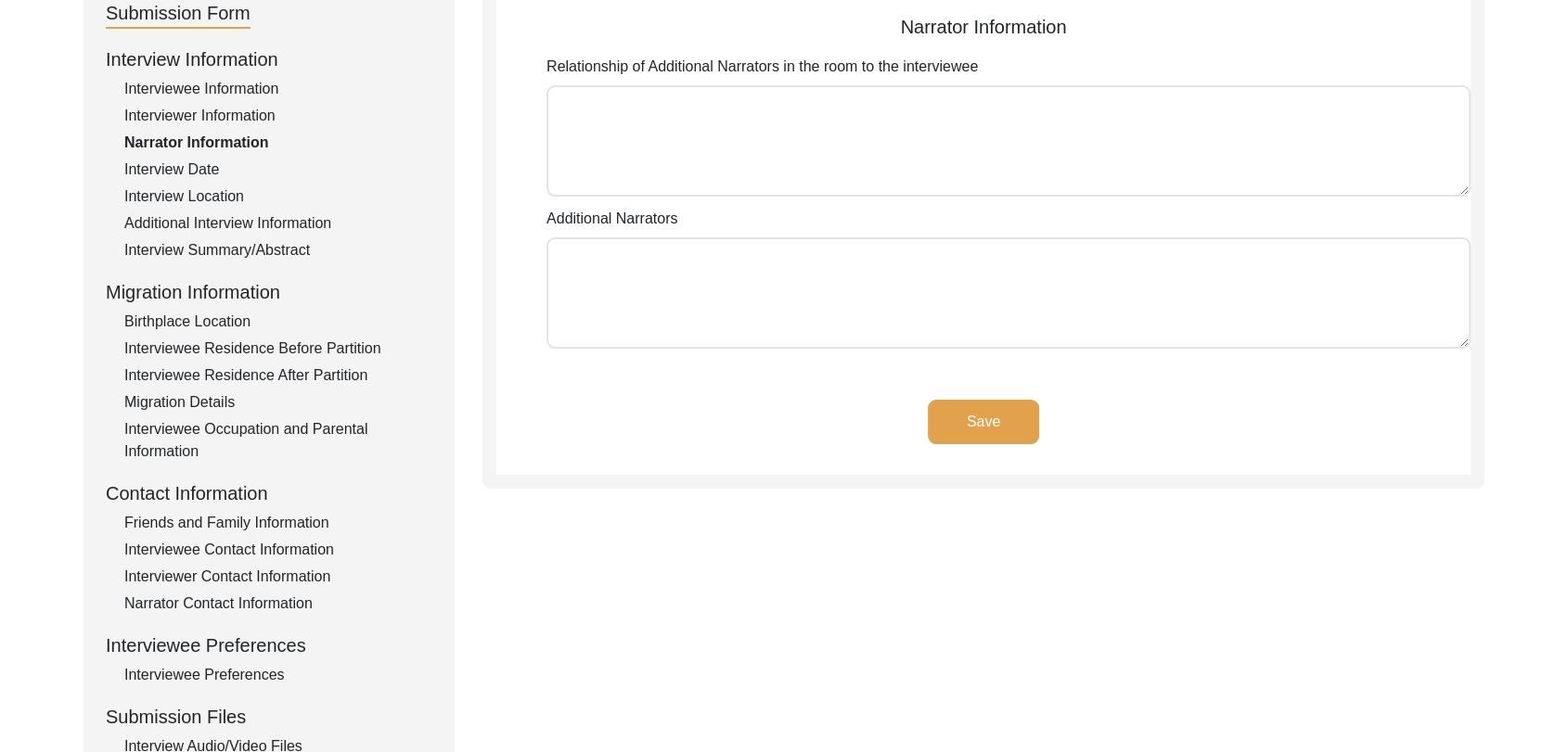
click at [239, 112] on div "Interviewer Information" at bounding box center [278, 116] width 308 height 22
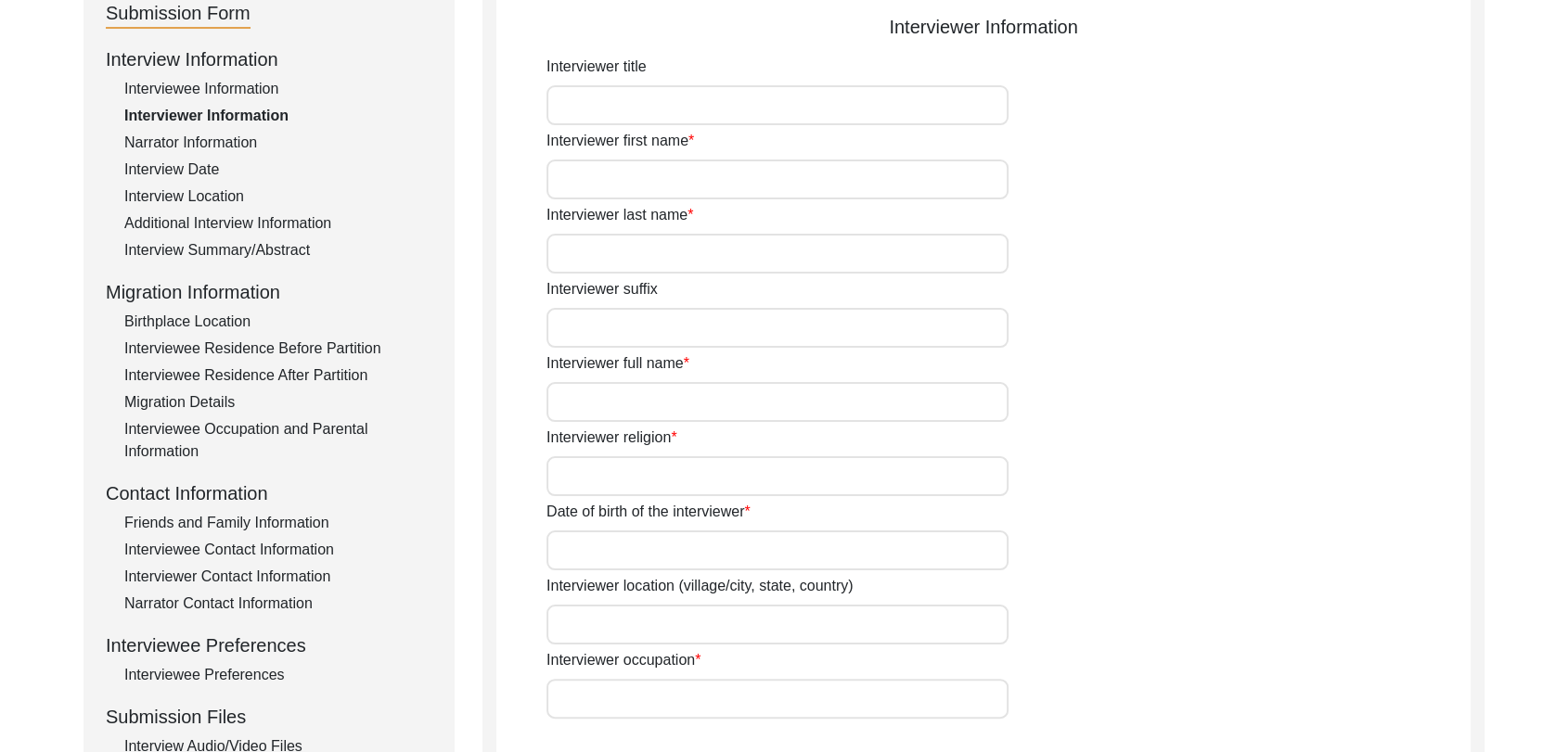
type textarea "[PERSON_NAME] Son of [PERSON_NAME] living in [GEOGRAPHIC_DATA] village of [GEOG…"
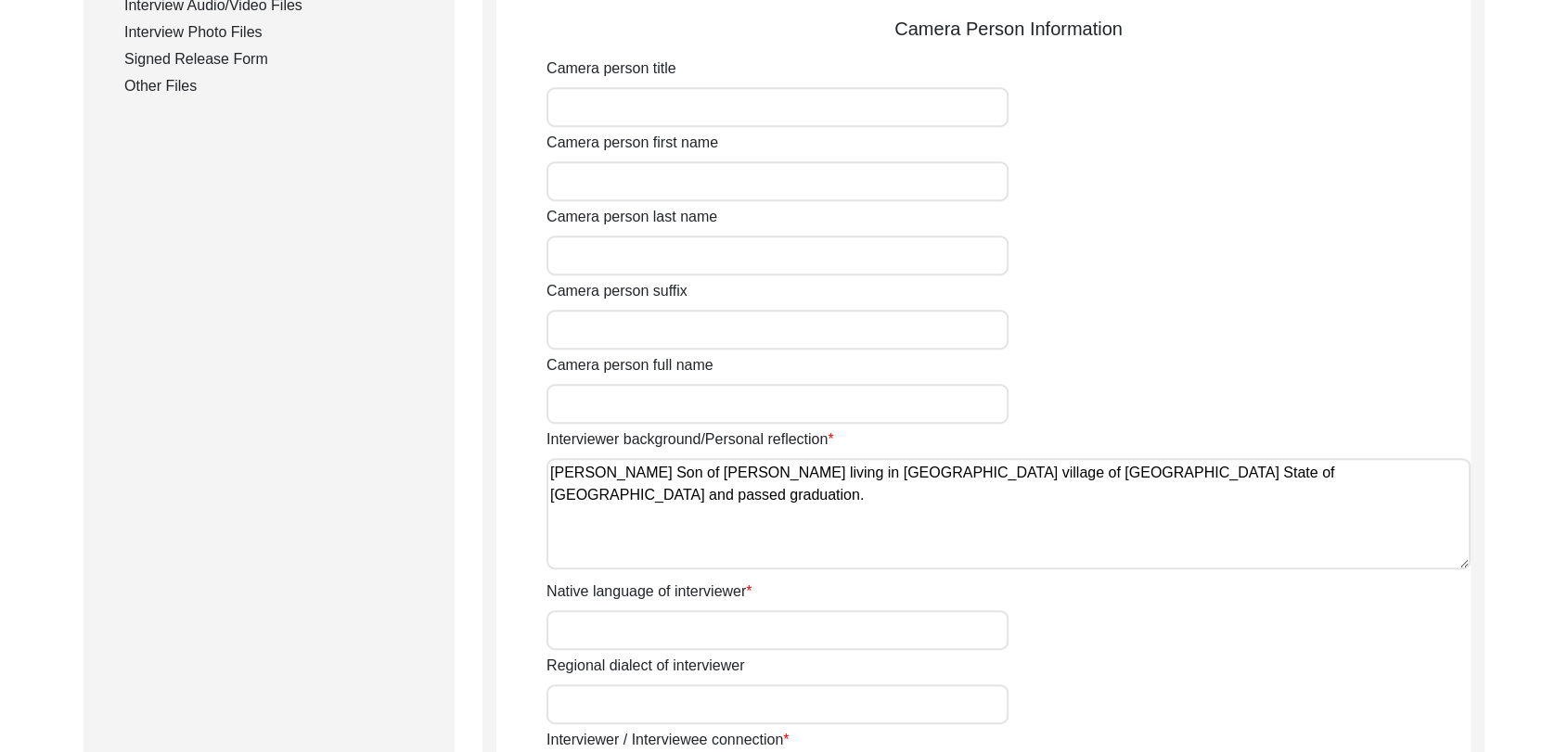
scroll to position [964, 0]
